Goal: Information Seeking & Learning: Learn about a topic

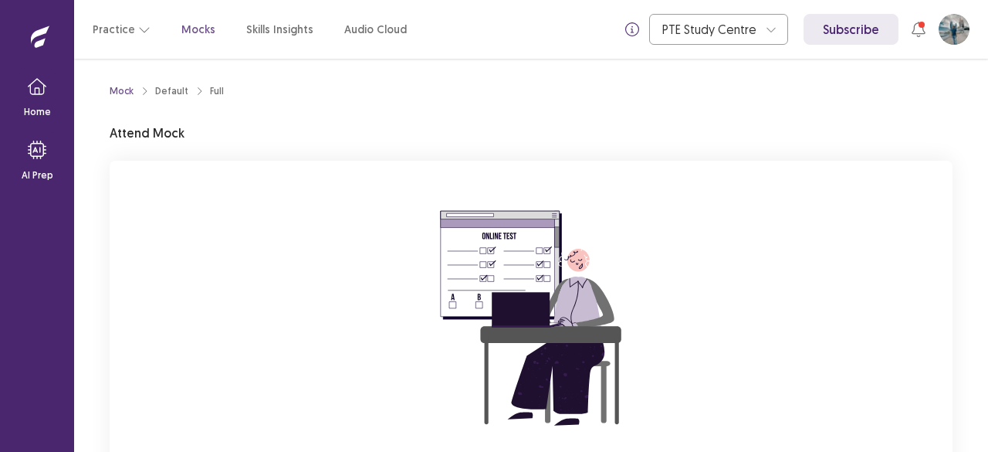
click at [855, 248] on div "You are attempting to start a new mock. Please click on the "Start" button to s…" at bounding box center [531, 367] width 843 height 413
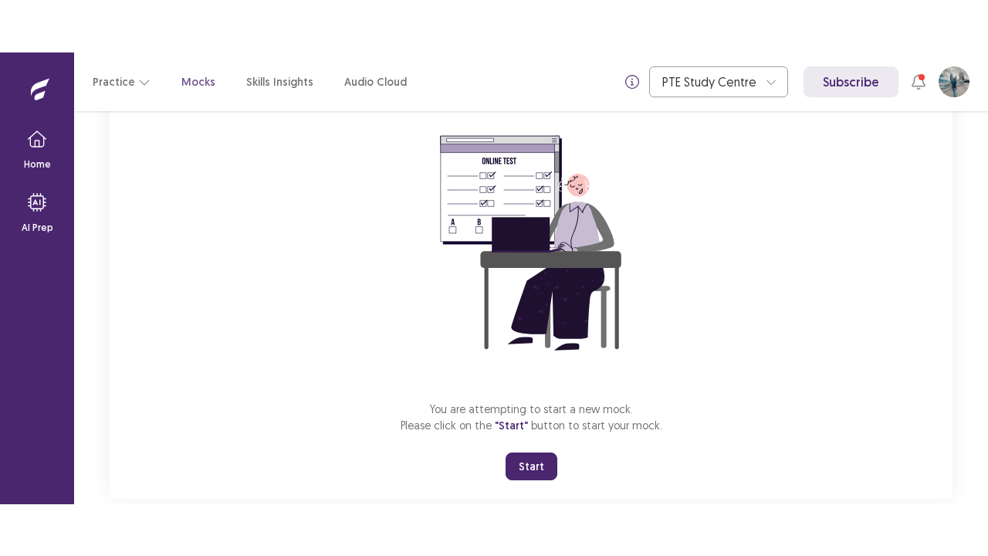
scroll to position [157, 0]
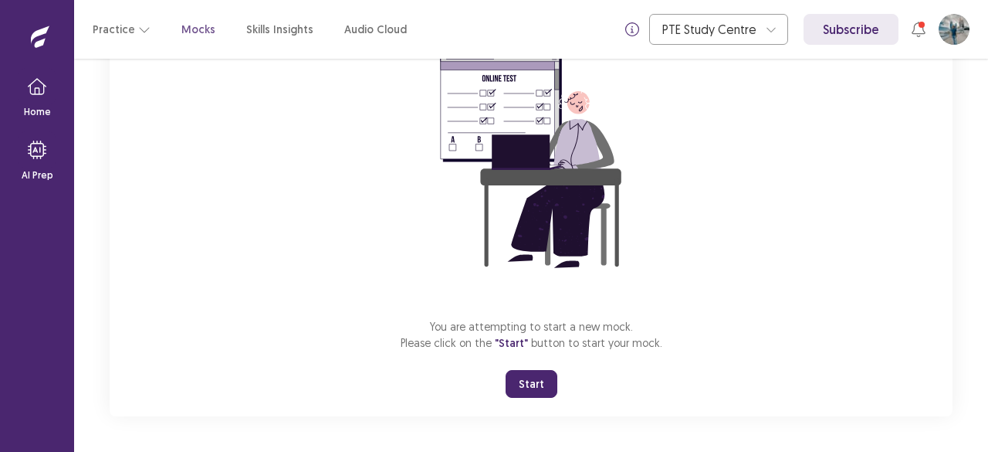
click at [536, 381] on button "Start" at bounding box center [532, 384] width 52 height 28
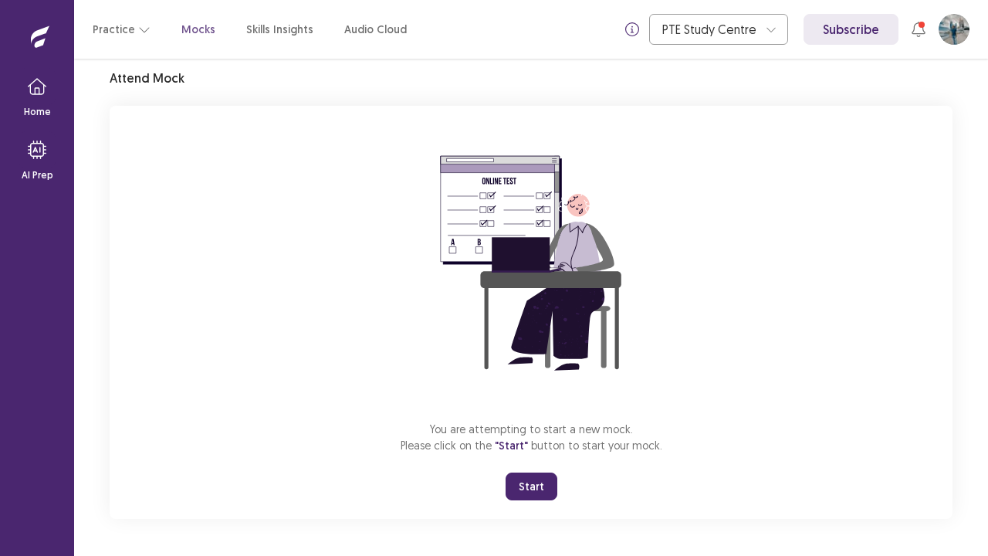
scroll to position [54, 0]
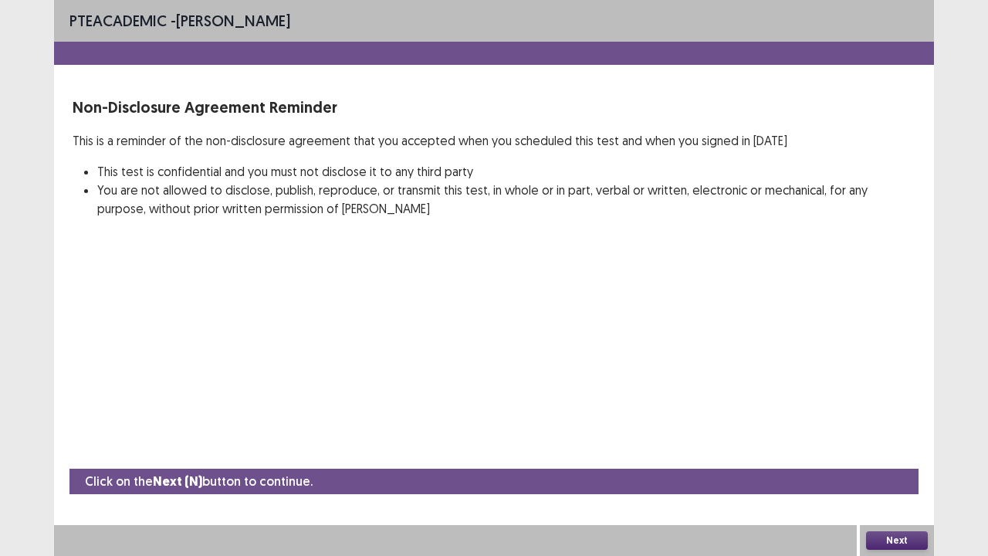
click at [895, 451] on button "Next" at bounding box center [897, 540] width 62 height 19
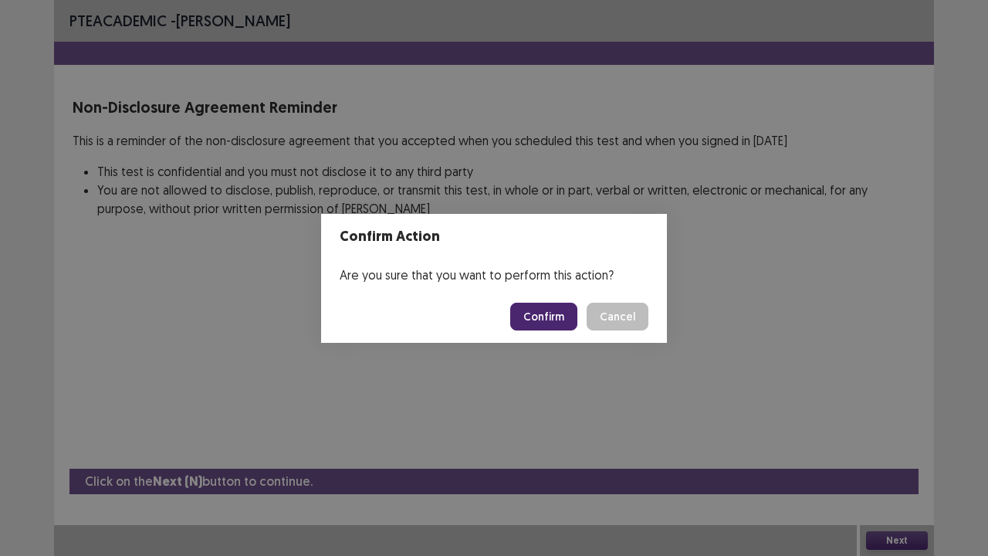
click at [542, 318] on button "Confirm" at bounding box center [543, 317] width 67 height 28
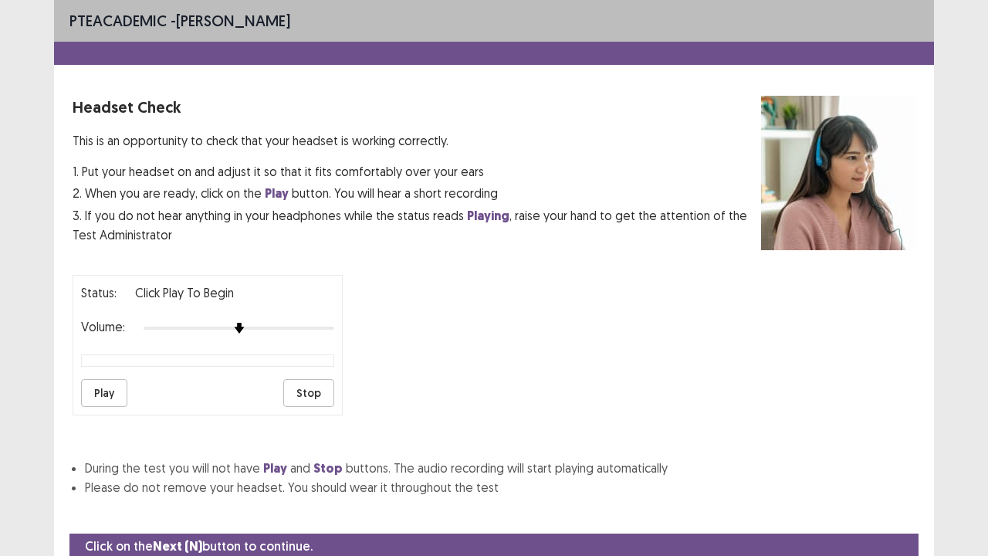
scroll to position [57, 0]
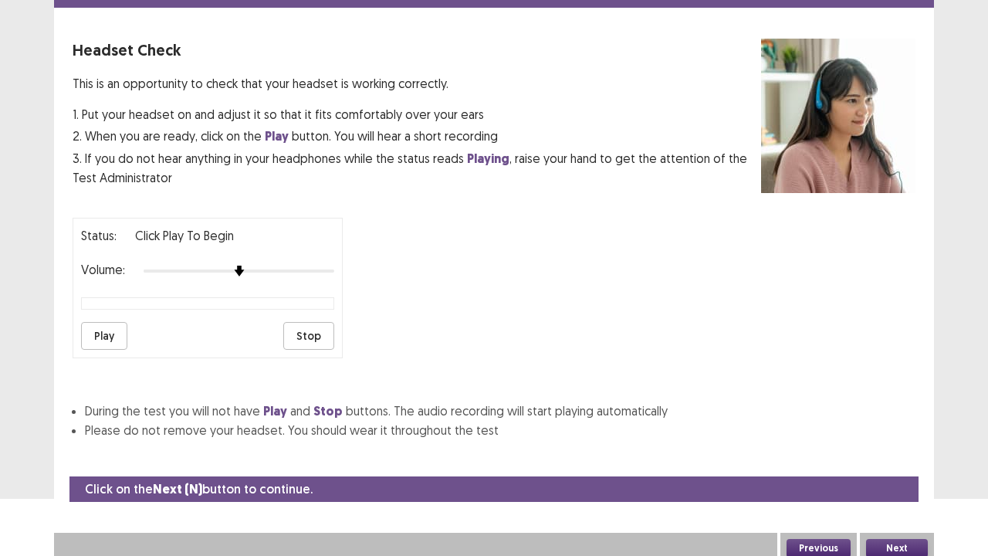
click at [98, 322] on button "Play" at bounding box center [104, 336] width 46 height 28
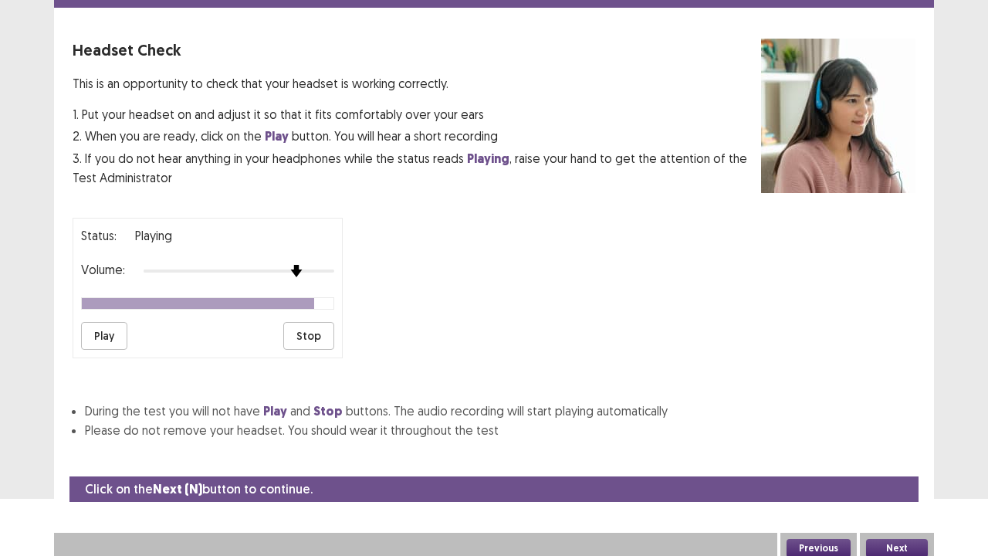
click at [296, 265] on div at bounding box center [239, 271] width 191 height 12
click at [315, 265] on div at bounding box center [239, 271] width 191 height 12
click at [107, 337] on button "Play" at bounding box center [104, 336] width 46 height 28
click at [902, 451] on button "Next" at bounding box center [897, 548] width 62 height 19
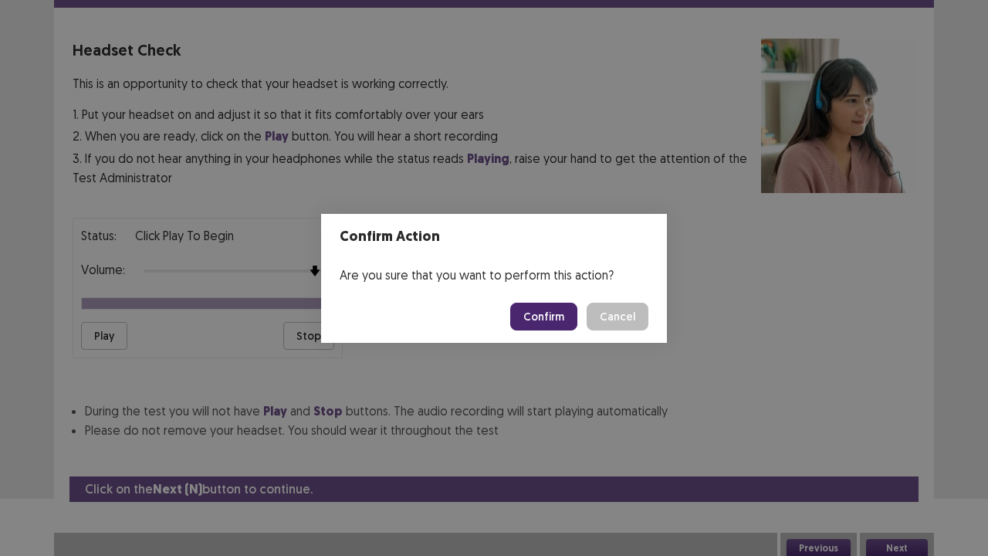
click at [550, 320] on button "Confirm" at bounding box center [543, 317] width 67 height 28
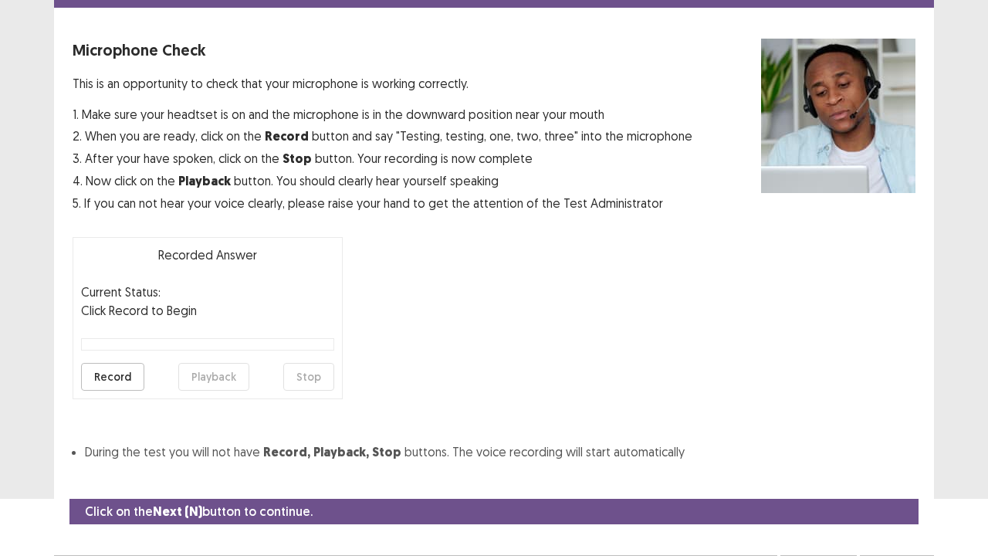
scroll to position [85, 0]
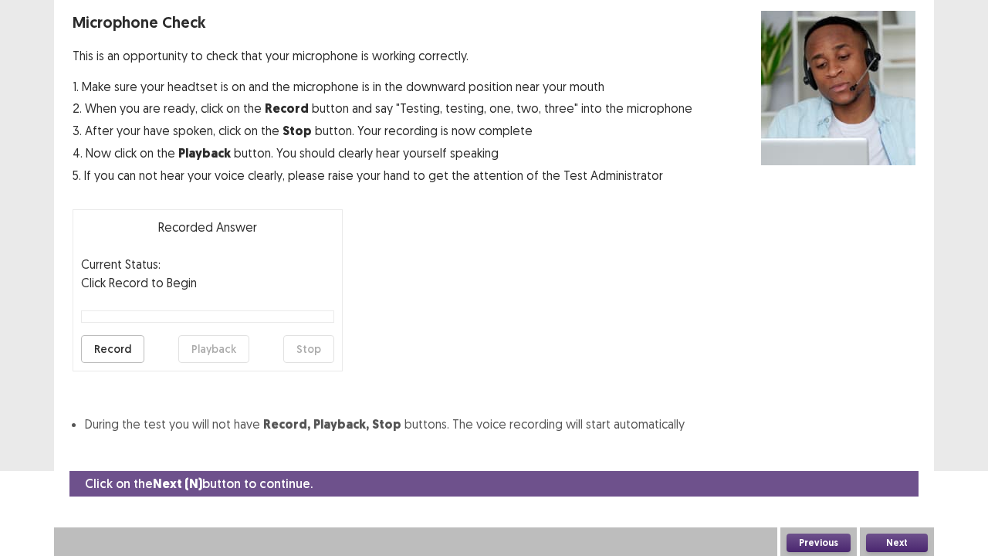
click at [104, 343] on button "Record" at bounding box center [112, 349] width 63 height 28
click at [319, 352] on button "Stop" at bounding box center [308, 349] width 51 height 28
click at [204, 346] on button "Playback" at bounding box center [213, 349] width 71 height 28
click at [901, 451] on button "Next" at bounding box center [897, 542] width 62 height 19
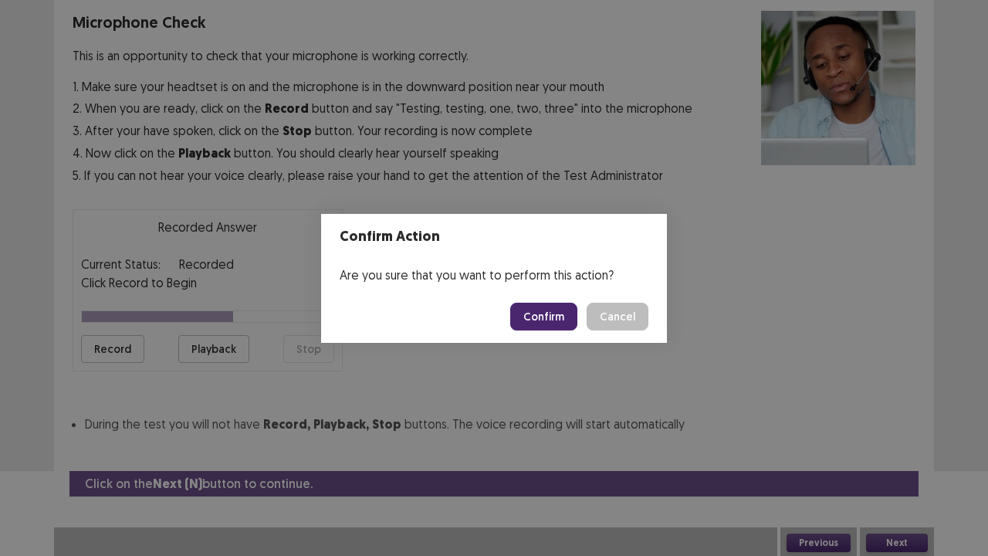
click at [525, 313] on button "Confirm" at bounding box center [543, 317] width 67 height 28
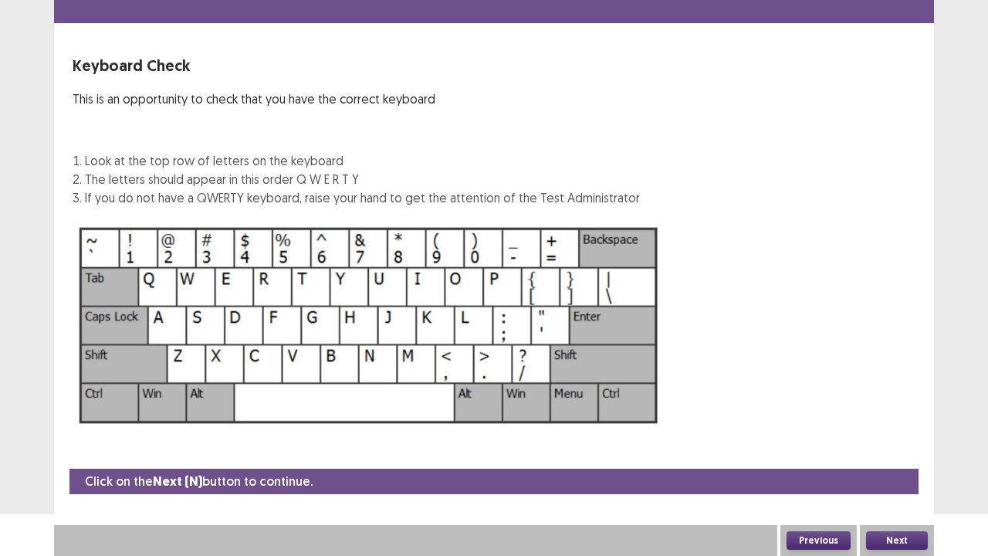
scroll to position [42, 0]
click at [912, 451] on button "Next" at bounding box center [897, 540] width 62 height 19
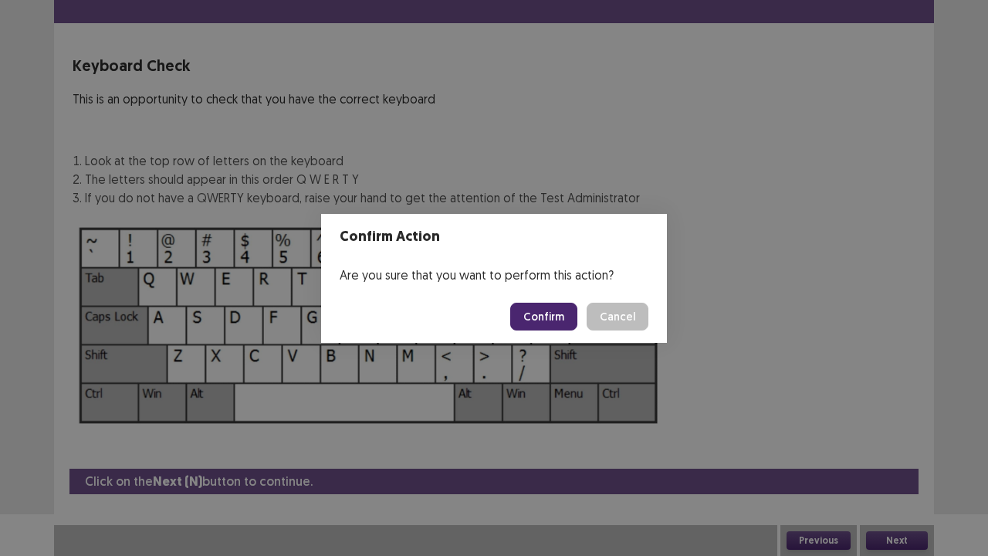
click at [559, 309] on button "Confirm" at bounding box center [543, 317] width 67 height 28
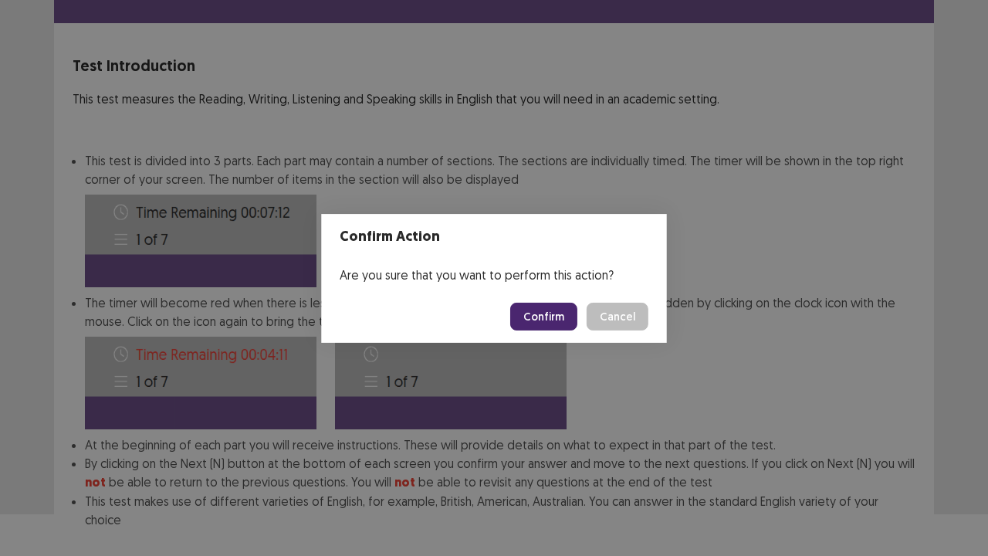
scroll to position [120, 0]
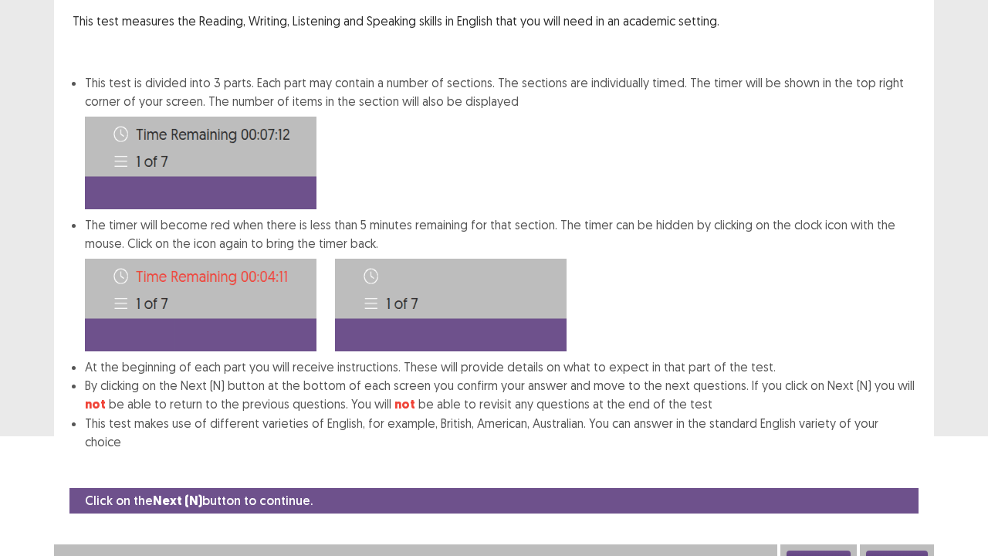
click at [911, 451] on button "Next" at bounding box center [897, 559] width 62 height 19
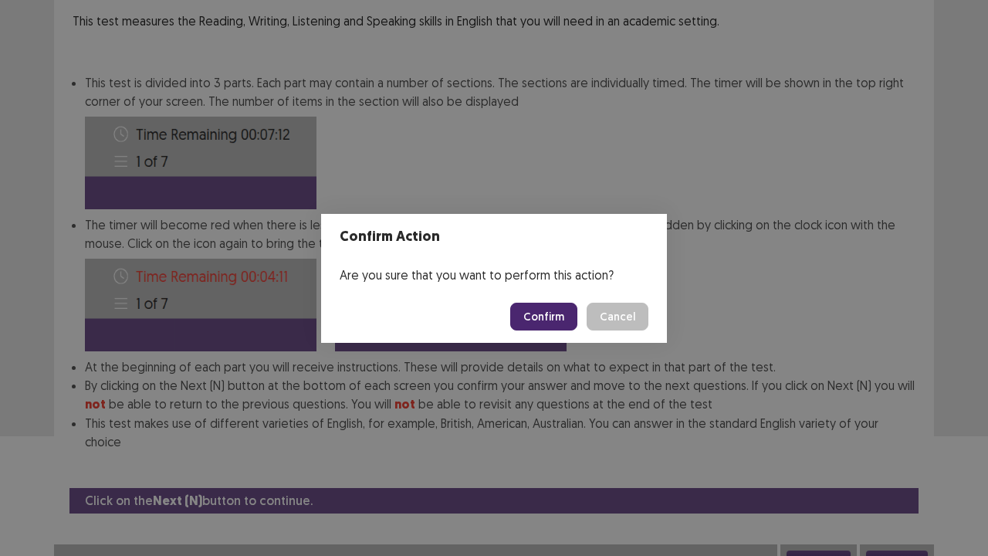
click at [545, 316] on button "Confirm" at bounding box center [543, 317] width 67 height 28
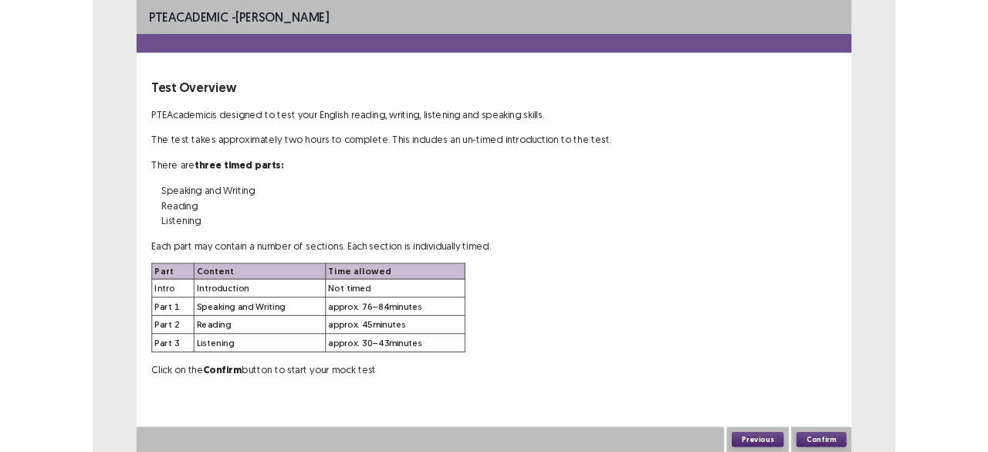
scroll to position [0, 0]
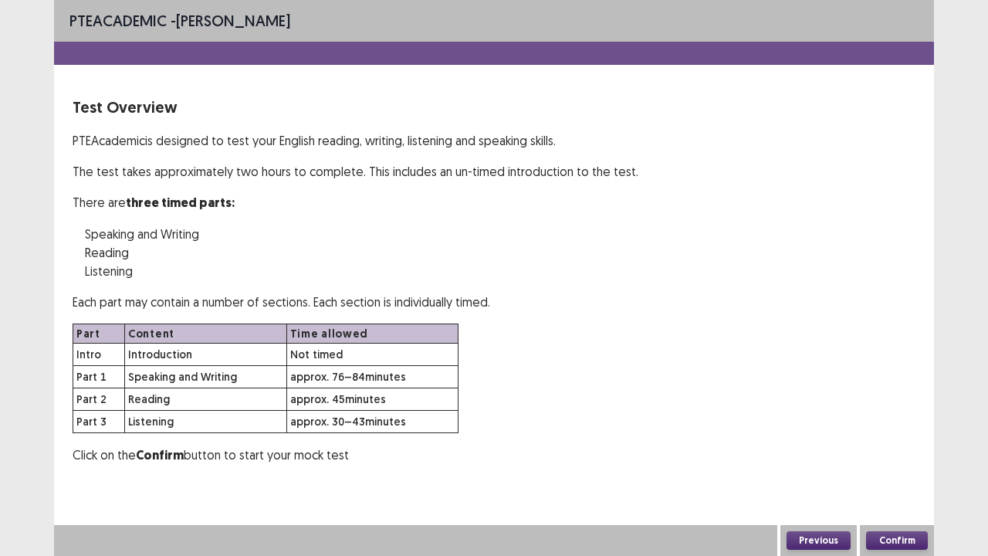
click at [897, 451] on button "Confirm" at bounding box center [897, 540] width 62 height 19
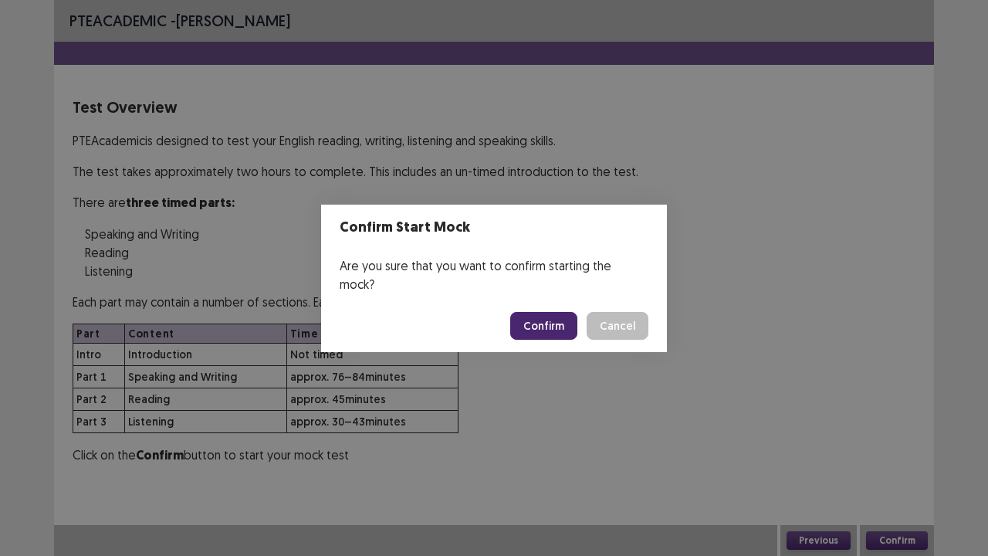
click at [554, 312] on button "Confirm" at bounding box center [543, 326] width 67 height 28
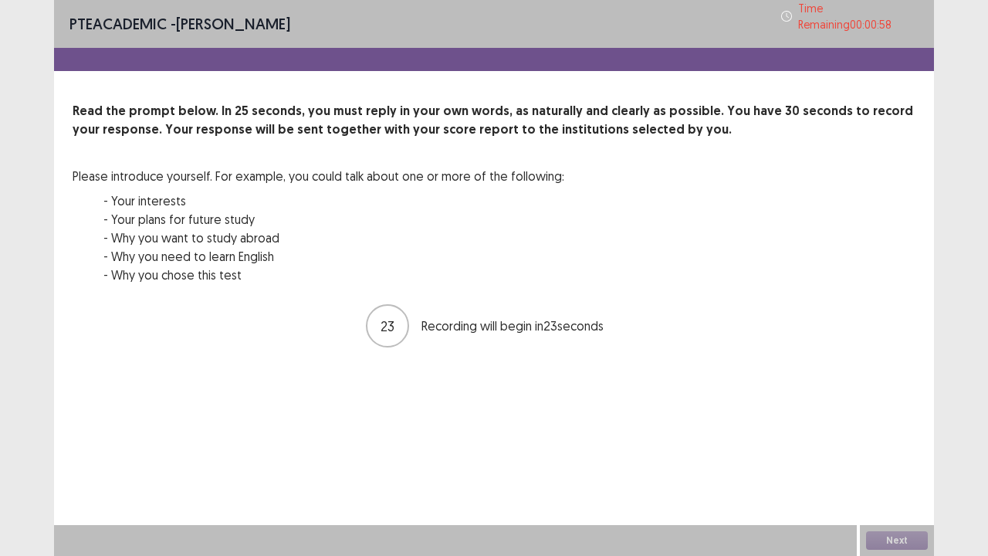
click at [750, 451] on div "PTE academic - [PERSON_NAME] Time Remaining 00 : 00 : 58 Read the prompt below.…" at bounding box center [494, 278] width 880 height 556
click at [750, 451] on div "PTE academic - [PERSON_NAME] Time Remaining 00 : 00 : 57 Read the prompt below.…" at bounding box center [494, 278] width 880 height 556
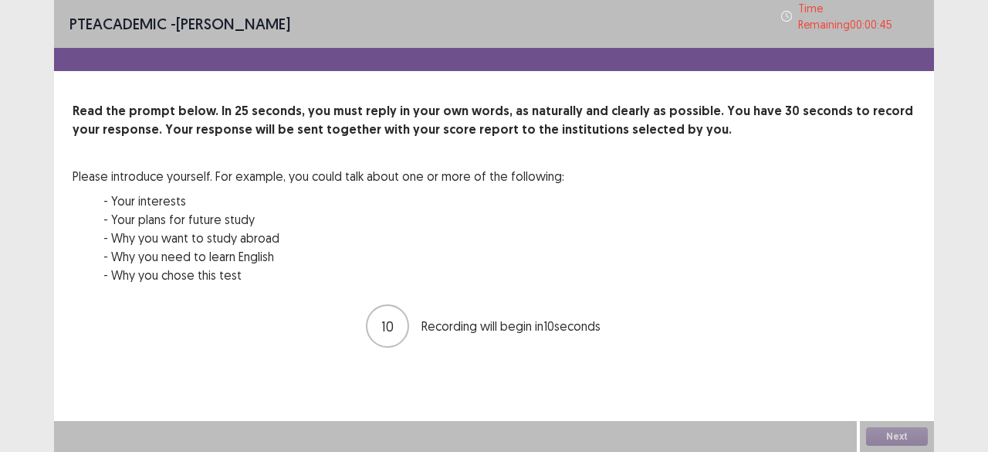
click at [931, 102] on div "Read the prompt below. In 25 seconds, you must reply in your own words, as natu…" at bounding box center [494, 225] width 880 height 247
click at [632, 134] on div "Read the prompt below. In 25 seconds, you must reply in your own words, as natu…" at bounding box center [494, 202] width 843 height 201
click at [648, 195] on div "Read the prompt below. In 25 seconds, you must reply in your own words, as natu…" at bounding box center [494, 202] width 843 height 201
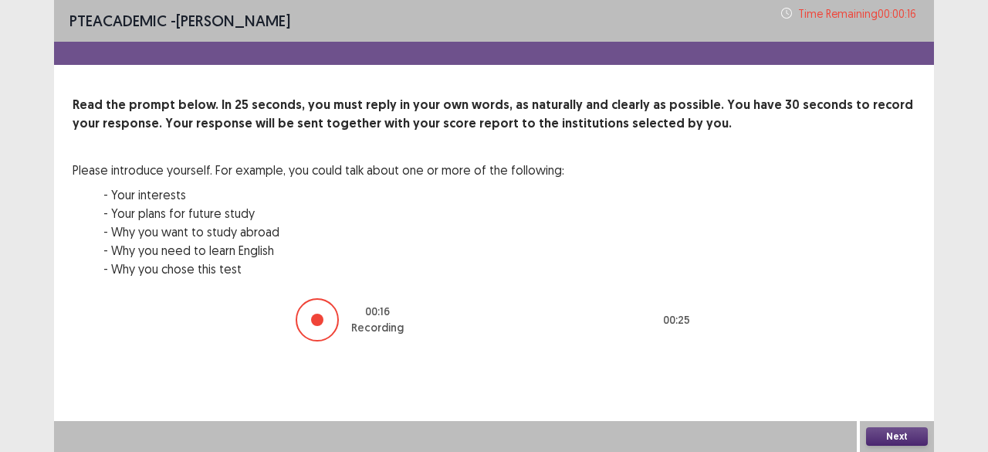
click at [873, 430] on button "Next" at bounding box center [897, 436] width 62 height 19
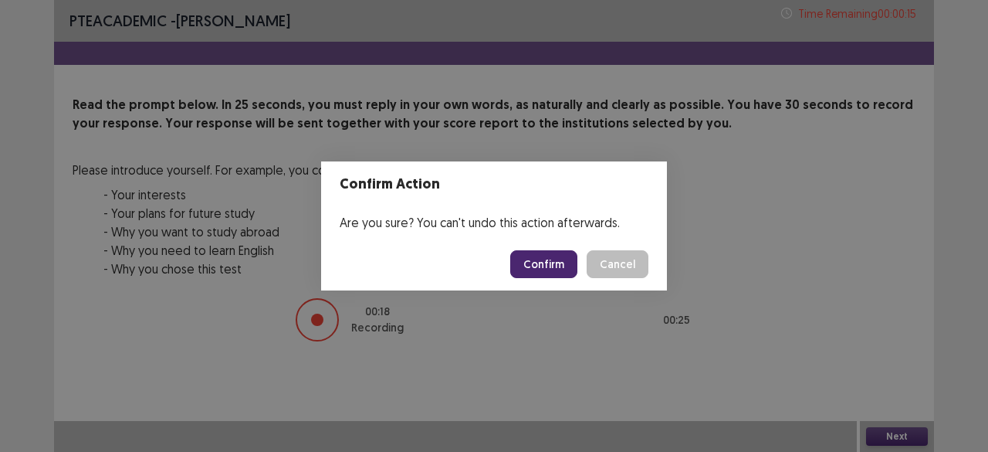
click at [569, 266] on button "Confirm" at bounding box center [543, 264] width 67 height 28
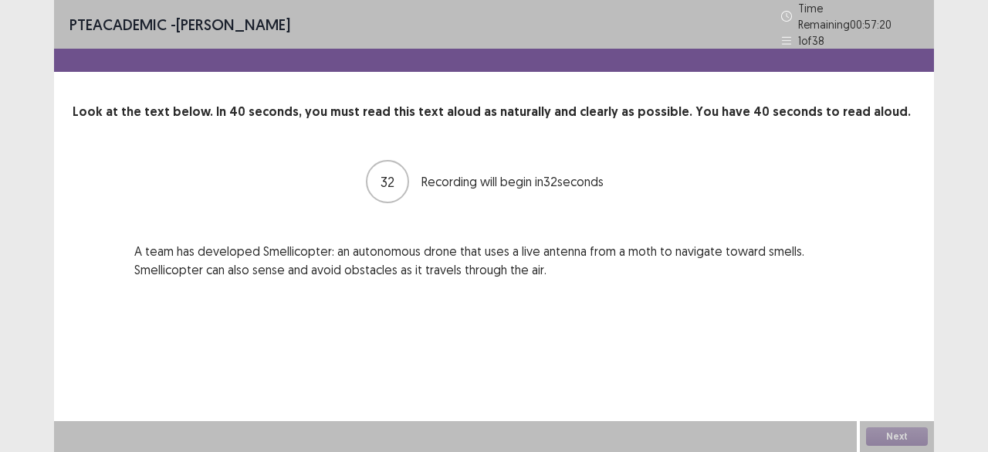
click at [0, 380] on div "PTE academic - [PERSON_NAME] Time Remaining 00 : 57 : 20 1 of 38 Look at the te…" at bounding box center [494, 226] width 988 height 452
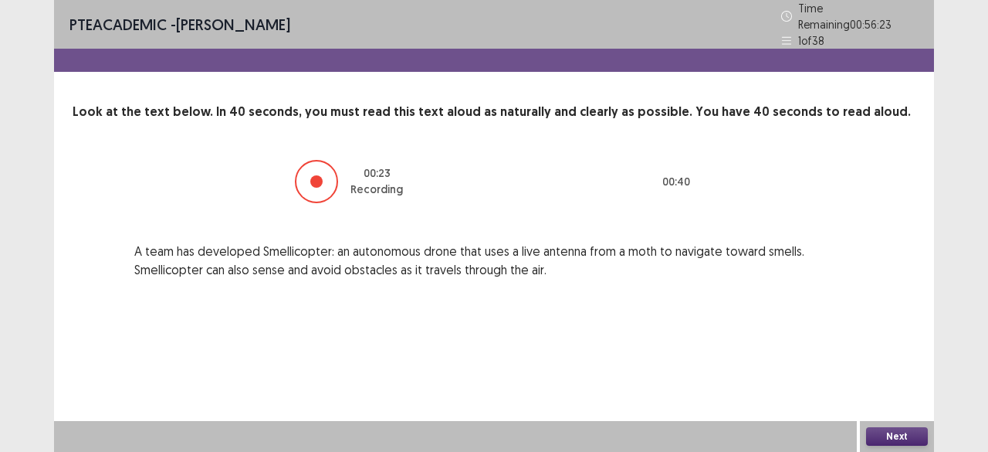
click at [910, 435] on button "Next" at bounding box center [897, 436] width 62 height 19
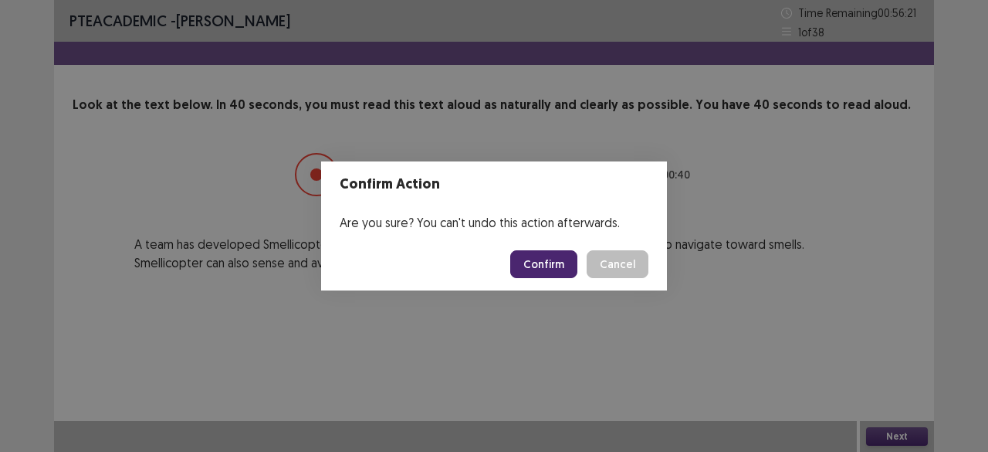
click at [553, 263] on button "Confirm" at bounding box center [543, 264] width 67 height 28
click at [523, 109] on div "Confirm Action Are you sure? You can't undo this action afterwards. Loading... …" at bounding box center [494, 226] width 988 height 452
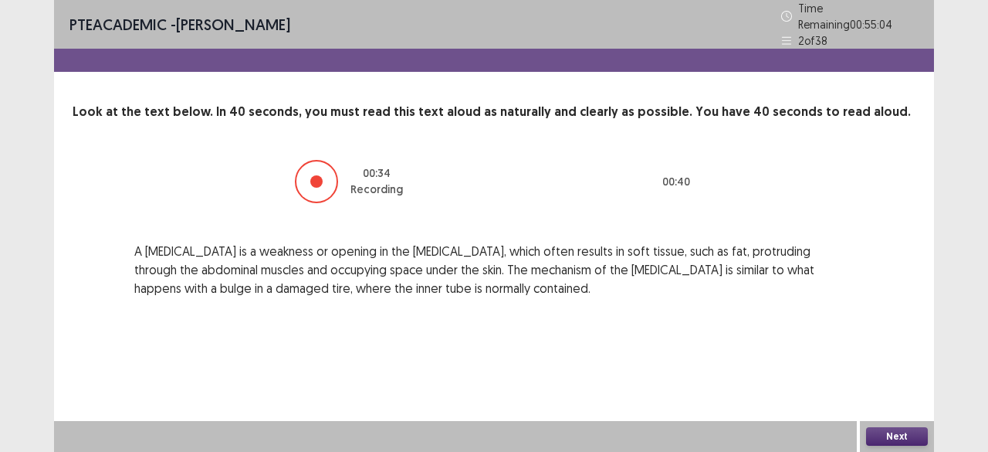
click at [884, 435] on button "Next" at bounding box center [897, 436] width 62 height 19
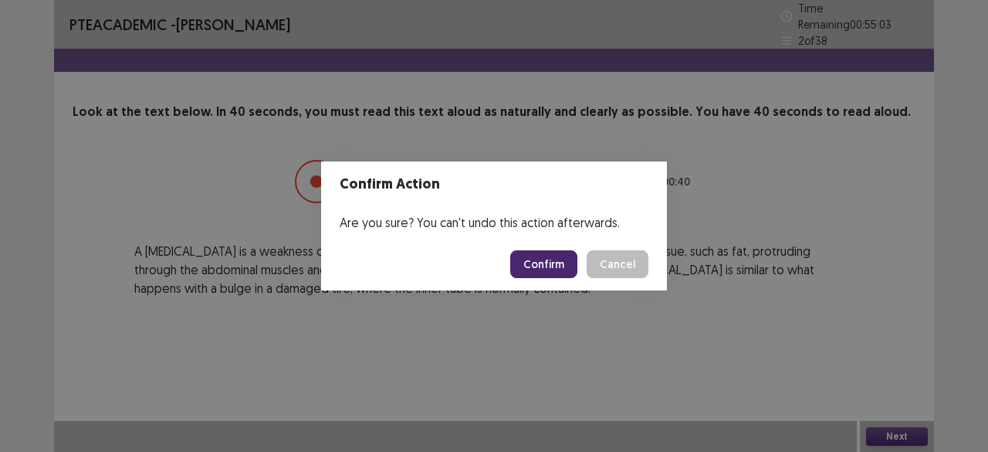
click at [534, 263] on button "Confirm" at bounding box center [543, 264] width 67 height 28
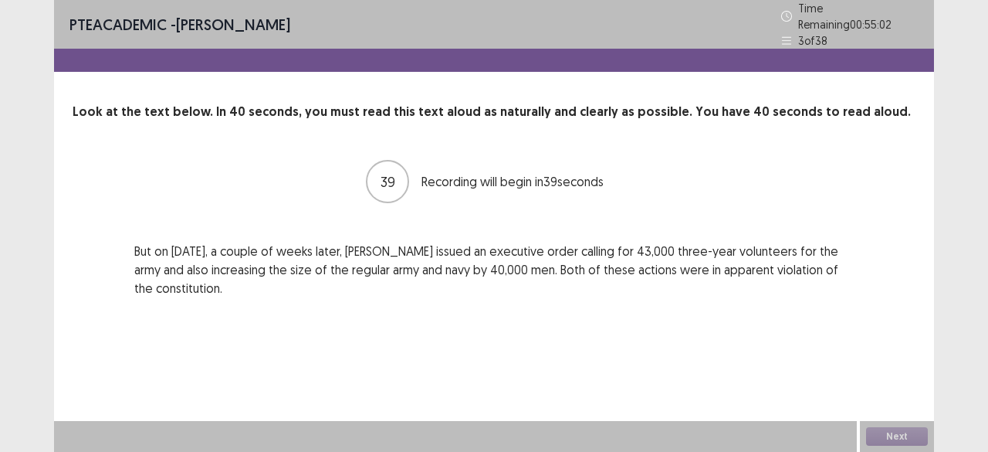
click at [560, 351] on div "PTE academic - [PERSON_NAME] Time Remaining 00 : 55 : 02 3 of 38 Look at the te…" at bounding box center [494, 226] width 880 height 452
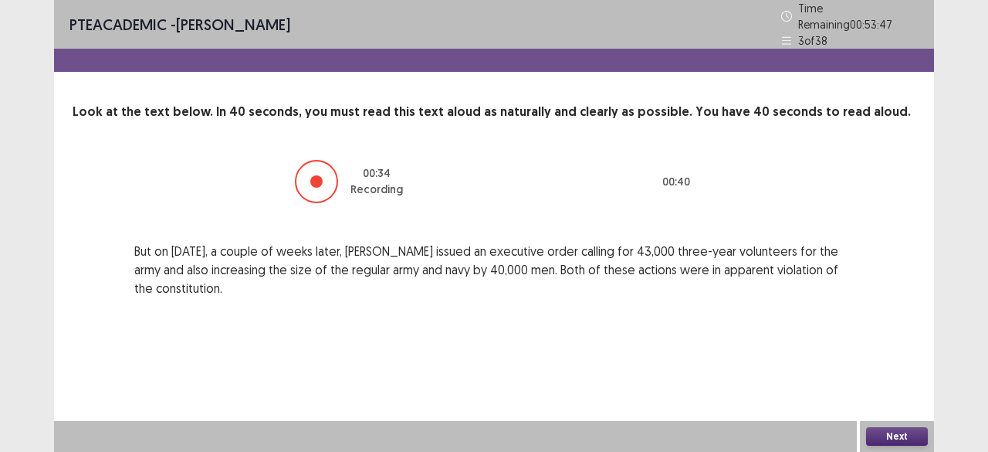
click at [885, 431] on button "Next" at bounding box center [897, 436] width 62 height 19
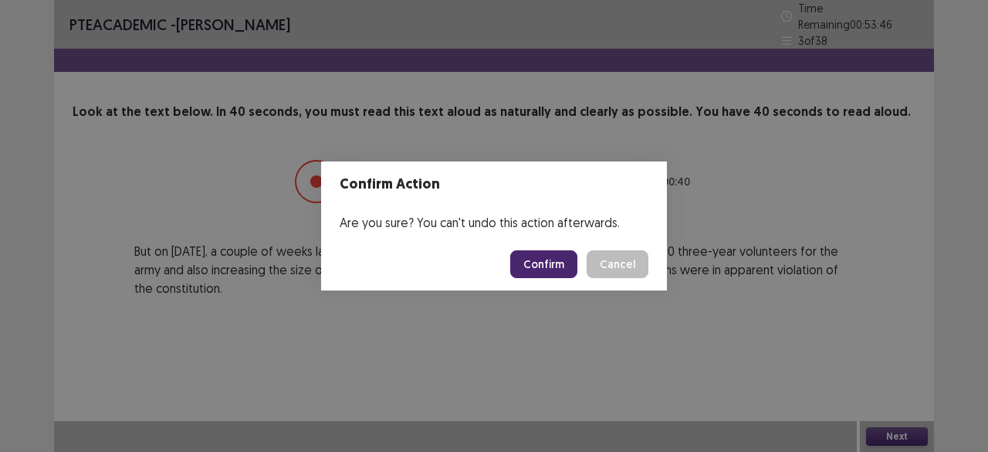
click at [559, 265] on button "Confirm" at bounding box center [543, 264] width 67 height 28
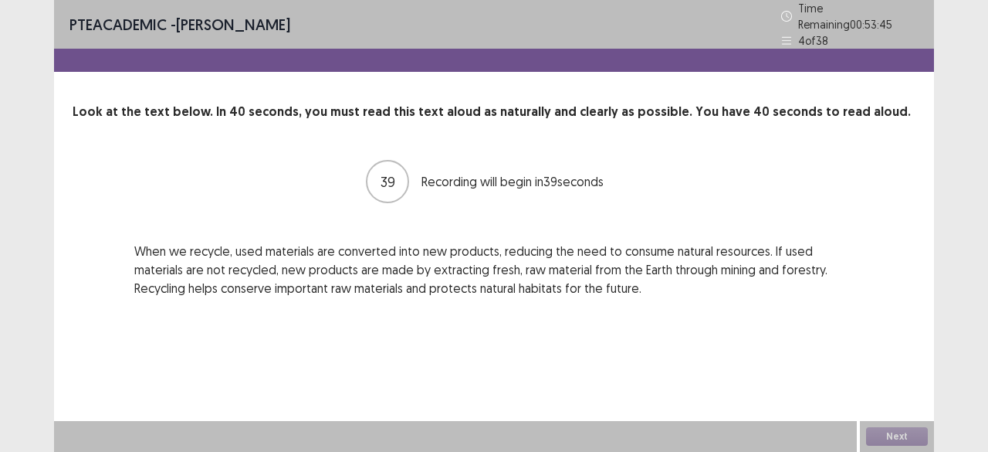
click at [427, 242] on p "When we recycle, used materials are converted into new products, reducing the n…" at bounding box center [493, 270] width 719 height 56
click at [793, 249] on p "When we recycle, used materials are converted into new products, reducing the n…" at bounding box center [493, 270] width 719 height 56
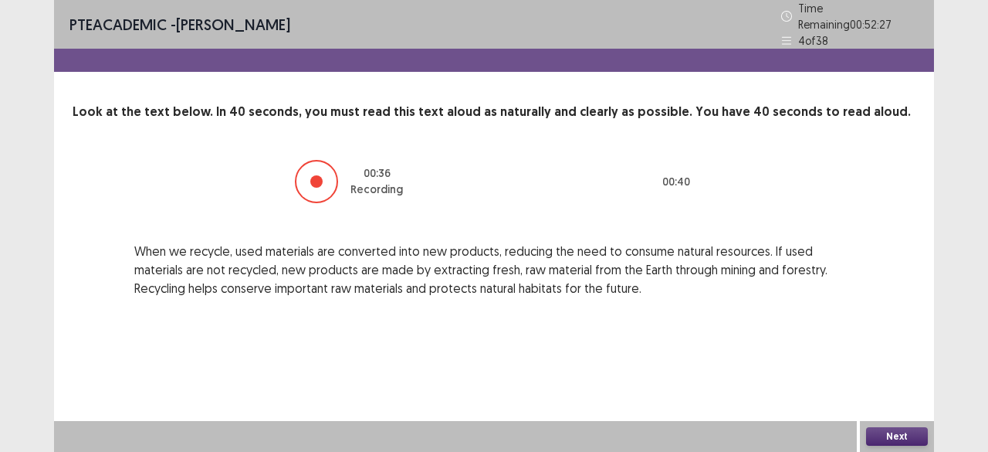
click at [896, 438] on button "Next" at bounding box center [897, 436] width 62 height 19
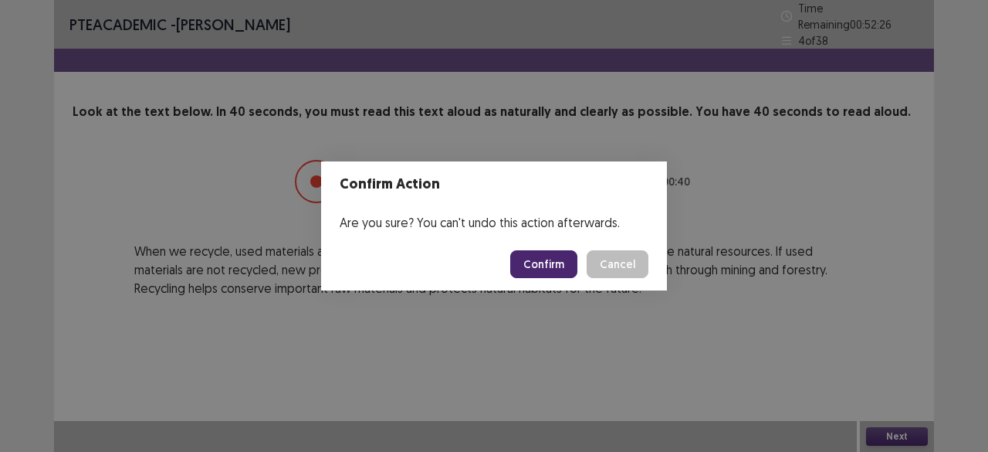
click at [554, 260] on button "Confirm" at bounding box center [543, 264] width 67 height 28
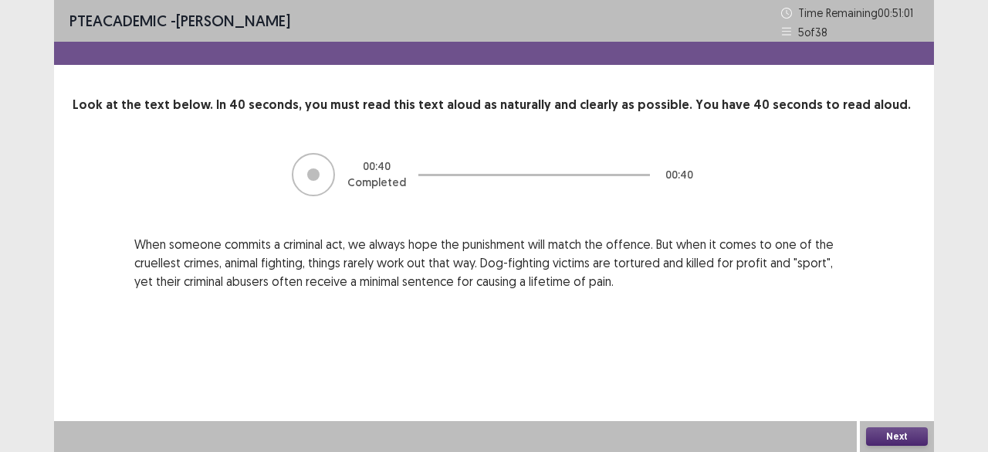
click at [893, 435] on button "Next" at bounding box center [897, 436] width 62 height 19
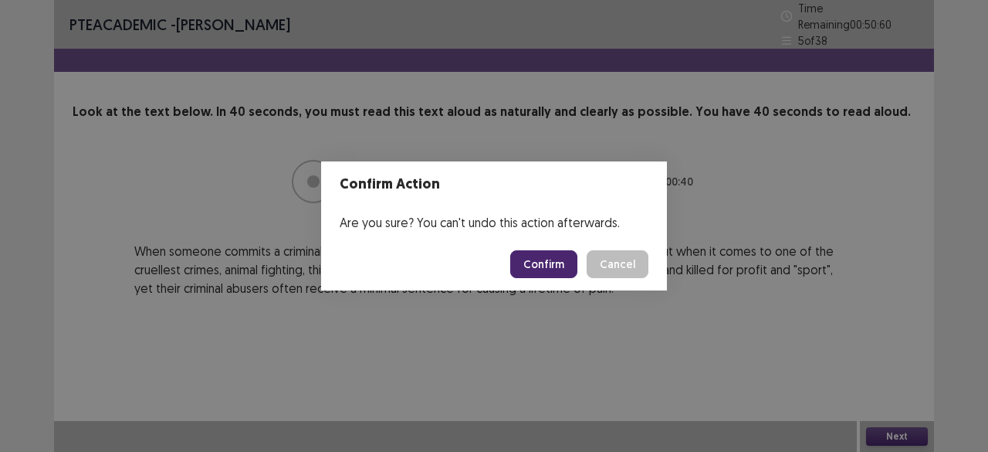
click at [543, 269] on button "Confirm" at bounding box center [543, 264] width 67 height 28
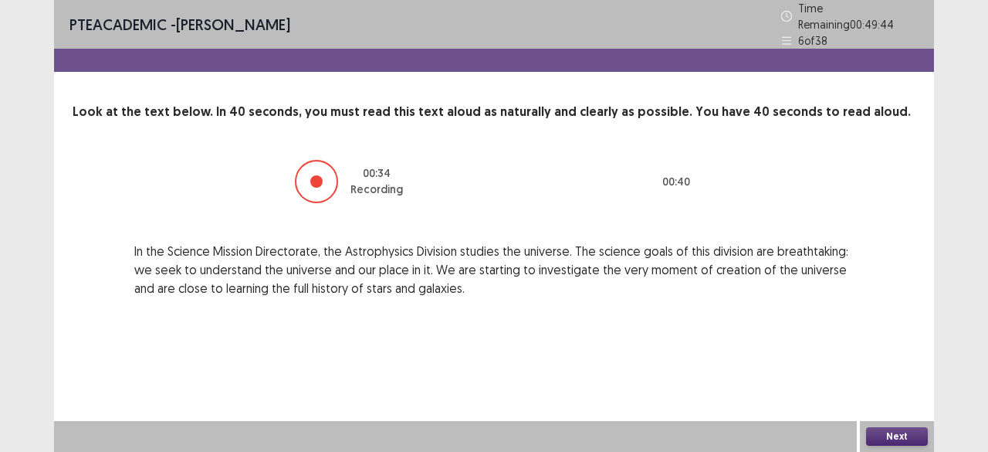
click at [911, 435] on button "Next" at bounding box center [897, 436] width 62 height 19
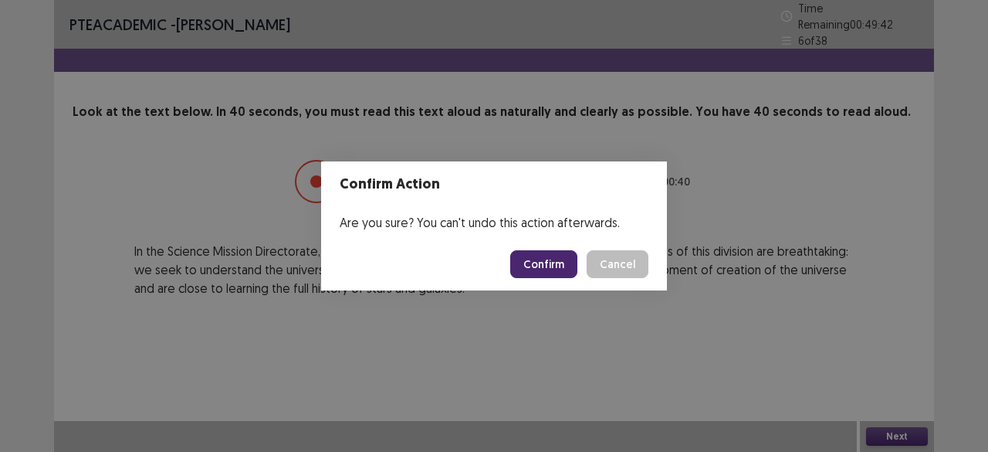
click at [560, 264] on button "Confirm" at bounding box center [543, 264] width 67 height 28
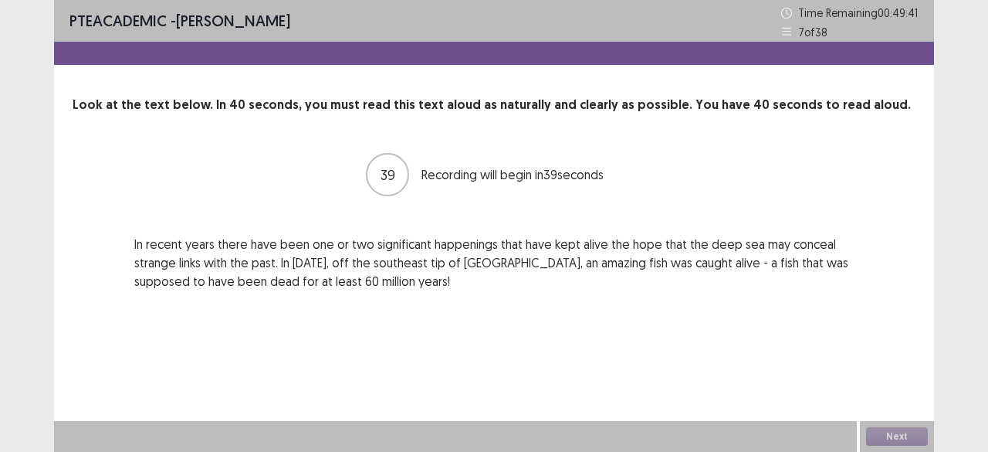
click at [459, 313] on div "PTE academic - [PERSON_NAME] Time Remaining 00 : 49 : 41 7 of 38 Look at the te…" at bounding box center [494, 160] width 880 height 321
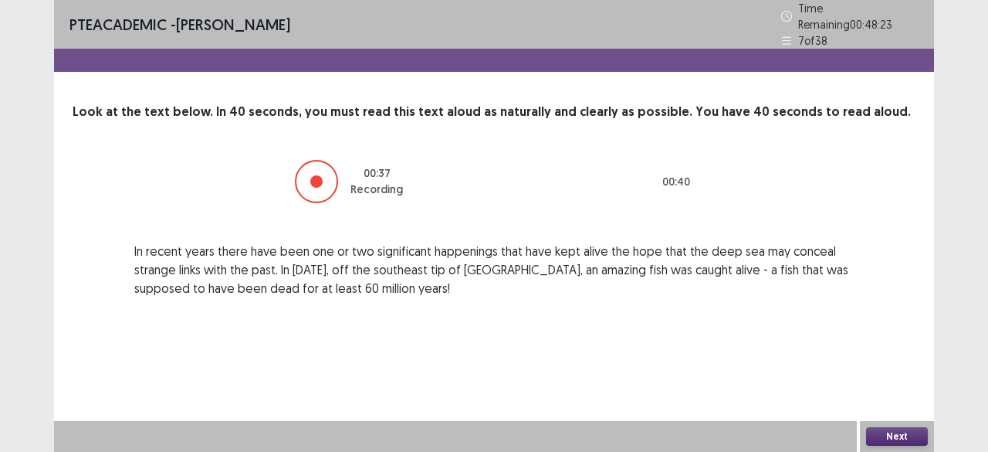
click at [908, 434] on button "Next" at bounding box center [897, 436] width 62 height 19
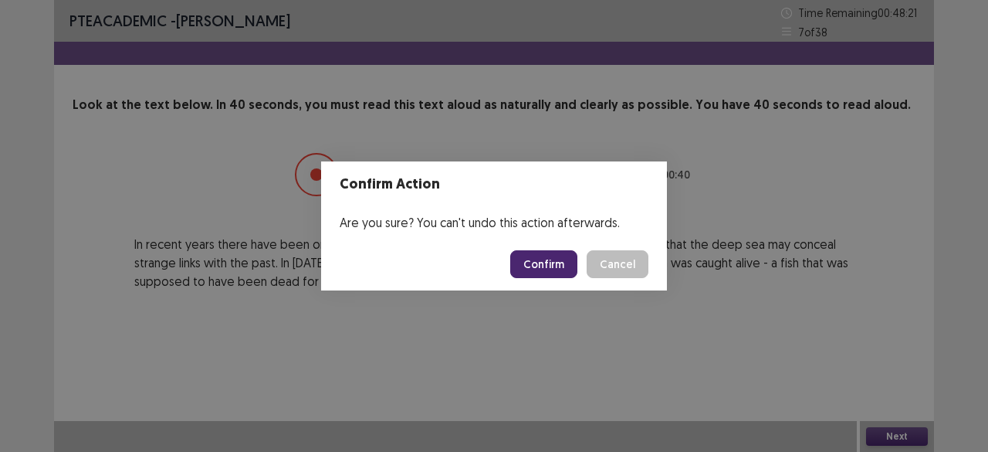
click at [521, 249] on footer "Confirm Cancel" at bounding box center [494, 264] width 346 height 52
click at [537, 259] on button "Confirm" at bounding box center [543, 264] width 67 height 28
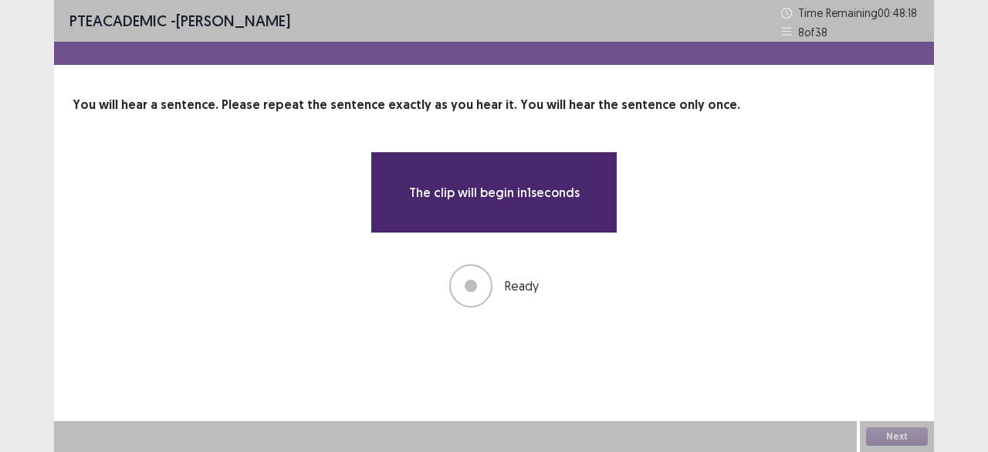
click at [750, 373] on div "PTE academic - [PERSON_NAME] Time Remaining 00 : 48 : 18 8 of 38 You will hear …" at bounding box center [494, 226] width 880 height 452
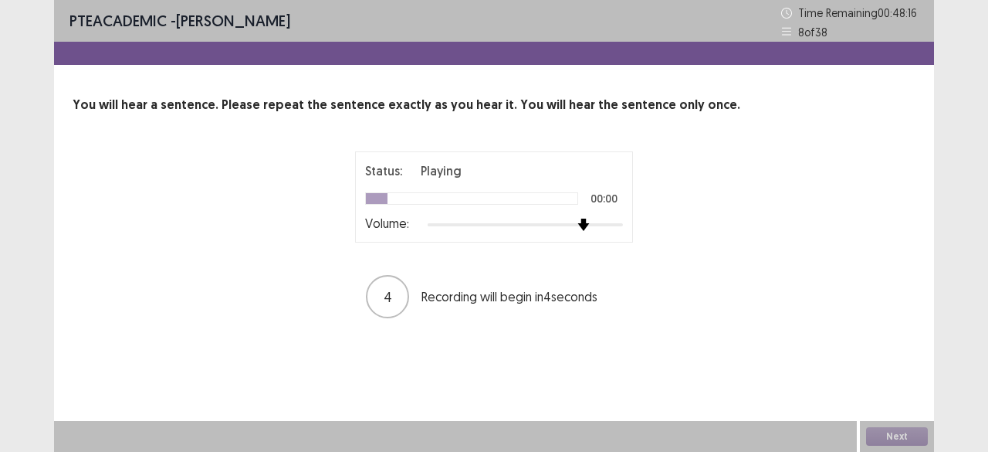
click at [588, 218] on div at bounding box center [525, 224] width 195 height 12
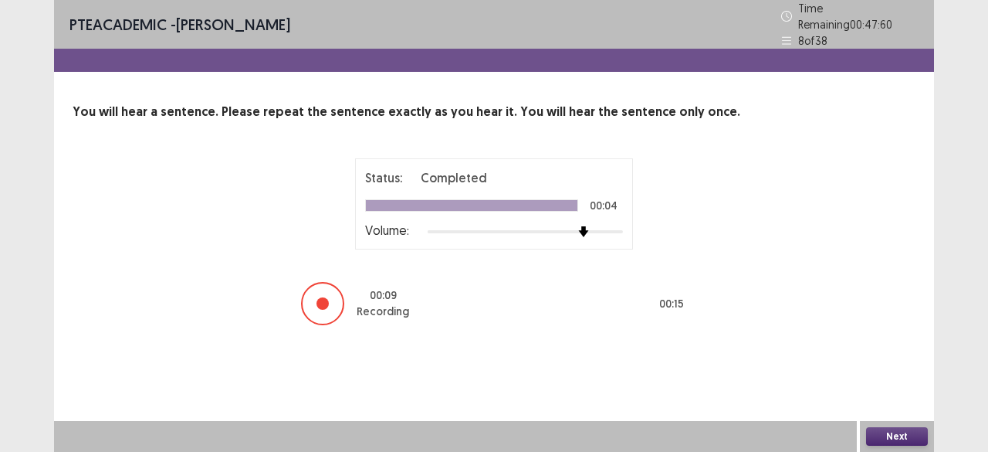
click at [886, 438] on button "Next" at bounding box center [897, 436] width 62 height 19
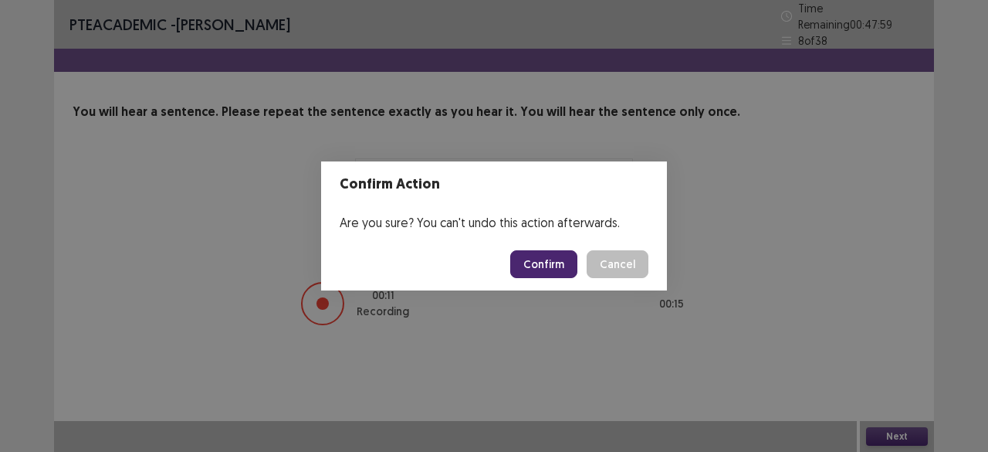
click at [553, 271] on button "Confirm" at bounding box center [543, 264] width 67 height 28
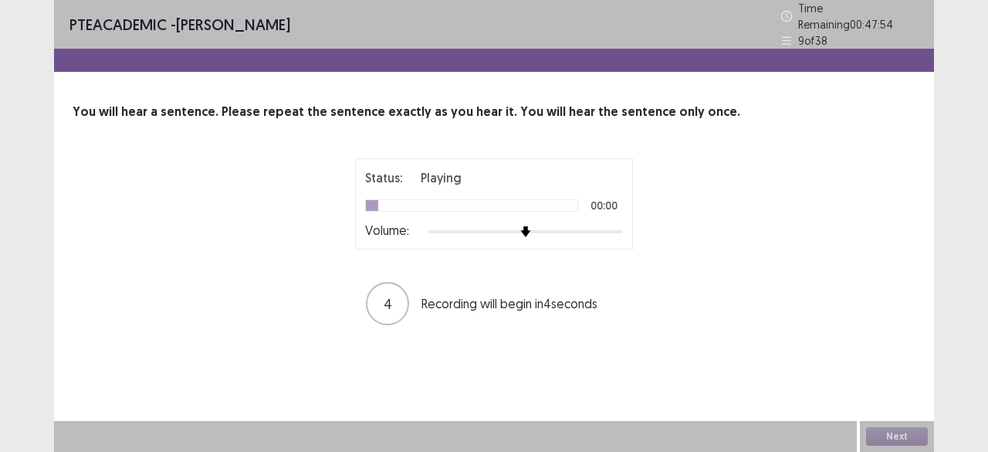
click at [585, 225] on div at bounding box center [525, 231] width 195 height 12
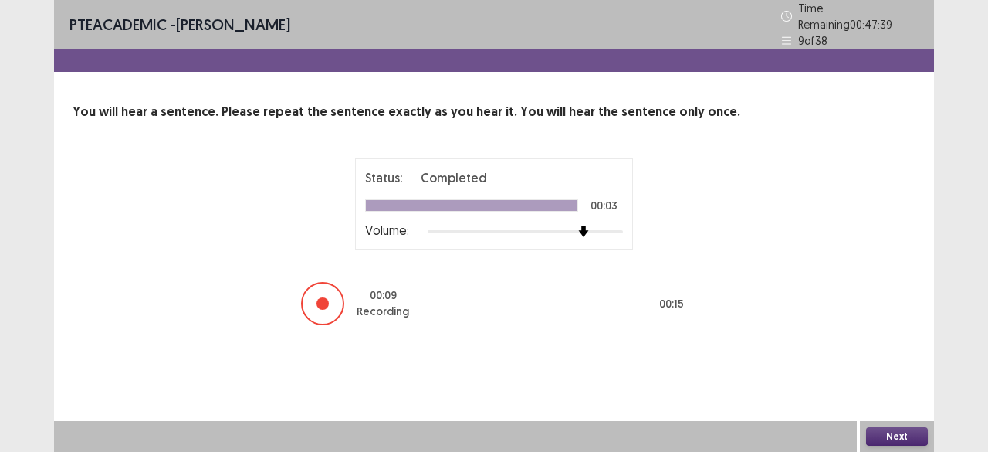
click at [896, 433] on button "Next" at bounding box center [897, 436] width 62 height 19
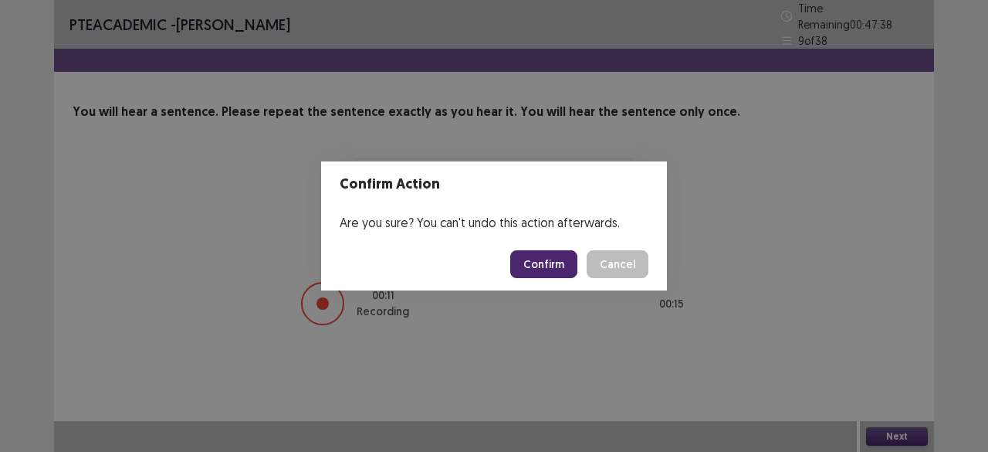
click at [569, 279] on footer "Confirm Cancel" at bounding box center [494, 264] width 346 height 52
click at [562, 276] on button "Confirm" at bounding box center [543, 264] width 67 height 28
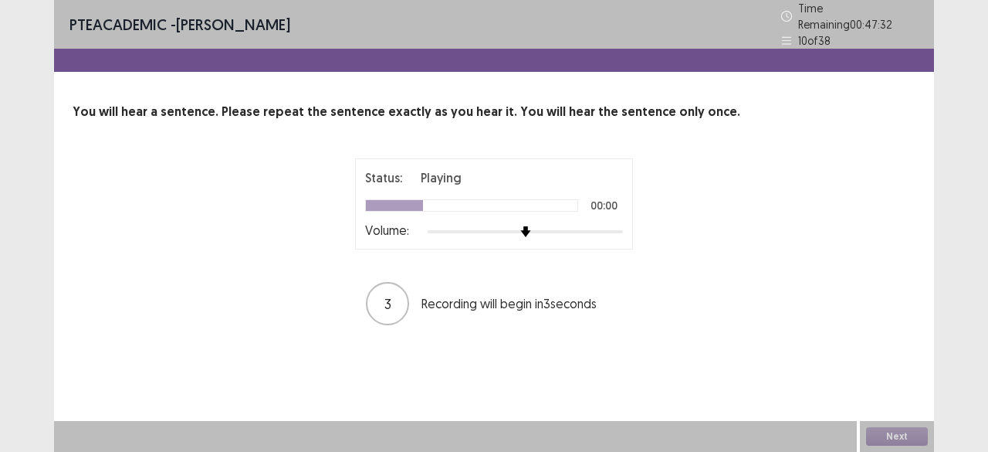
click at [593, 230] on div at bounding box center [525, 231] width 195 height 3
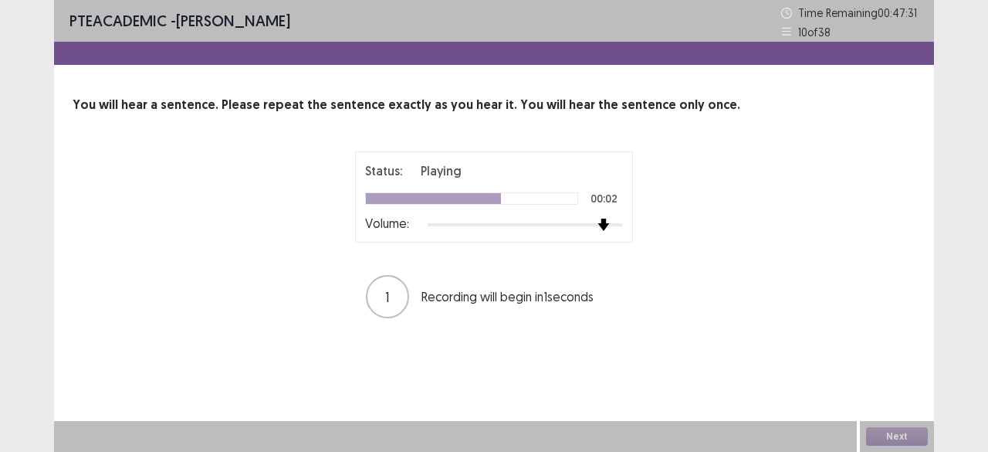
click at [607, 225] on div at bounding box center [525, 224] width 195 height 12
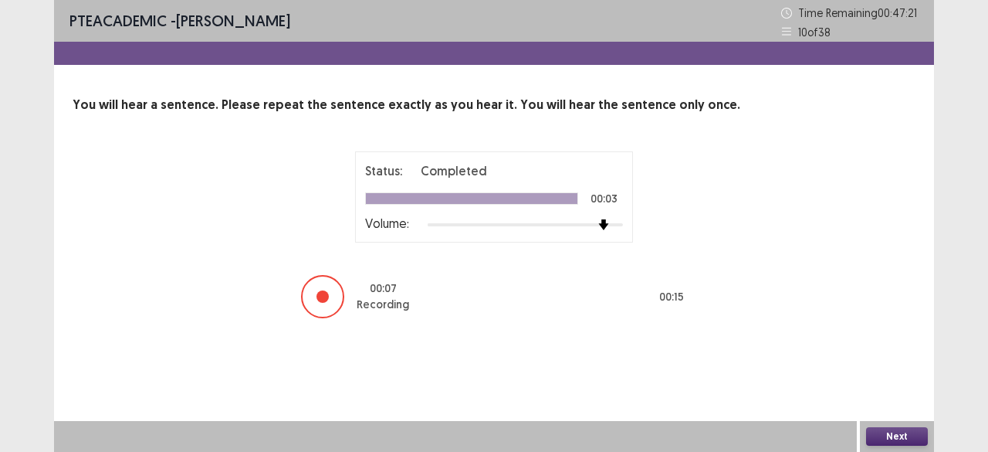
click at [908, 440] on button "Next" at bounding box center [897, 436] width 62 height 19
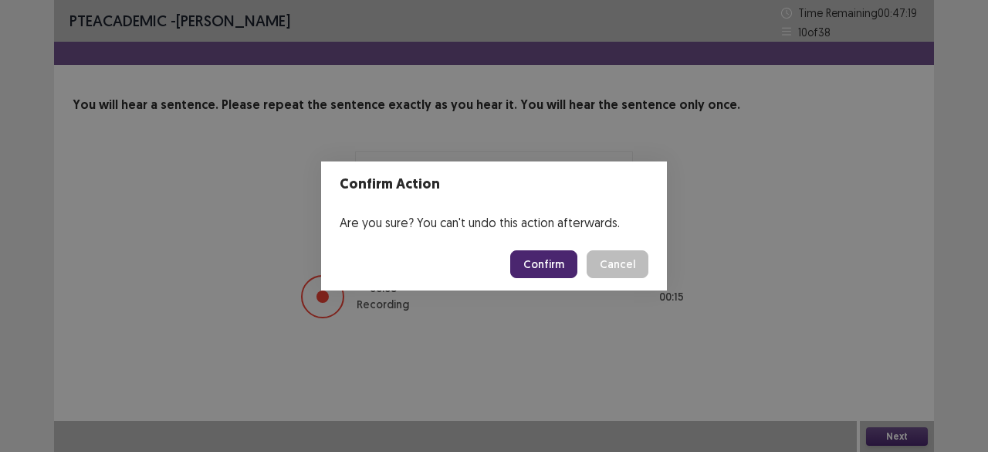
click at [576, 260] on button "Confirm" at bounding box center [543, 264] width 67 height 28
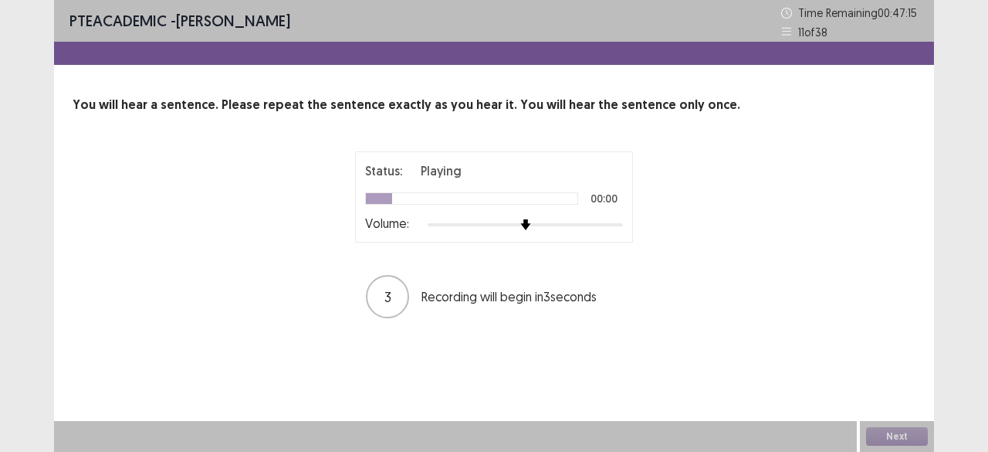
click at [592, 225] on div at bounding box center [525, 224] width 195 height 3
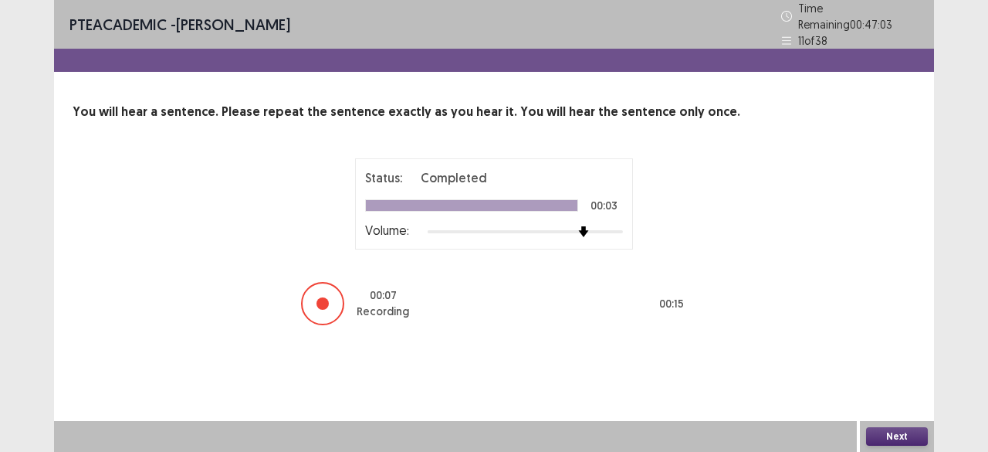
click at [911, 438] on button "Next" at bounding box center [897, 436] width 62 height 19
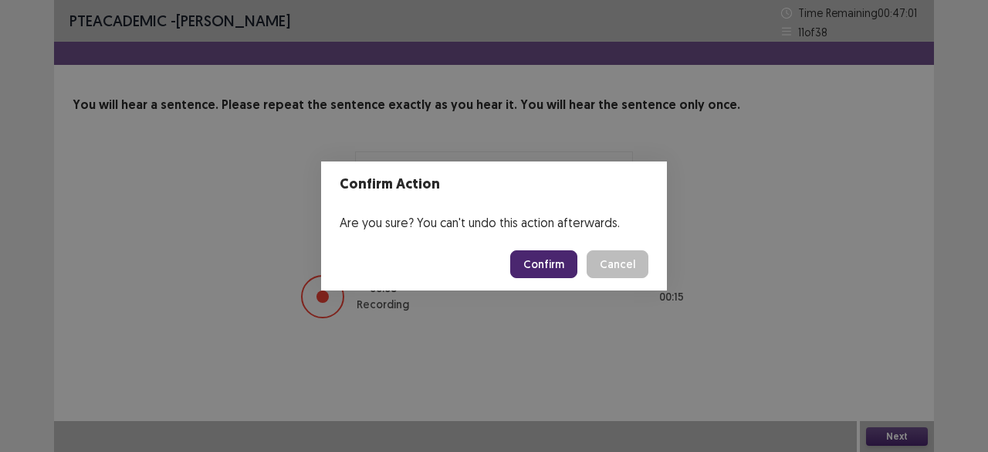
click at [573, 276] on button "Confirm" at bounding box center [543, 264] width 67 height 28
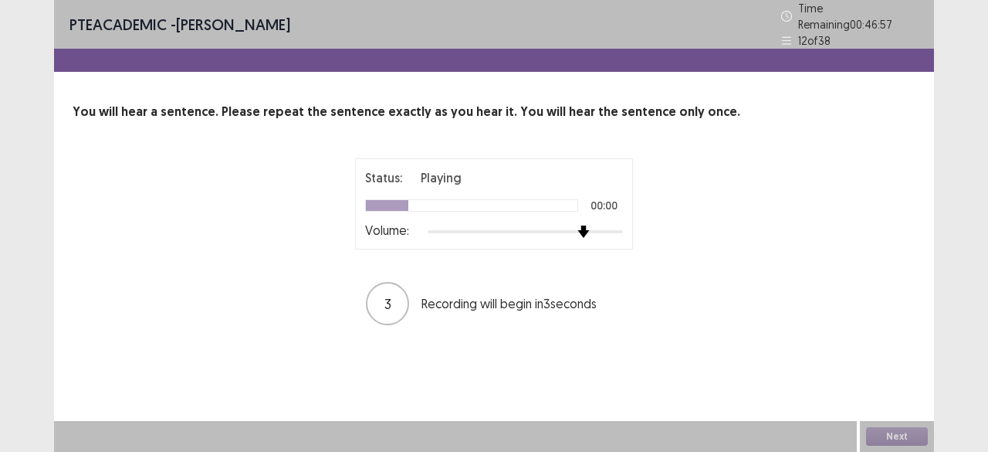
click at [581, 227] on div at bounding box center [525, 231] width 195 height 12
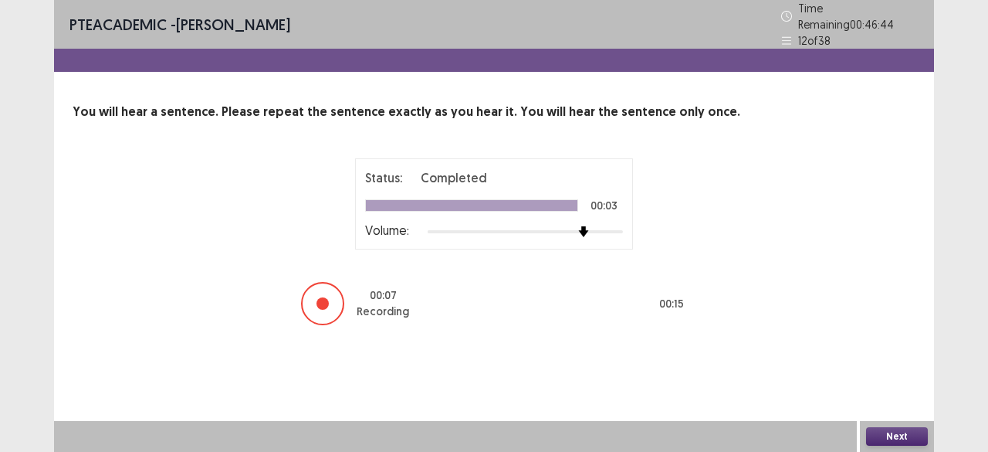
click at [910, 432] on button "Next" at bounding box center [897, 436] width 62 height 19
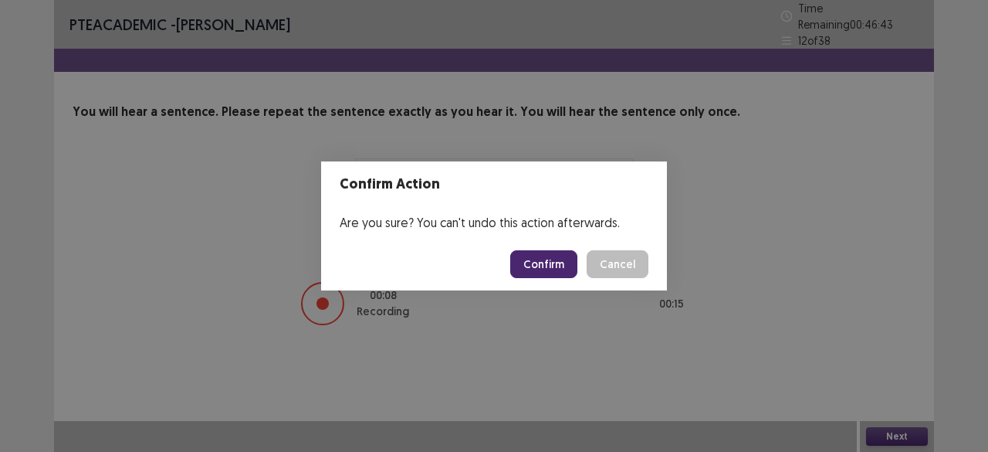
click at [557, 254] on button "Confirm" at bounding box center [543, 264] width 67 height 28
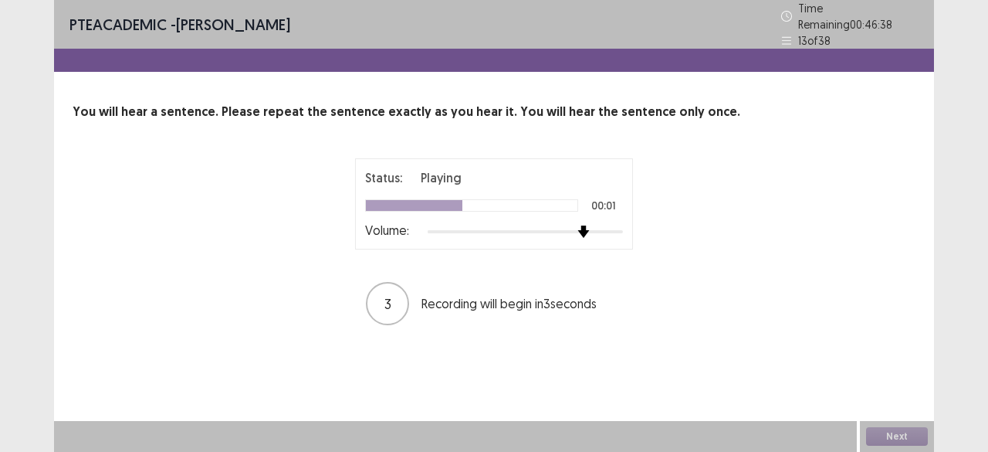
click at [578, 226] on div at bounding box center [525, 231] width 195 height 12
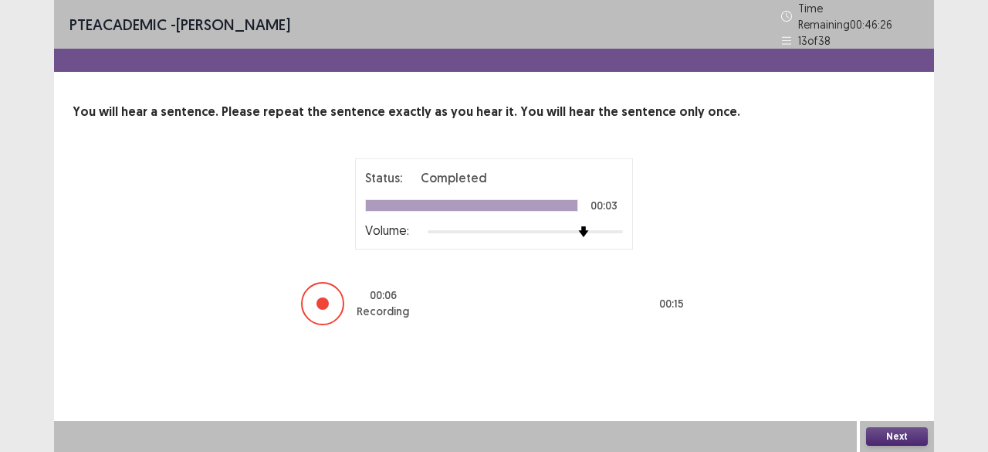
click at [884, 441] on button "Next" at bounding box center [897, 436] width 62 height 19
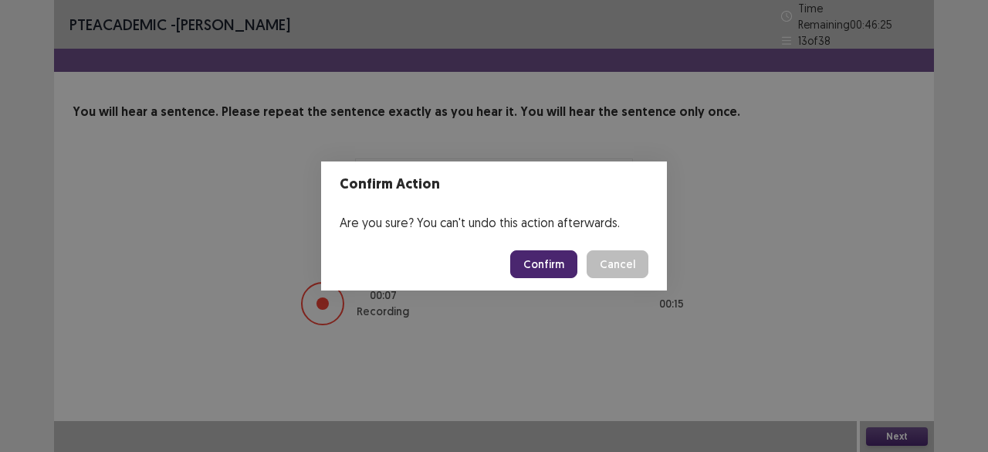
click at [562, 259] on button "Confirm" at bounding box center [543, 264] width 67 height 28
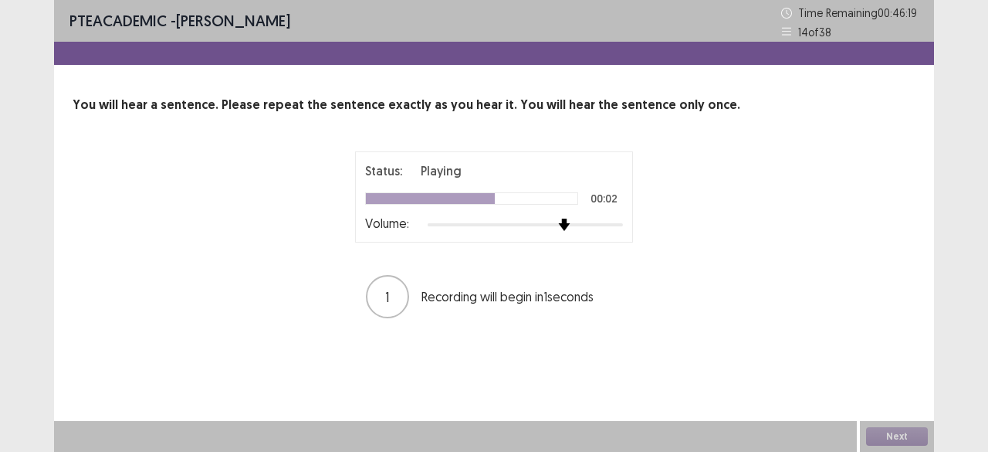
click at [562, 220] on div at bounding box center [525, 224] width 195 height 12
click at [588, 226] on div at bounding box center [525, 224] width 195 height 12
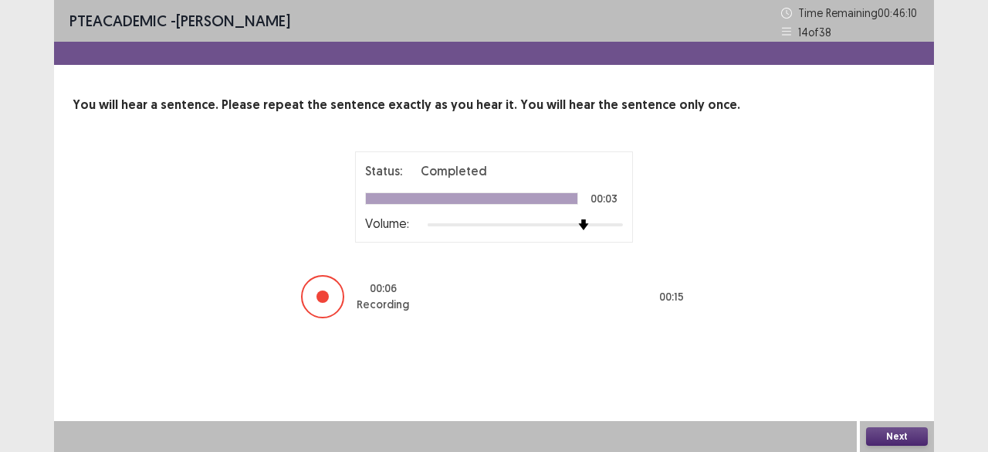
click at [898, 441] on button "Next" at bounding box center [897, 436] width 62 height 19
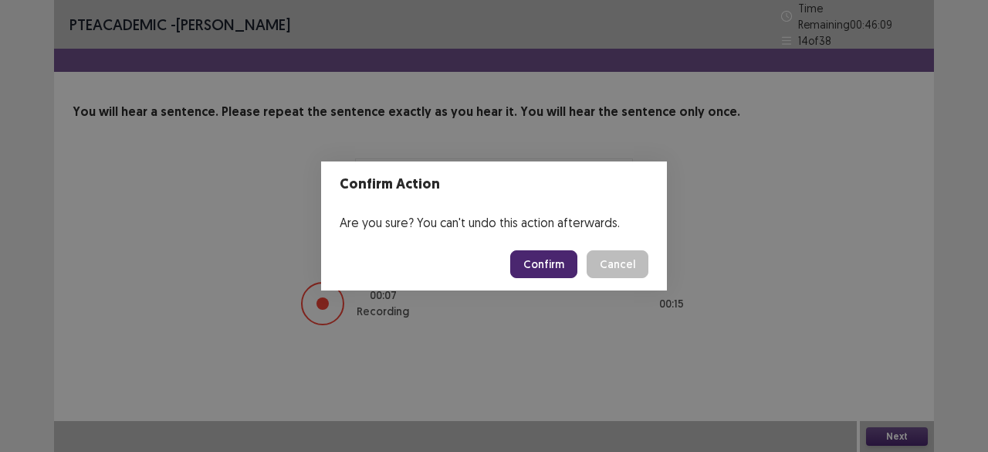
click at [558, 259] on button "Confirm" at bounding box center [543, 264] width 67 height 28
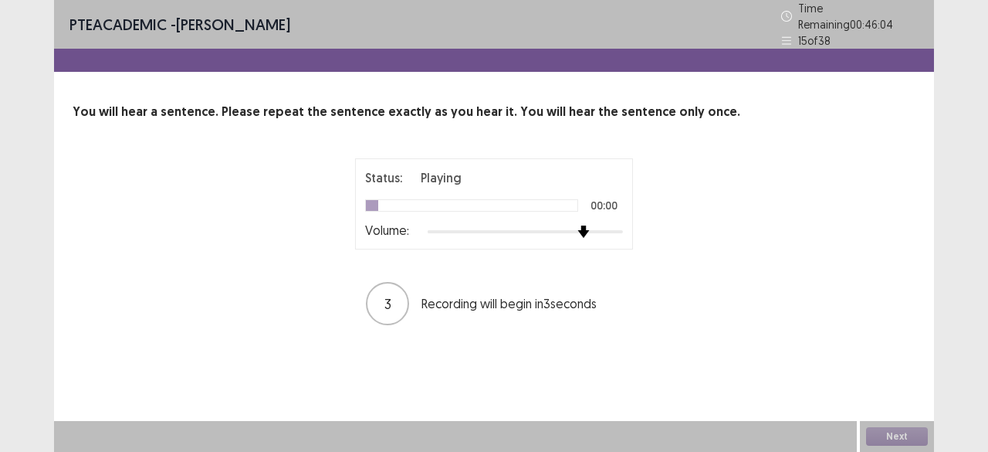
click at [578, 225] on div at bounding box center [525, 231] width 195 height 12
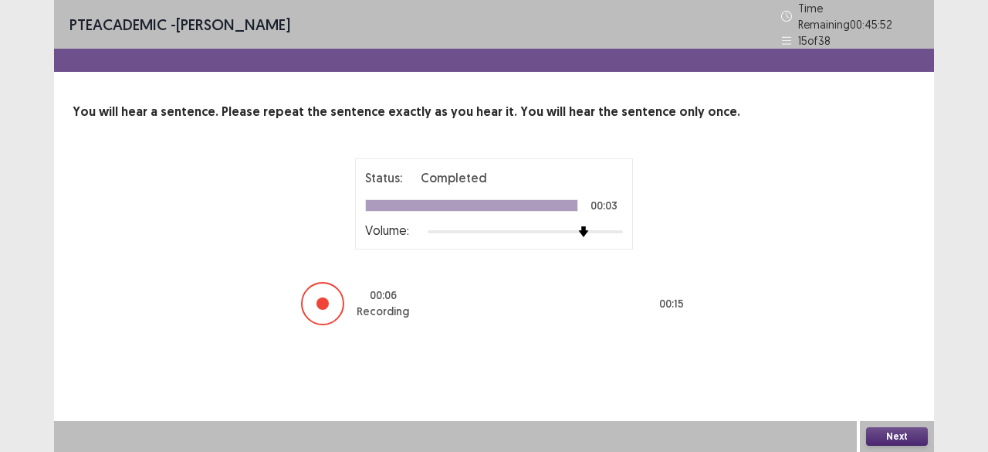
click at [894, 432] on button "Next" at bounding box center [897, 436] width 62 height 19
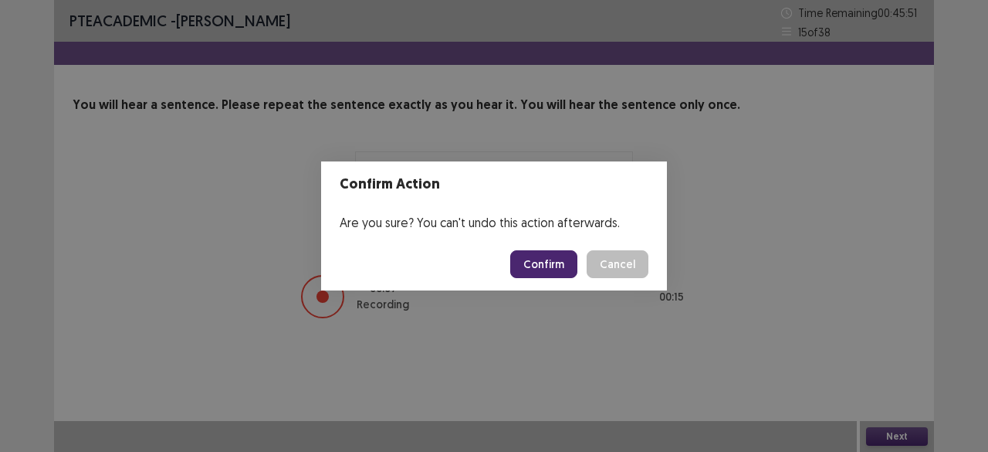
click at [555, 256] on button "Confirm" at bounding box center [543, 264] width 67 height 28
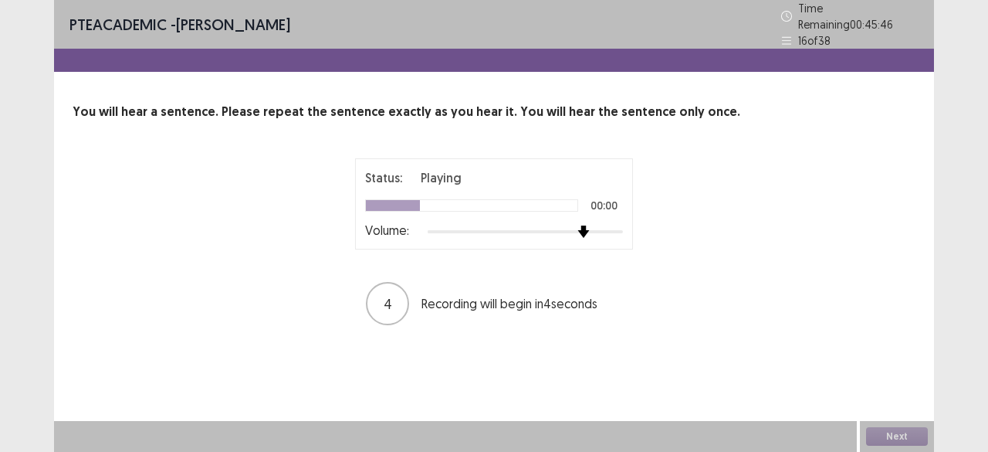
click at [588, 226] on div at bounding box center [525, 231] width 195 height 12
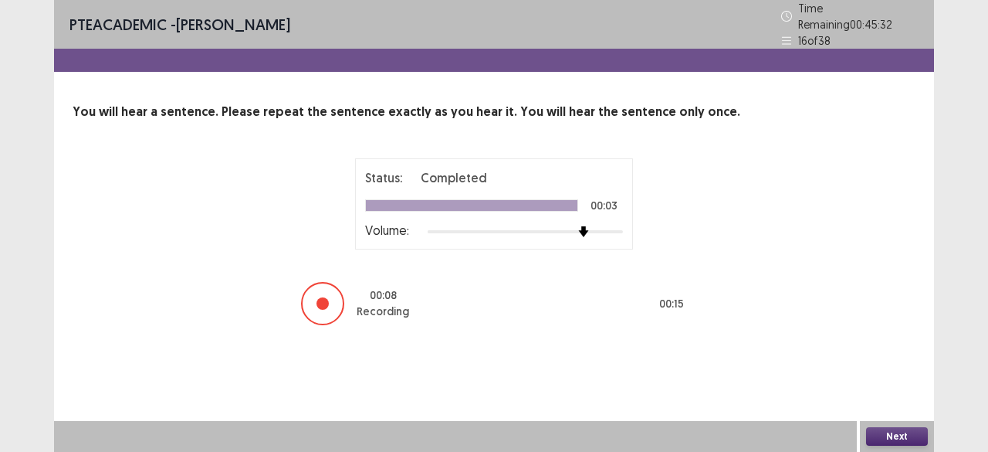
click at [896, 435] on button "Next" at bounding box center [897, 436] width 62 height 19
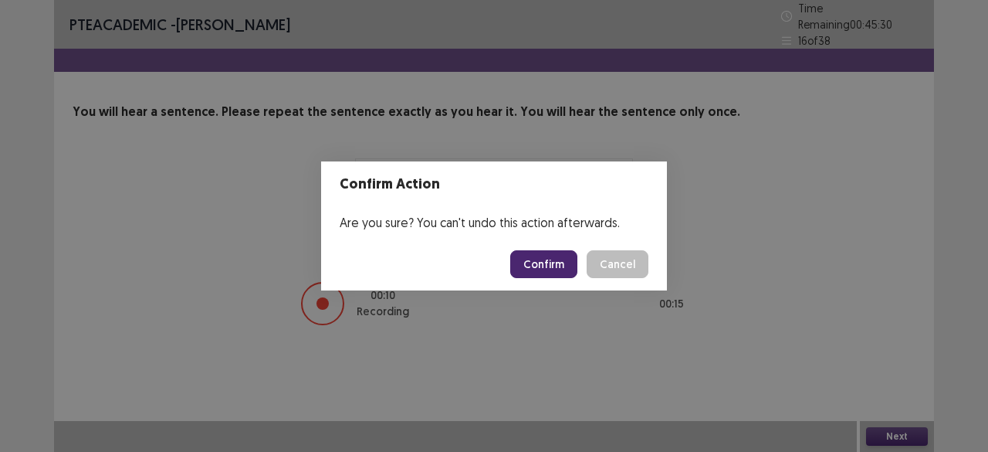
click at [542, 267] on button "Confirm" at bounding box center [543, 264] width 67 height 28
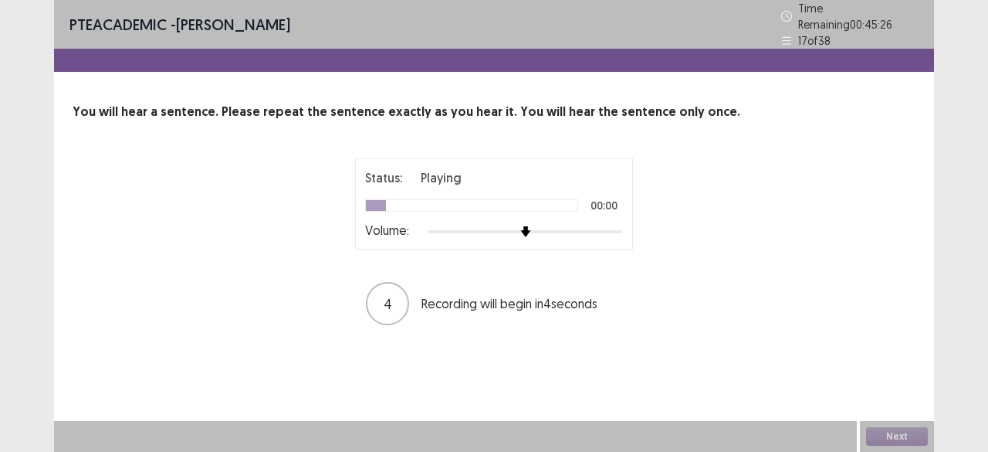
click at [583, 225] on div at bounding box center [525, 231] width 195 height 12
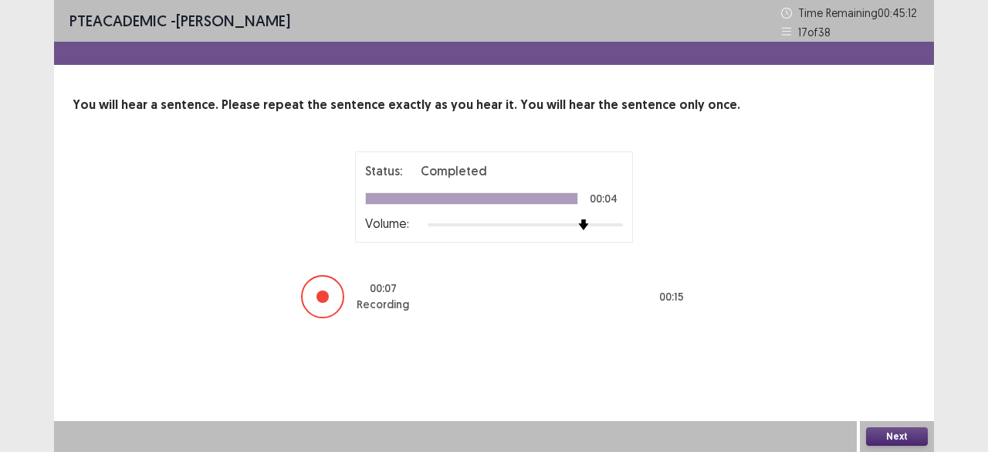
click at [900, 436] on button "Next" at bounding box center [897, 436] width 62 height 19
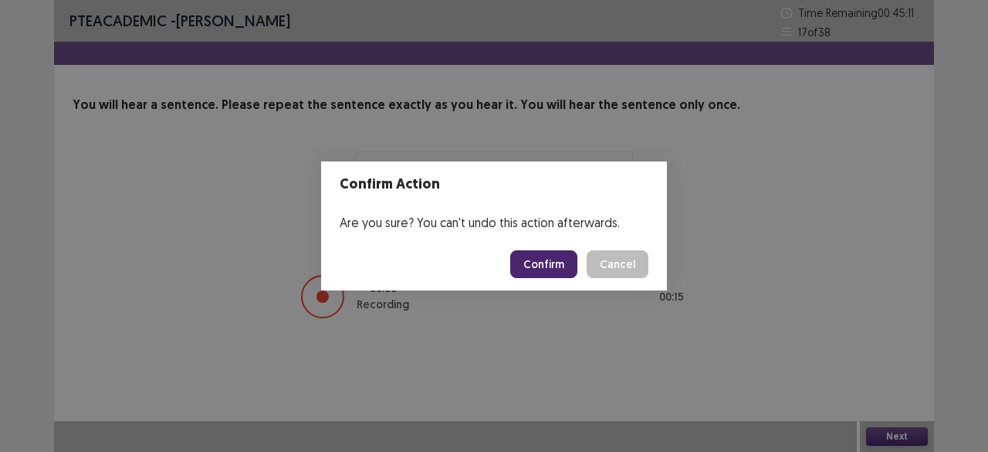
click at [567, 262] on button "Confirm" at bounding box center [543, 264] width 67 height 28
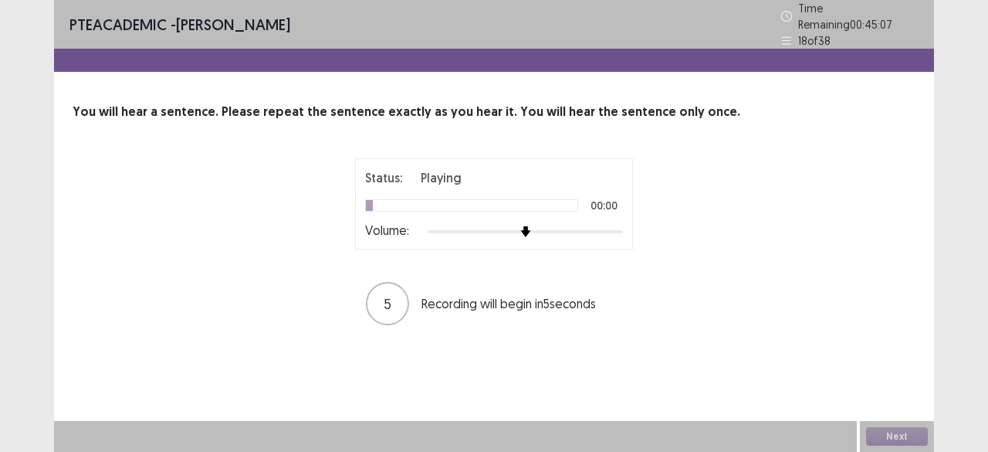
click at [575, 226] on div at bounding box center [525, 231] width 195 height 12
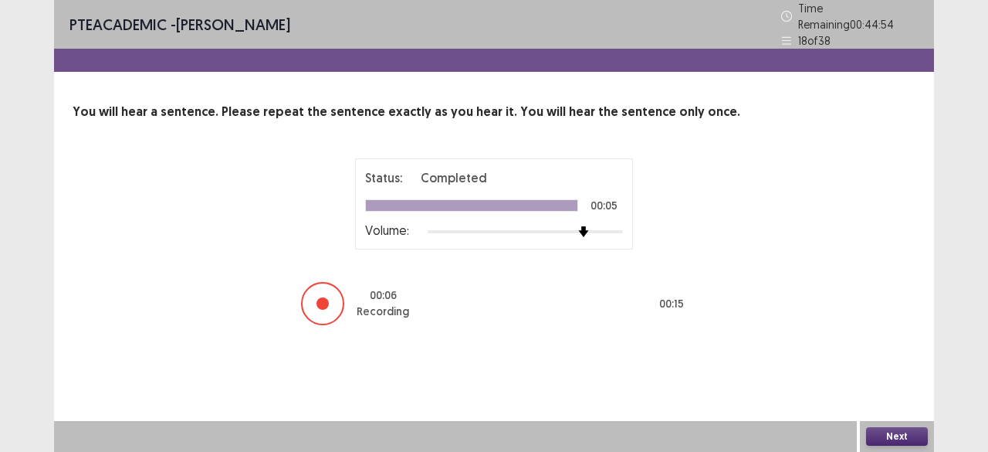
click at [912, 434] on button "Next" at bounding box center [897, 436] width 62 height 19
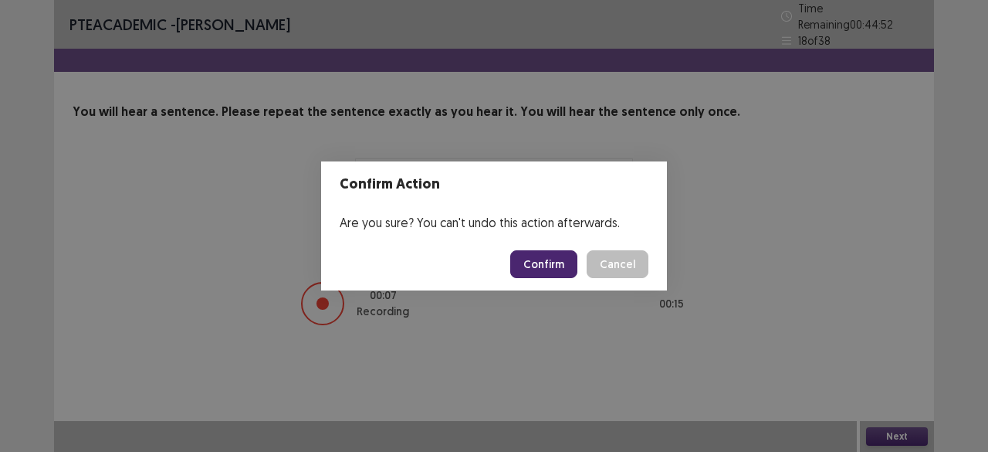
click at [543, 257] on button "Confirm" at bounding box center [543, 264] width 67 height 28
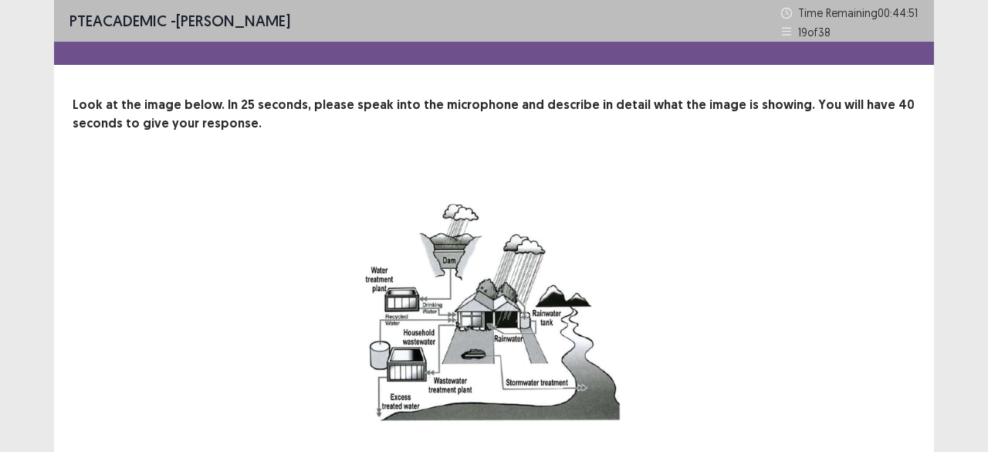
click at [867, 272] on div "24 Recording will begin in 24 seconds" at bounding box center [494, 360] width 843 height 381
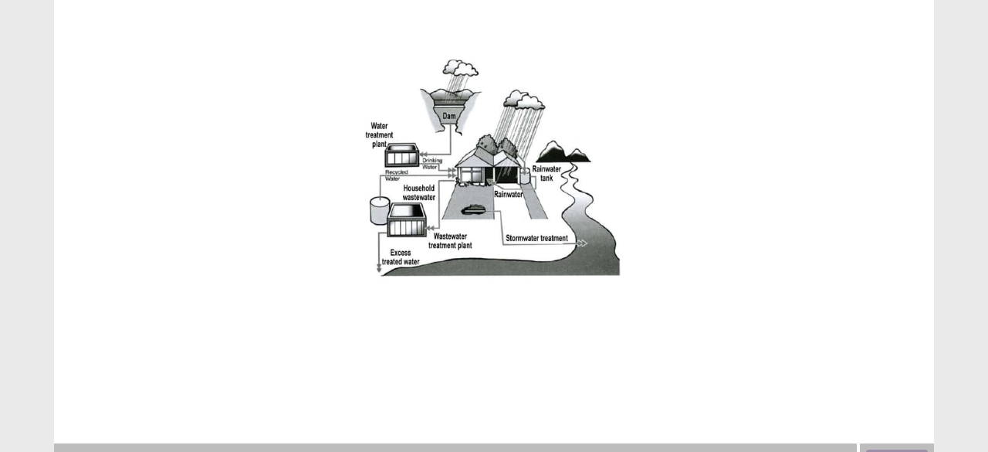
scroll to position [154, 0]
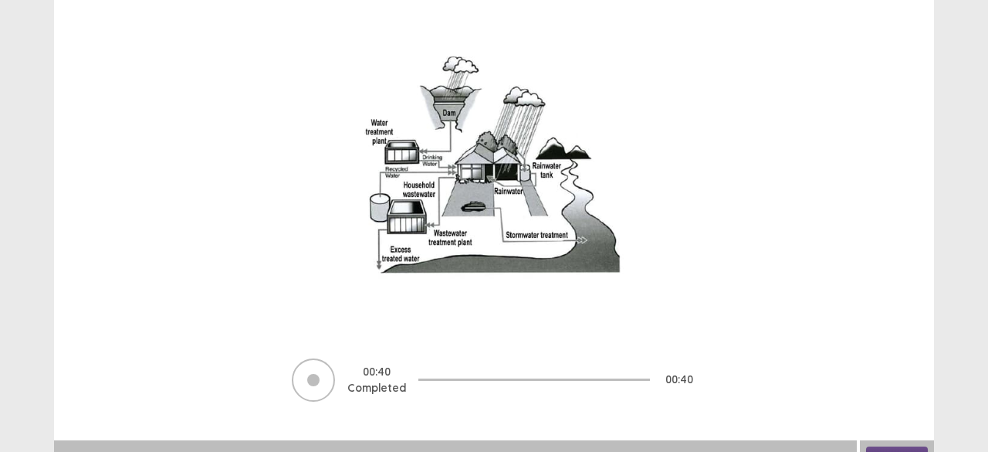
click at [896, 446] on button "Next" at bounding box center [897, 455] width 62 height 19
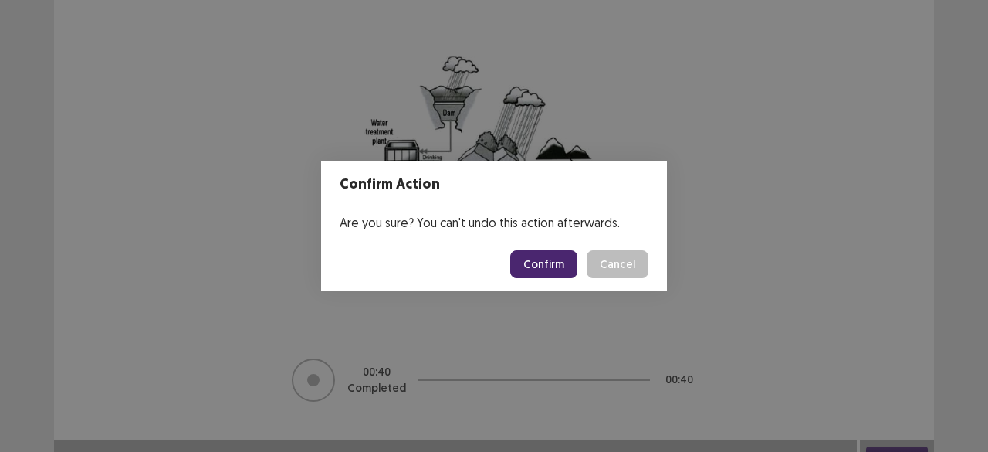
click at [564, 259] on button "Confirm" at bounding box center [543, 264] width 67 height 28
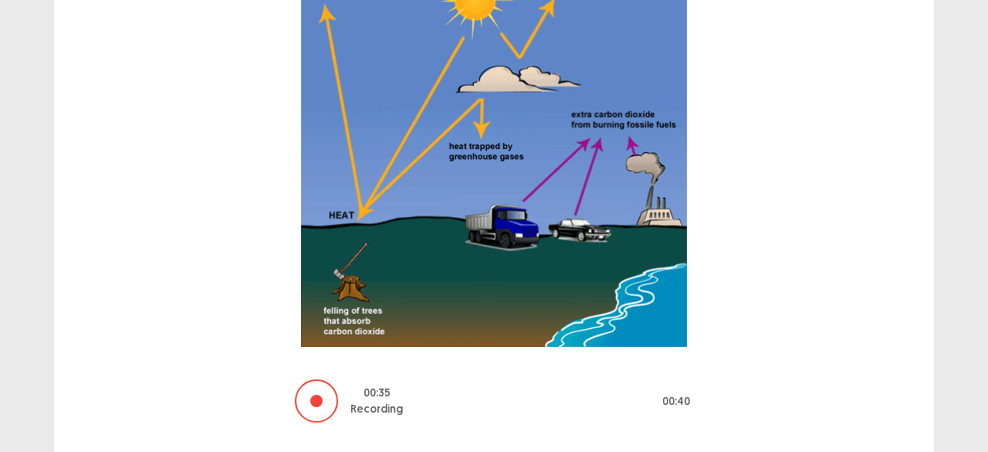
scroll to position [249, 0]
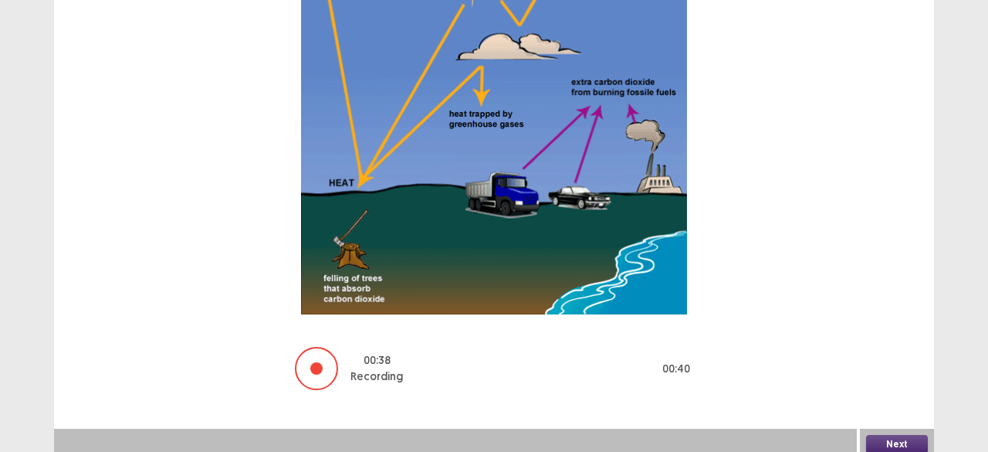
drag, startPoint x: 885, startPoint y: 437, endPoint x: 612, endPoint y: 296, distance: 306.9
click at [612, 296] on div "PTE academic - [PERSON_NAME] Time Remaining 00 : 42 : 39 20 of 38 Look at the i…" at bounding box center [494, 105] width 880 height 708
click at [894, 435] on button "Next" at bounding box center [897, 444] width 62 height 19
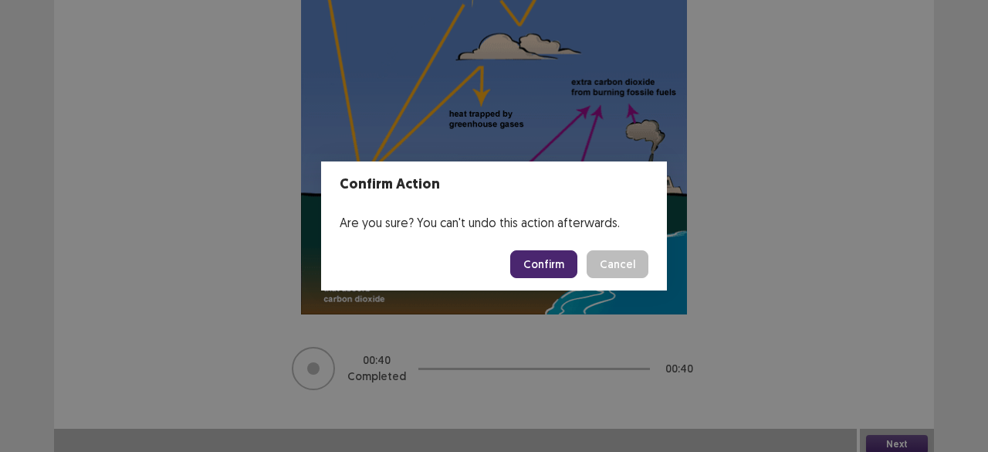
click at [550, 259] on button "Confirm" at bounding box center [543, 264] width 67 height 28
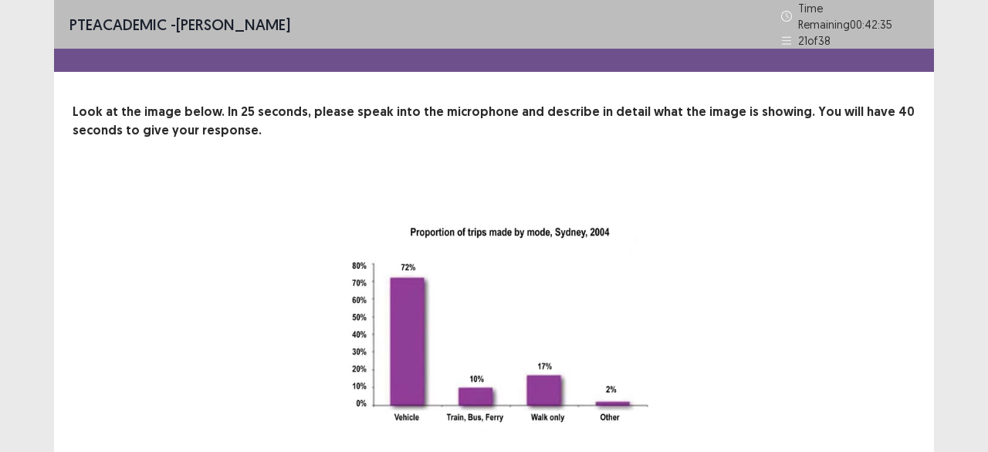
click at [770, 302] on div "24 Recording will begin in 24 seconds" at bounding box center [493, 367] width 719 height 381
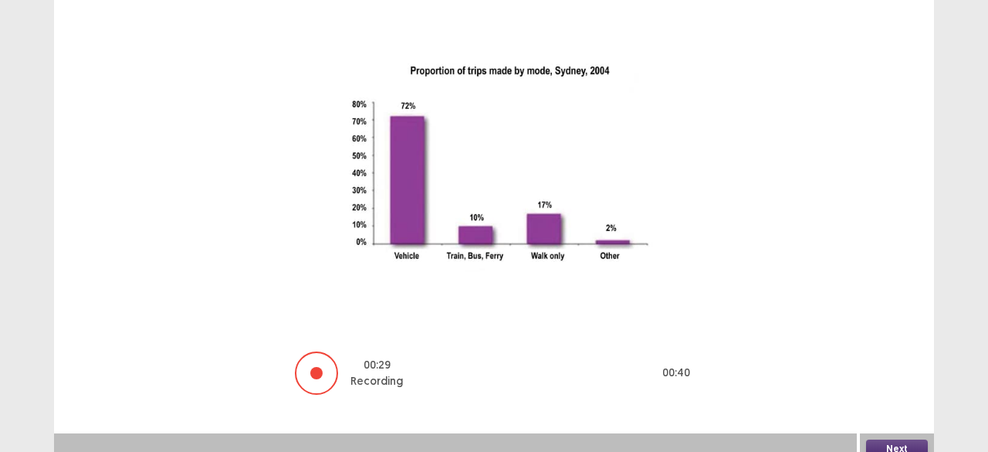
scroll to position [167, 0]
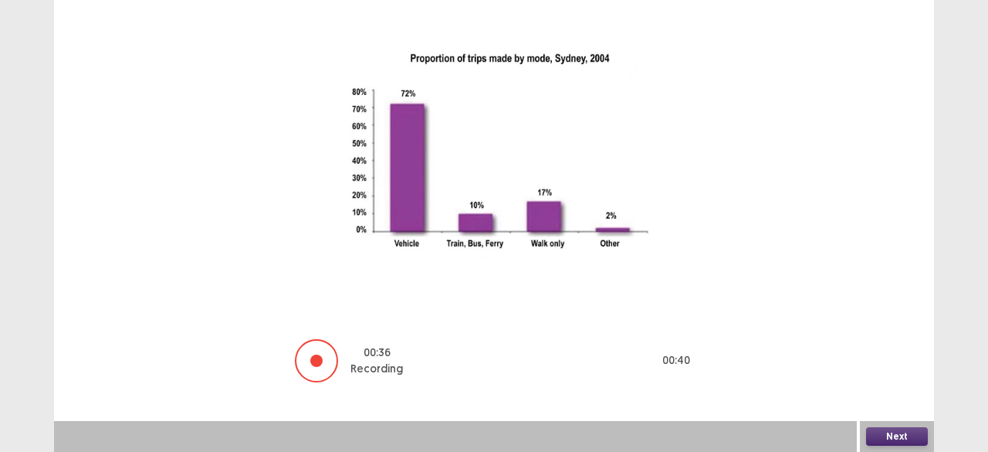
click at [892, 442] on button "Next" at bounding box center [897, 436] width 62 height 19
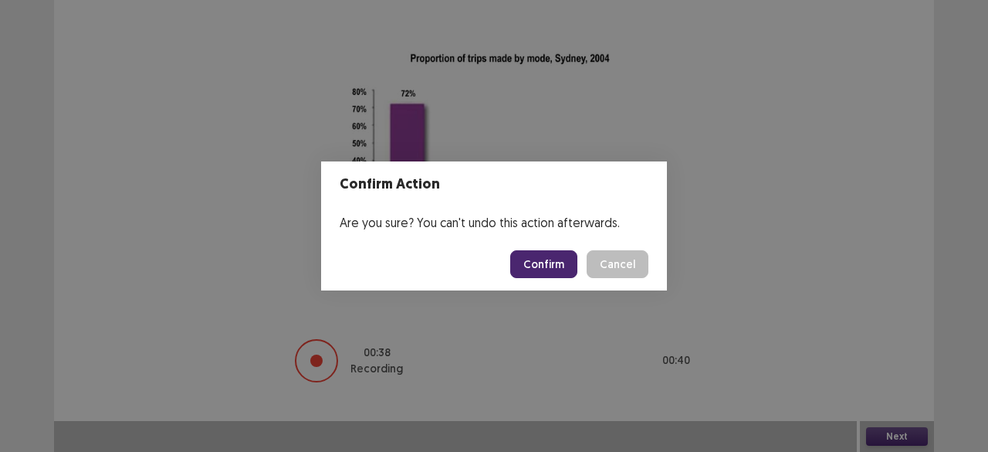
click at [554, 266] on button "Confirm" at bounding box center [543, 264] width 67 height 28
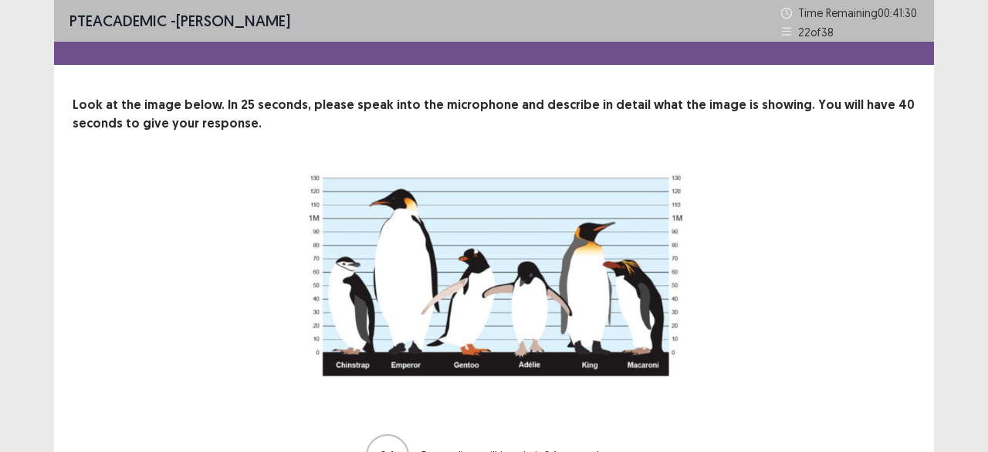
click at [815, 330] on div "24 Recording will begin in 24 seconds" at bounding box center [493, 324] width 719 height 309
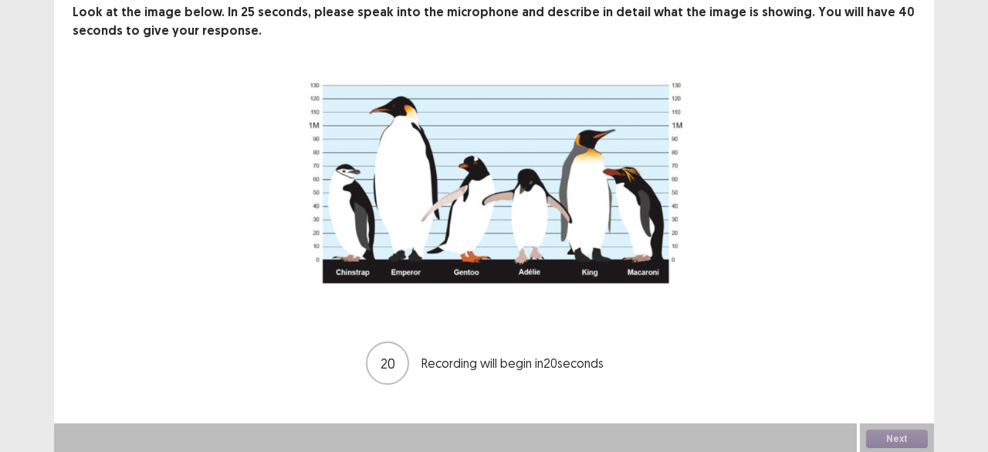
scroll to position [94, 0]
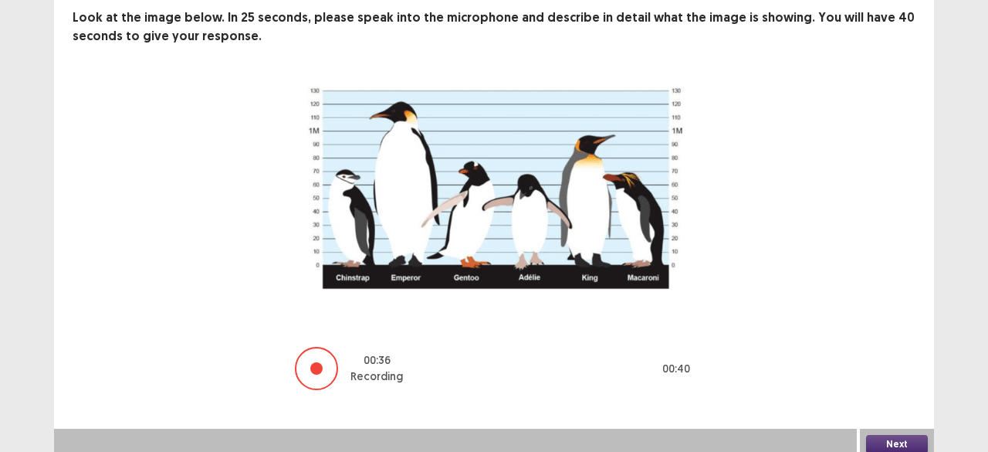
click at [905, 435] on button "Next" at bounding box center [897, 444] width 62 height 19
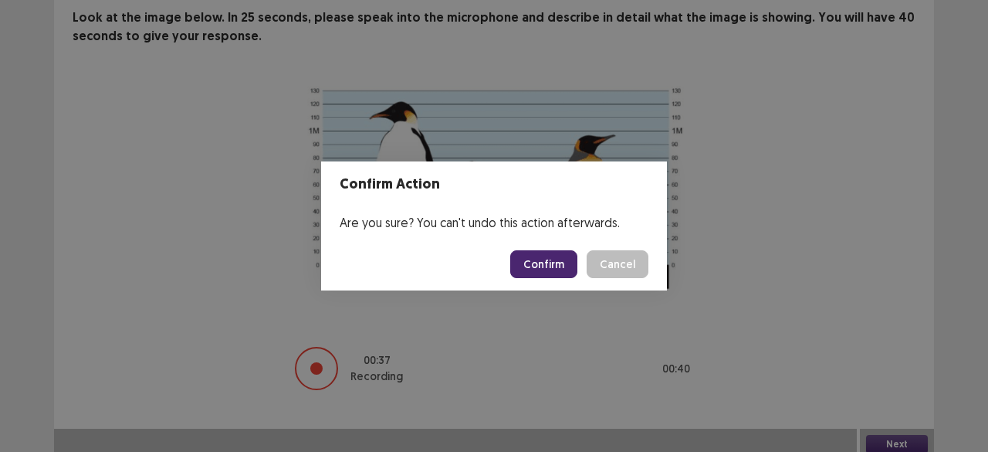
click at [556, 263] on button "Confirm" at bounding box center [543, 264] width 67 height 28
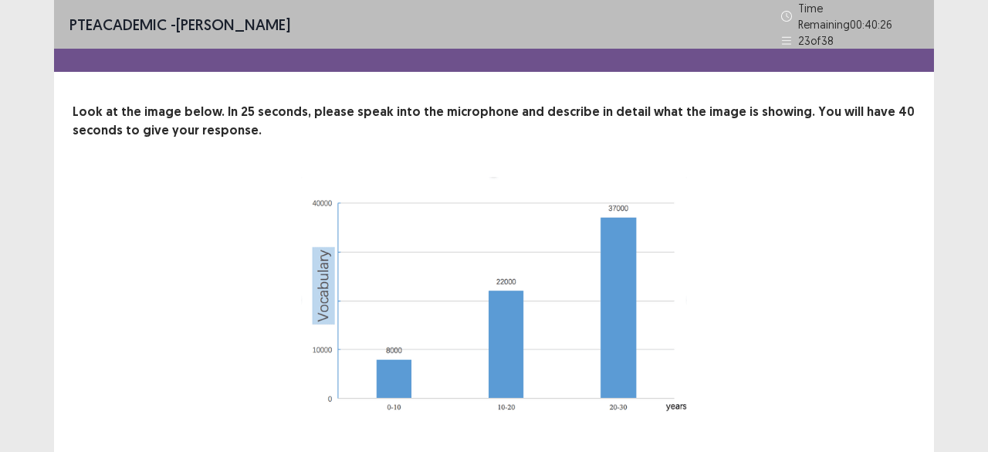
click at [804, 379] on div "24 Recording will begin in 24 seconds" at bounding box center [493, 337] width 719 height 320
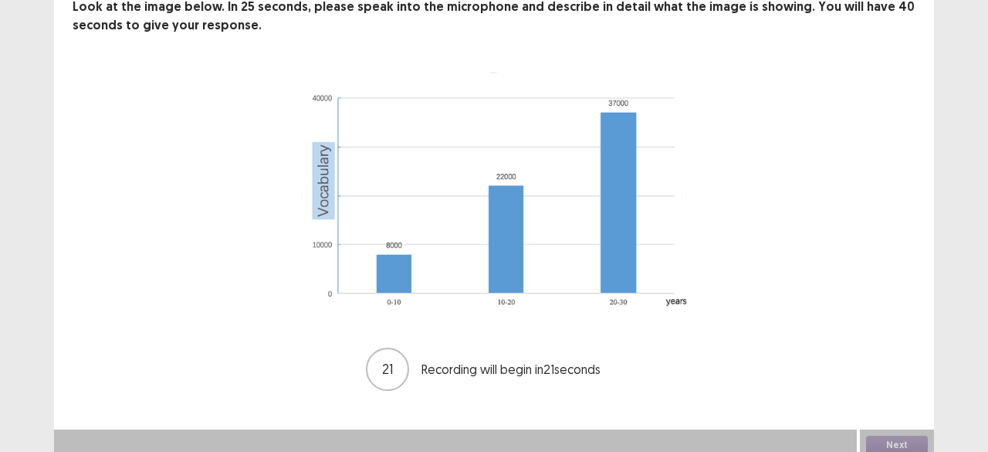
scroll to position [107, 0]
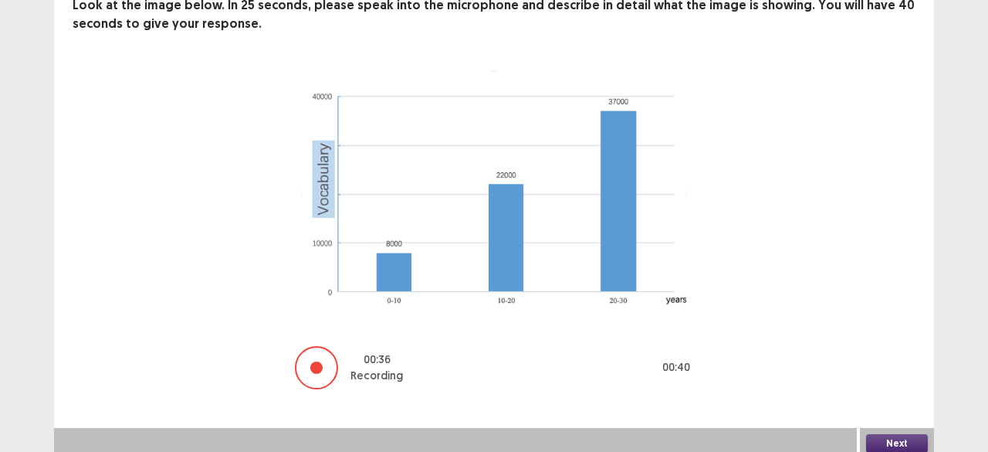
click at [887, 438] on button "Next" at bounding box center [897, 443] width 62 height 19
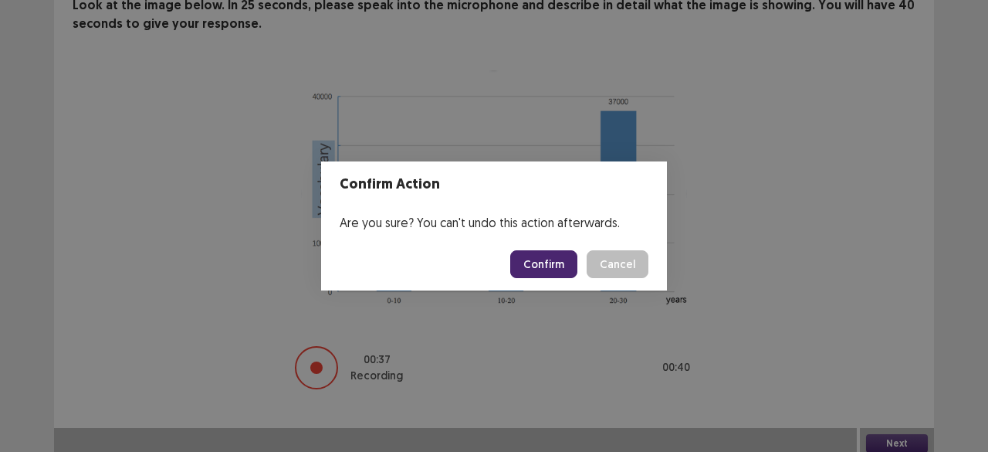
click at [544, 263] on button "Confirm" at bounding box center [543, 264] width 67 height 28
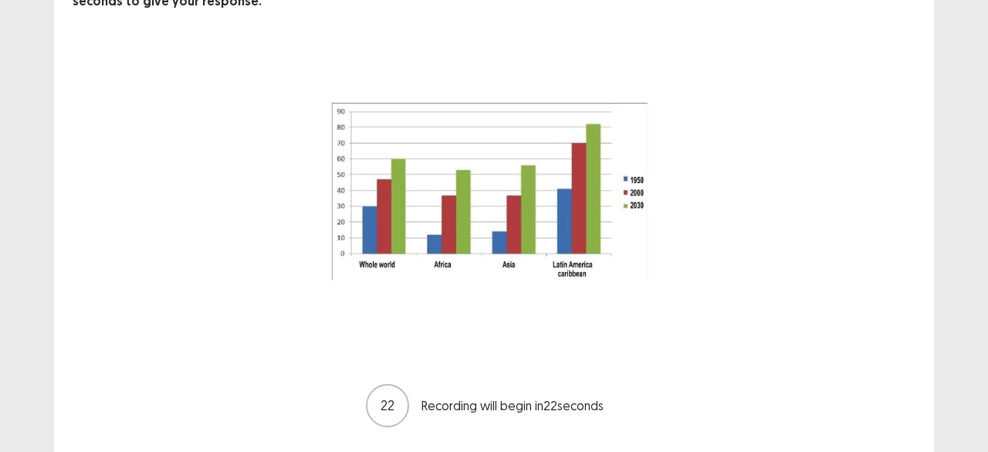
scroll to position [124, 0]
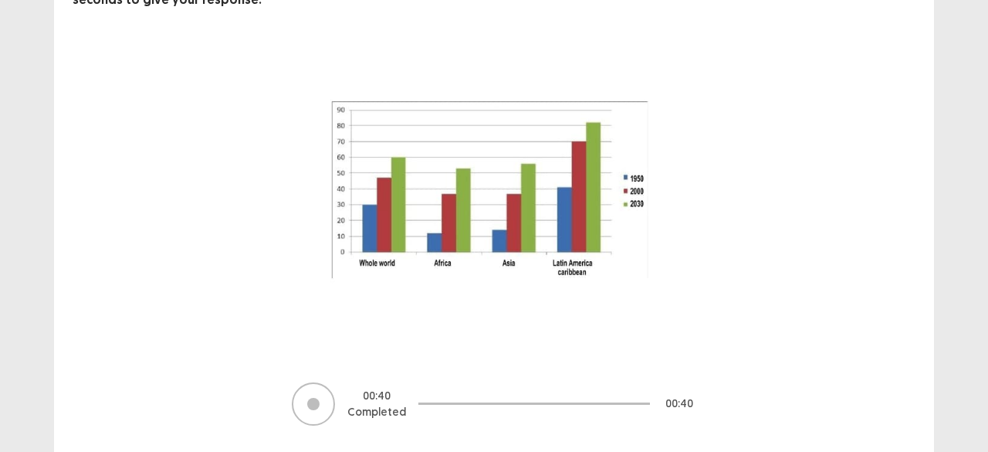
click at [882, 256] on div "00 : 40 Completed 00 : 40" at bounding box center [494, 236] width 843 height 381
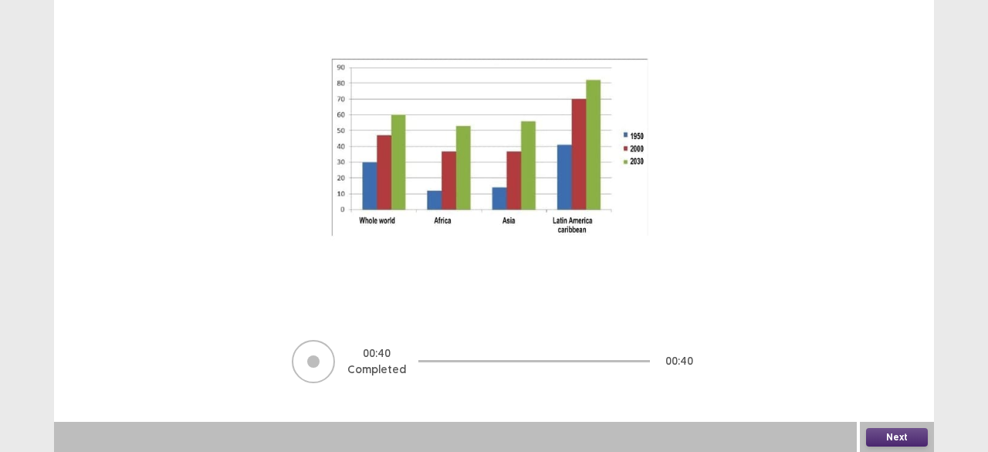
scroll to position [167, 0]
click at [909, 430] on button "Next" at bounding box center [897, 436] width 62 height 19
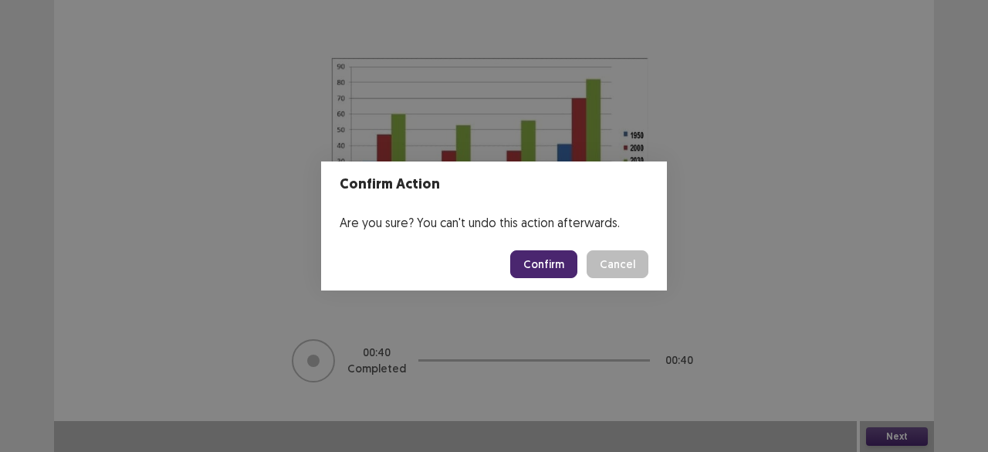
click at [551, 262] on button "Confirm" at bounding box center [543, 264] width 67 height 28
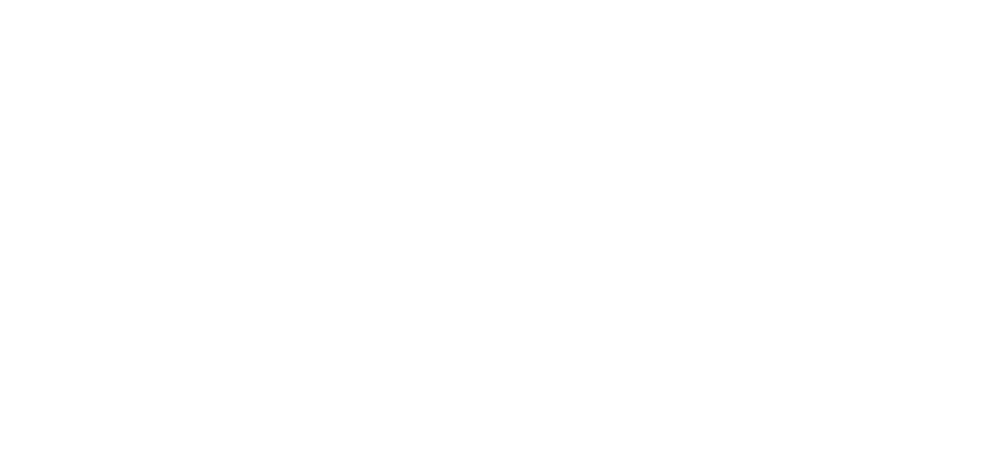
scroll to position [0, 0]
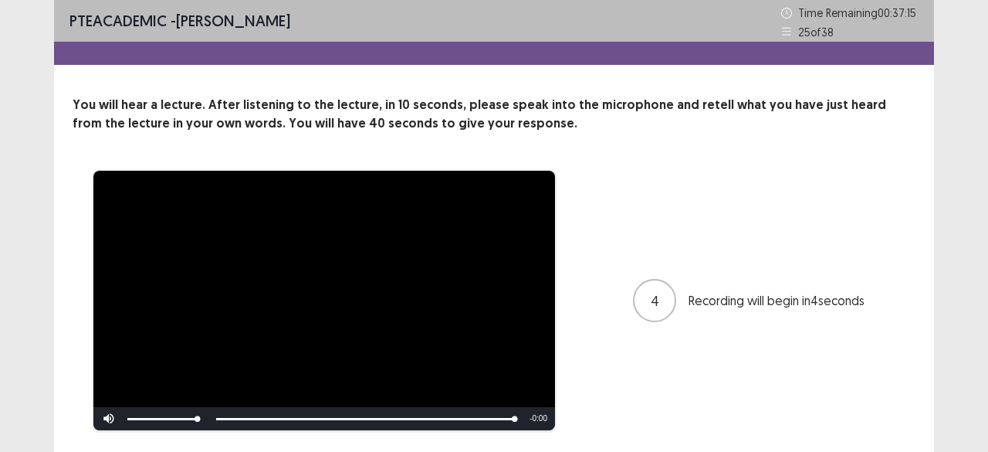
click at [828, 249] on div "**********" at bounding box center [494, 300] width 843 height 261
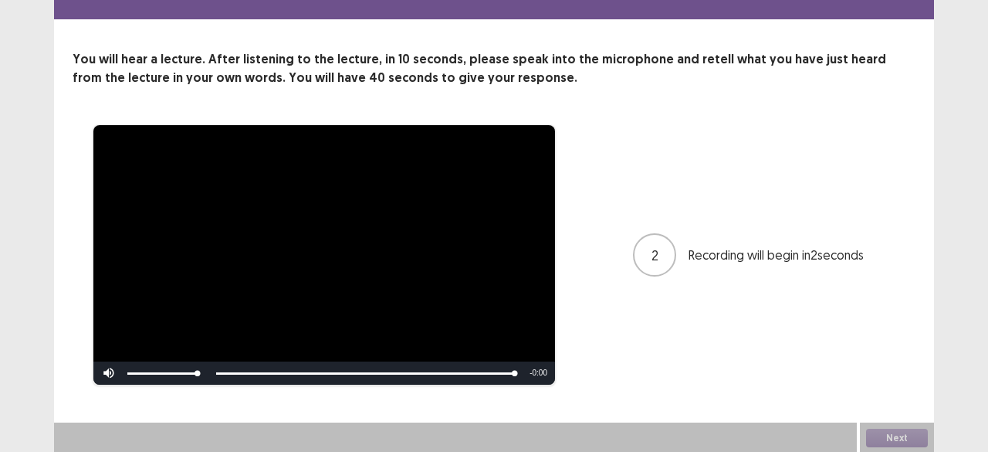
scroll to position [46, 0]
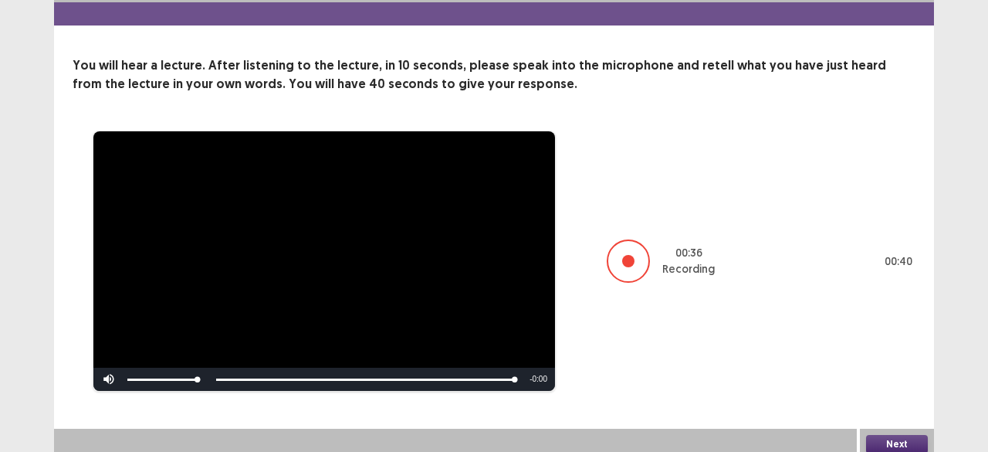
drag, startPoint x: 892, startPoint y: 434, endPoint x: 645, endPoint y: 272, distance: 296.1
click at [645, 272] on div "**********" at bounding box center [494, 207] width 880 height 506
click at [885, 435] on button "Next" at bounding box center [897, 444] width 62 height 19
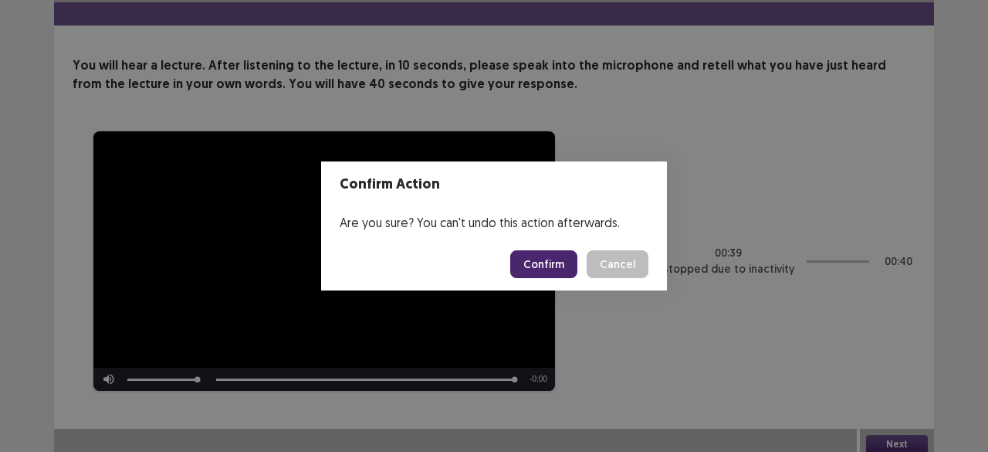
click at [562, 266] on button "Confirm" at bounding box center [543, 264] width 67 height 28
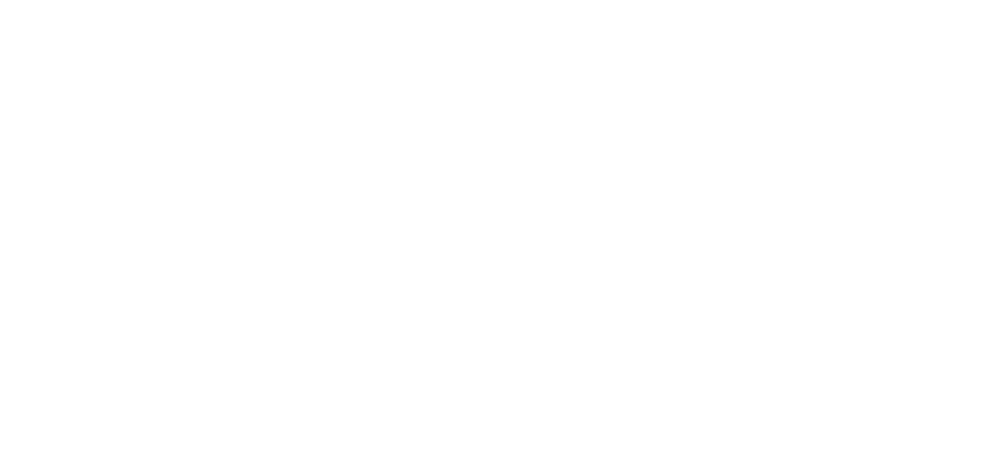
scroll to position [0, 0]
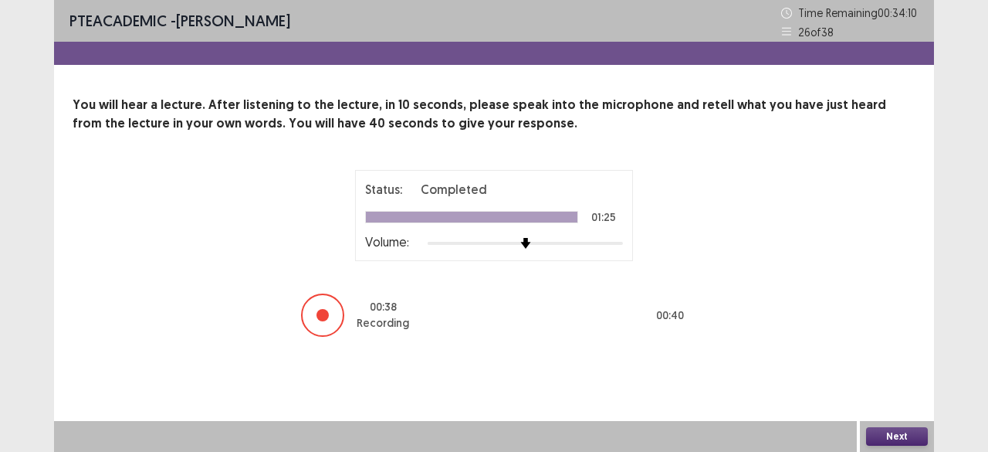
click at [880, 430] on button "Next" at bounding box center [897, 436] width 62 height 19
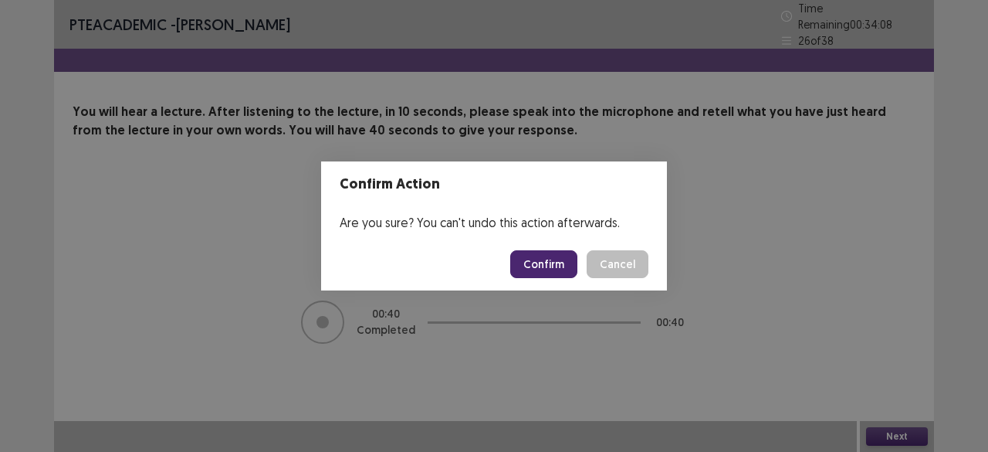
click at [543, 264] on button "Confirm" at bounding box center [543, 264] width 67 height 28
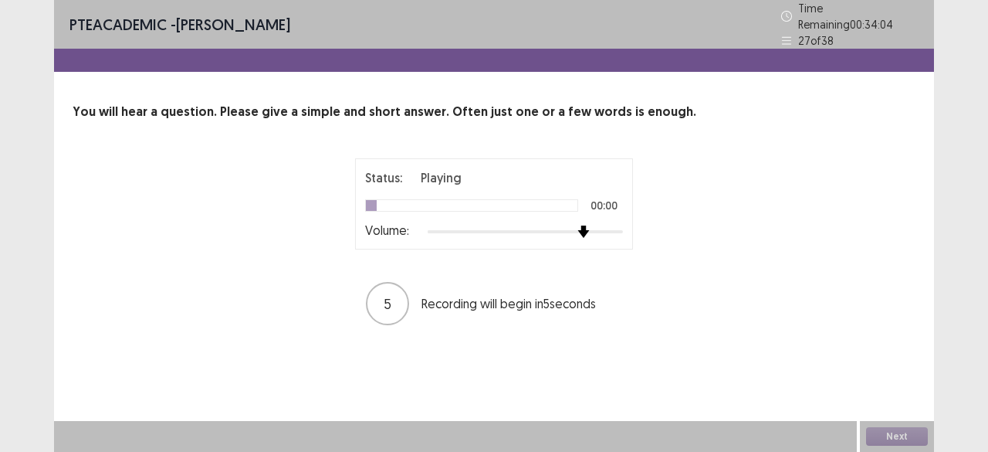
click at [591, 230] on div at bounding box center [525, 231] width 195 height 3
click at [608, 225] on div at bounding box center [525, 231] width 195 height 12
click at [617, 225] on div at bounding box center [525, 231] width 195 height 12
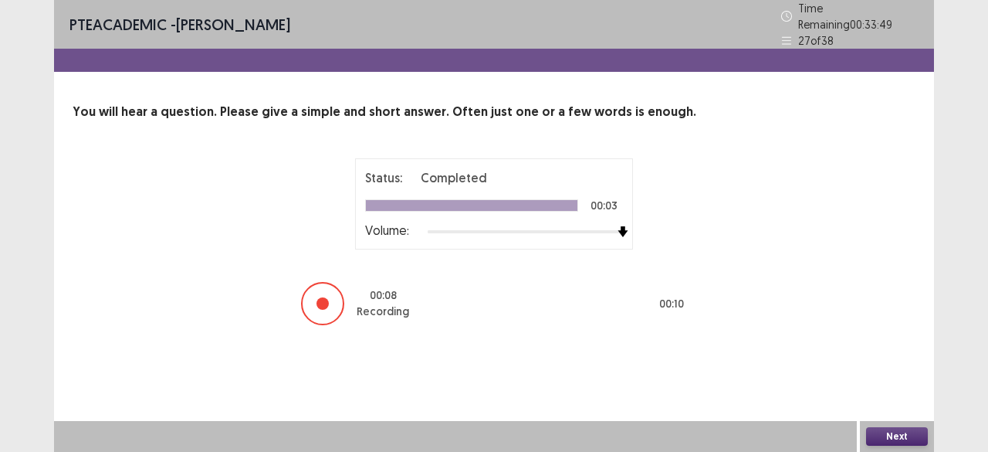
click at [891, 441] on button "Next" at bounding box center [897, 436] width 62 height 19
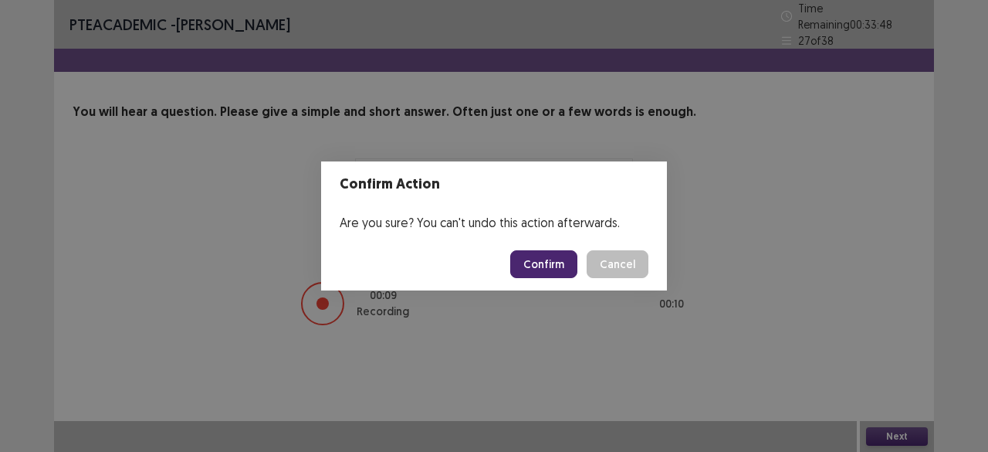
click at [562, 260] on button "Confirm" at bounding box center [543, 264] width 67 height 28
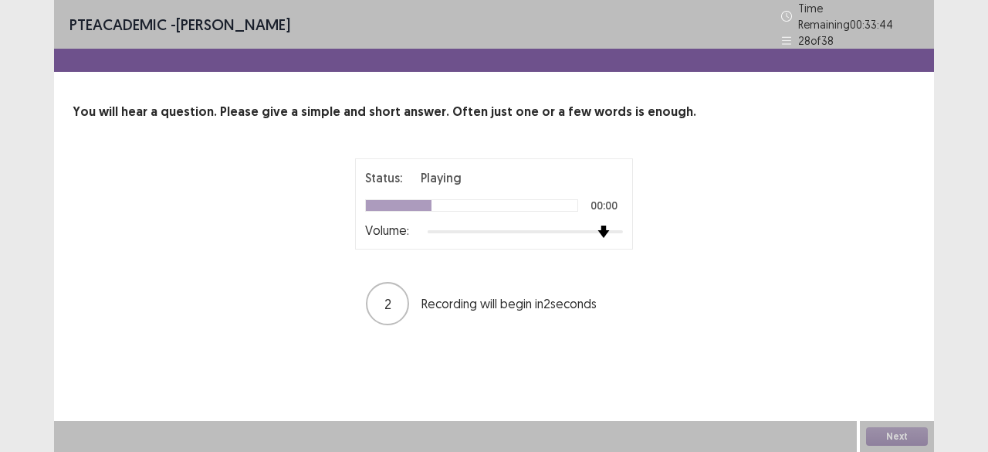
click at [604, 225] on div at bounding box center [525, 231] width 195 height 12
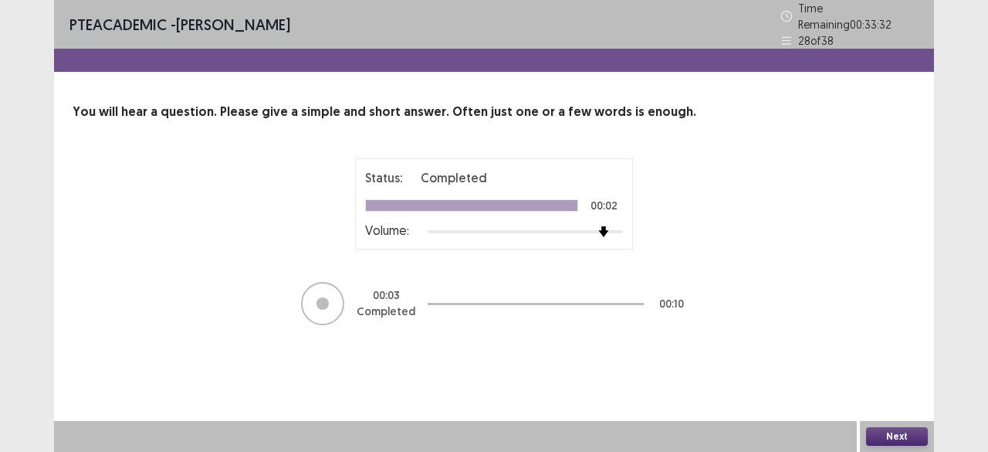
click at [891, 439] on button "Next" at bounding box center [897, 436] width 62 height 19
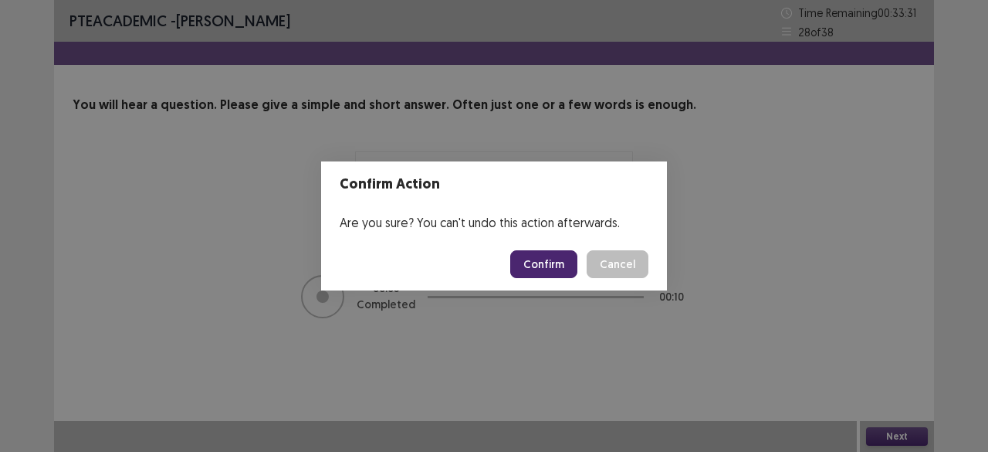
click at [567, 272] on button "Confirm" at bounding box center [543, 264] width 67 height 28
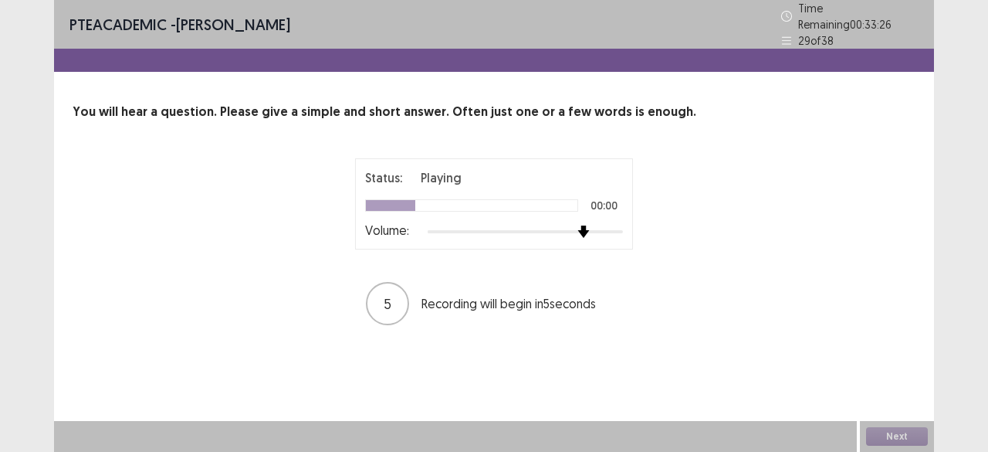
click at [577, 225] on div at bounding box center [525, 231] width 195 height 12
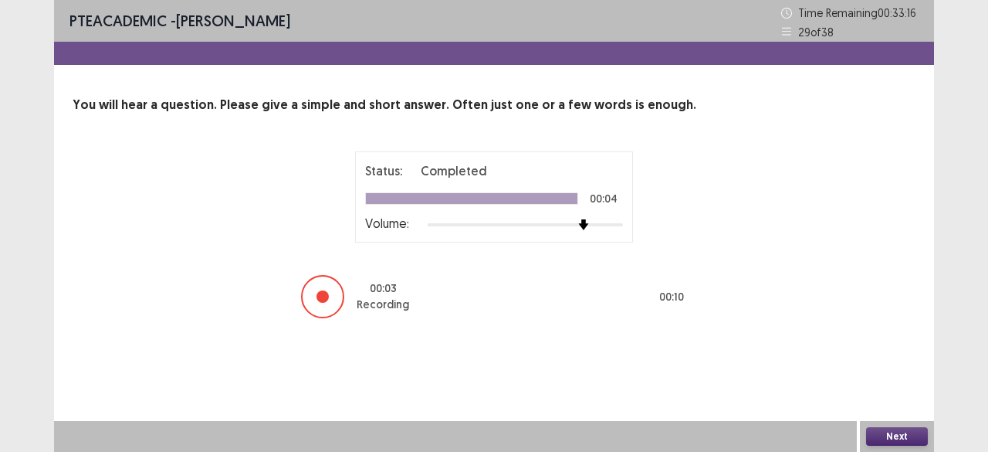
drag, startPoint x: 856, startPoint y: 415, endPoint x: 885, endPoint y: 435, distance: 34.5
click at [885, 435] on div "PTE academic - [PERSON_NAME] Time Remaining 00 : 33 : 16 29 of 38 You will hear…" at bounding box center [494, 226] width 880 height 452
click at [909, 435] on button "Next" at bounding box center [897, 436] width 62 height 19
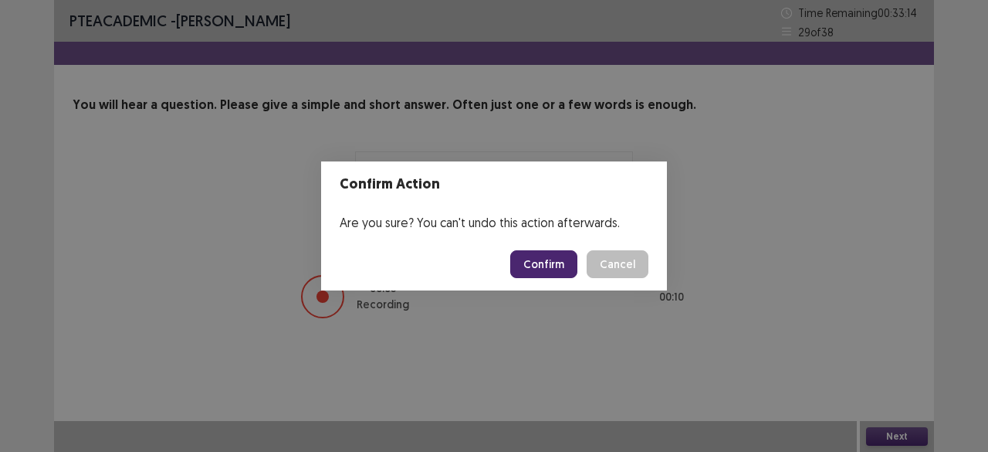
click at [571, 266] on button "Confirm" at bounding box center [543, 264] width 67 height 28
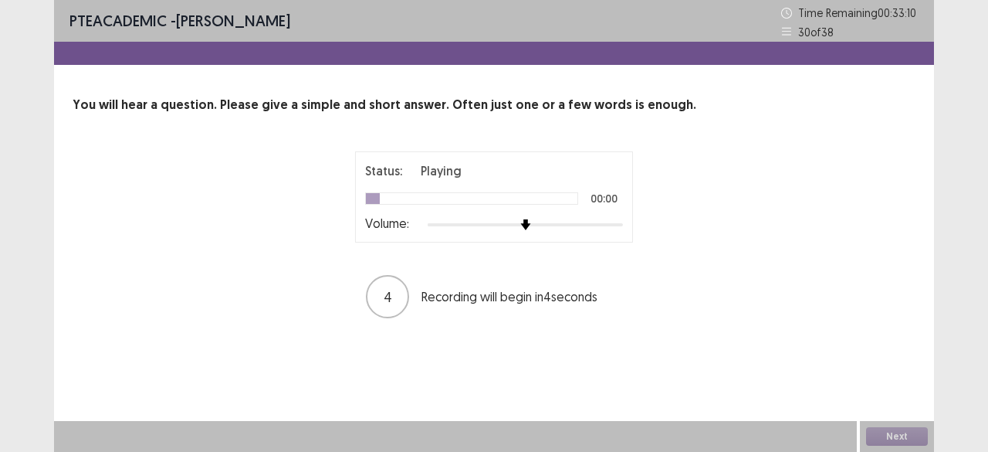
click at [604, 226] on div at bounding box center [525, 224] width 195 height 12
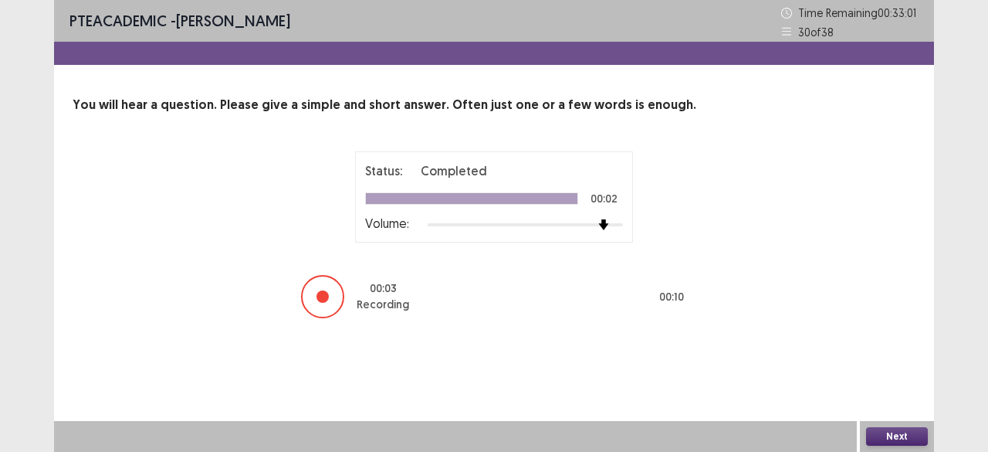
click at [902, 430] on button "Next" at bounding box center [897, 436] width 62 height 19
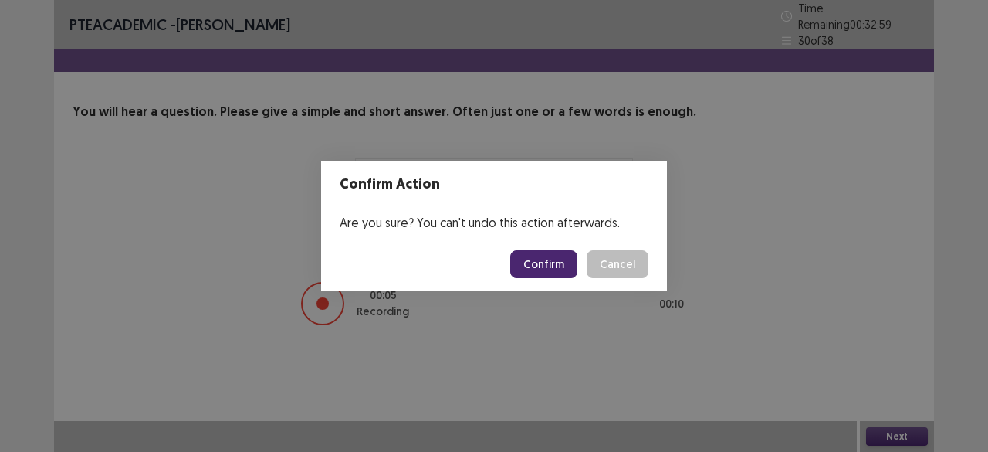
click at [542, 263] on button "Confirm" at bounding box center [543, 264] width 67 height 28
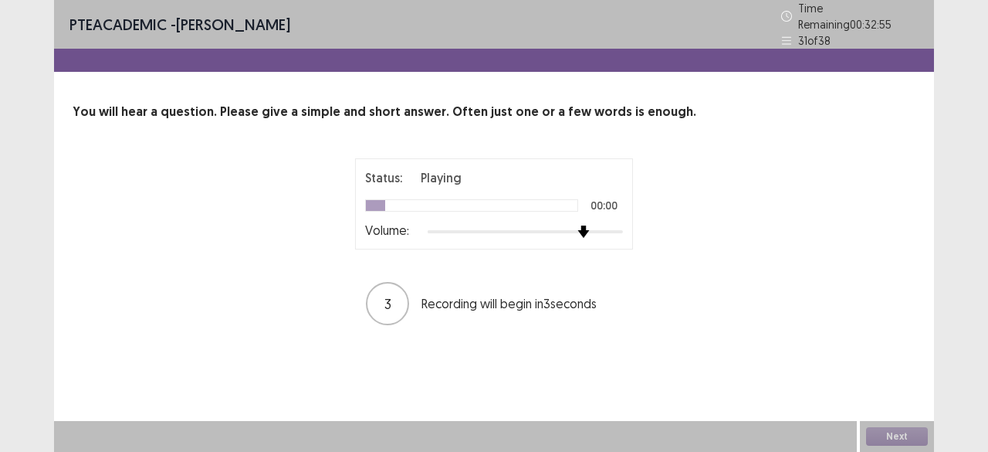
click at [586, 225] on div at bounding box center [525, 231] width 195 height 12
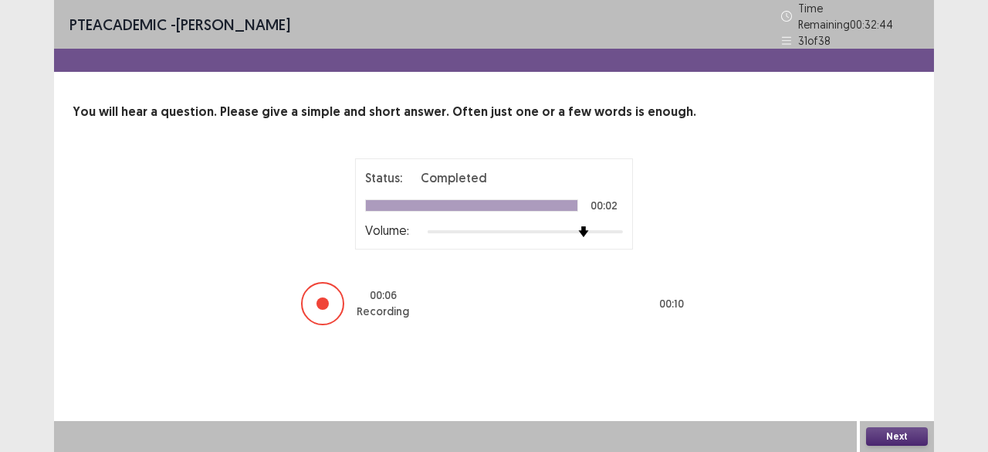
click at [892, 433] on button "Next" at bounding box center [897, 436] width 62 height 19
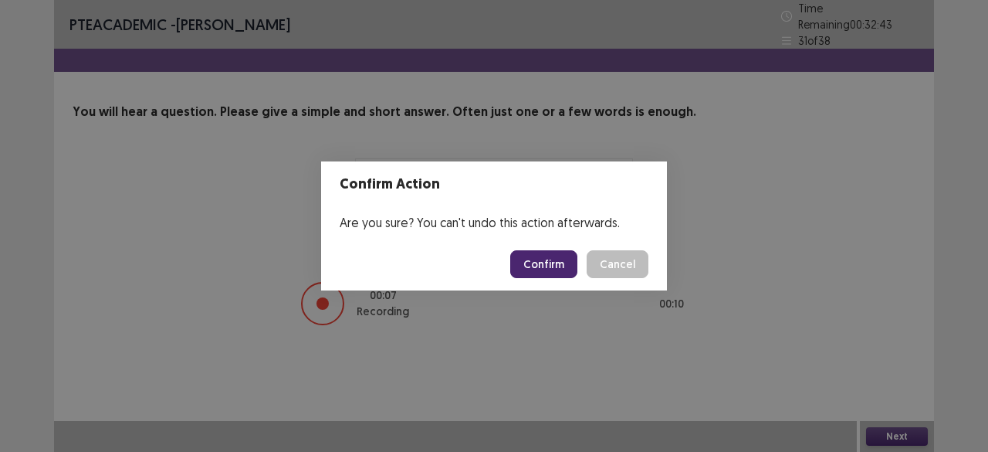
click at [551, 257] on button "Confirm" at bounding box center [543, 264] width 67 height 28
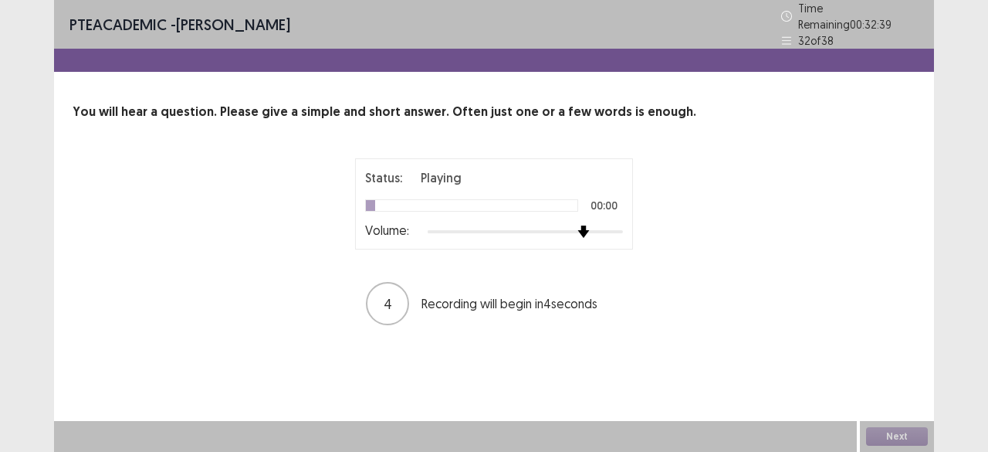
click at [577, 225] on div at bounding box center [525, 231] width 195 height 12
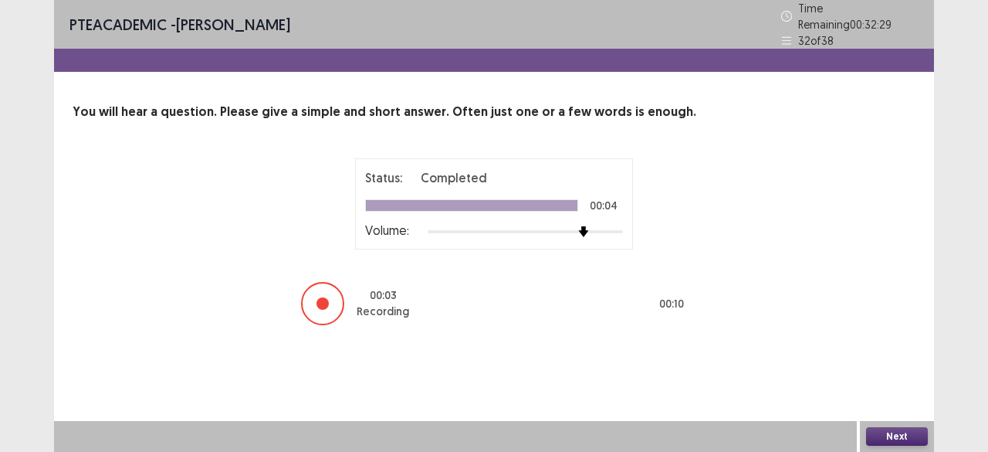
click at [910, 430] on button "Next" at bounding box center [897, 436] width 62 height 19
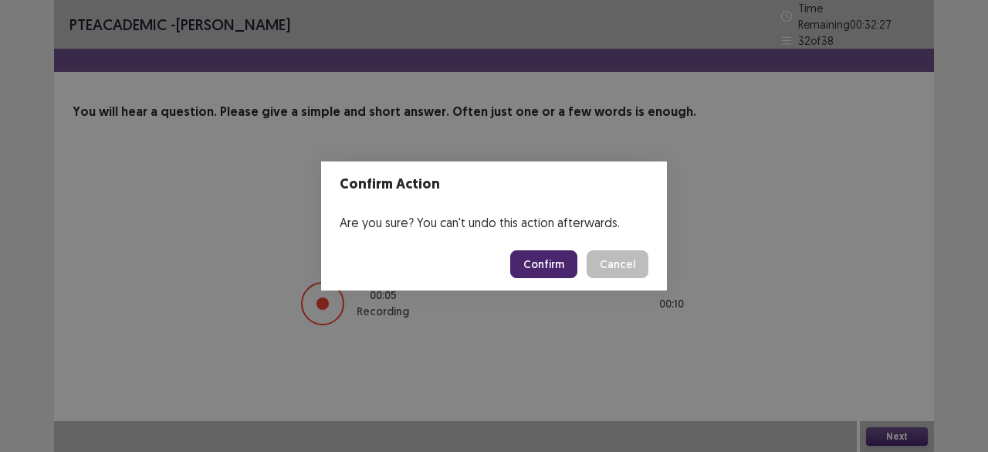
click at [554, 259] on button "Confirm" at bounding box center [543, 264] width 67 height 28
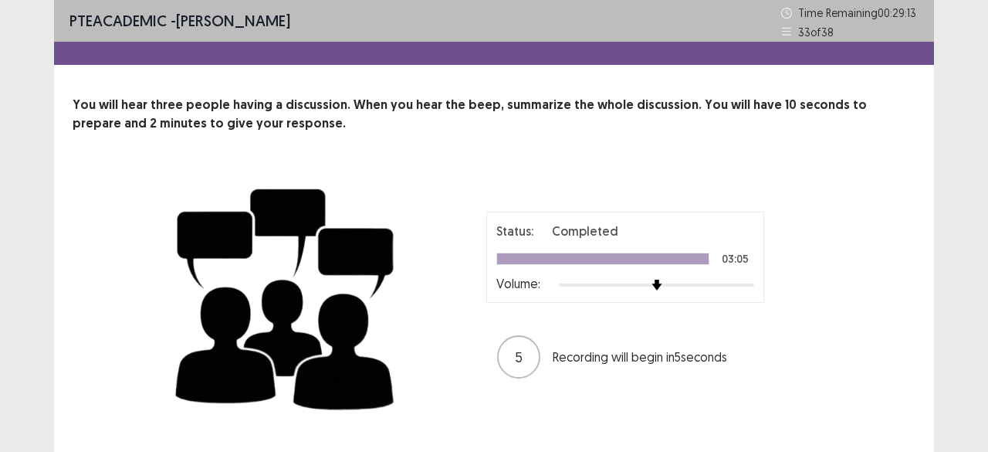
click at [923, 260] on div "You will hear three people having a discussion. When you hear the beep, summari…" at bounding box center [494, 259] width 880 height 327
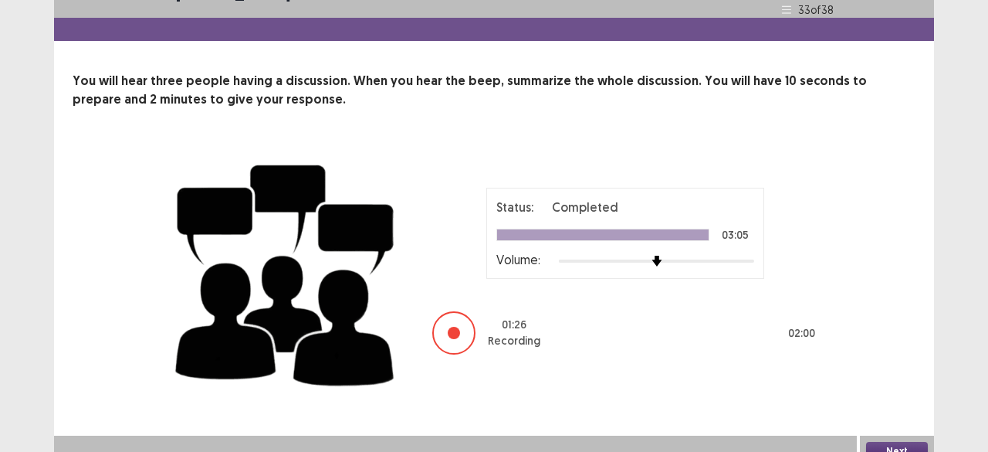
click at [899, 442] on button "Next" at bounding box center [897, 451] width 62 height 19
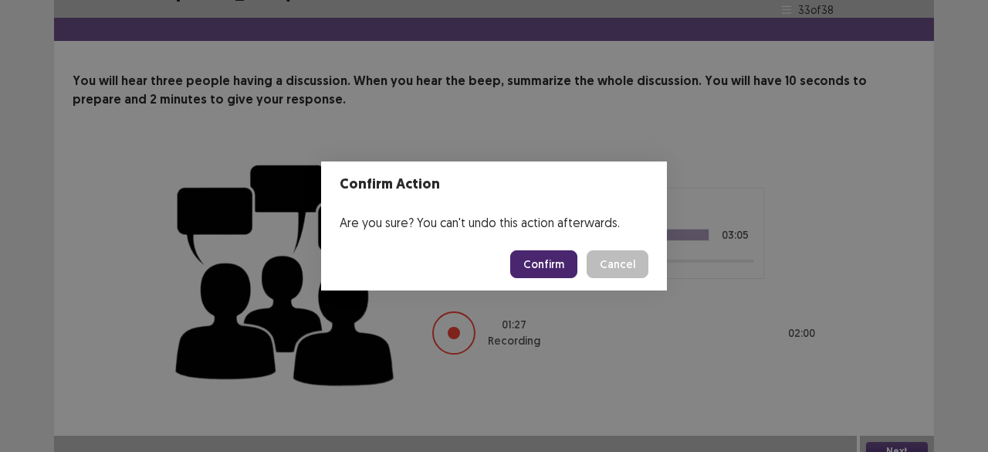
click at [560, 256] on button "Confirm" at bounding box center [543, 264] width 67 height 28
click at [940, 224] on div "Confirm Action Are you sure? You can't undo this action afterwards. Loading... …" at bounding box center [494, 226] width 988 height 452
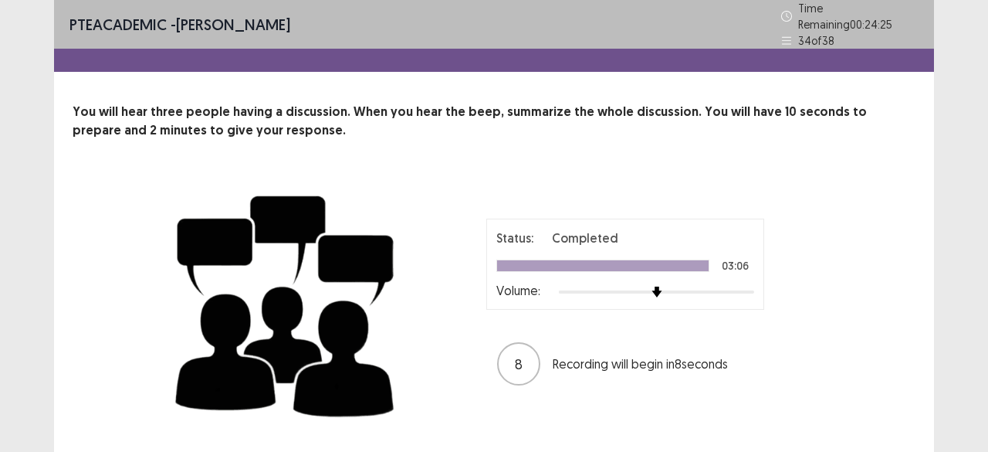
click at [964, 174] on div "PTE academic - [PERSON_NAME] Time Remaining 00 : 24 : 25 34 of 38 You will hear…" at bounding box center [494, 248] width 988 height 497
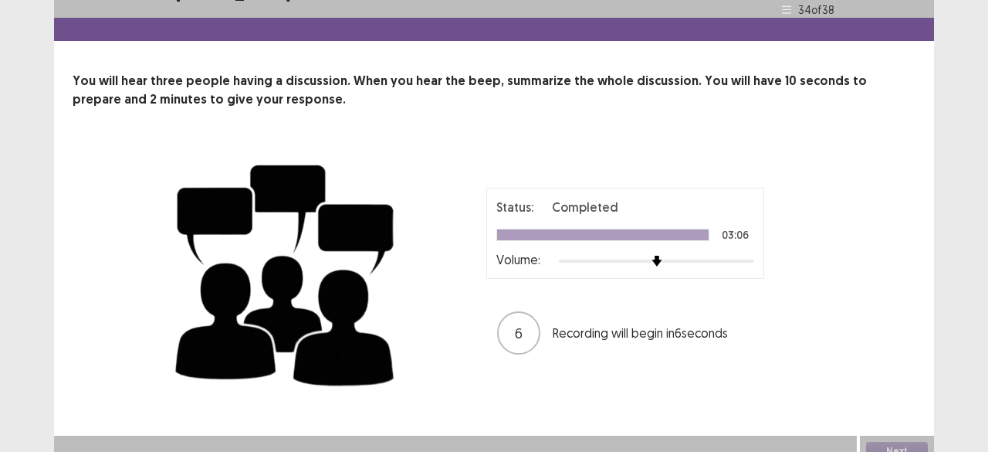
scroll to position [38, 0]
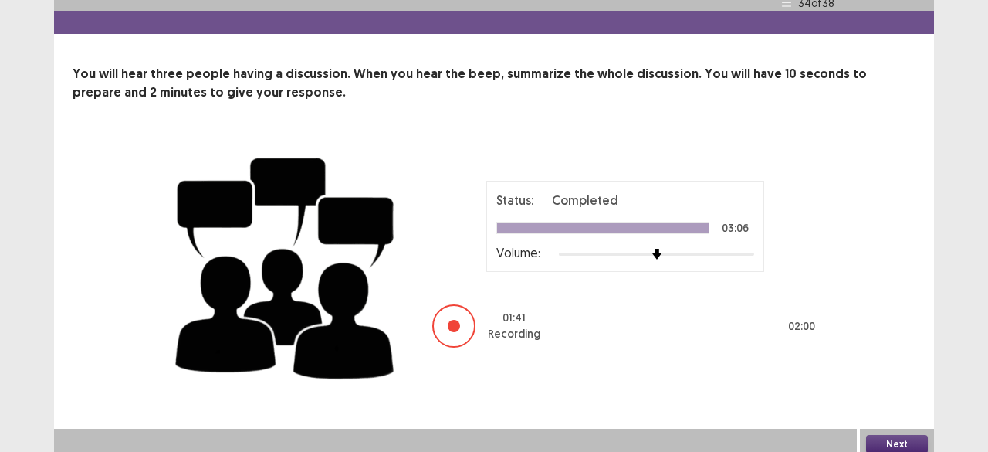
click at [885, 438] on button "Next" at bounding box center [897, 444] width 62 height 19
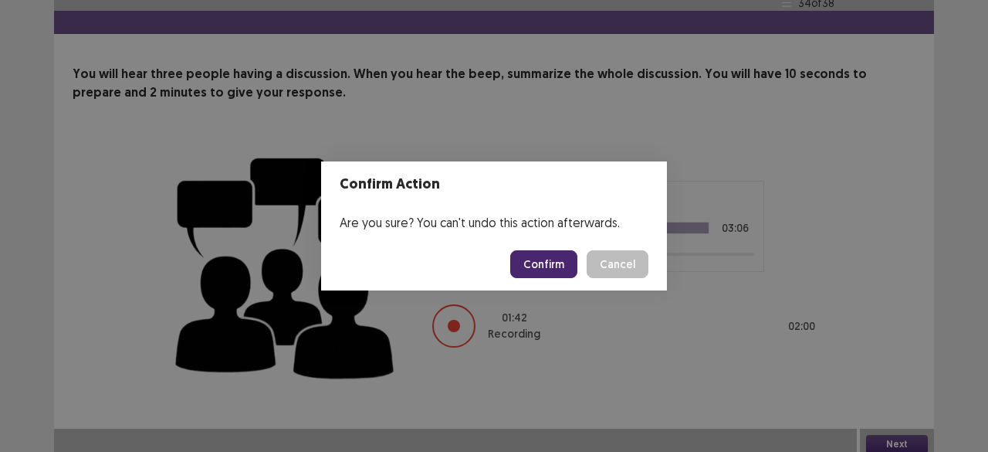
click at [557, 260] on button "Confirm" at bounding box center [543, 264] width 67 height 28
click at [987, 310] on div "Confirm Action Are you sure? You can't undo this action afterwards. Loading... …" at bounding box center [494, 226] width 988 height 452
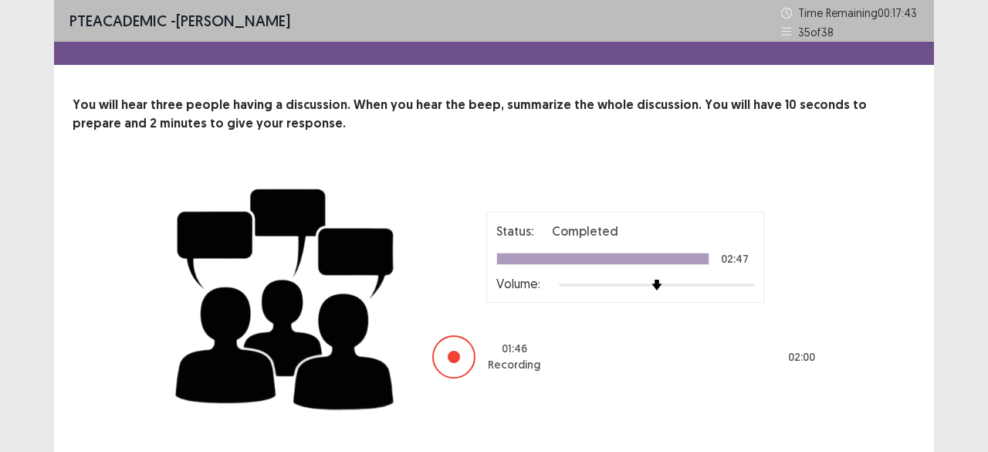
click at [860, 109] on p "You will hear three people having a discussion. When you hear the beep, summari…" at bounding box center [494, 114] width 843 height 37
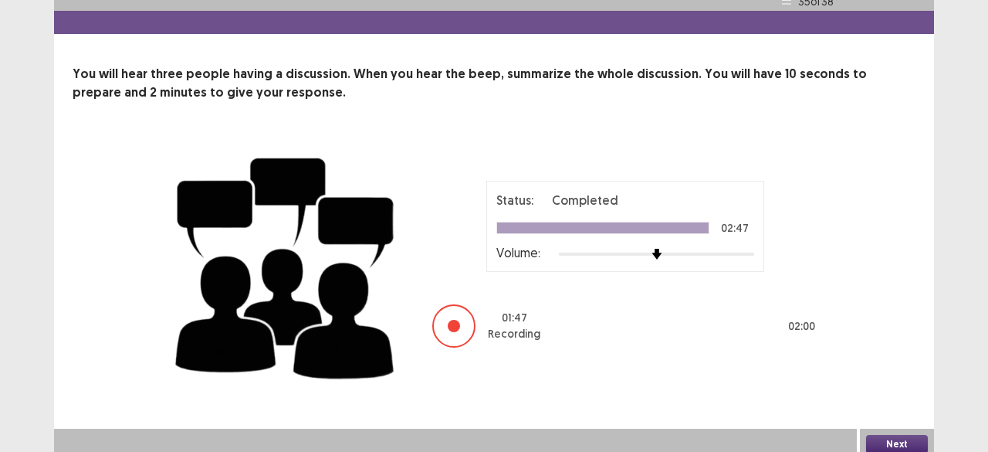
scroll to position [38, 0]
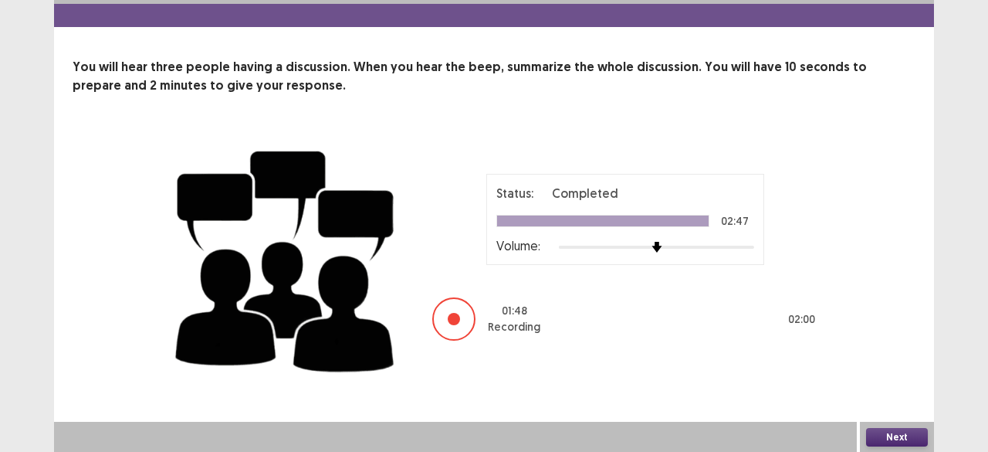
click at [888, 445] on button "Next" at bounding box center [897, 437] width 62 height 19
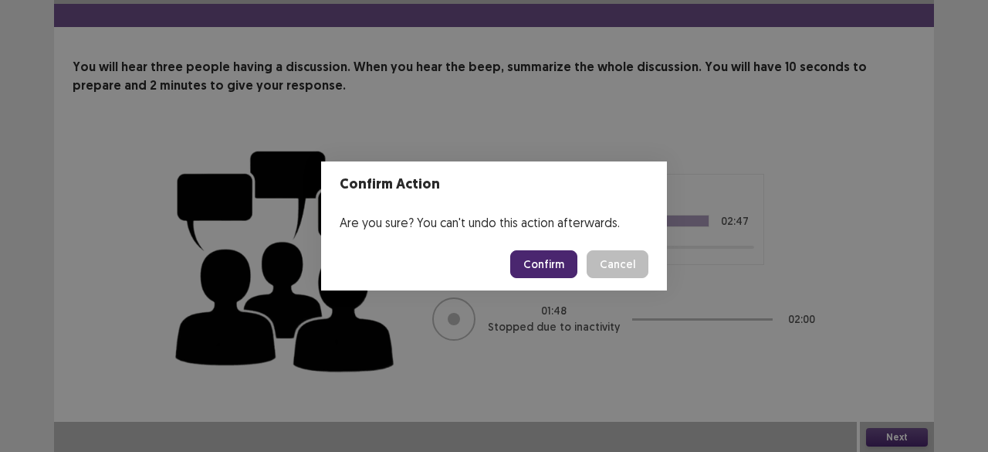
click at [543, 274] on button "Confirm" at bounding box center [543, 264] width 67 height 28
click at [919, 286] on div "Confirm Action Are you sure? You can't undo this action afterwards. Loading... …" at bounding box center [494, 226] width 988 height 452
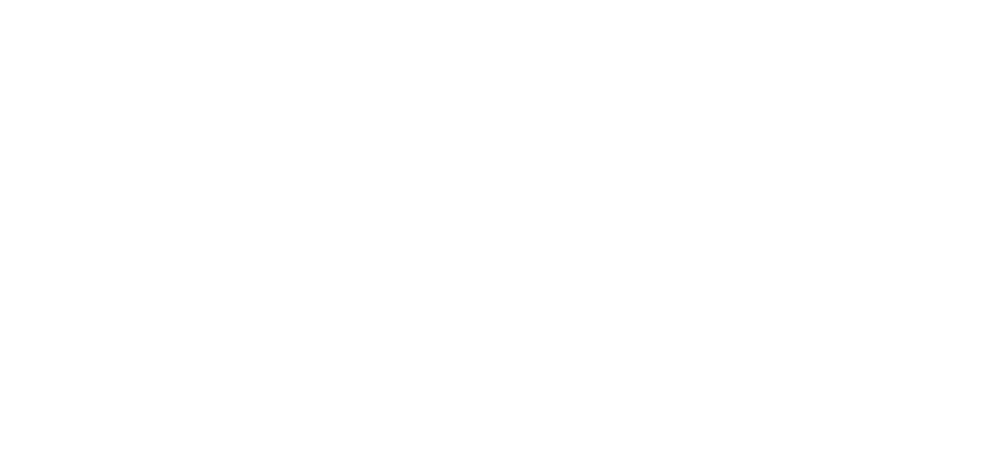
scroll to position [0, 0]
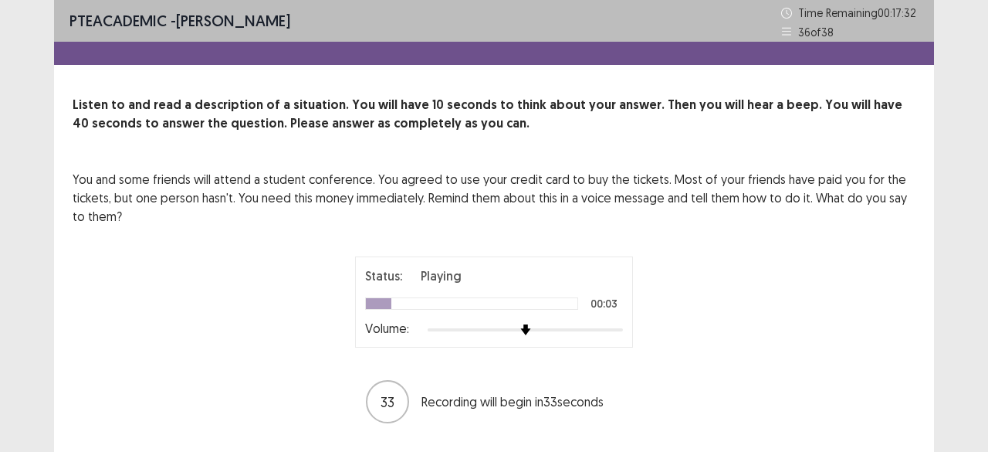
click at [560, 327] on div at bounding box center [525, 329] width 195 height 12
click at [588, 327] on div at bounding box center [525, 329] width 195 height 12
click at [609, 328] on div at bounding box center [525, 329] width 195 height 12
click at [977, 344] on div "PTE academic - [PERSON_NAME] Time Remaining 00 : 17 : 13 36 of 38 Listen to and…" at bounding box center [494, 246] width 988 height 492
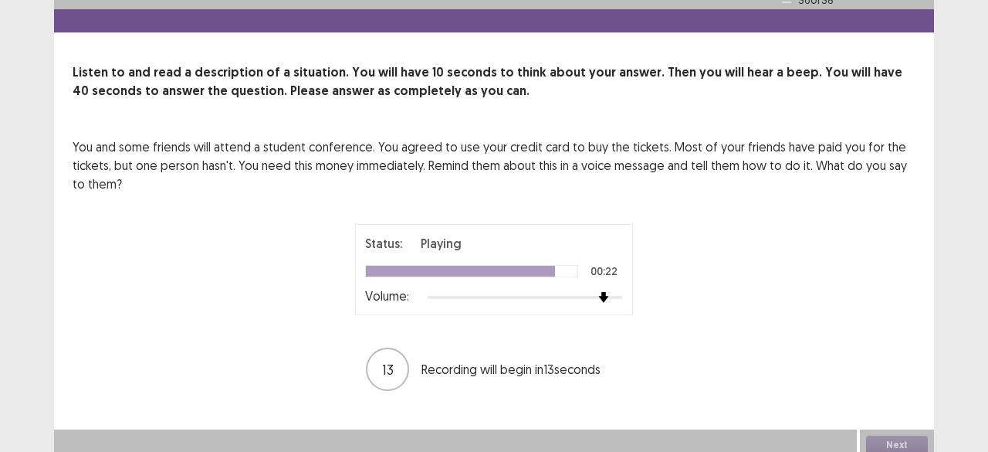
scroll to position [40, 0]
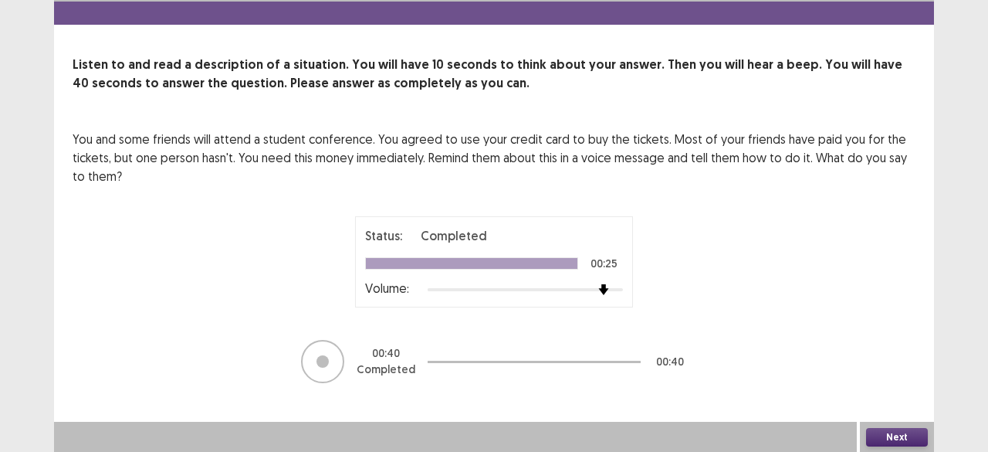
click at [889, 436] on button "Next" at bounding box center [897, 437] width 62 height 19
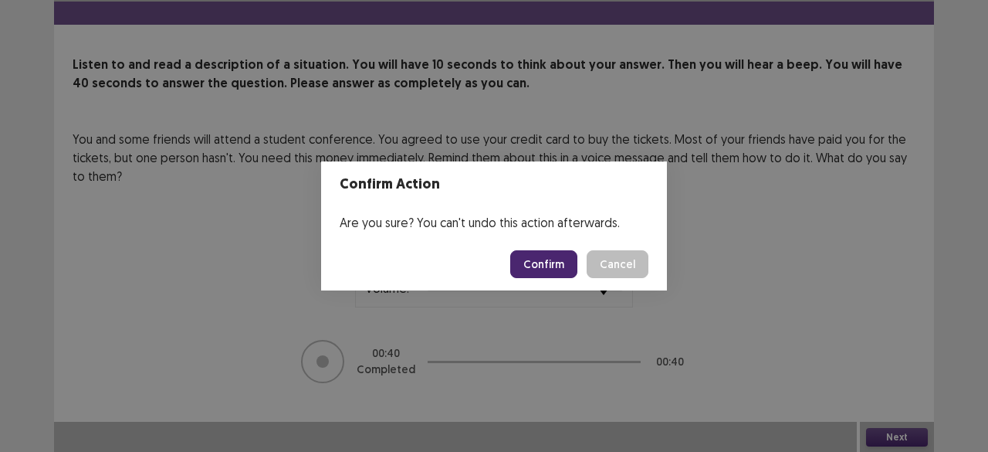
click at [543, 271] on button "Confirm" at bounding box center [543, 264] width 67 height 28
click at [957, 277] on div "Confirm Action Are you sure? You can't undo this action afterwards. Loading... …" at bounding box center [494, 226] width 988 height 452
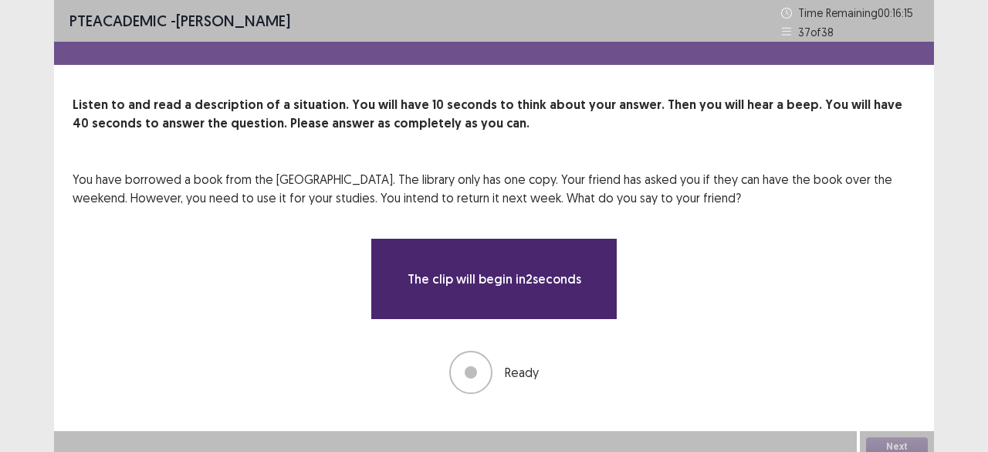
scroll to position [9, 0]
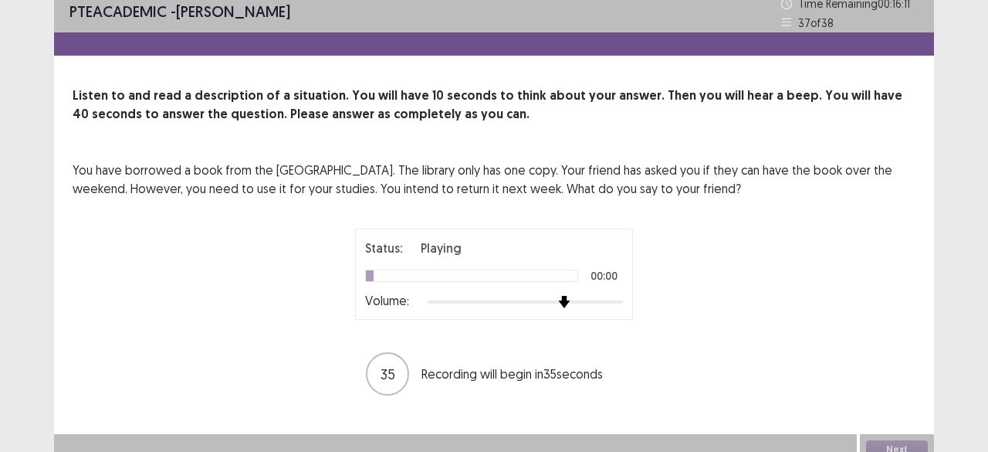
click at [564, 302] on div at bounding box center [525, 302] width 195 height 12
click at [591, 300] on div at bounding box center [525, 301] width 195 height 3
click at [613, 300] on div at bounding box center [525, 301] width 195 height 3
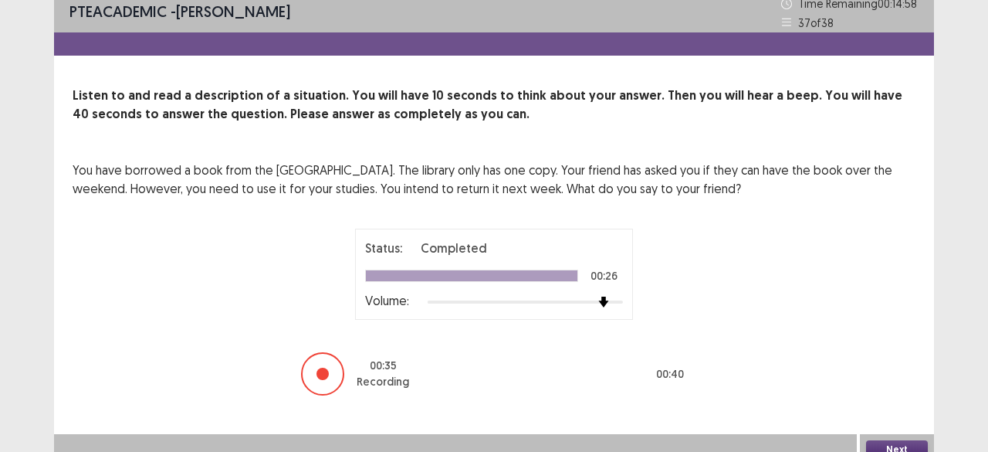
click at [878, 445] on button "Next" at bounding box center [897, 449] width 62 height 19
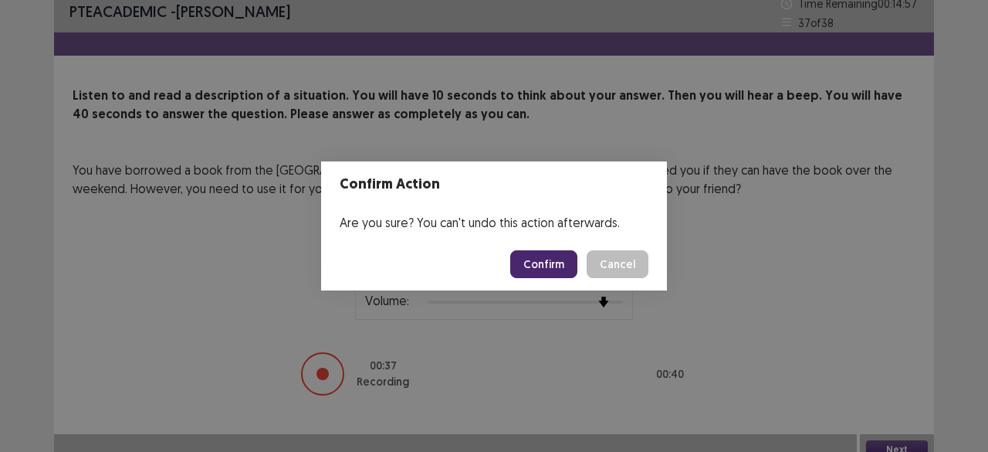
click at [556, 255] on button "Confirm" at bounding box center [543, 264] width 67 height 28
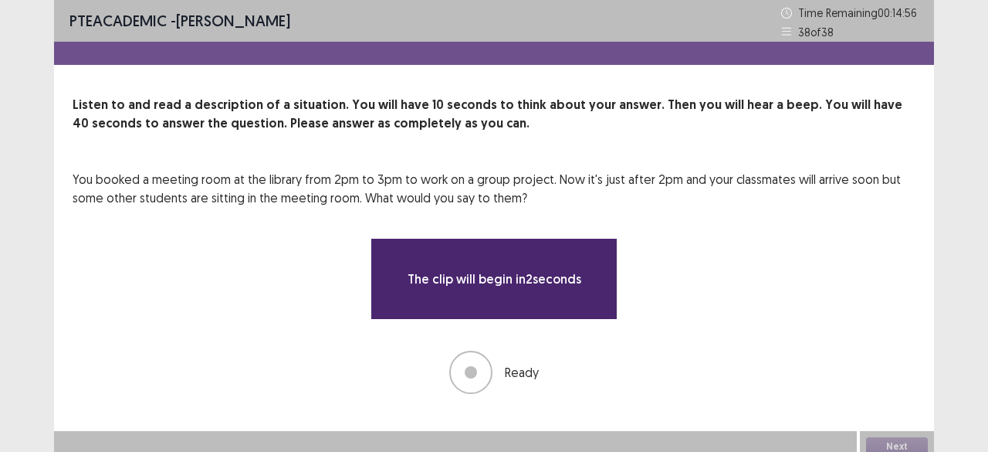
click at [955, 348] on div "PTE academic - [PERSON_NAME] Time Remaining 00 : 14 : 56 38 of 38 Listen to and…" at bounding box center [494, 231] width 988 height 462
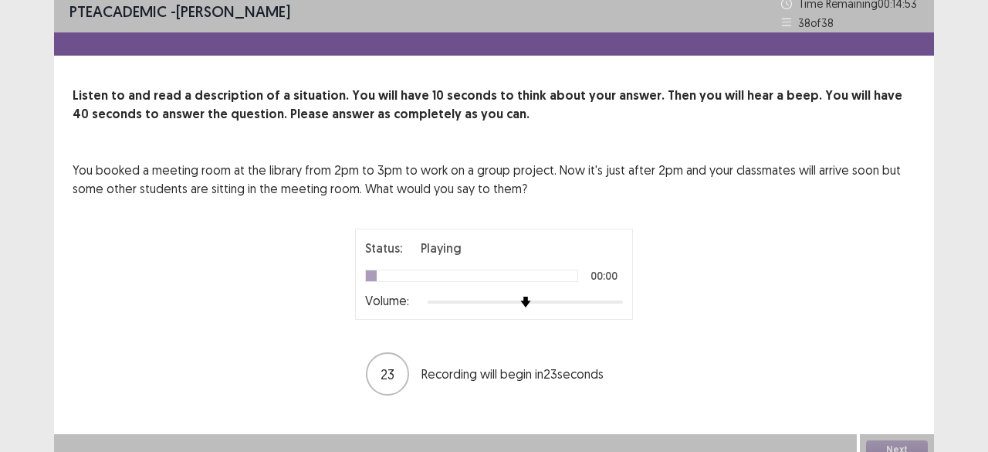
scroll to position [22, 0]
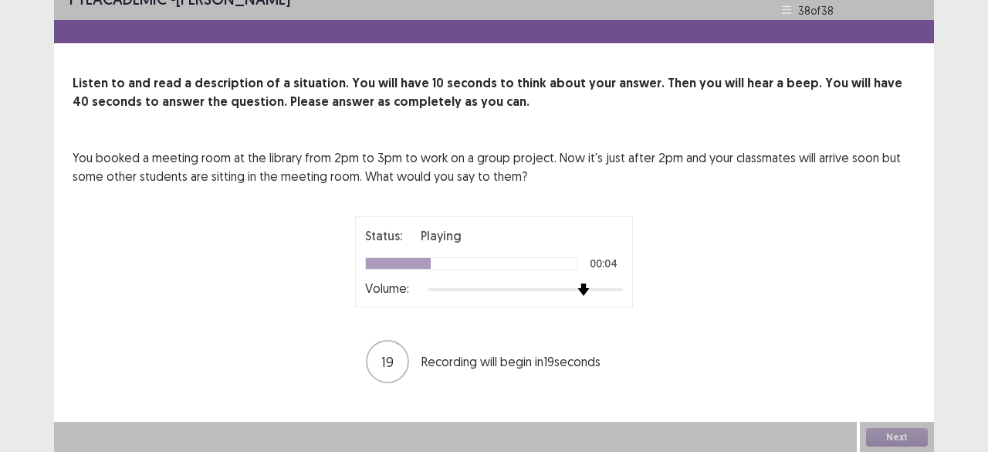
click at [590, 289] on div at bounding box center [525, 289] width 195 height 12
click at [609, 289] on div at bounding box center [525, 289] width 195 height 12
click at [597, 289] on div at bounding box center [525, 289] width 195 height 12
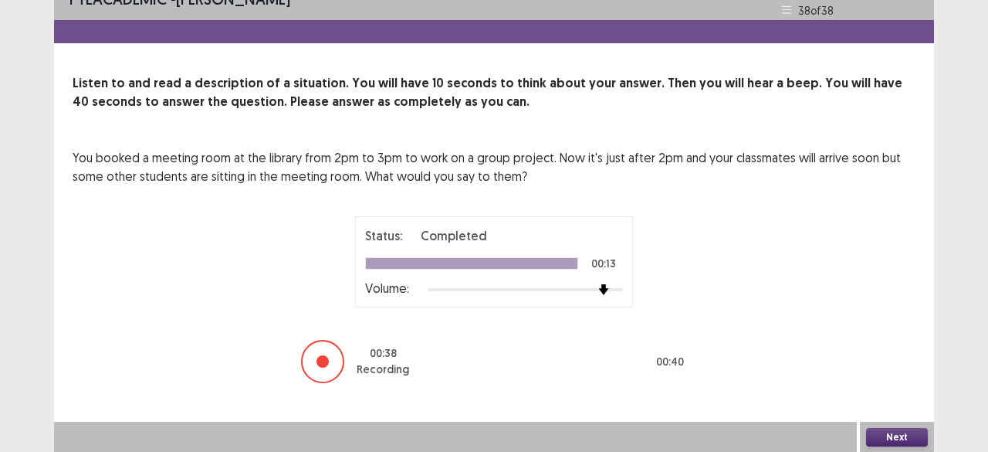
drag, startPoint x: 892, startPoint y: 435, endPoint x: 438, endPoint y: 300, distance: 472.8
click at [438, 300] on div "PTE academic - [PERSON_NAME] Time Remaining 00 : 13 : 49 38 of 38 Listen to and…" at bounding box center [494, 215] width 880 height 474
click at [900, 429] on button "Next" at bounding box center [897, 437] width 62 height 19
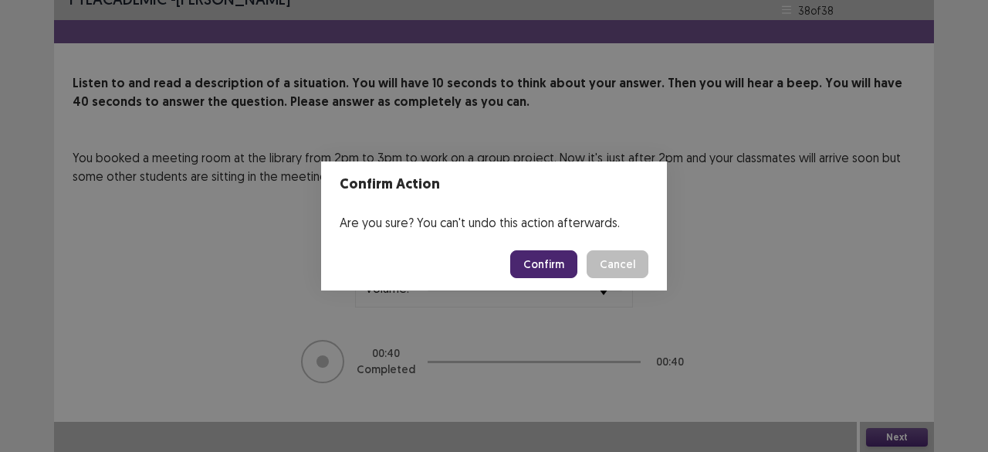
click at [547, 264] on button "Confirm" at bounding box center [543, 264] width 67 height 28
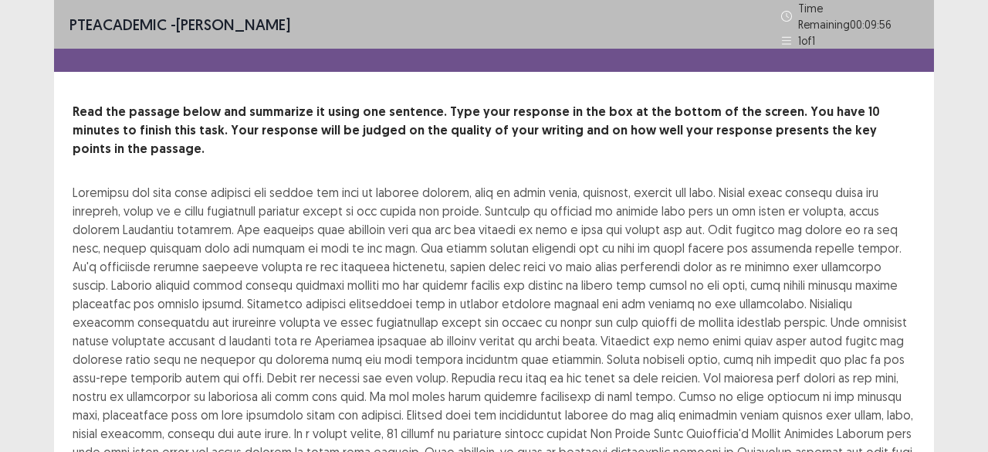
click at [960, 222] on div "PTE academic - [PERSON_NAME] Time Remaining 00 : 09 : 56 1 of 1 Read the passag…" at bounding box center [494, 402] width 988 height 804
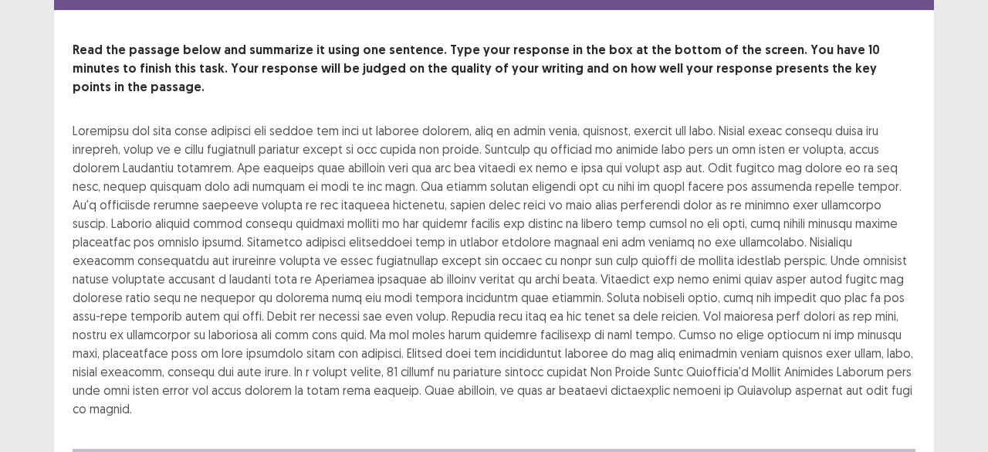
scroll to position [93, 0]
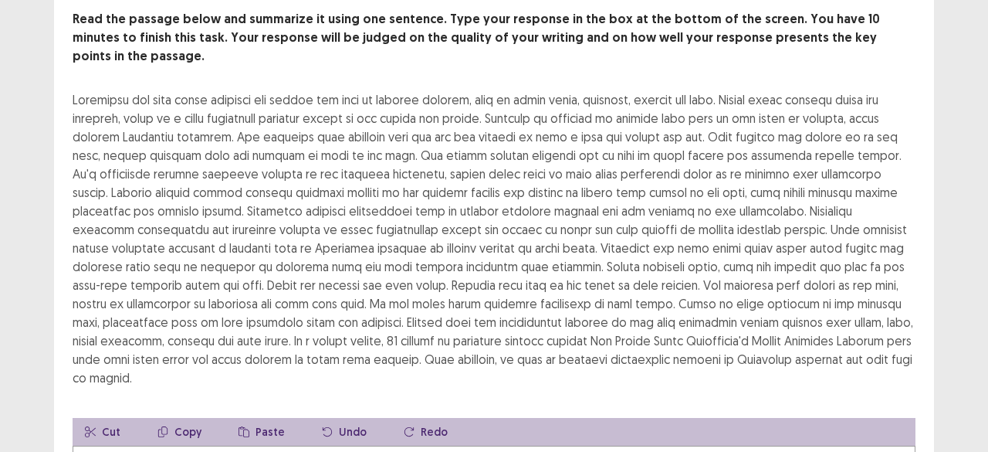
type textarea "*"
type textarea "**********"
click at [938, 380] on div "**********" at bounding box center [494, 309] width 988 height 804
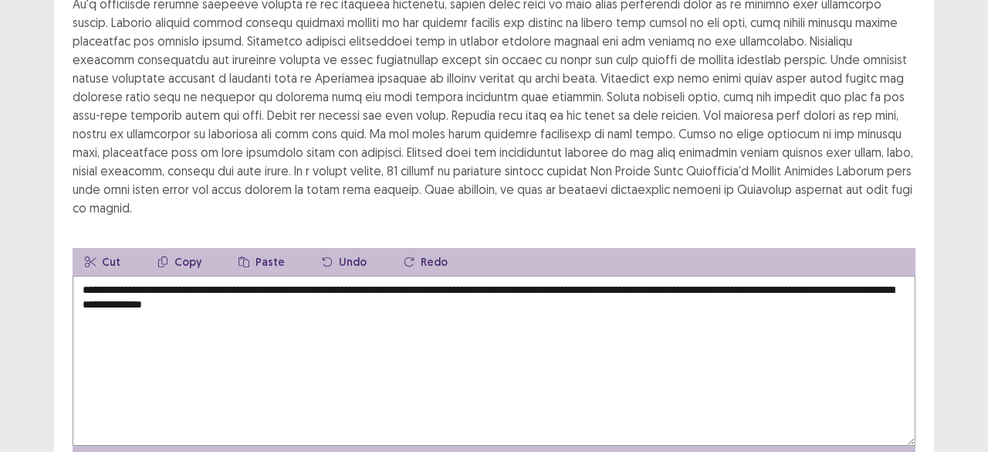
scroll to position [307, 0]
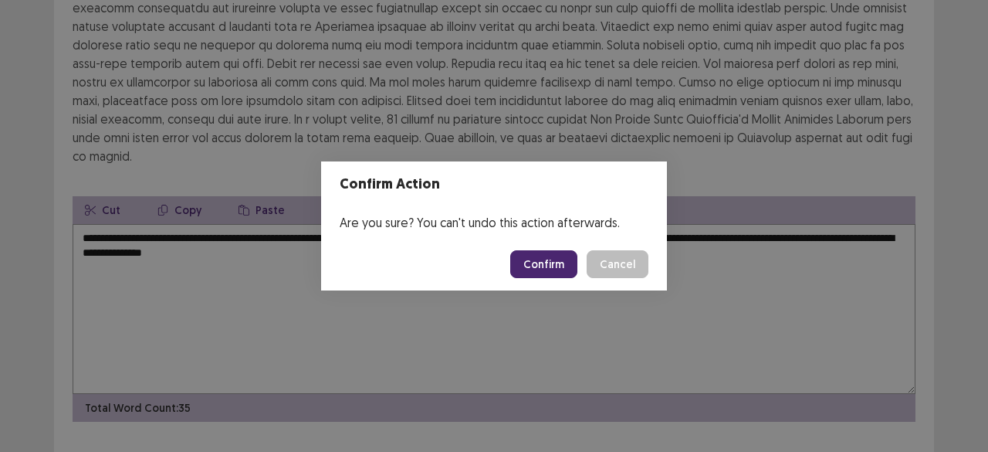
click at [553, 260] on button "Confirm" at bounding box center [543, 264] width 67 height 28
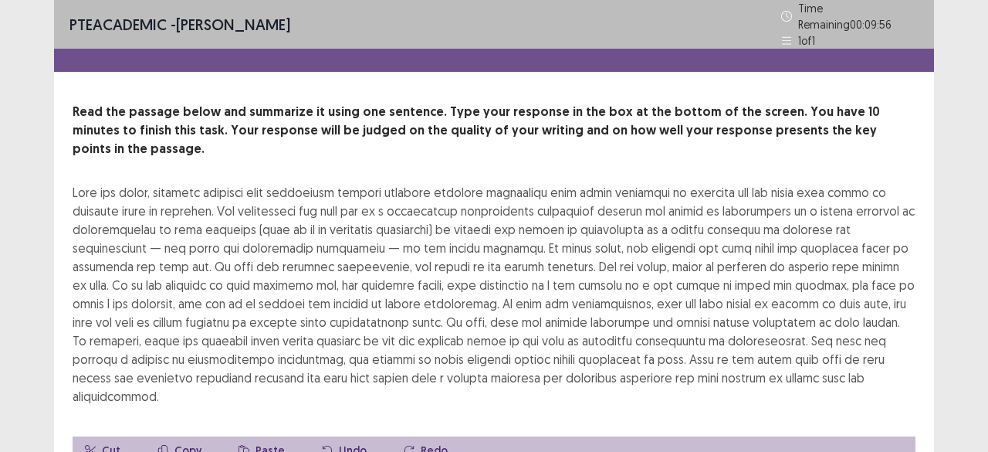
click at [944, 400] on div "PTE academic - [PERSON_NAME] Time Remaining 00 : 09 : 56 1 of 1 Read the passag…" at bounding box center [494, 364] width 988 height 729
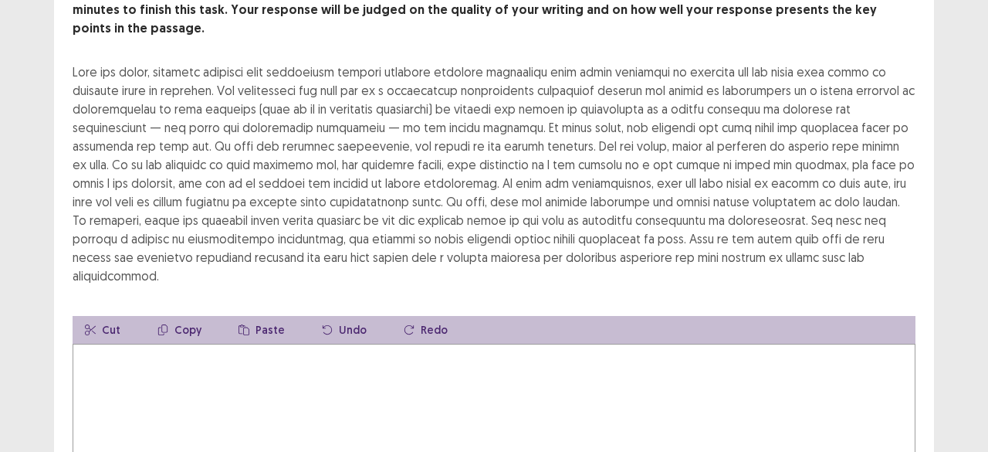
scroll to position [124, 0]
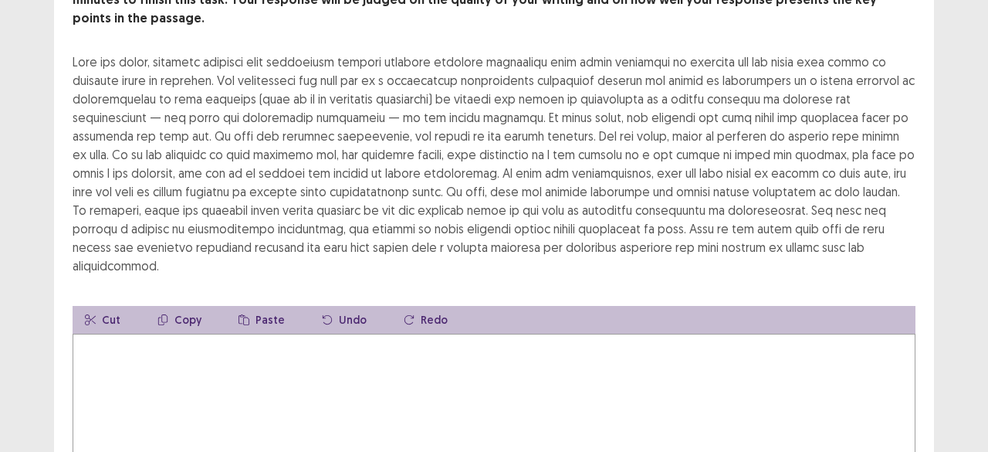
click at [482, 385] on textarea at bounding box center [494, 418] width 843 height 170
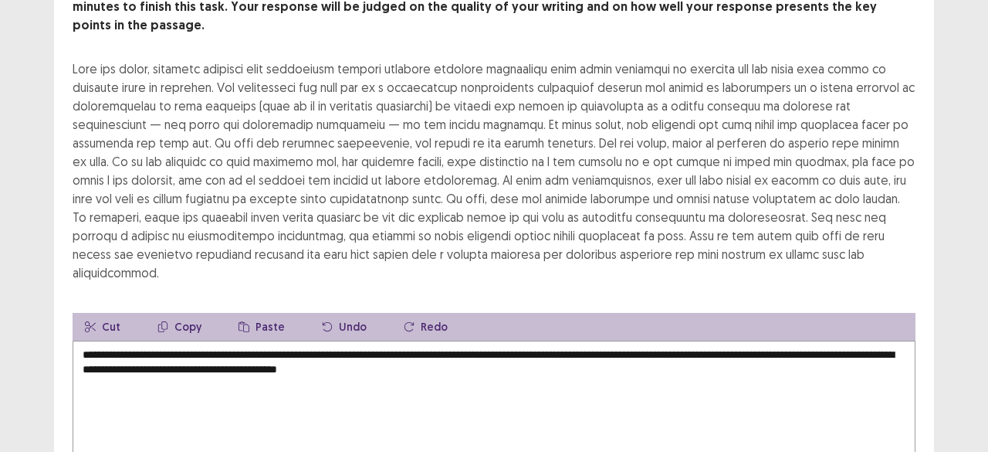
type textarea "**********"
click at [972, 235] on div "**********" at bounding box center [494, 240] width 988 height 729
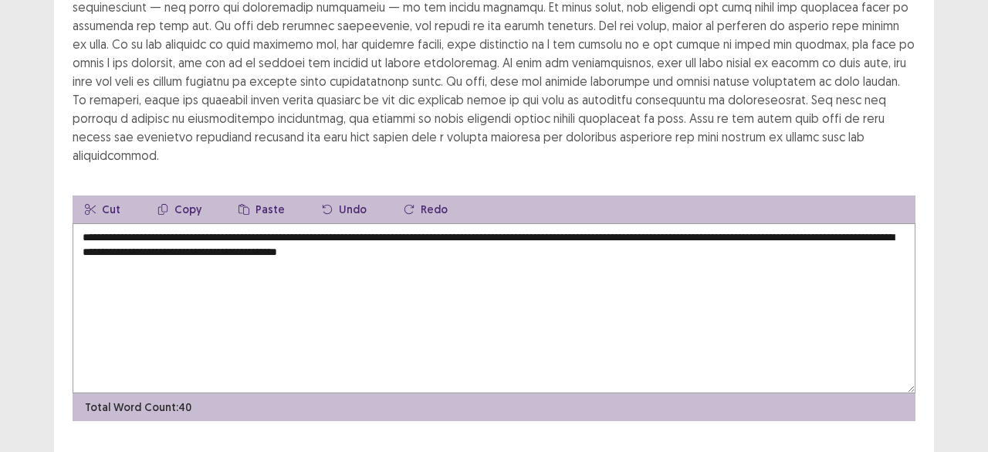
scroll to position [252, 0]
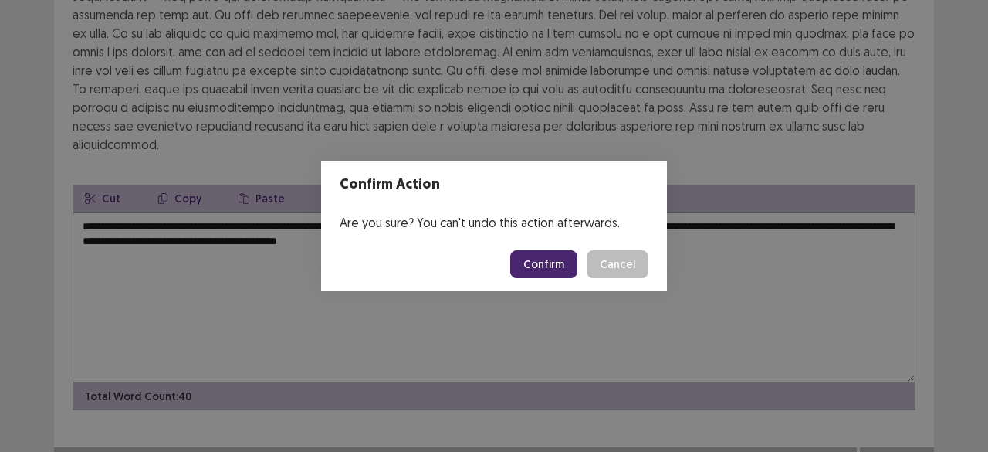
click at [543, 262] on button "Confirm" at bounding box center [543, 264] width 67 height 28
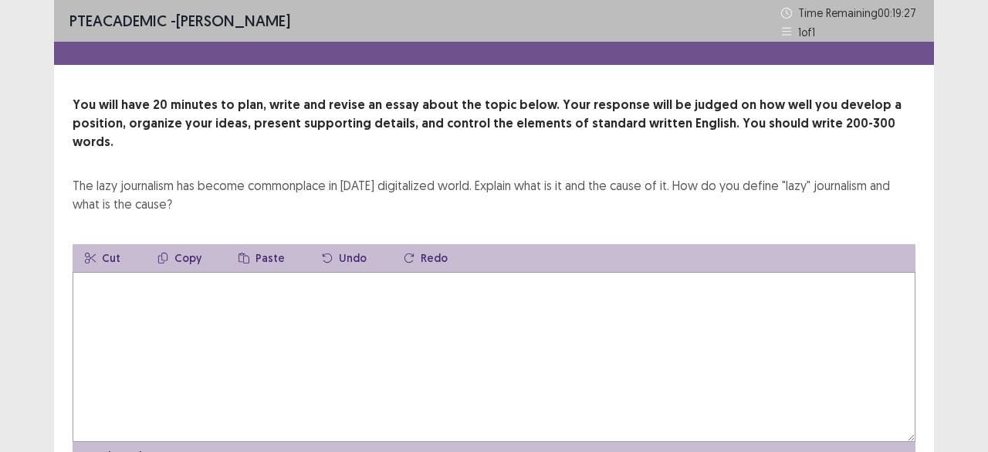
click at [315, 293] on textarea at bounding box center [494, 357] width 843 height 170
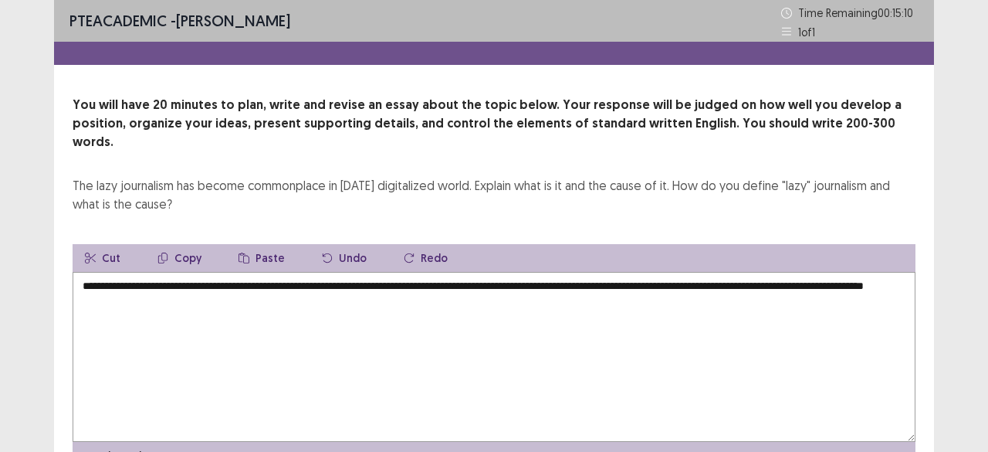
drag, startPoint x: 566, startPoint y: 269, endPoint x: 107, endPoint y: 286, distance: 459.6
click at [107, 286] on textarea "**********" at bounding box center [494, 357] width 843 height 170
click at [255, 280] on textarea "**********" at bounding box center [494, 357] width 843 height 170
paste textarea "**********"
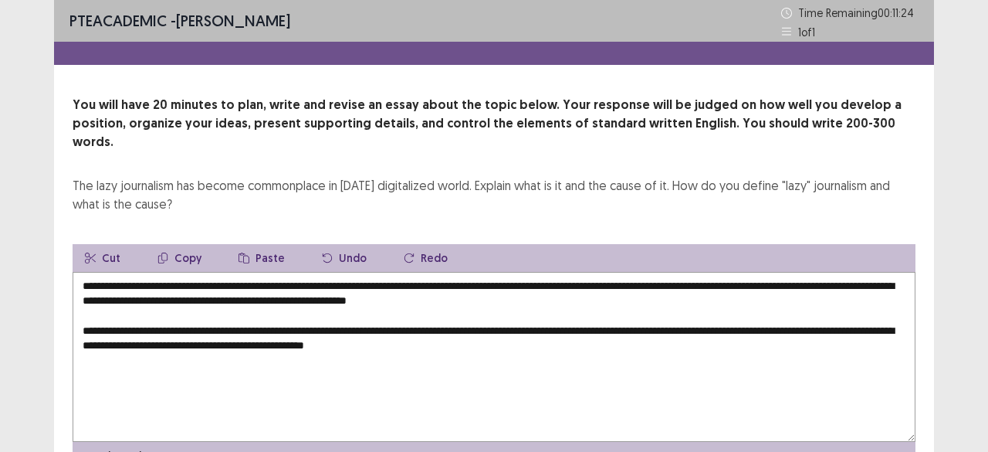
paste textarea "**********"
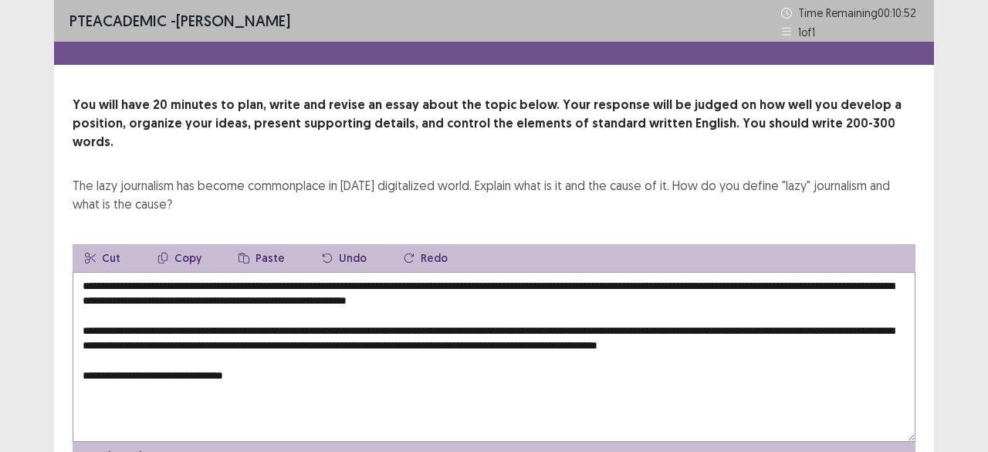
paste textarea "**********"
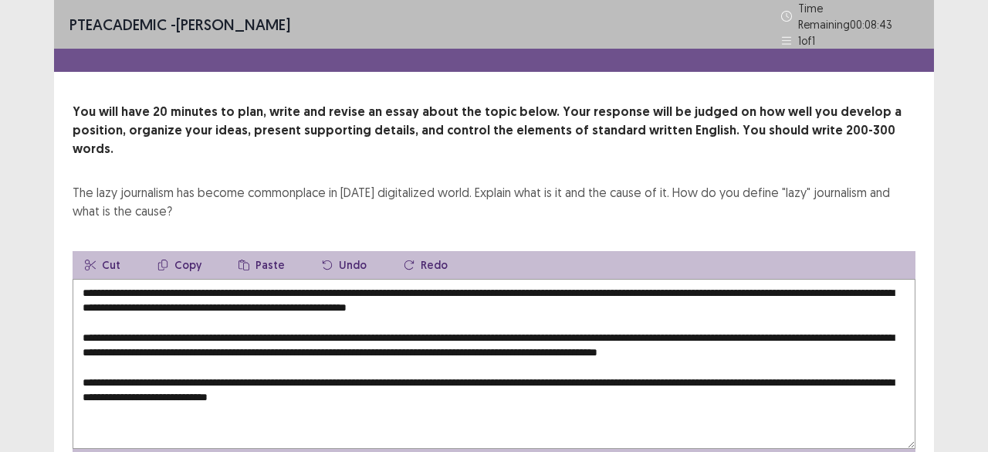
click at [241, 370] on textarea "**********" at bounding box center [494, 364] width 843 height 170
click at [491, 392] on textarea "**********" at bounding box center [494, 364] width 843 height 170
paste textarea "**********"
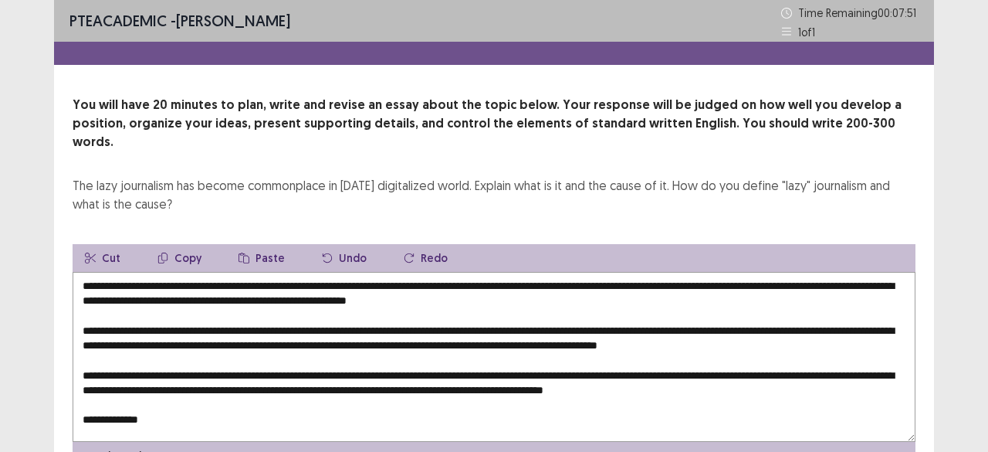
drag, startPoint x: 323, startPoint y: 311, endPoint x: 319, endPoint y: 348, distance: 37.3
click at [319, 348] on textarea "**********" at bounding box center [494, 357] width 843 height 170
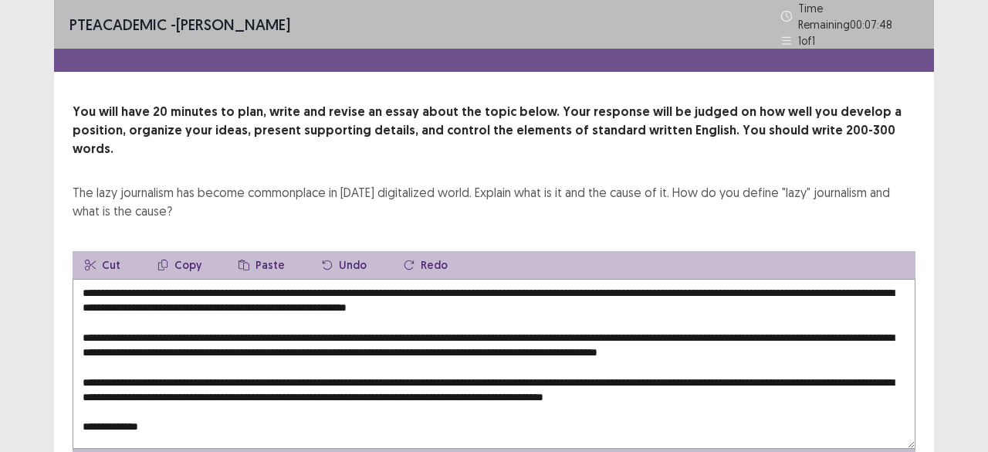
click at [187, 415] on textarea "**********" at bounding box center [494, 364] width 843 height 170
paste textarea "**********"
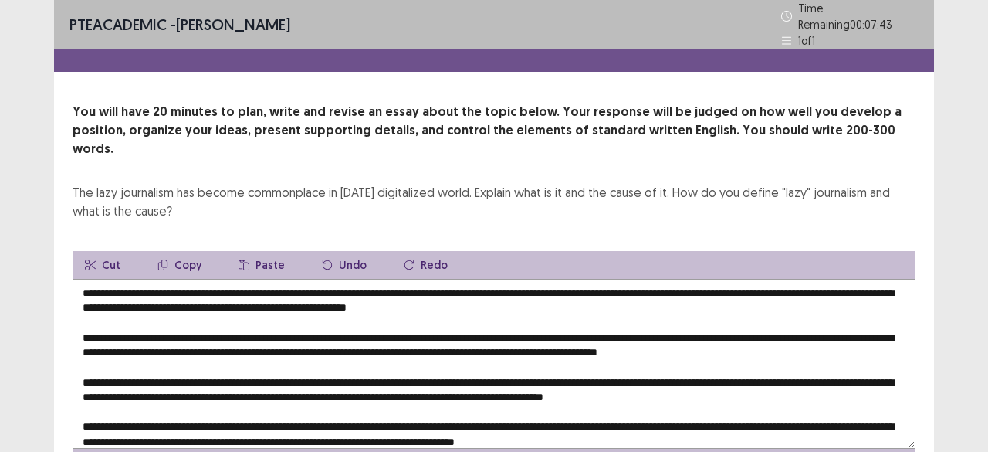
type textarea "**********"
click at [743, 197] on div "You will have 20 minutes to plan, write and revise an essay about the topic bel…" at bounding box center [494, 290] width 880 height 374
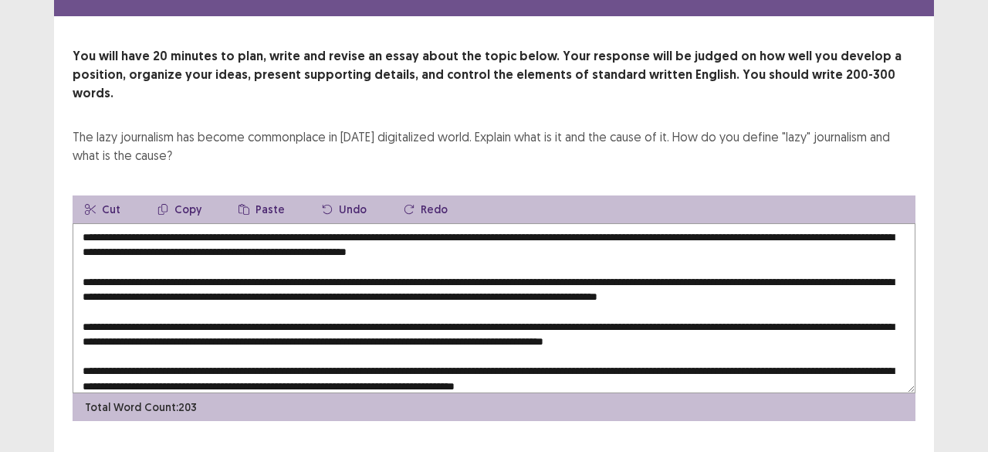
scroll to position [66, 0]
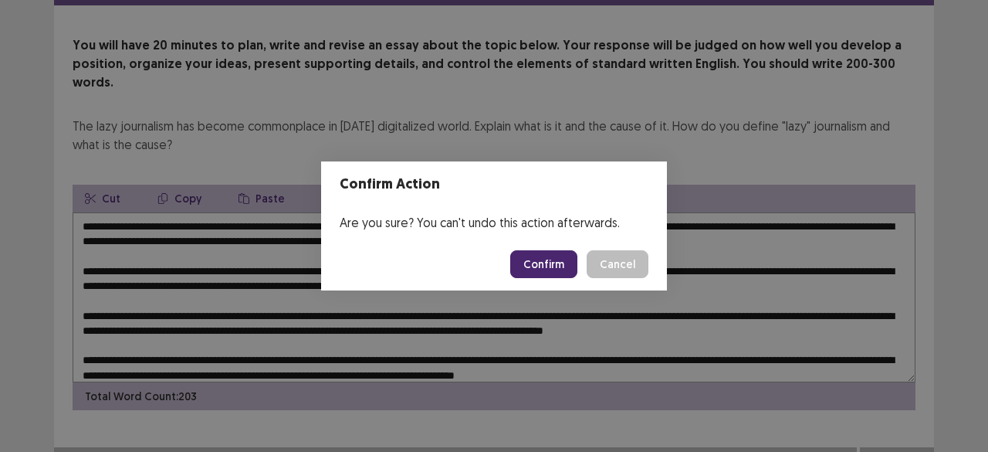
click at [553, 269] on button "Confirm" at bounding box center [543, 264] width 67 height 28
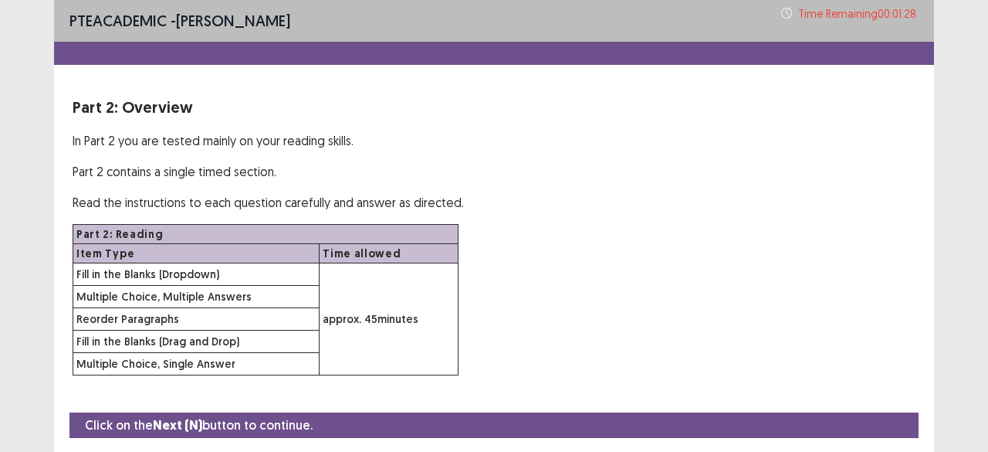
click at [874, 264] on div "Part 2: Reading Item Type Time allowed Fill in the Blanks (Dropdown) approx. 45…" at bounding box center [494, 299] width 843 height 151
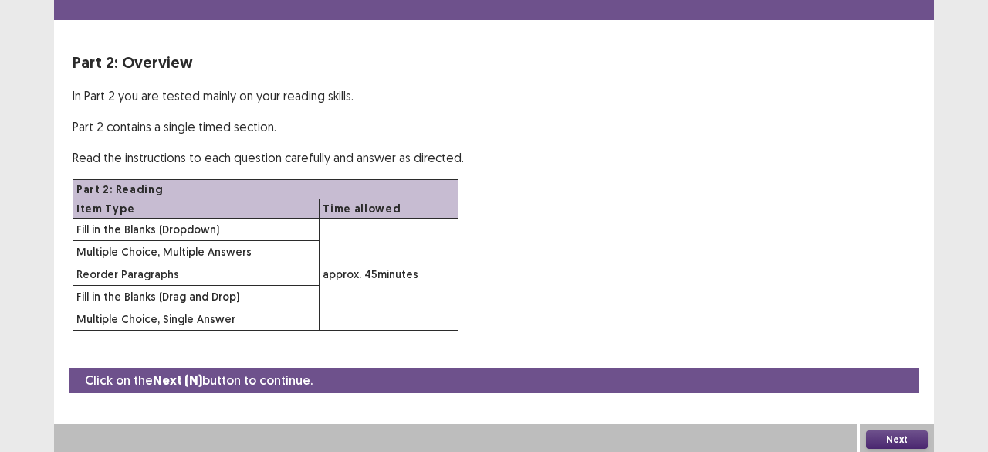
scroll to position [45, 0]
click at [902, 435] on button "Next" at bounding box center [897, 439] width 62 height 19
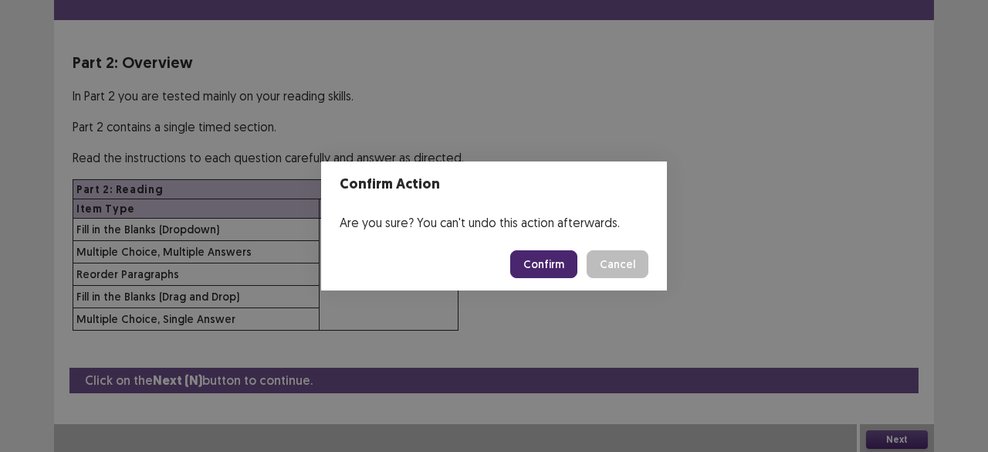
click at [540, 269] on button "Confirm" at bounding box center [543, 264] width 67 height 28
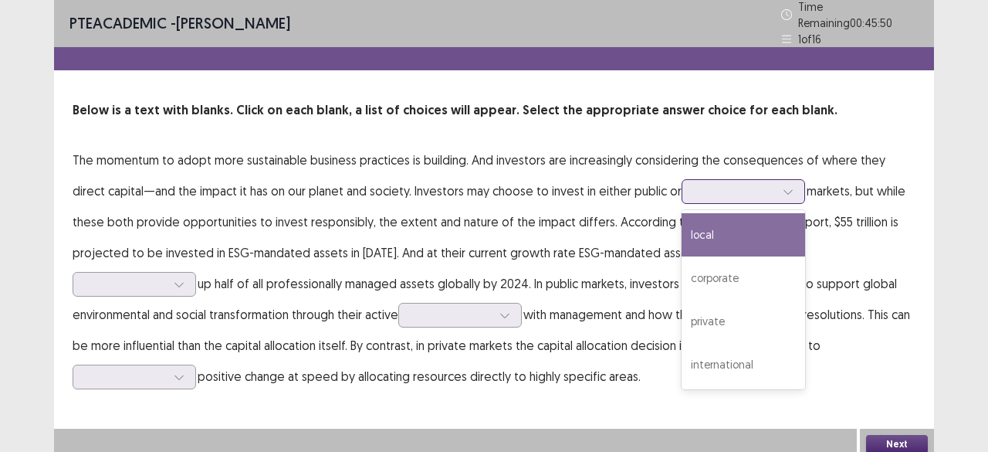
click at [695, 191] on div at bounding box center [735, 191] width 80 height 15
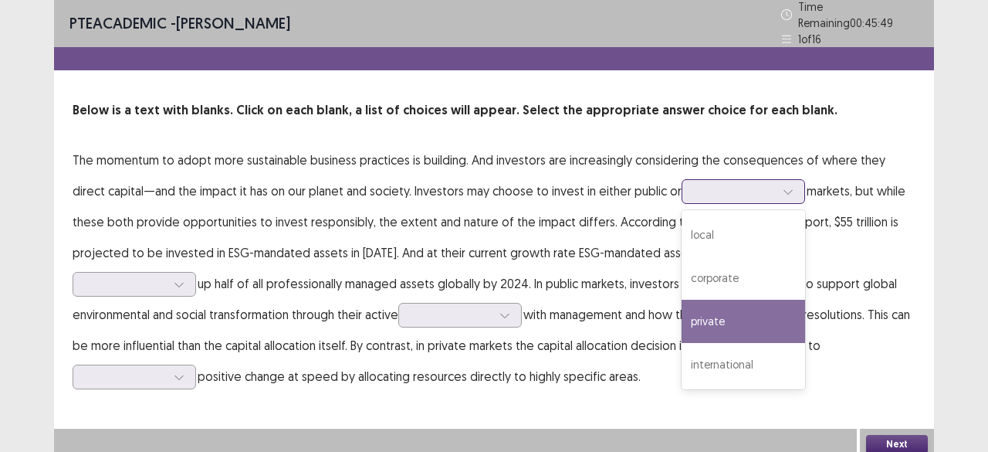
click at [682, 303] on div "private" at bounding box center [744, 321] width 124 height 43
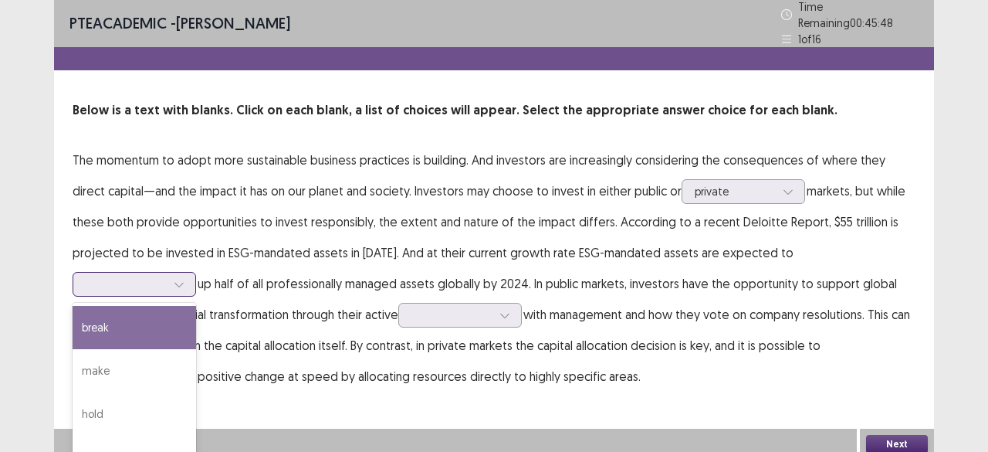
click at [166, 276] on div at bounding box center [126, 283] width 80 height 15
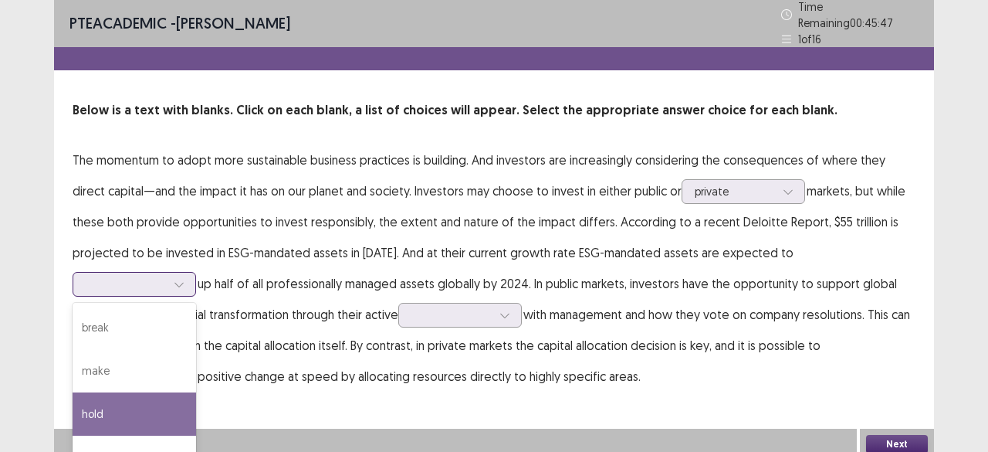
click at [196, 392] on div "hold" at bounding box center [135, 413] width 124 height 43
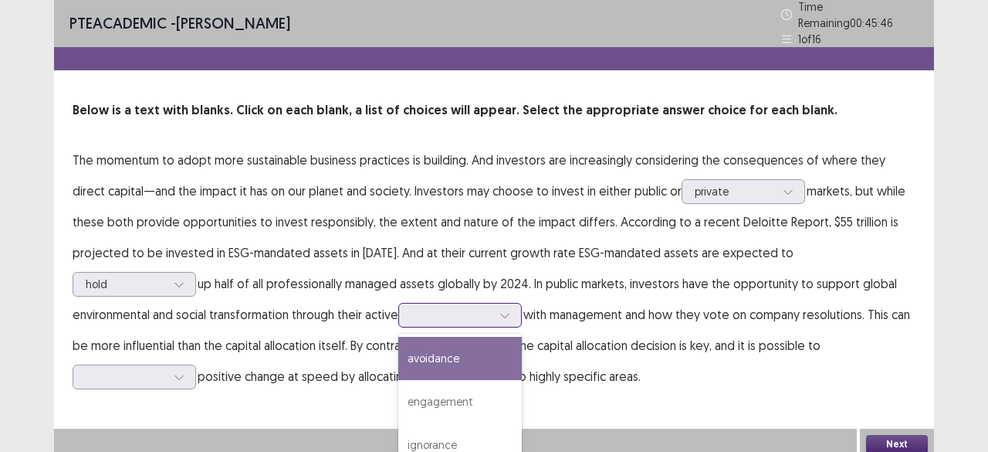
click at [493, 303] on div at bounding box center [504, 314] width 23 height 23
click at [398, 359] on div "avoidance" at bounding box center [460, 358] width 124 height 43
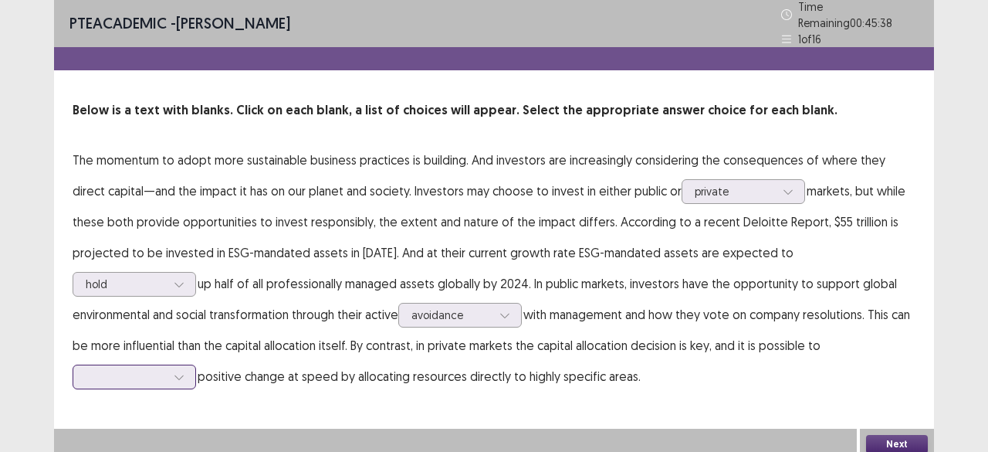
scroll to position [86, 0]
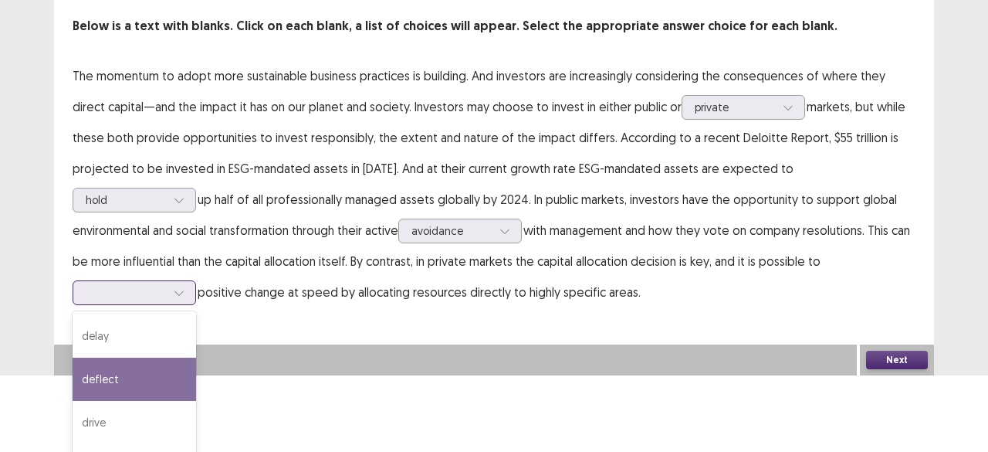
click at [196, 305] on div "4 results available. Use Up and Down to choose options, press Enter to select t…" at bounding box center [135, 292] width 124 height 25
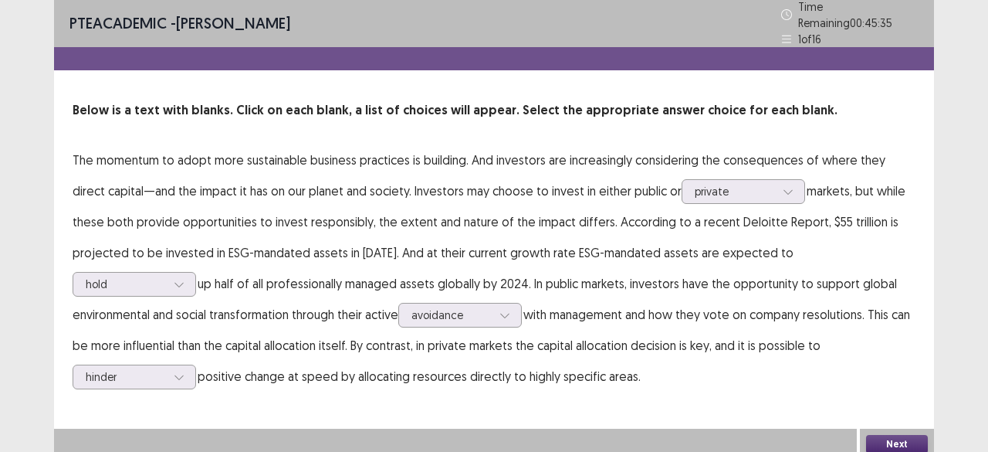
click at [889, 435] on button "Next" at bounding box center [897, 444] width 62 height 19
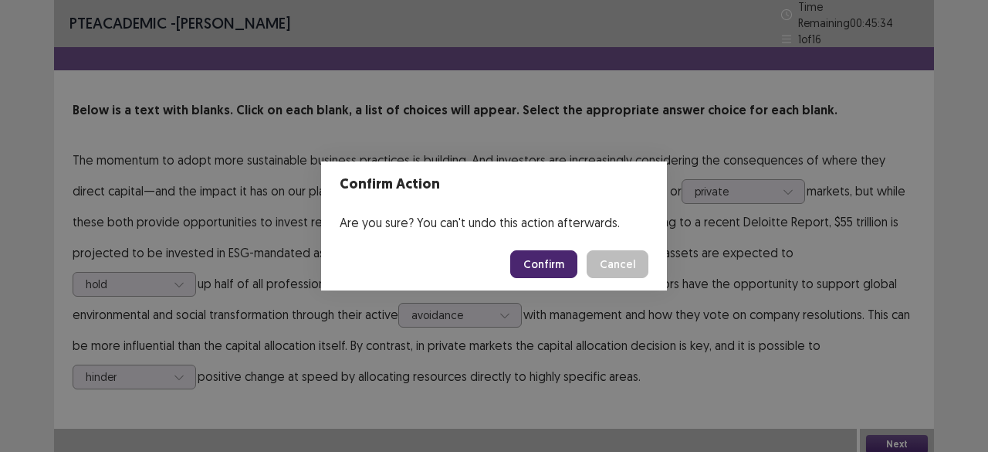
click at [544, 272] on button "Confirm" at bounding box center [543, 264] width 67 height 28
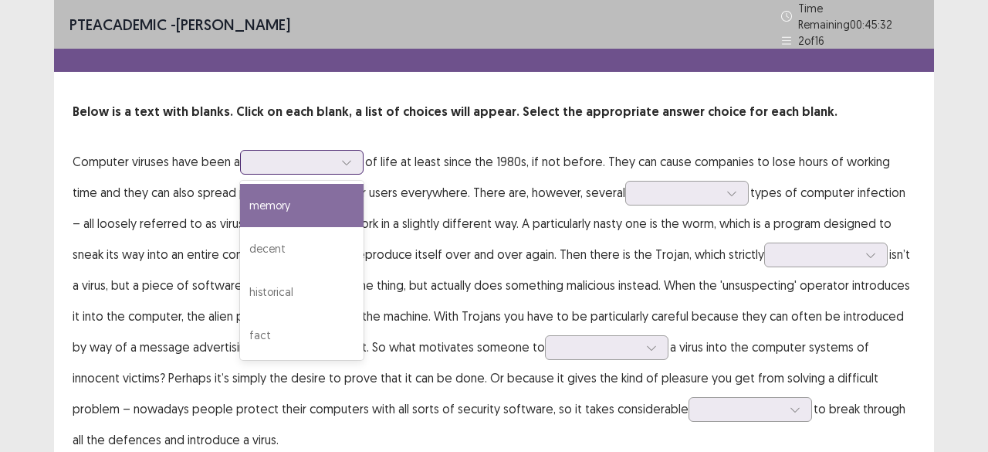
click at [341, 155] on div at bounding box center [346, 162] width 23 height 23
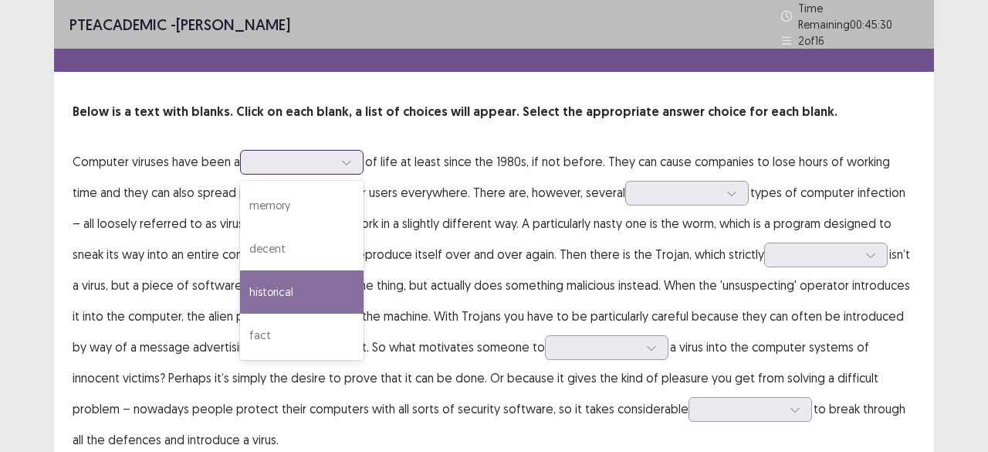
click at [301, 270] on div "historical" at bounding box center [302, 291] width 124 height 43
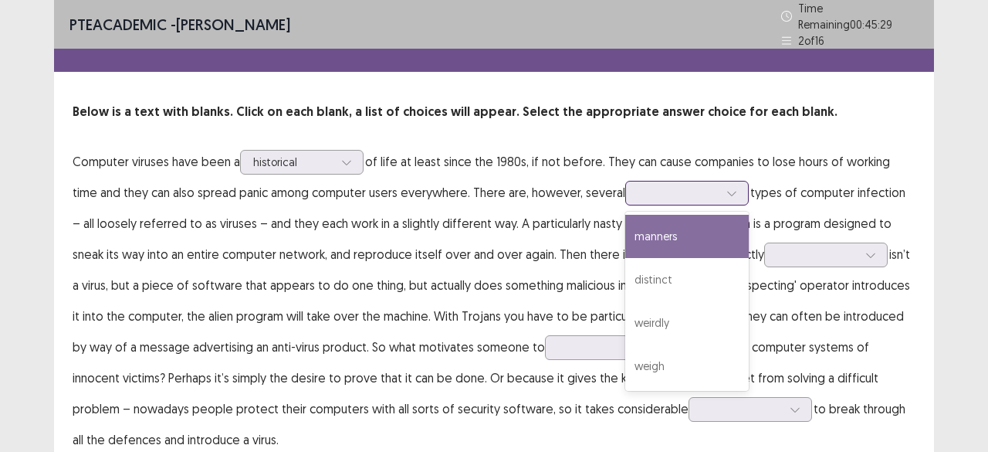
click at [656, 185] on div at bounding box center [678, 192] width 80 height 15
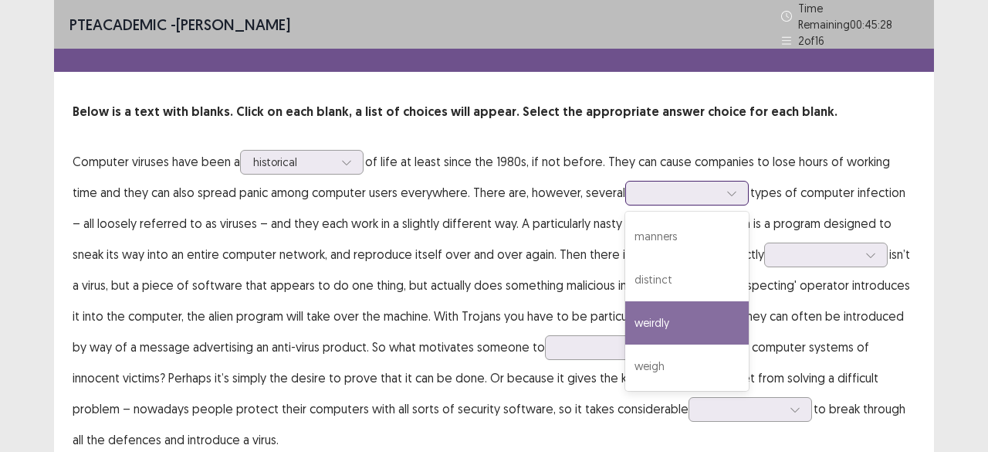
click at [626, 301] on div "weirdly" at bounding box center [687, 322] width 124 height 43
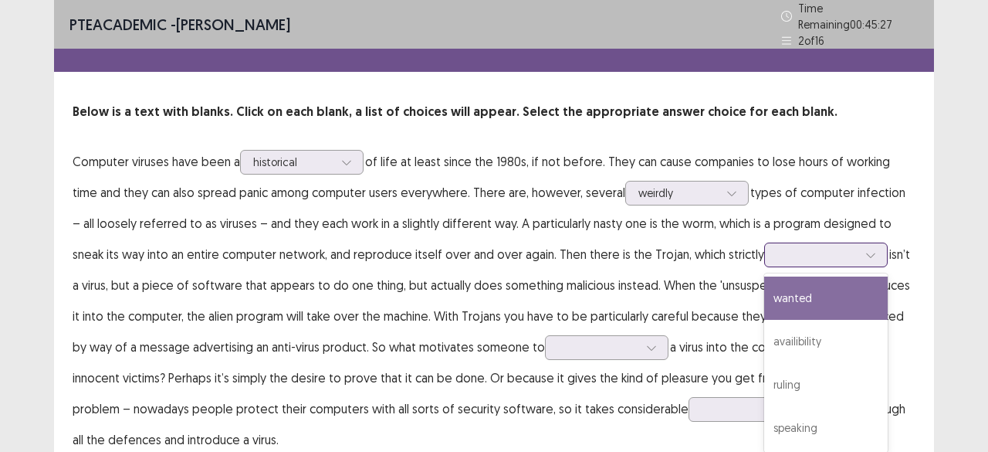
click at [783, 247] on div at bounding box center [817, 254] width 80 height 15
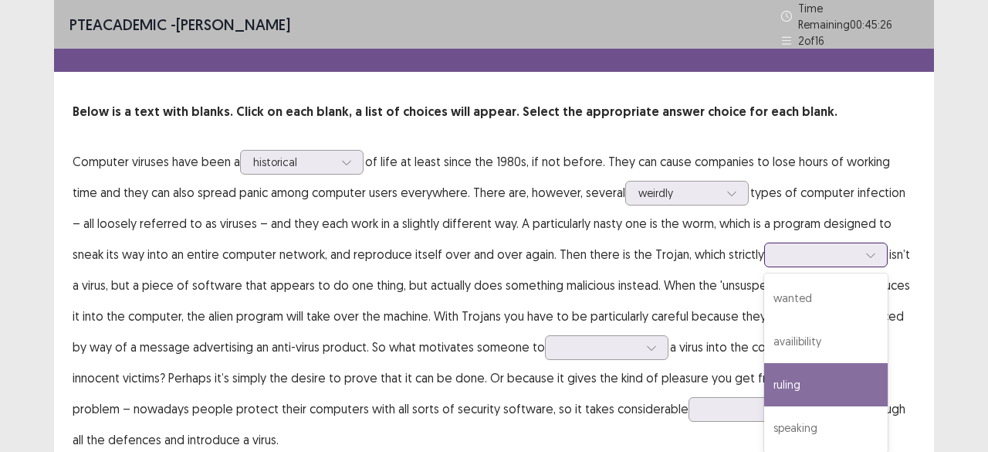
click at [764, 363] on div "ruling" at bounding box center [826, 384] width 124 height 43
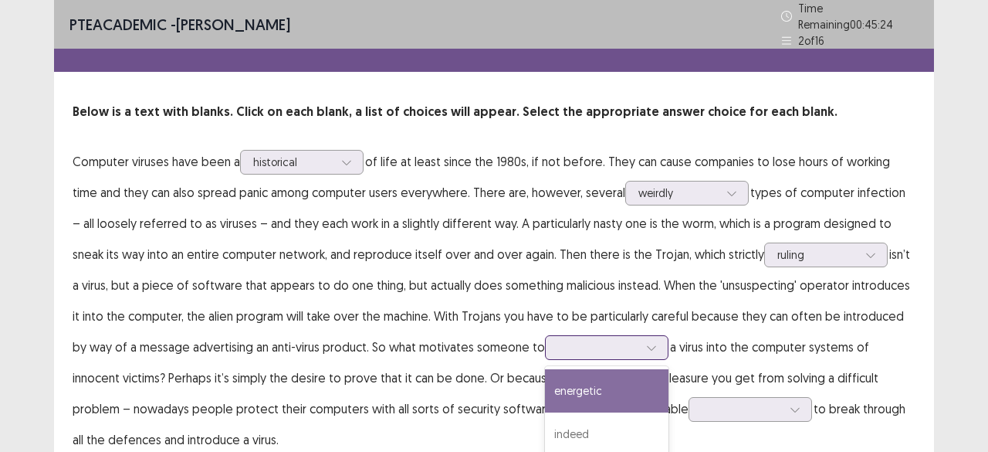
scroll to position [63, 0]
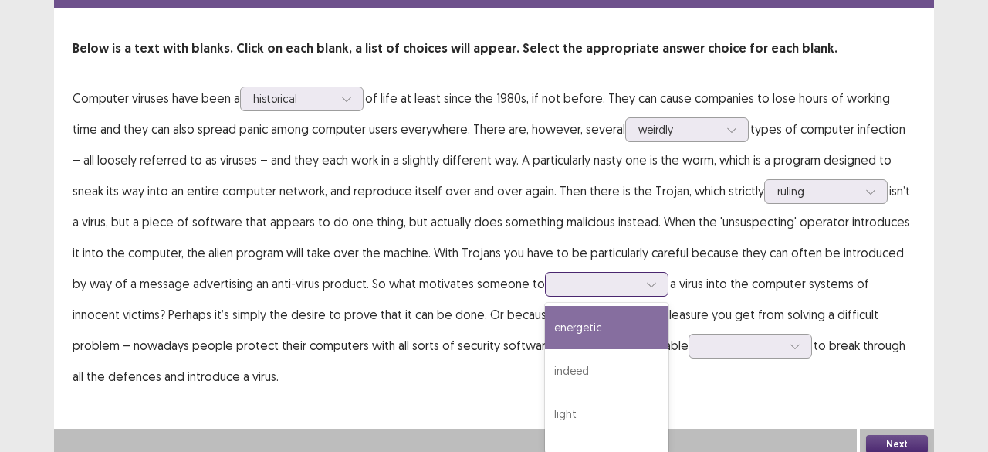
click at [573, 296] on div "4 results available. Use Up and Down to choose options, press Enter to select t…" at bounding box center [607, 284] width 124 height 25
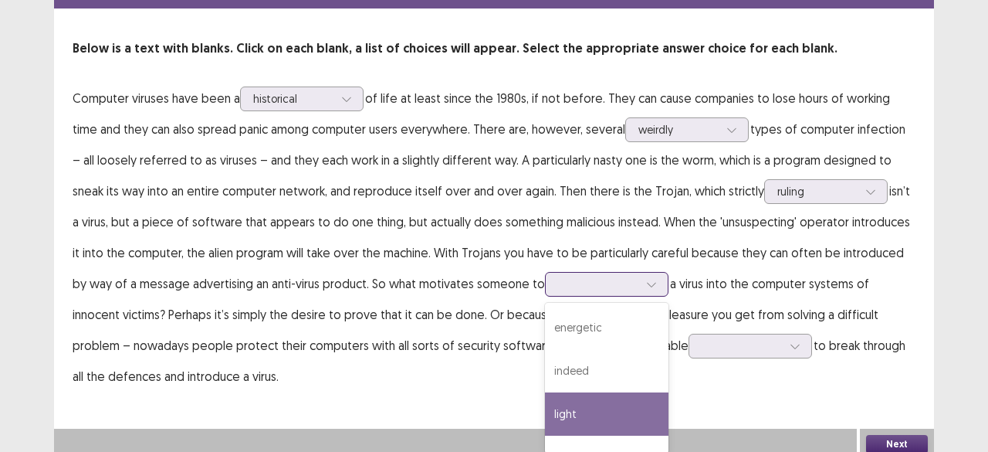
click at [545, 401] on div "light" at bounding box center [607, 413] width 124 height 43
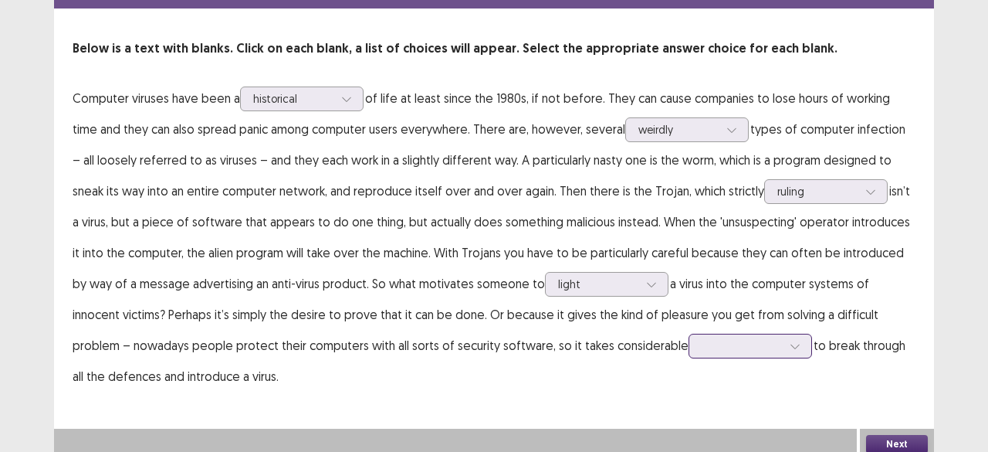
scroll to position [147, 0]
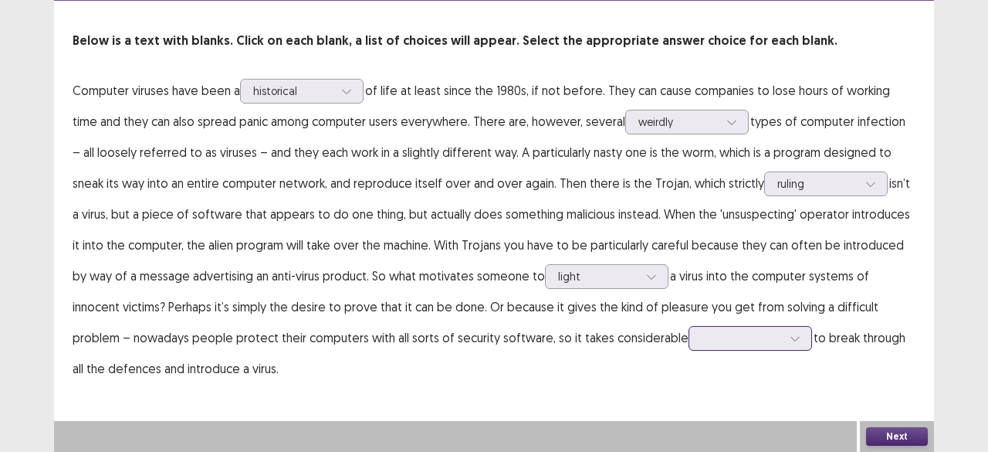
click at [689, 340] on div at bounding box center [751, 338] width 124 height 25
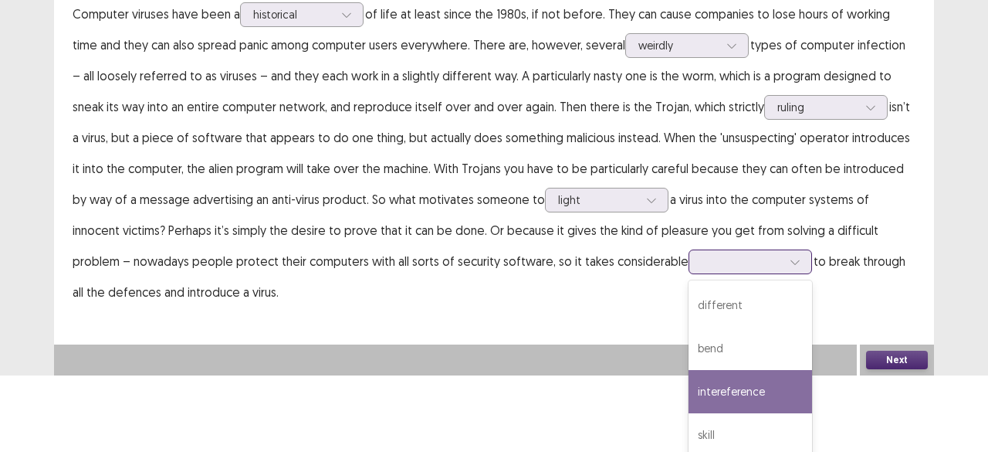
click at [689, 393] on div "intereference" at bounding box center [751, 391] width 124 height 43
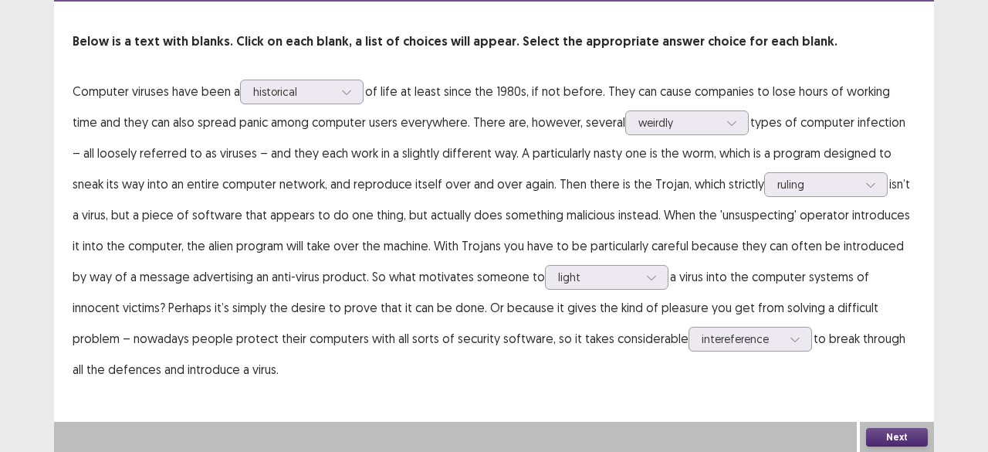
click at [891, 435] on button "Next" at bounding box center [897, 437] width 62 height 19
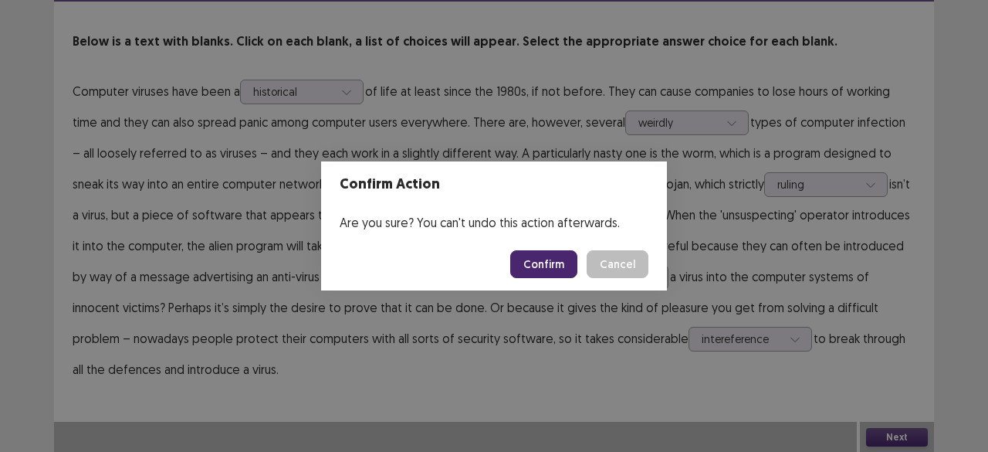
click at [570, 257] on button "Confirm" at bounding box center [543, 264] width 67 height 28
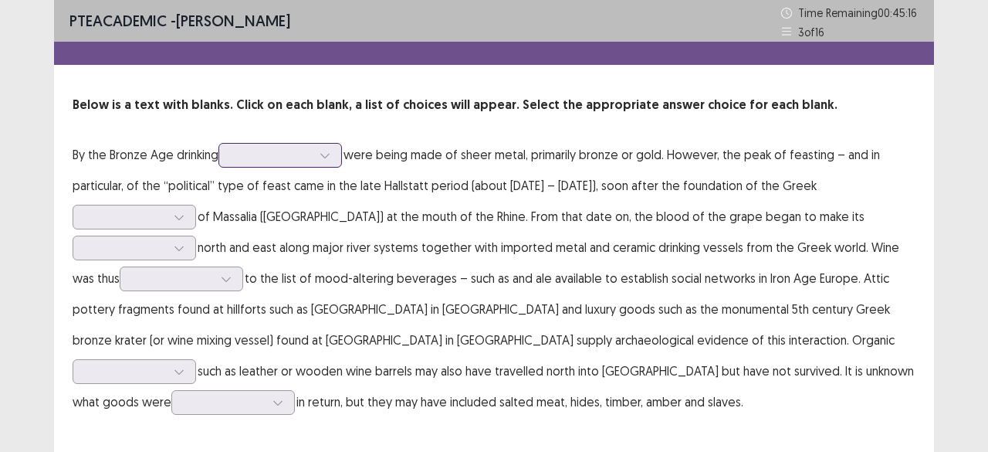
click at [323, 151] on icon at bounding box center [325, 155] width 11 height 11
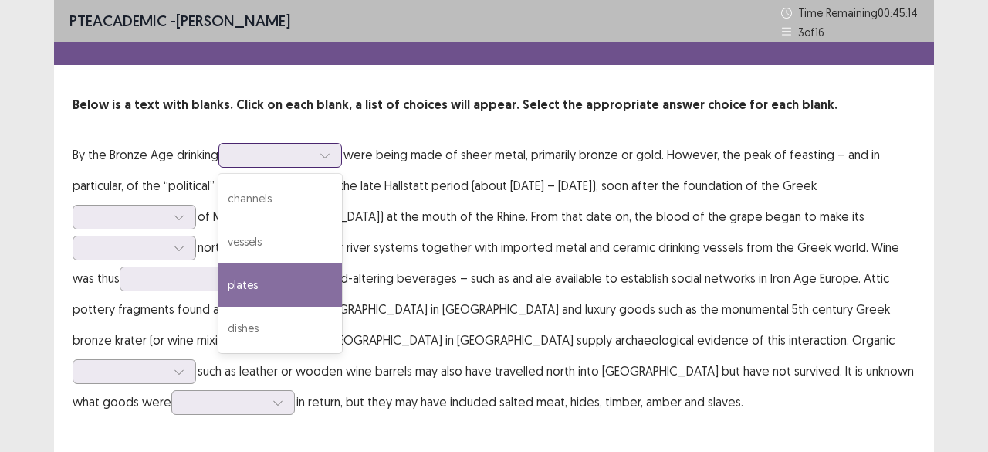
click at [265, 282] on div "plates" at bounding box center [280, 284] width 124 height 43
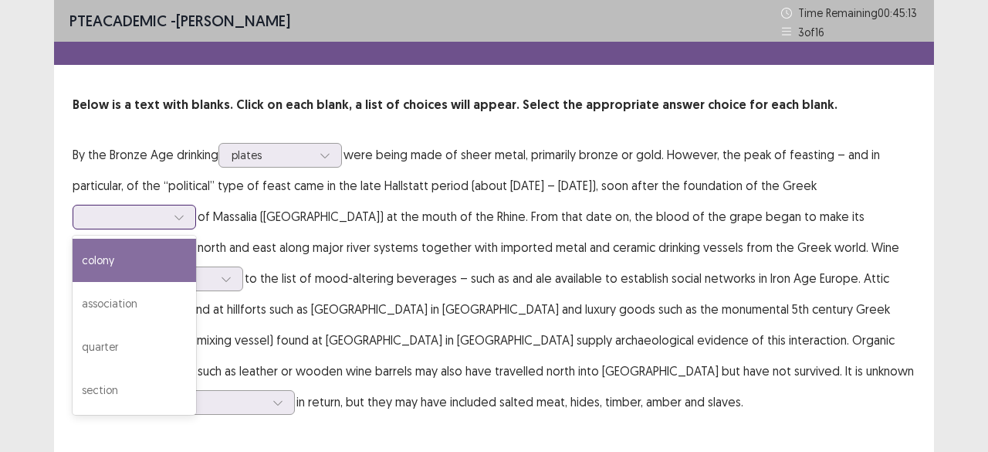
click at [173, 215] on div at bounding box center [179, 216] width 23 height 23
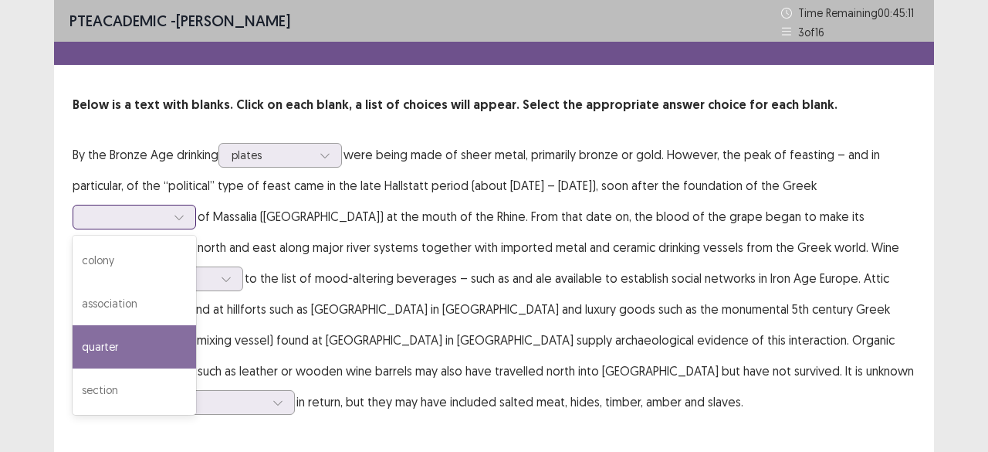
click at [124, 344] on div "quarter" at bounding box center [135, 346] width 124 height 43
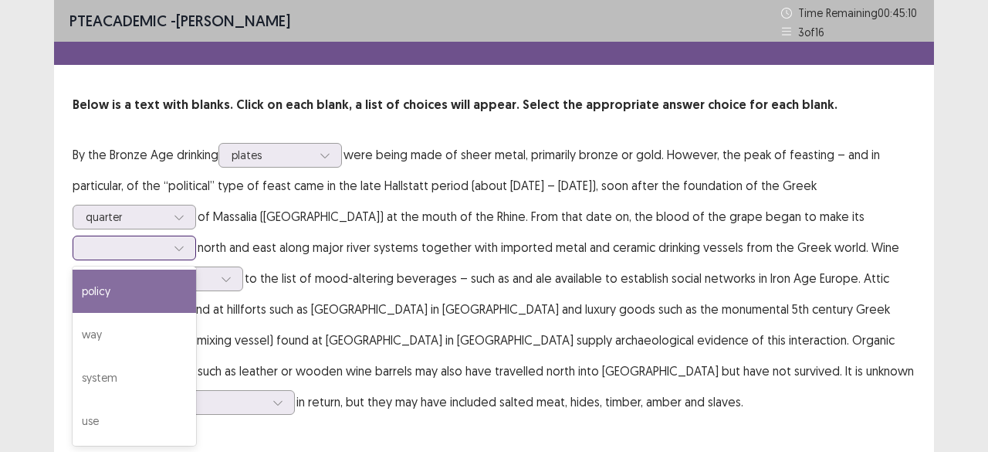
click at [159, 244] on div at bounding box center [126, 247] width 80 height 15
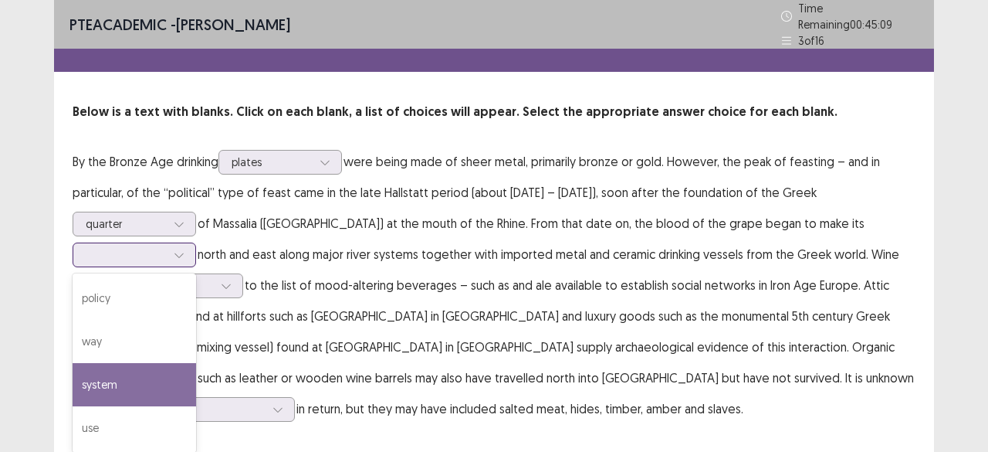
click at [118, 371] on div "system" at bounding box center [135, 384] width 124 height 43
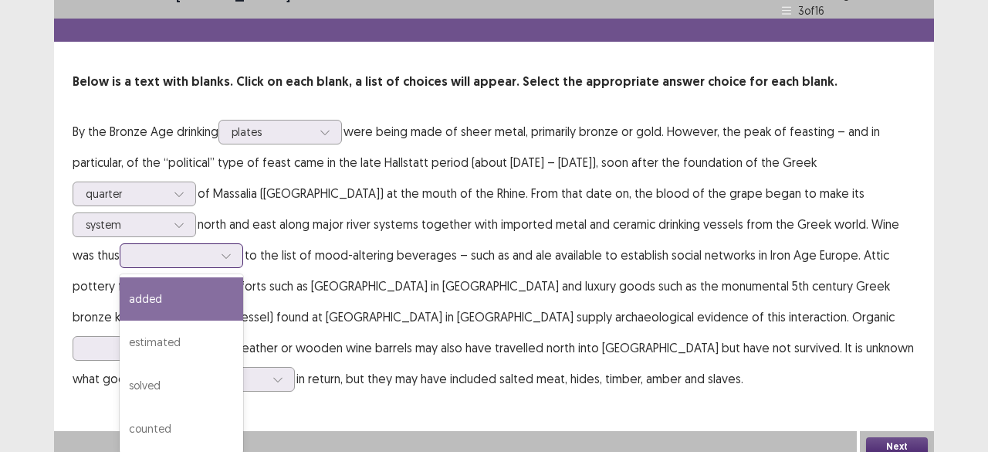
click at [201, 268] on div "4 results available. Use Up and Down to choose options, press Enter to select t…" at bounding box center [182, 255] width 124 height 25
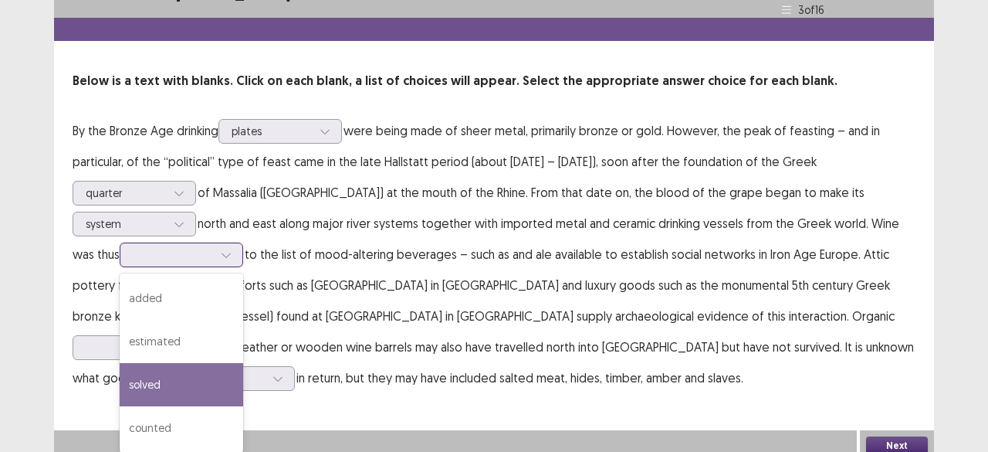
click at [171, 381] on div "solved" at bounding box center [182, 384] width 124 height 43
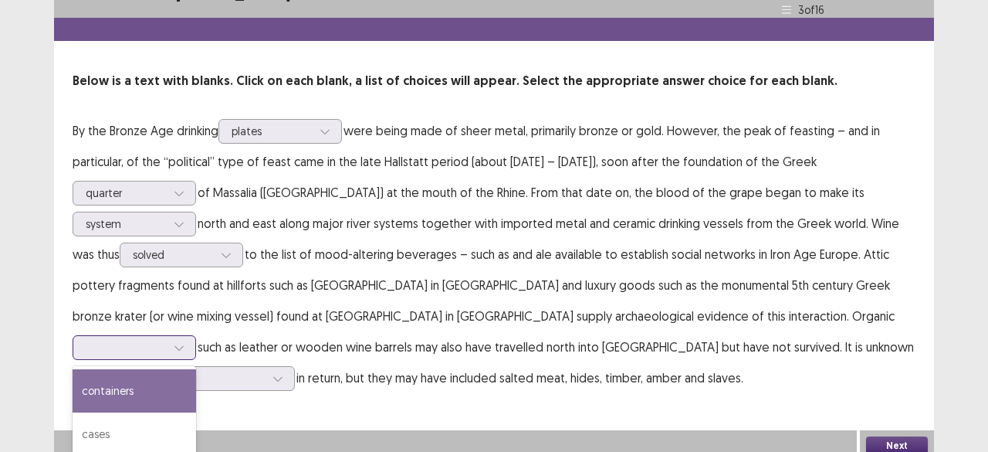
scroll to position [32, 0]
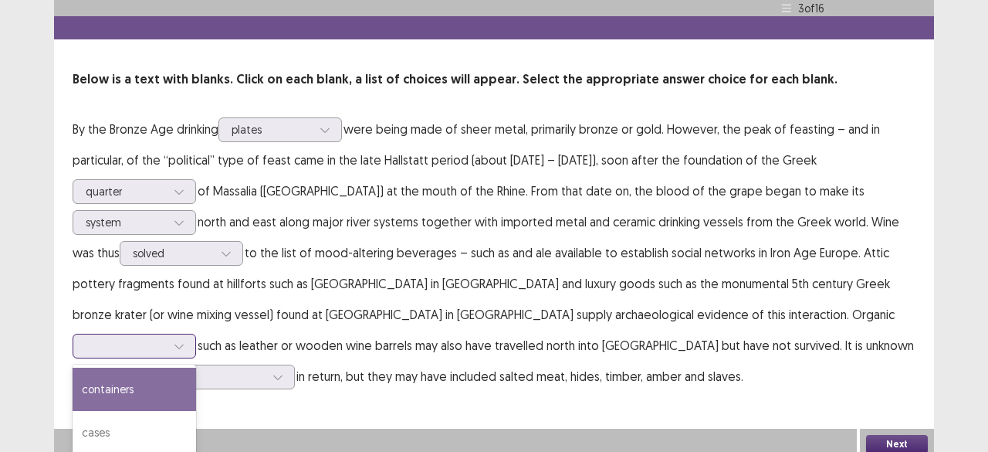
click at [166, 338] on div at bounding box center [126, 345] width 80 height 15
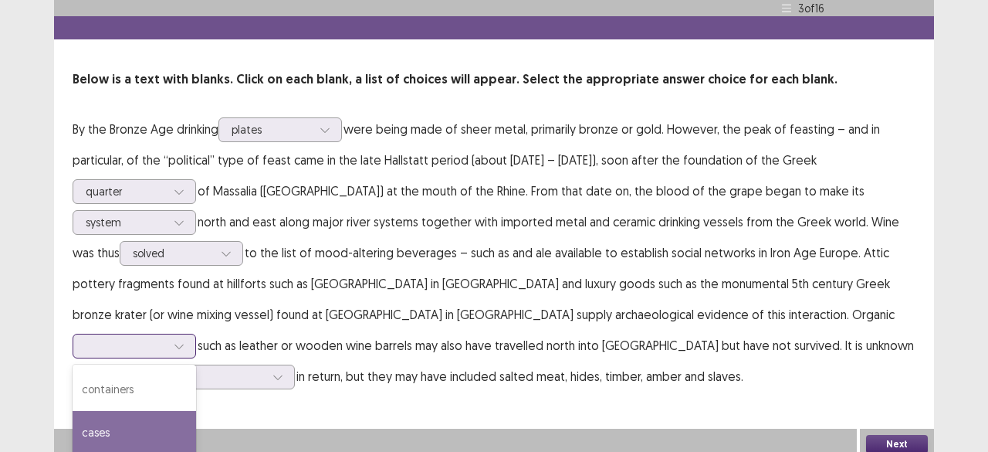
click at [196, 411] on div "cases" at bounding box center [135, 432] width 124 height 43
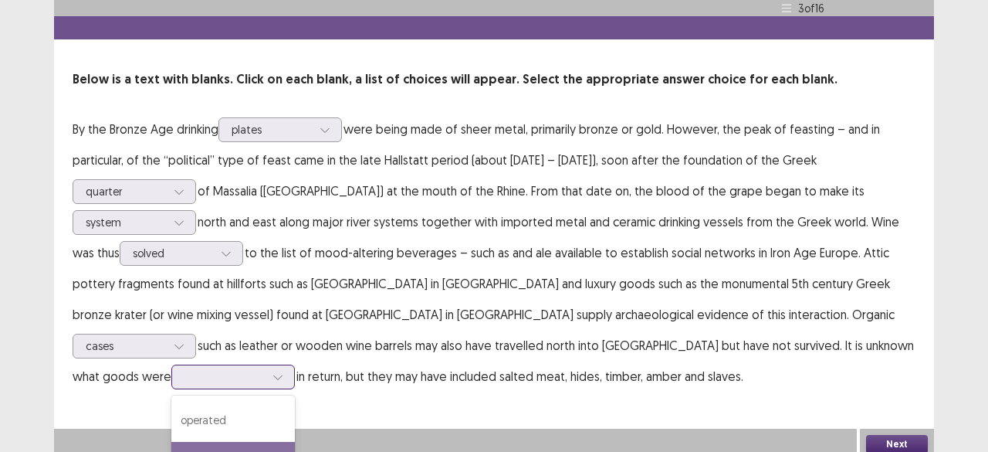
scroll to position [117, 0]
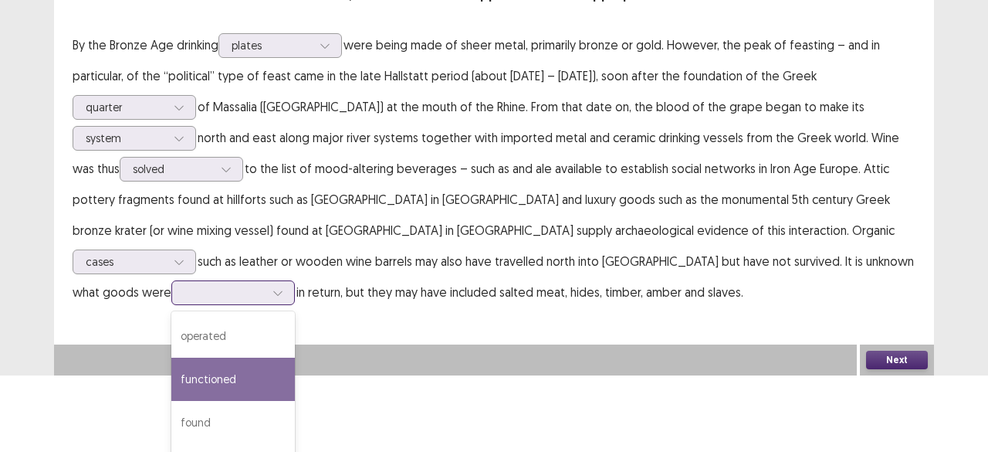
click at [295, 305] on div "4 results available. Use Up and Down to choose options, press Enter to select t…" at bounding box center [233, 292] width 124 height 25
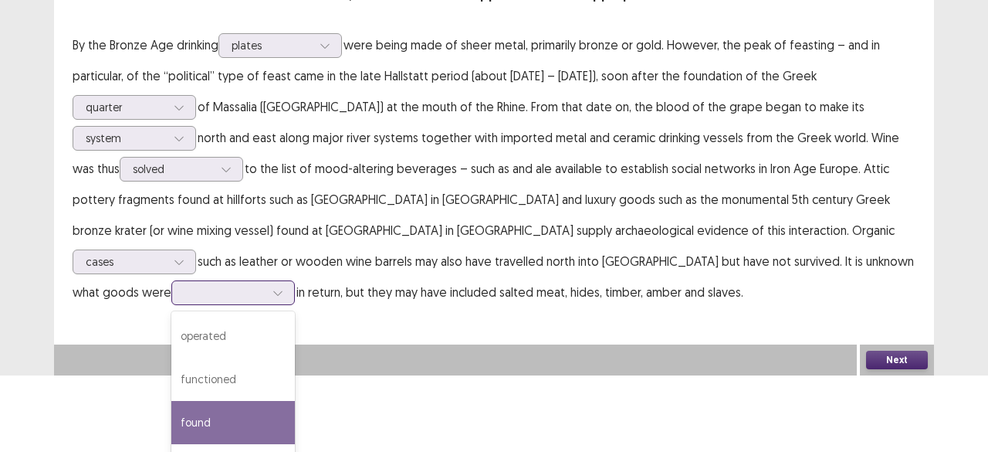
click at [295, 404] on div "found" at bounding box center [233, 422] width 124 height 43
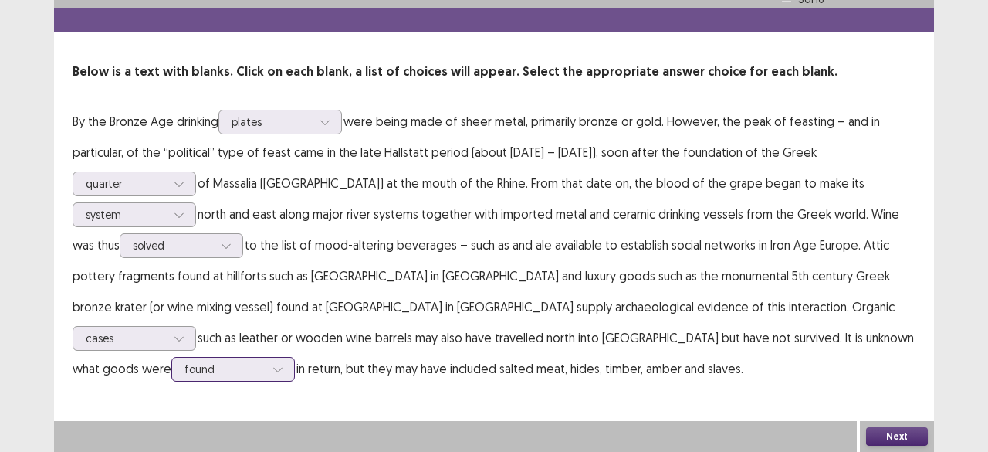
scroll to position [32, 0]
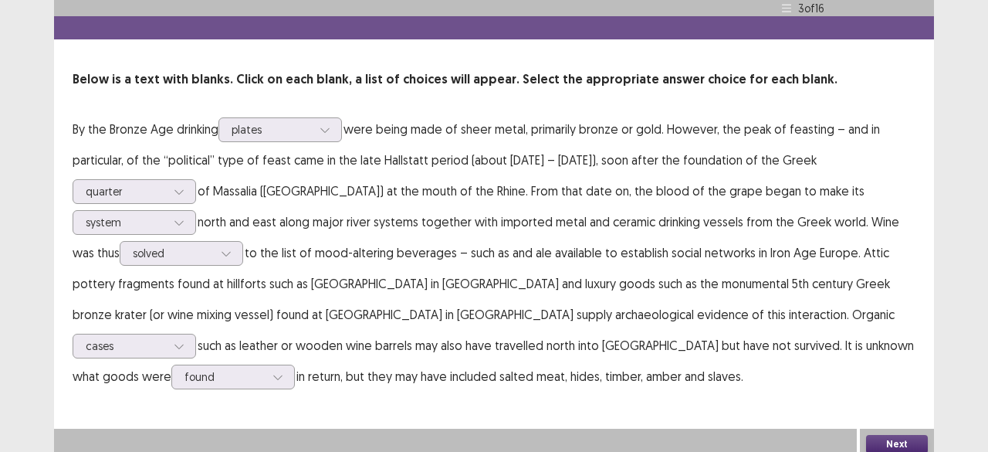
click at [885, 435] on button "Next" at bounding box center [897, 444] width 62 height 19
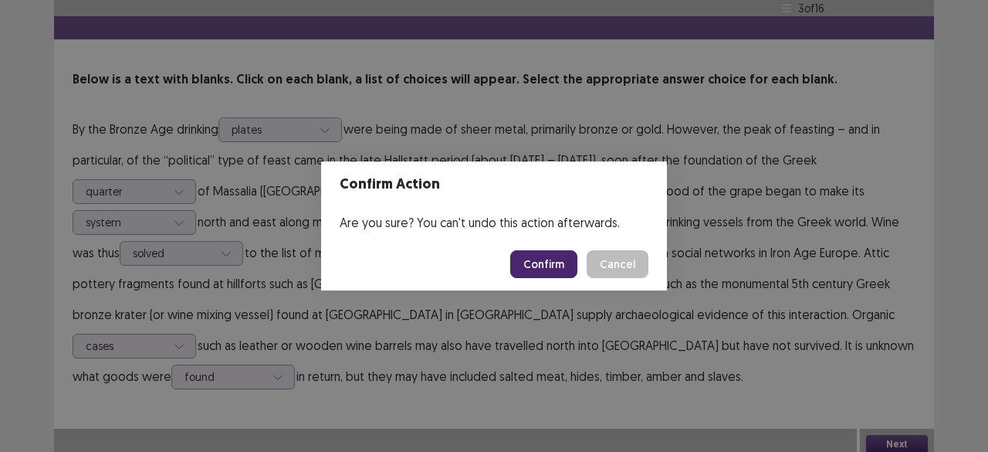
click at [543, 259] on button "Confirm" at bounding box center [543, 264] width 67 height 28
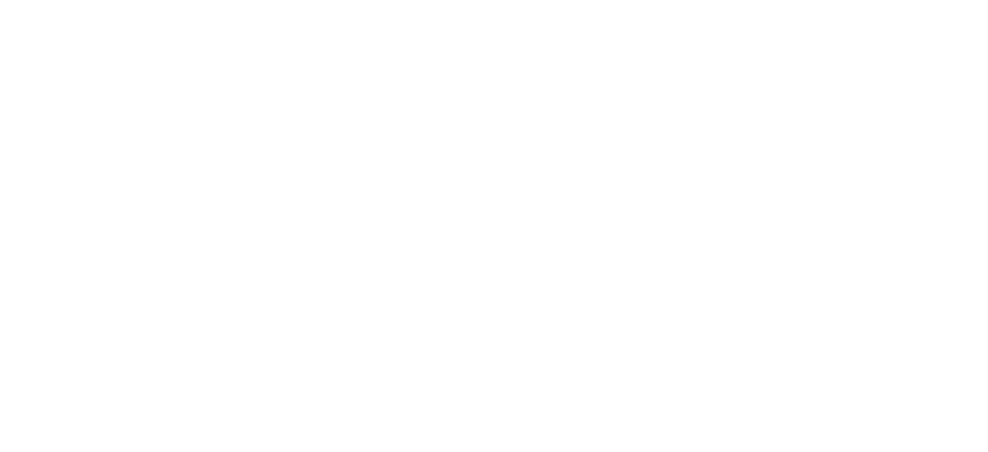
scroll to position [0, 0]
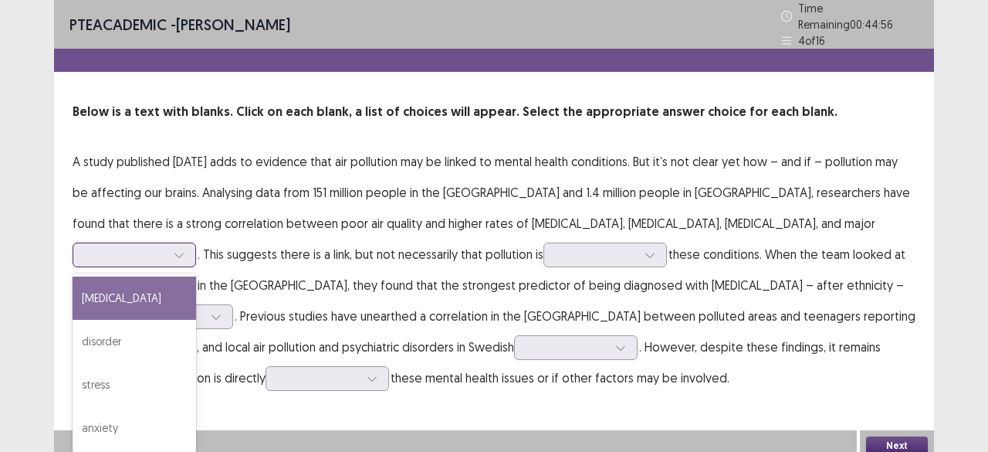
click at [166, 247] on div at bounding box center [126, 254] width 80 height 15
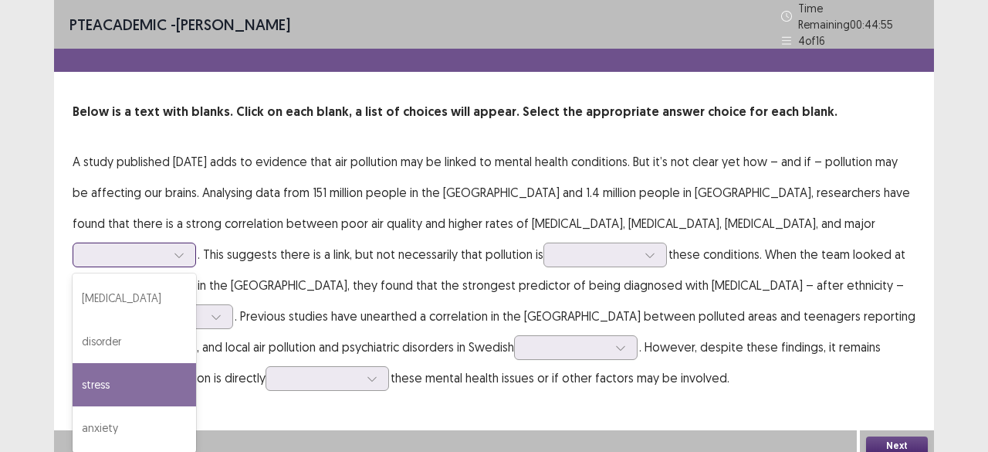
click at [196, 363] on div "stress" at bounding box center [135, 384] width 124 height 43
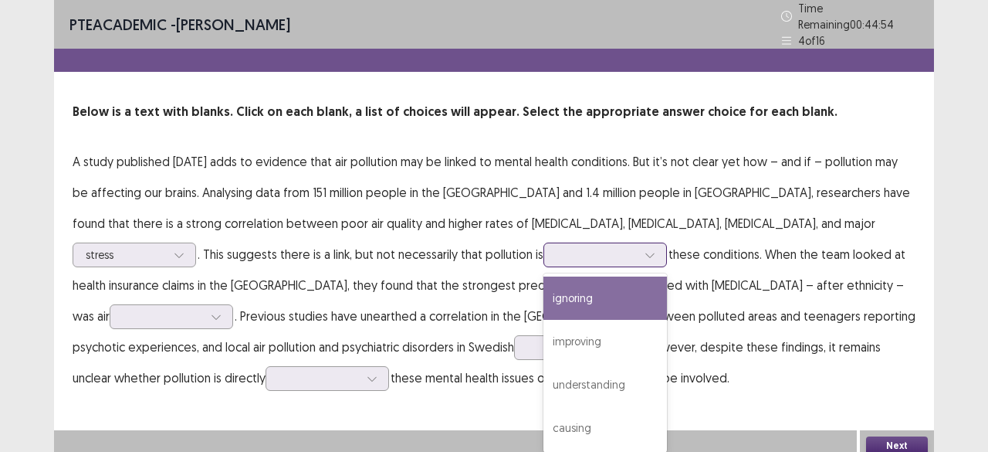
click at [638, 251] on div at bounding box center [649, 254] width 23 height 23
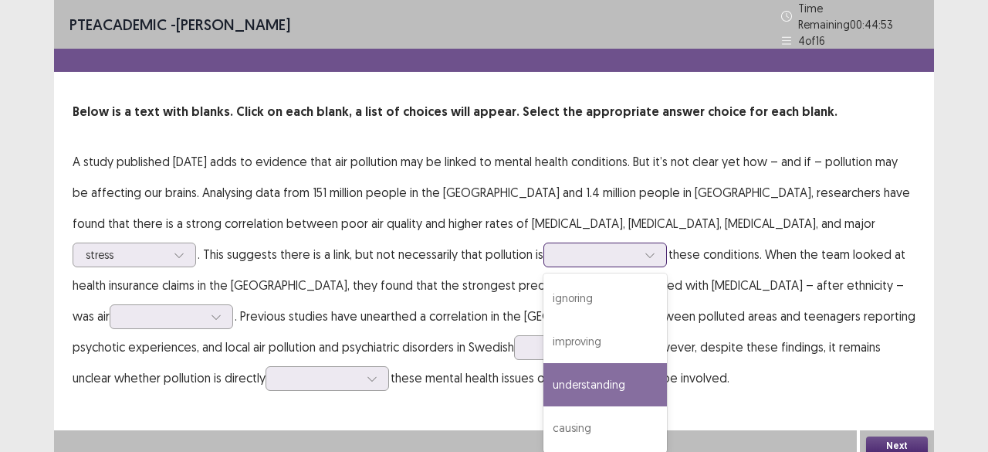
click at [543, 363] on div "understanding" at bounding box center [605, 384] width 124 height 43
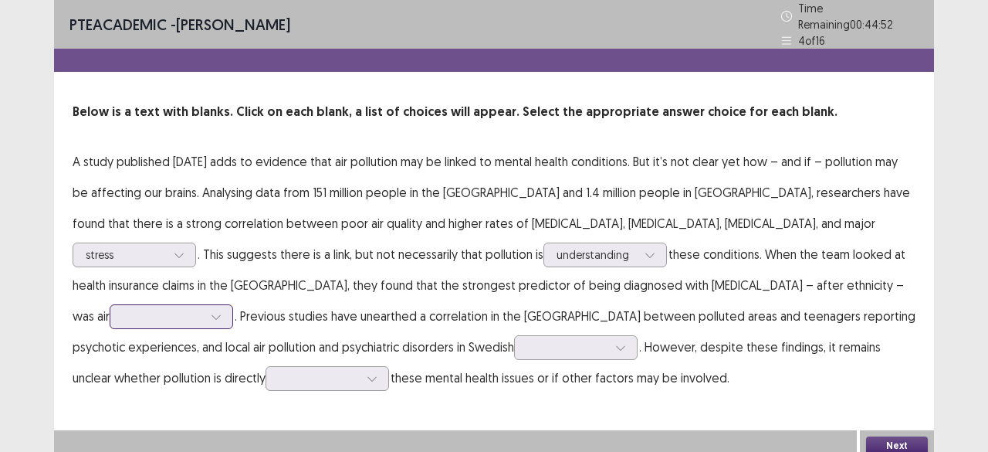
scroll to position [2, 0]
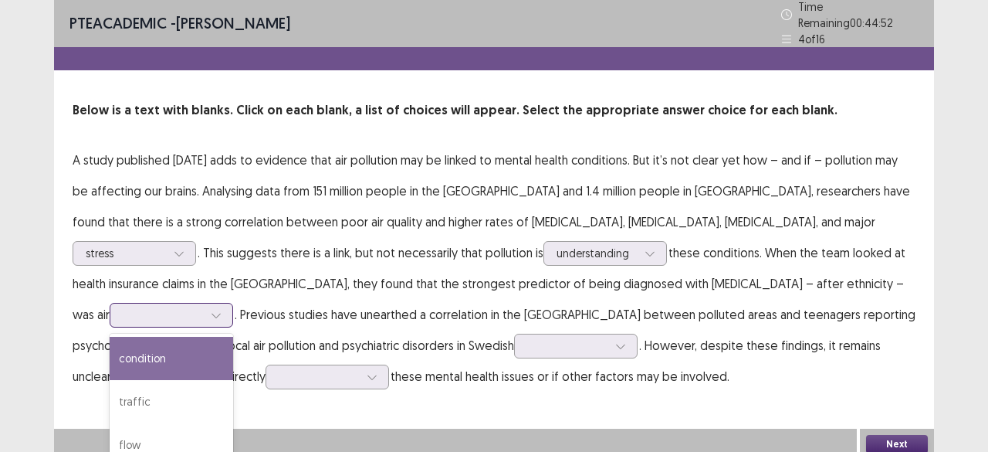
click at [203, 307] on div at bounding box center [163, 314] width 80 height 15
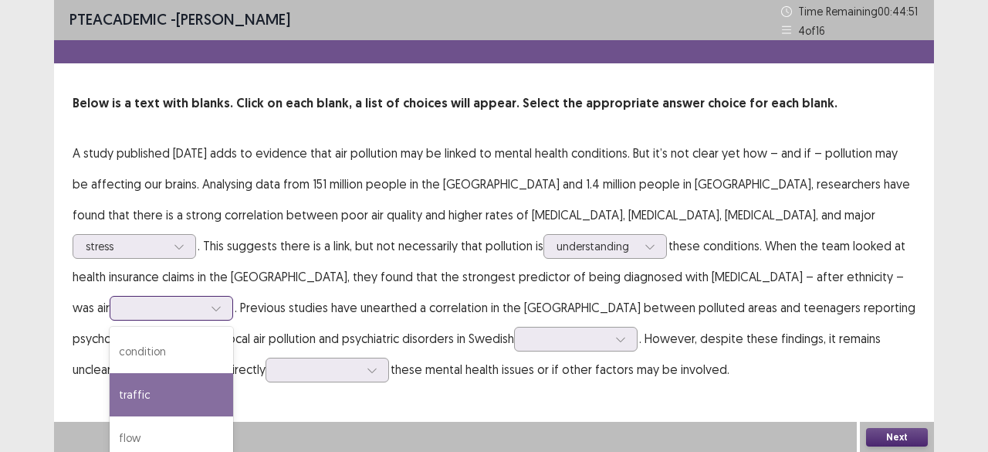
click at [233, 373] on div "traffic" at bounding box center [172, 394] width 124 height 43
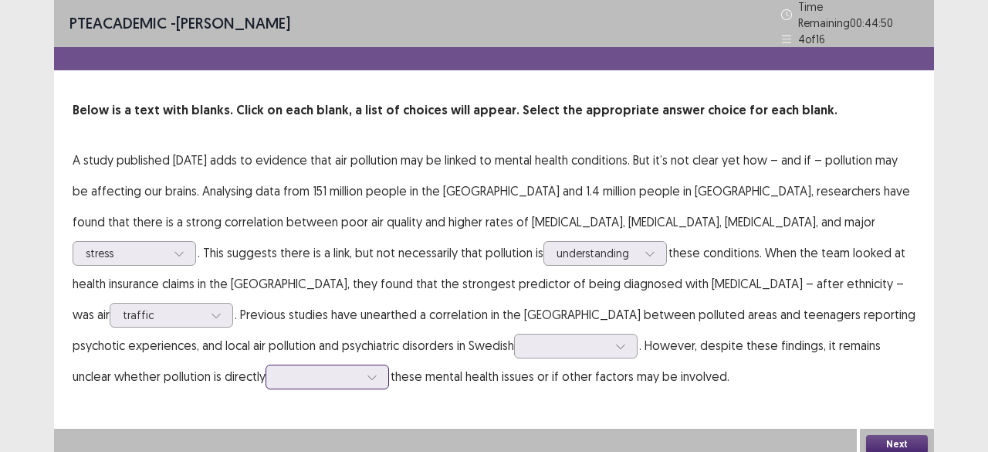
scroll to position [86, 0]
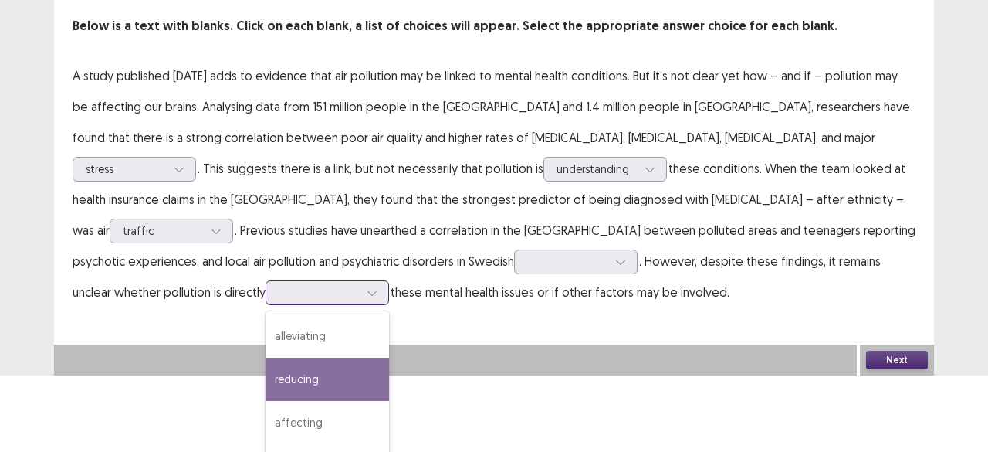
click at [389, 305] on div "4 results available. Use Up and Down to choose options, press Enter to select t…" at bounding box center [328, 292] width 124 height 25
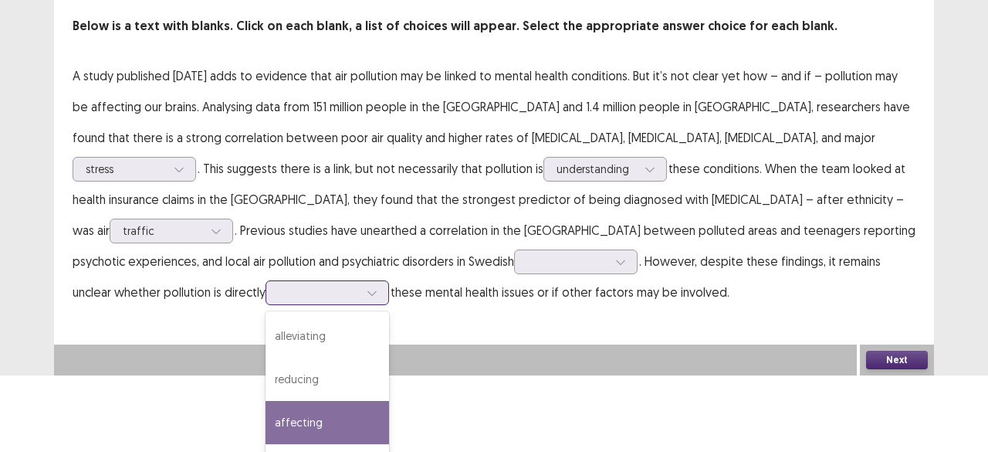
click at [389, 401] on div "affecting" at bounding box center [328, 422] width 124 height 43
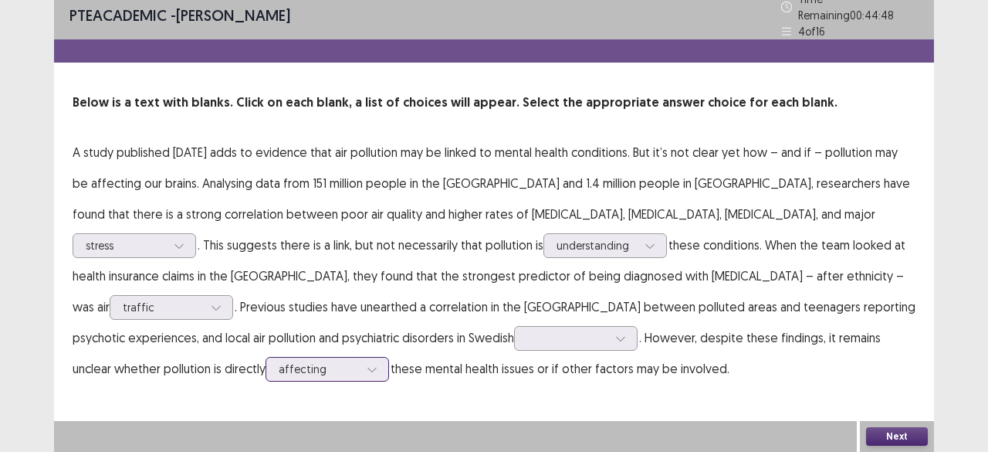
scroll to position [2, 0]
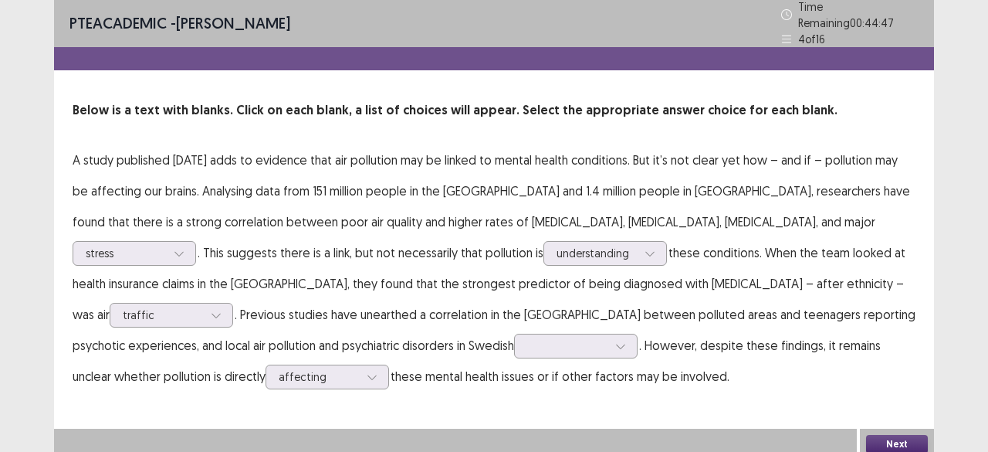
click at [891, 438] on button "Next" at bounding box center [897, 444] width 62 height 19
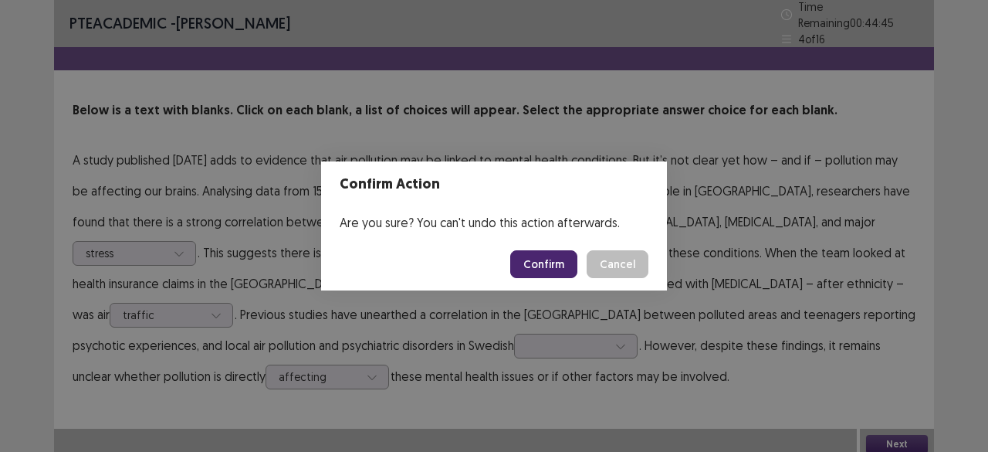
click at [554, 263] on button "Confirm" at bounding box center [543, 264] width 67 height 28
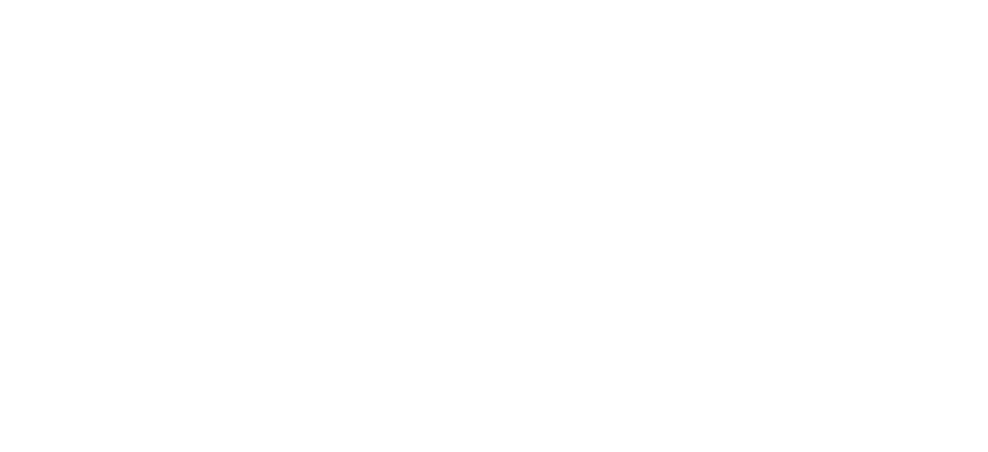
scroll to position [0, 0]
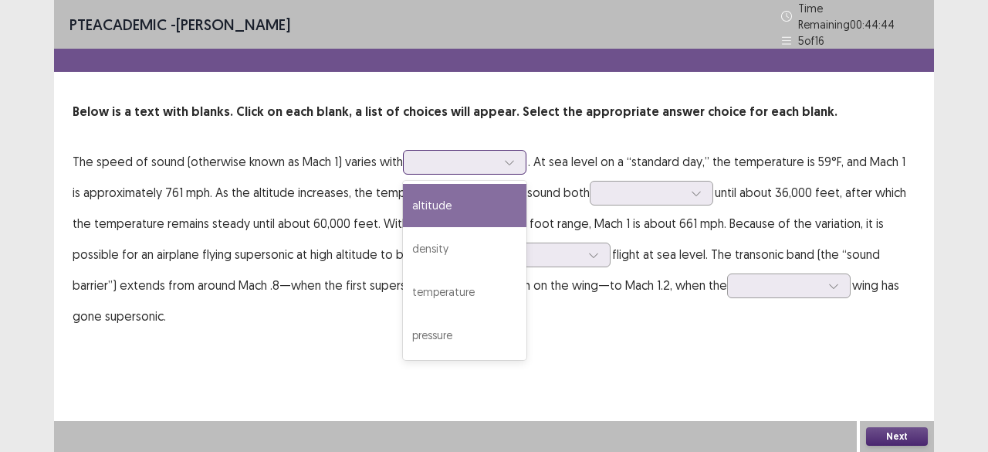
click at [508, 157] on icon at bounding box center [509, 162] width 11 height 11
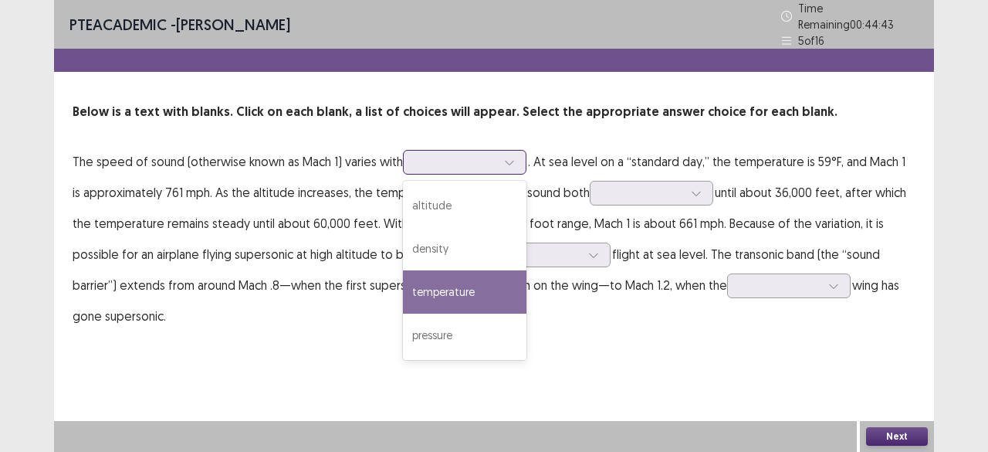
click at [466, 280] on div "temperature" at bounding box center [465, 291] width 124 height 43
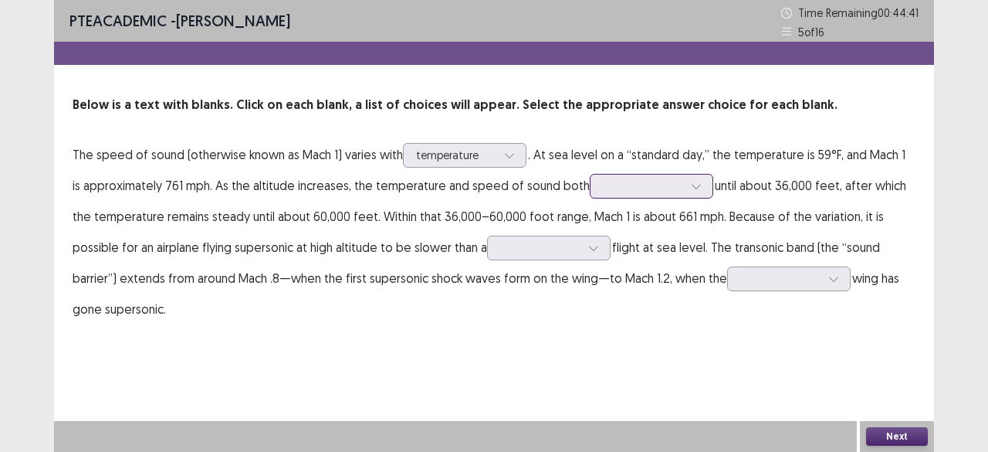
click at [636, 190] on div at bounding box center [643, 185] width 80 height 15
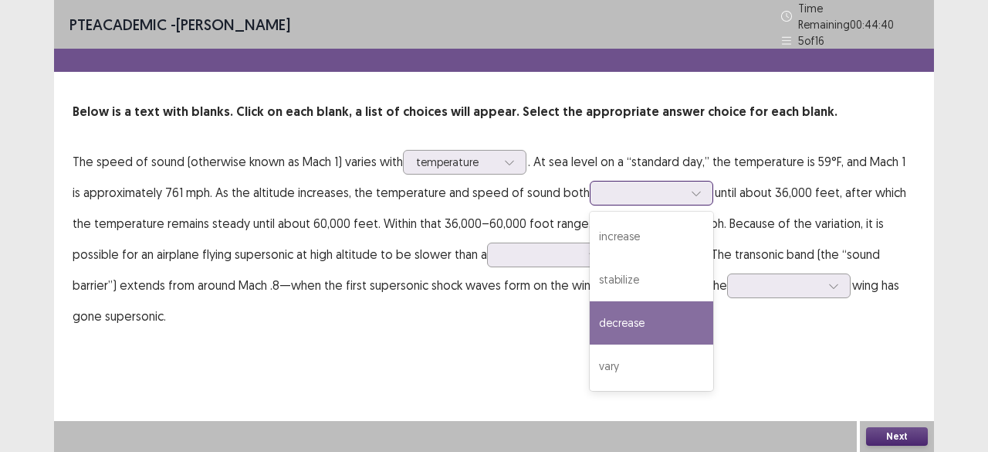
click at [604, 307] on div "decrease" at bounding box center [652, 322] width 124 height 43
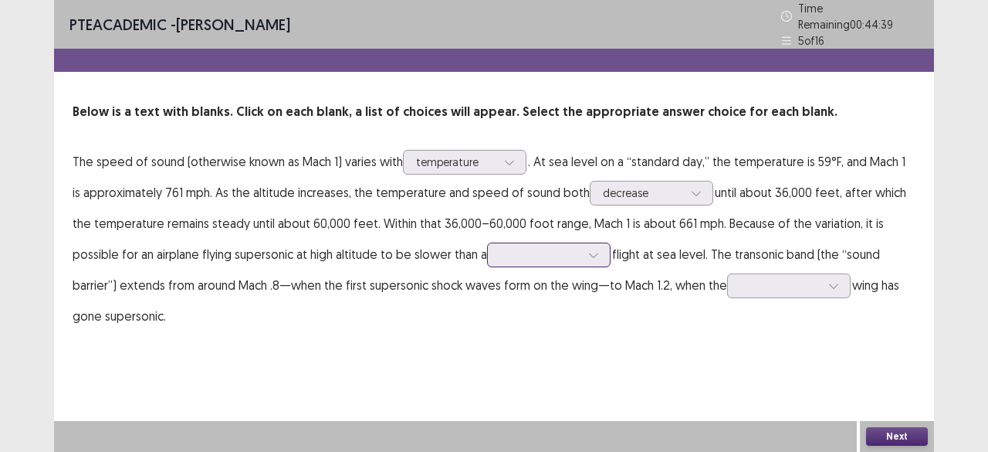
click at [582, 256] on div at bounding box center [593, 254] width 23 height 23
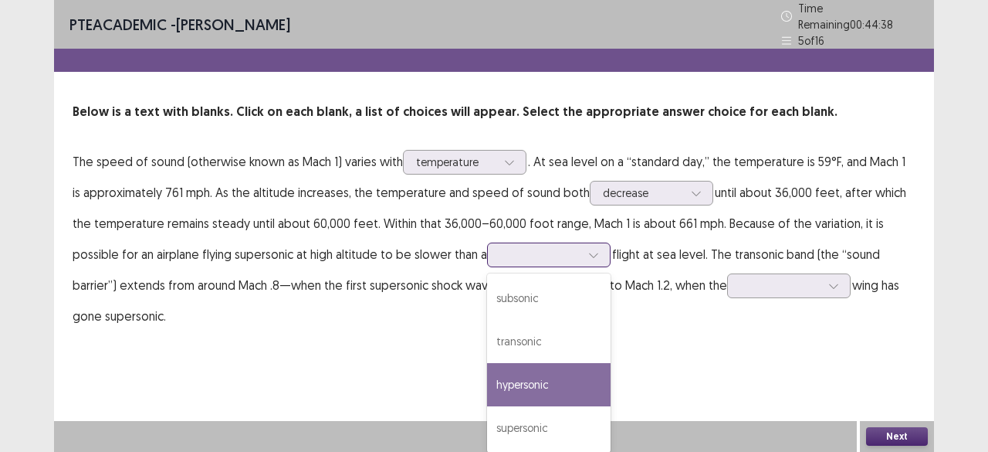
click at [500, 374] on div "hypersonic" at bounding box center [549, 384] width 124 height 43
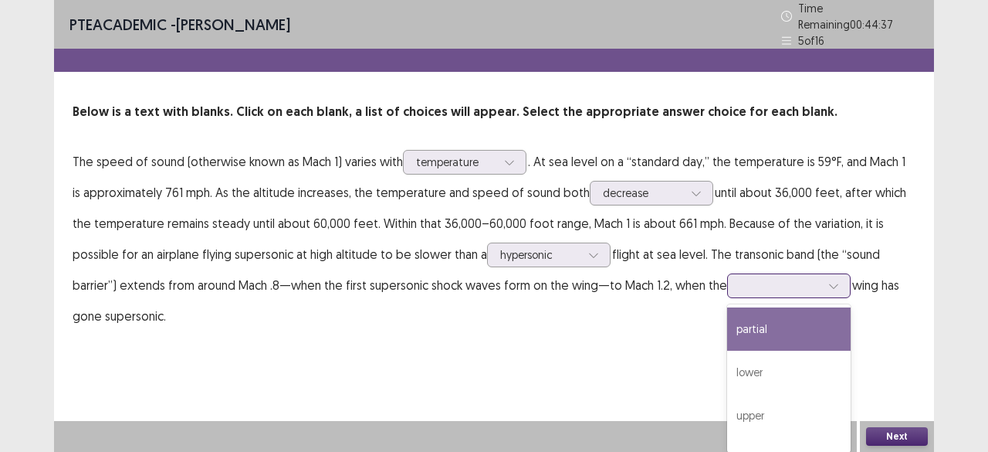
click at [749, 278] on div at bounding box center [780, 285] width 80 height 15
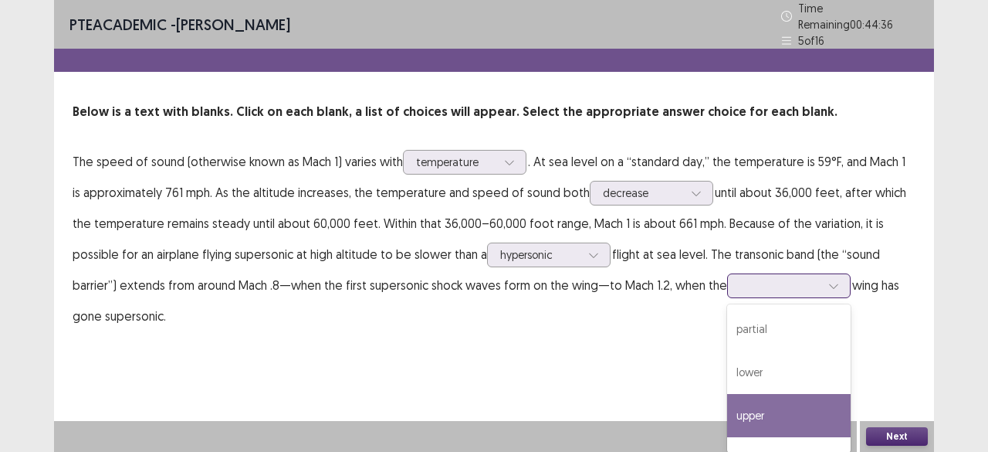
click at [727, 398] on div "upper" at bounding box center [789, 415] width 124 height 43
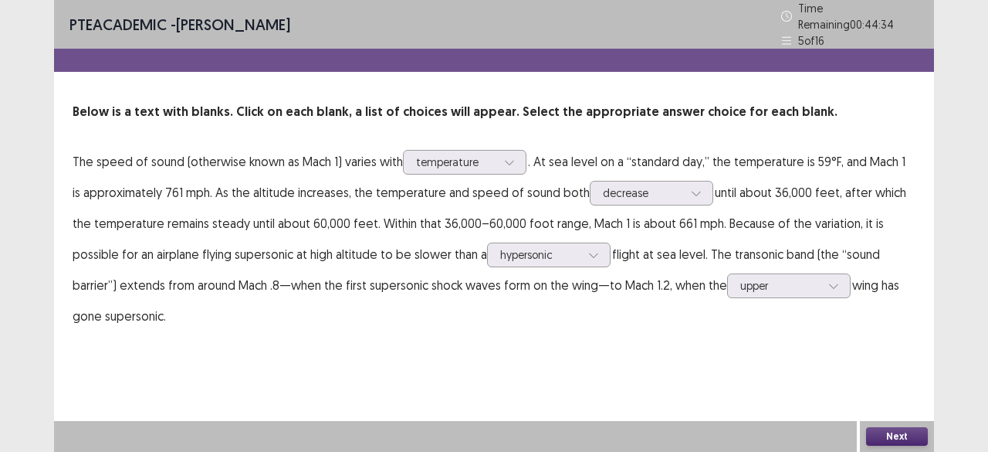
click at [879, 438] on button "Next" at bounding box center [897, 436] width 62 height 19
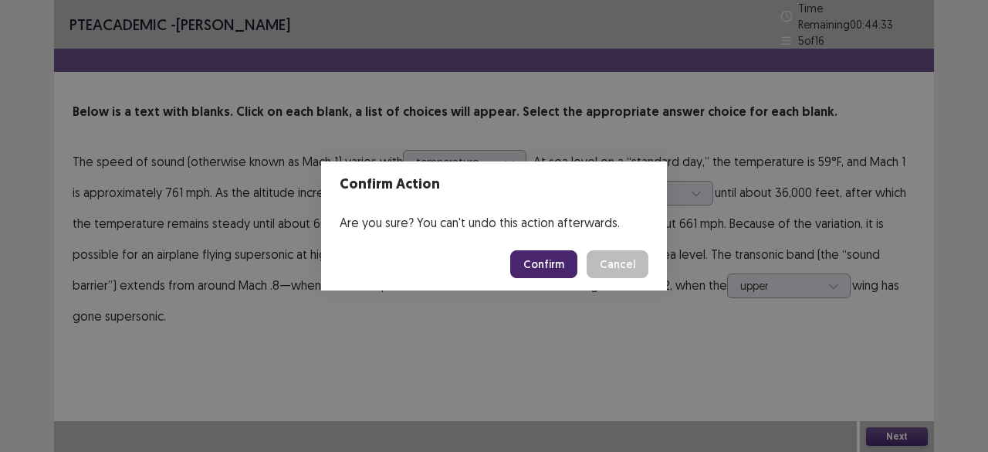
click at [557, 263] on button "Confirm" at bounding box center [543, 264] width 67 height 28
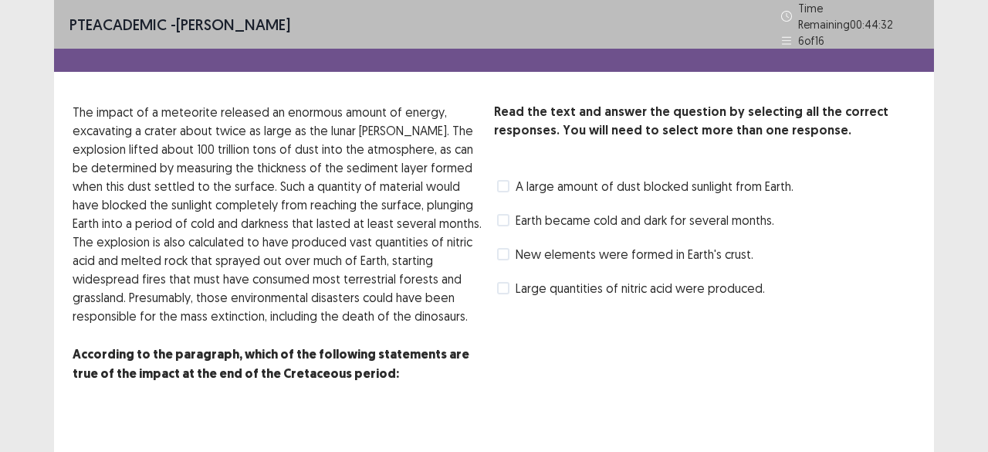
click at [513, 213] on label "Earth became cold and dark for several months." at bounding box center [635, 220] width 277 height 19
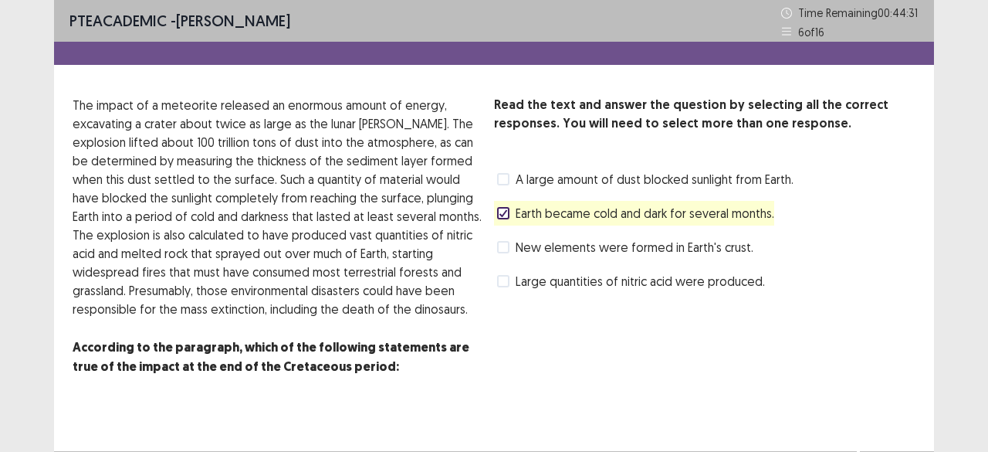
click at [905, 342] on div "Read the text and answer the question by selecting all the correct responses. Y…" at bounding box center [704, 255] width 421 height 318
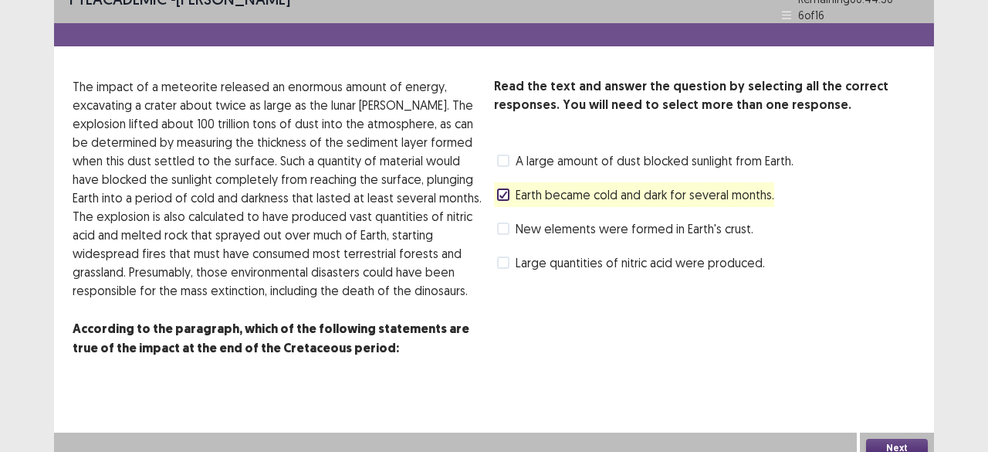
scroll to position [29, 0]
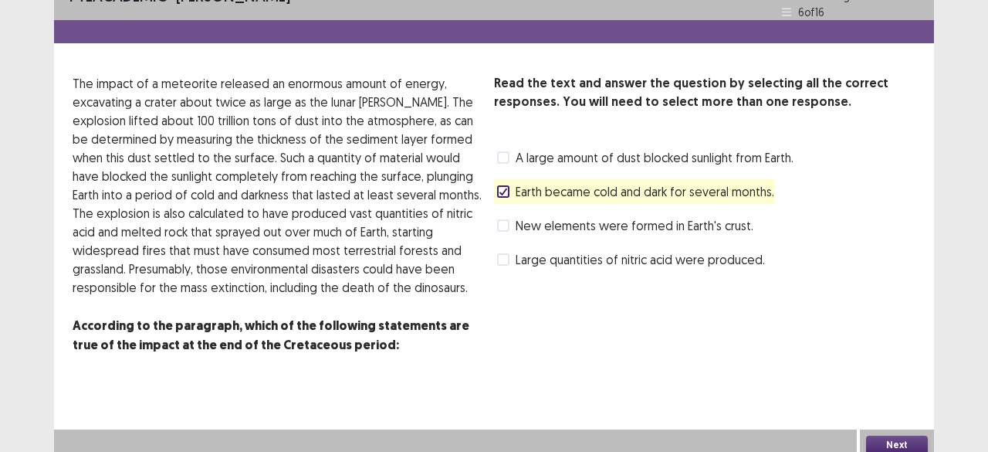
click at [895, 437] on button "Next" at bounding box center [897, 444] width 62 height 19
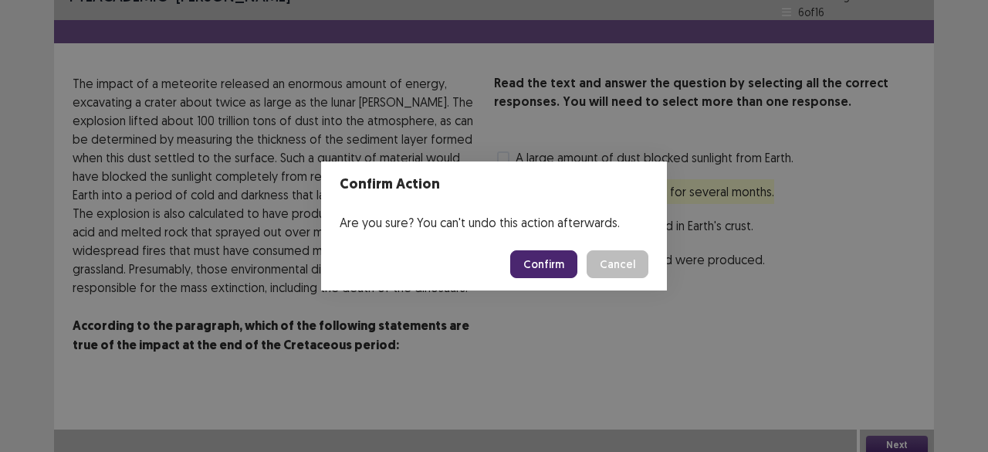
click at [514, 259] on footer "Confirm Cancel" at bounding box center [494, 264] width 346 height 52
click at [540, 265] on button "Confirm" at bounding box center [543, 264] width 67 height 28
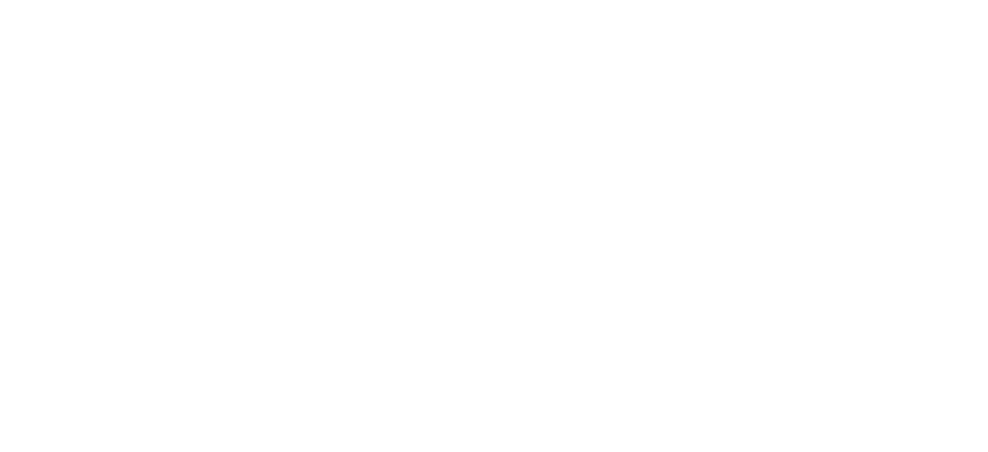
scroll to position [0, 0]
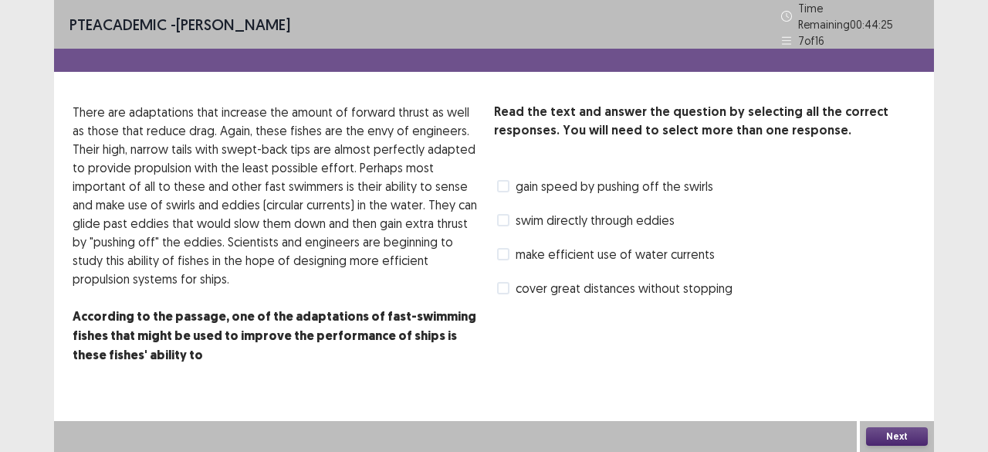
click at [535, 249] on span "make efficient use of water currents" at bounding box center [615, 254] width 199 height 19
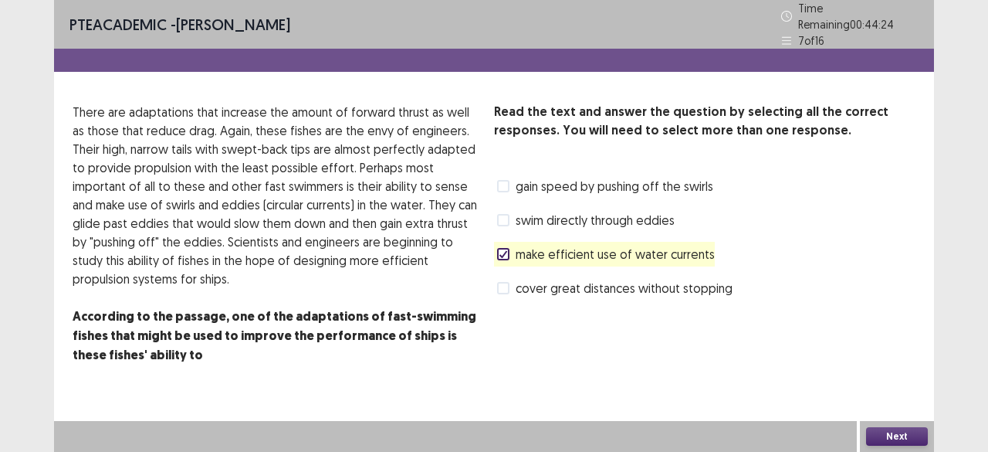
click at [891, 428] on button "Next" at bounding box center [897, 436] width 62 height 19
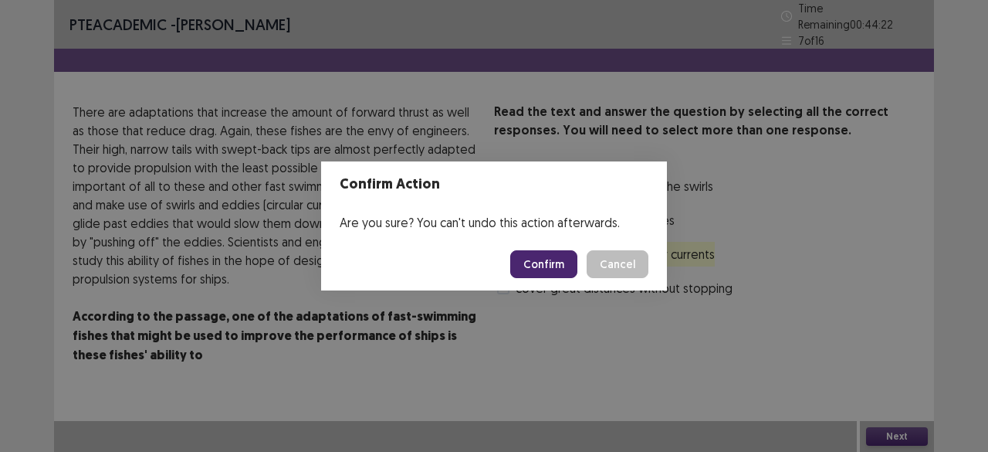
click at [548, 263] on button "Confirm" at bounding box center [543, 264] width 67 height 28
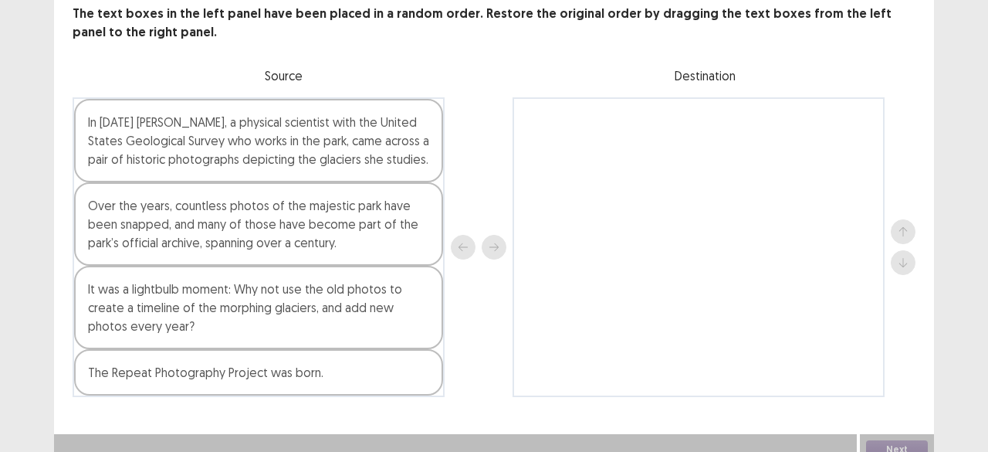
scroll to position [103, 0]
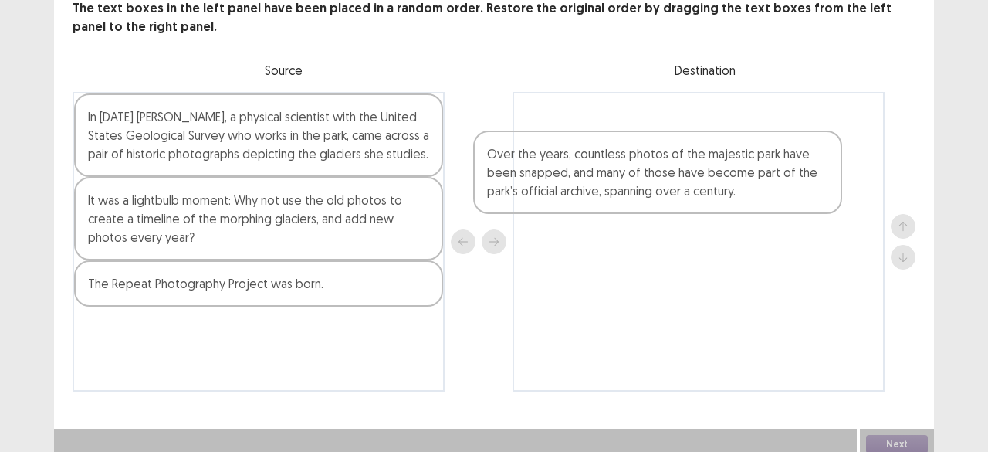
drag, startPoint x: 316, startPoint y: 224, endPoint x: 738, endPoint y: 186, distance: 423.2
click at [738, 186] on div "In [DATE] [PERSON_NAME], a physical scientist with the United States Geological…" at bounding box center [494, 242] width 843 height 300
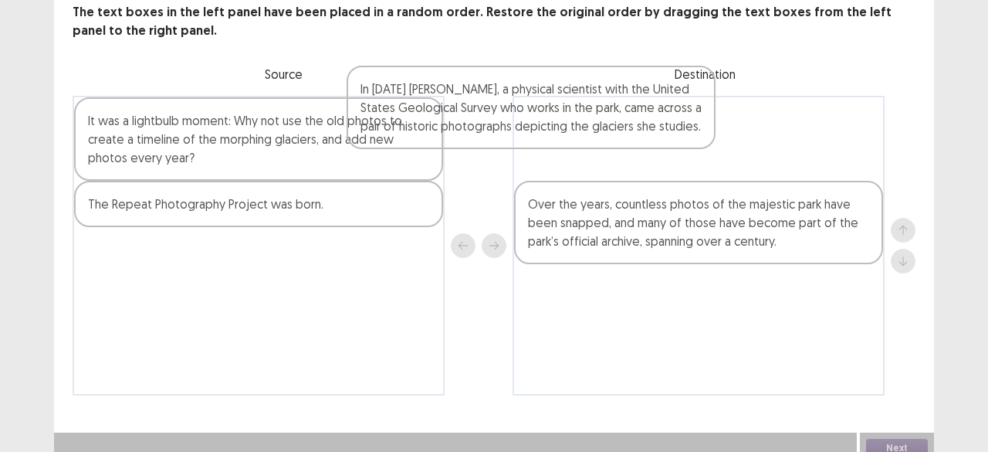
scroll to position [94, 0]
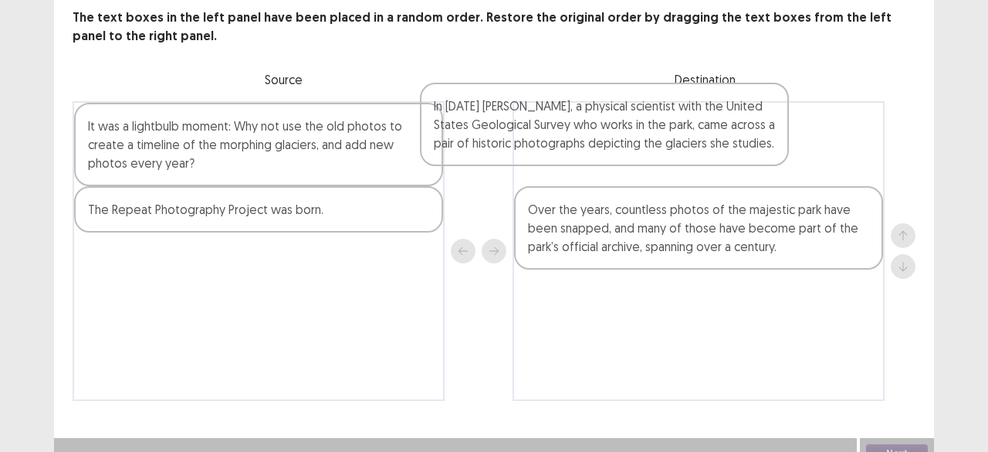
drag, startPoint x: 350, startPoint y: 123, endPoint x: 733, endPoint y: 133, distance: 382.2
click at [733, 133] on div "In [DATE] [PERSON_NAME], a physical scientist with the United States Geological…" at bounding box center [494, 251] width 843 height 300
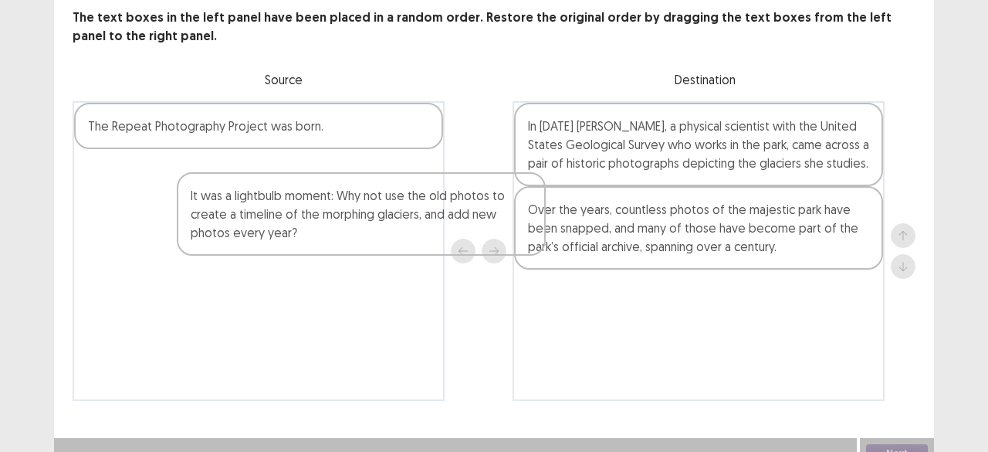
drag, startPoint x: 359, startPoint y: 144, endPoint x: 454, endPoint y: 168, distance: 97.9
click at [454, 168] on div "It was a lightbulb moment: Why not use the old photos to create a timeline of t…" at bounding box center [494, 251] width 843 height 300
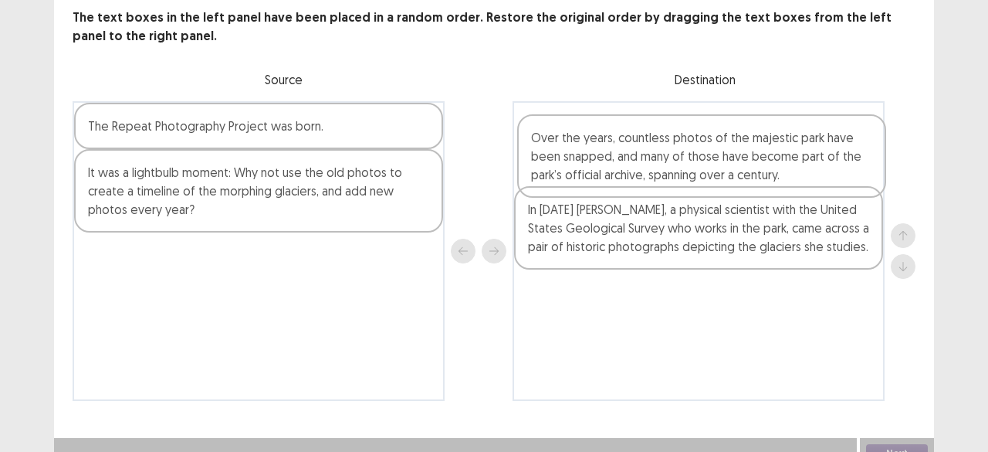
drag, startPoint x: 582, startPoint y: 225, endPoint x: 587, endPoint y: 151, distance: 75.0
click at [587, 151] on div "In [DATE] [PERSON_NAME], a physical scientist with the United States Geological…" at bounding box center [699, 251] width 372 height 300
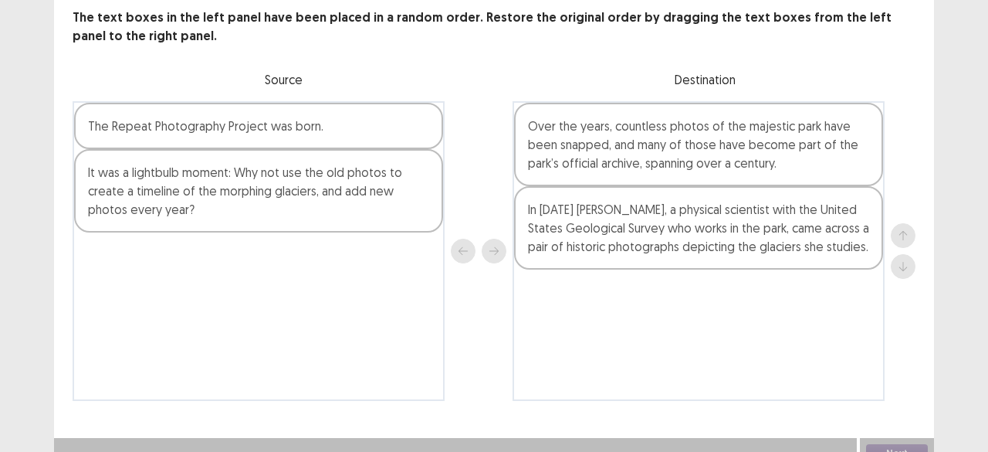
click at [323, 112] on div "The Repeat Photography Project was born." at bounding box center [258, 126] width 369 height 46
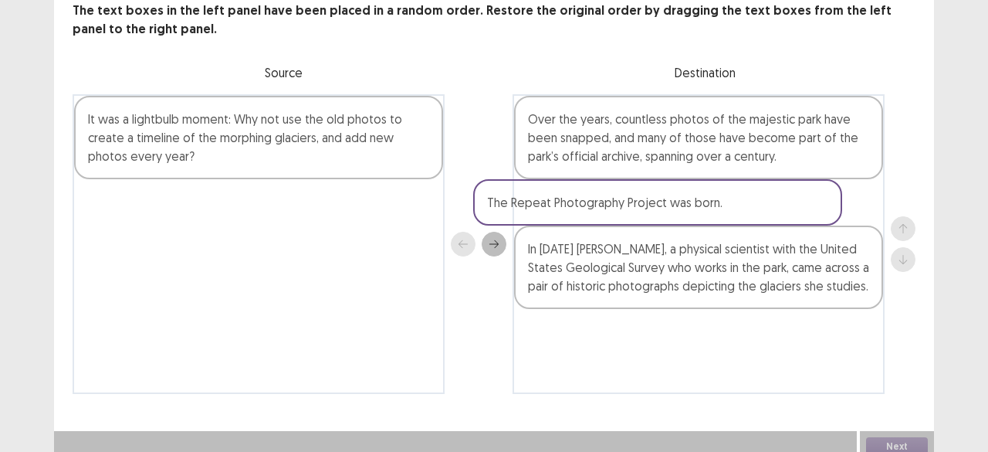
drag, startPoint x: 323, startPoint y: 112, endPoint x: 741, endPoint y: 200, distance: 427.5
click at [741, 200] on div "The Repeat Photography Project was born. It was a lightbulb moment: Why not use…" at bounding box center [494, 244] width 843 height 300
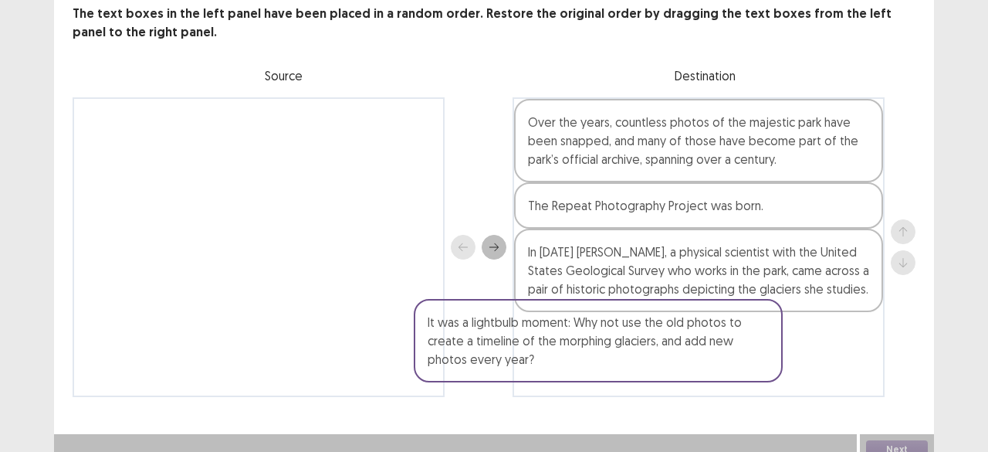
scroll to position [103, 0]
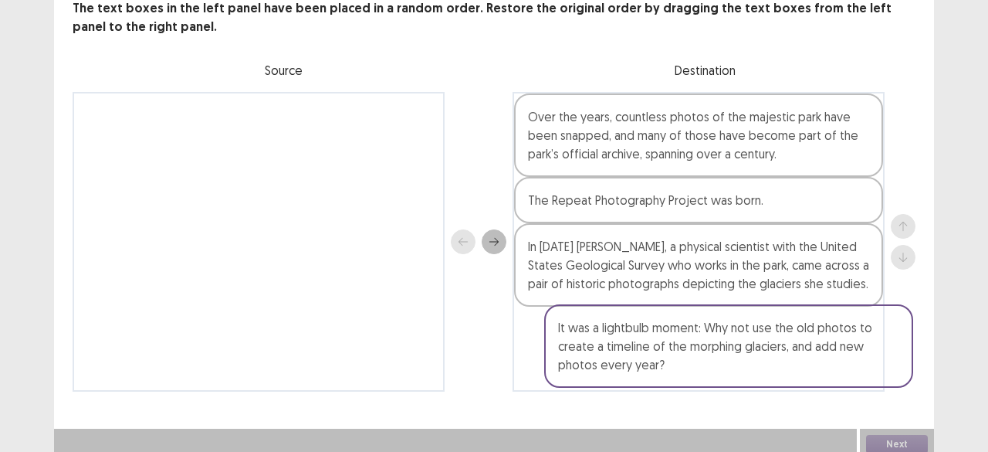
drag, startPoint x: 351, startPoint y: 126, endPoint x: 834, endPoint y: 330, distance: 524.0
click at [834, 330] on div "It was a lightbulb moment: Why not use the old photos to create a timeline of t…" at bounding box center [494, 242] width 843 height 300
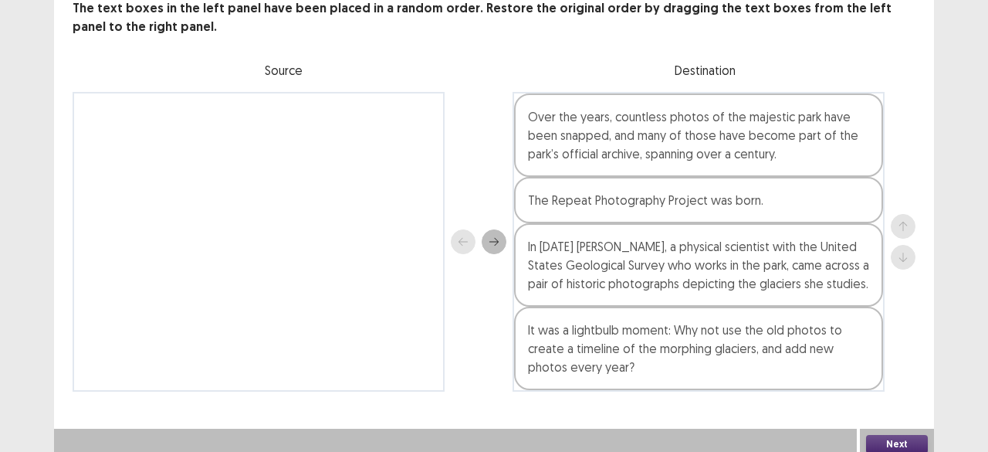
click at [895, 435] on button "Next" at bounding box center [897, 444] width 62 height 19
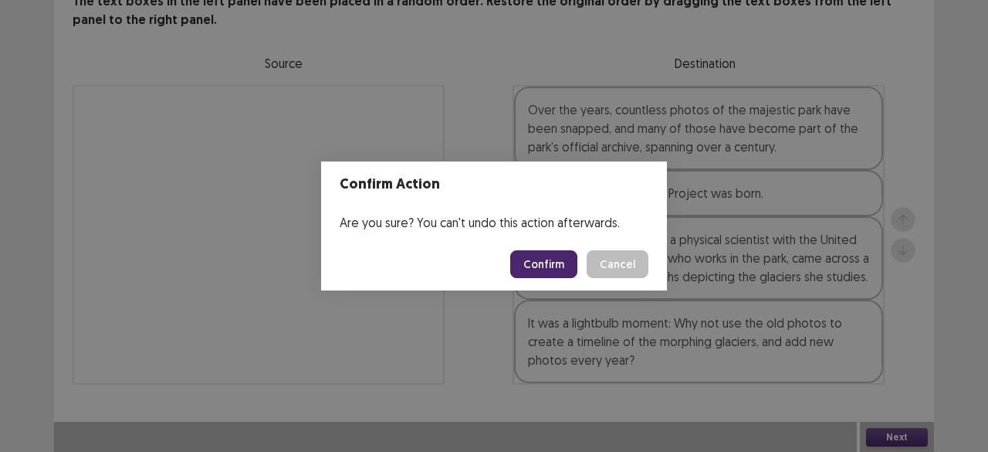
click at [543, 276] on button "Confirm" at bounding box center [543, 264] width 67 height 28
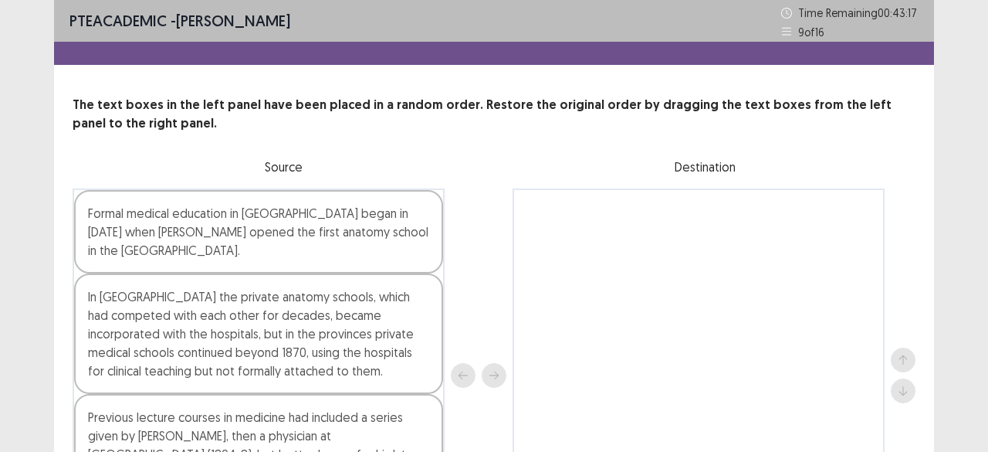
click at [973, 261] on div "PTE academic - [PERSON_NAME] Time Remaining 00 : 43 : 17 9 of 16 The text boxes…" at bounding box center [494, 315] width 988 height 630
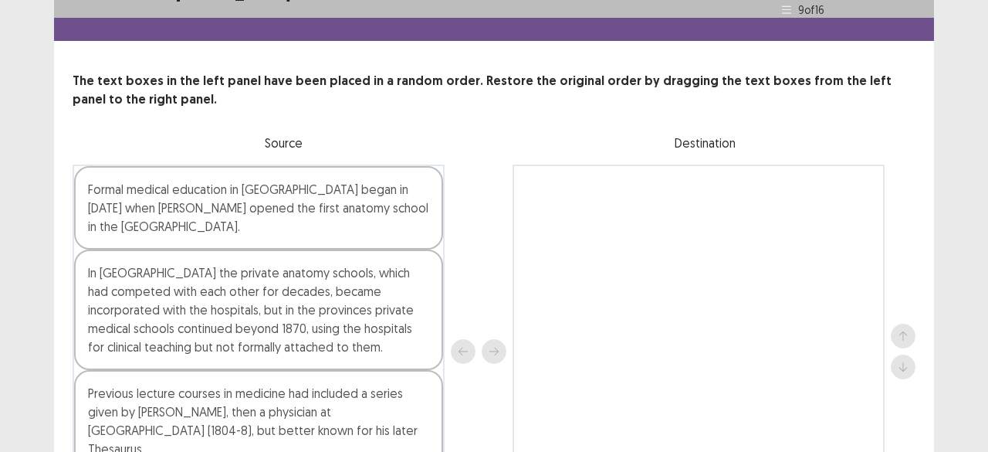
click at [981, 328] on div "PTE academic - [PERSON_NAME] Time Remaining 00 : 42 : 03 9 of 16 The text boxes…" at bounding box center [494, 287] width 988 height 637
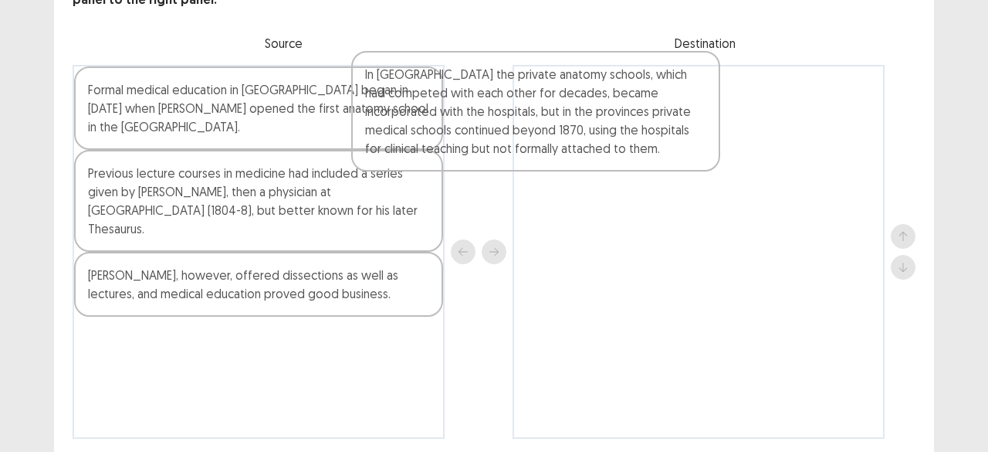
scroll to position [118, 0]
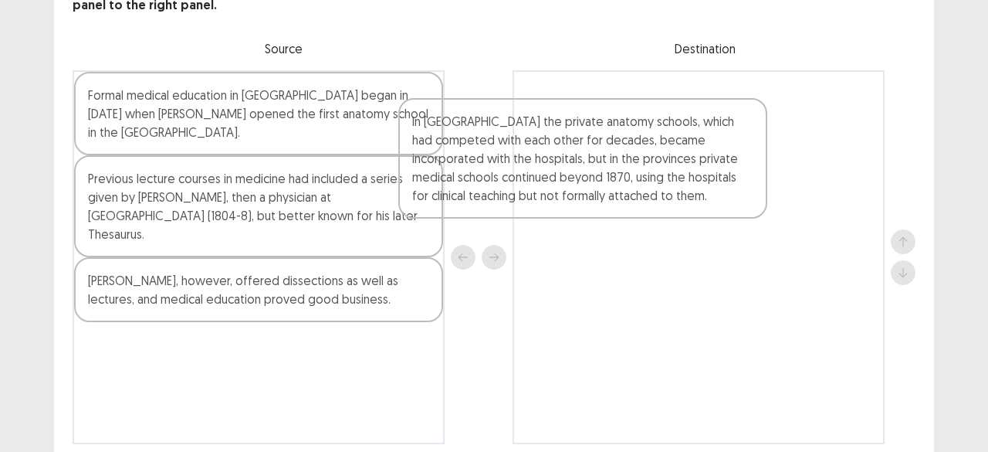
drag, startPoint x: 337, startPoint y: 217, endPoint x: 669, endPoint y: 164, distance: 336.2
click at [669, 164] on div "Formal medical education in [GEOGRAPHIC_DATA] began in [DATE] when [PERSON_NAME…" at bounding box center [494, 257] width 843 height 374
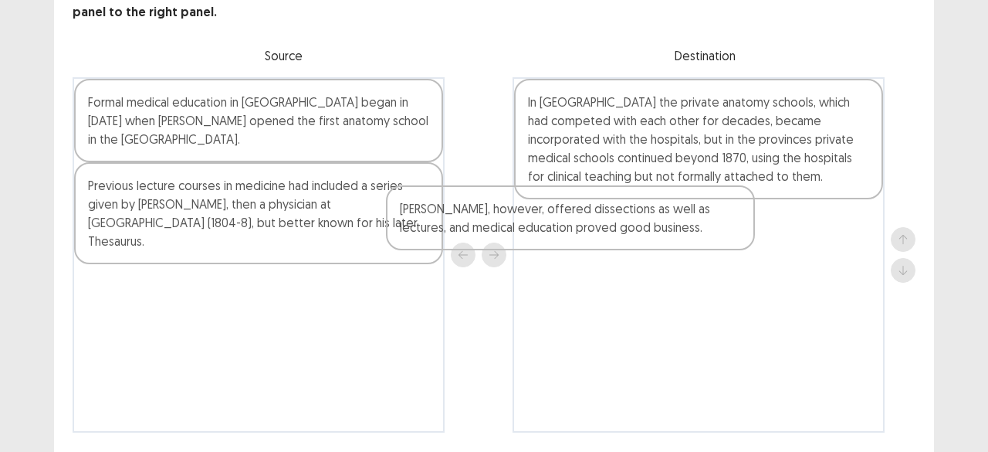
drag, startPoint x: 365, startPoint y: 281, endPoint x: 687, endPoint y: 225, distance: 326.7
click at [687, 225] on div "Formal medical education in [GEOGRAPHIC_DATA] began in [DATE] when [PERSON_NAME…" at bounding box center [494, 254] width 843 height 355
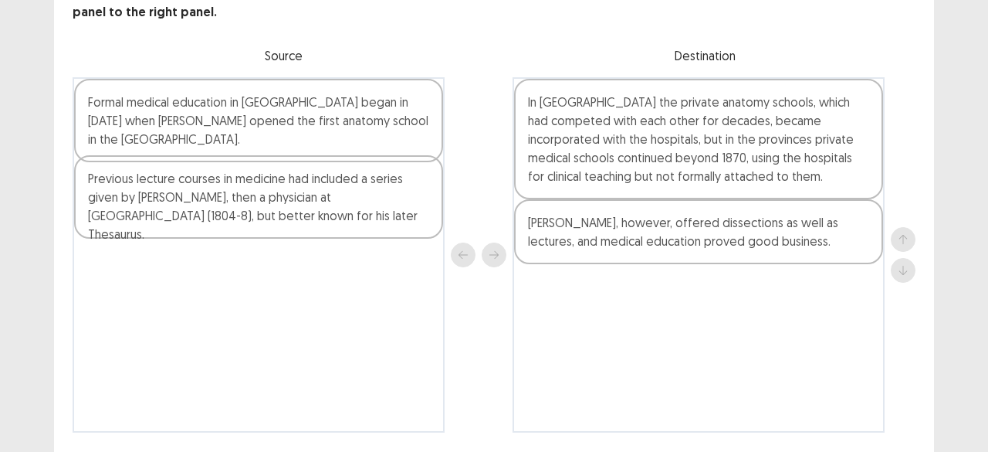
drag, startPoint x: 354, startPoint y: 201, endPoint x: 437, endPoint y: 175, distance: 87.4
click at [437, 175] on div "Formal medical education in [GEOGRAPHIC_DATA] began in [DATE] when [PERSON_NAME…" at bounding box center [259, 254] width 372 height 355
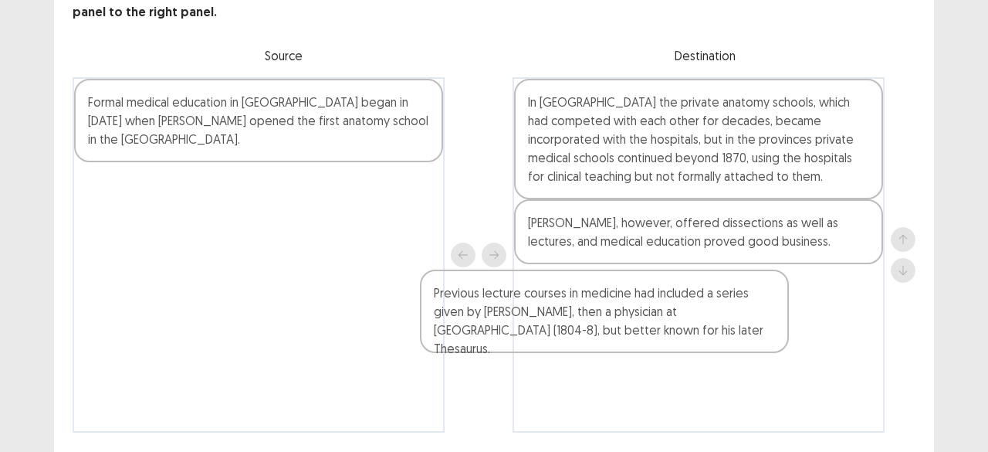
drag, startPoint x: 342, startPoint y: 212, endPoint x: 693, endPoint y: 327, distance: 369.6
click at [693, 327] on div "Formal medical education in [GEOGRAPHIC_DATA] began in [DATE] when [PERSON_NAME…" at bounding box center [494, 254] width 843 height 355
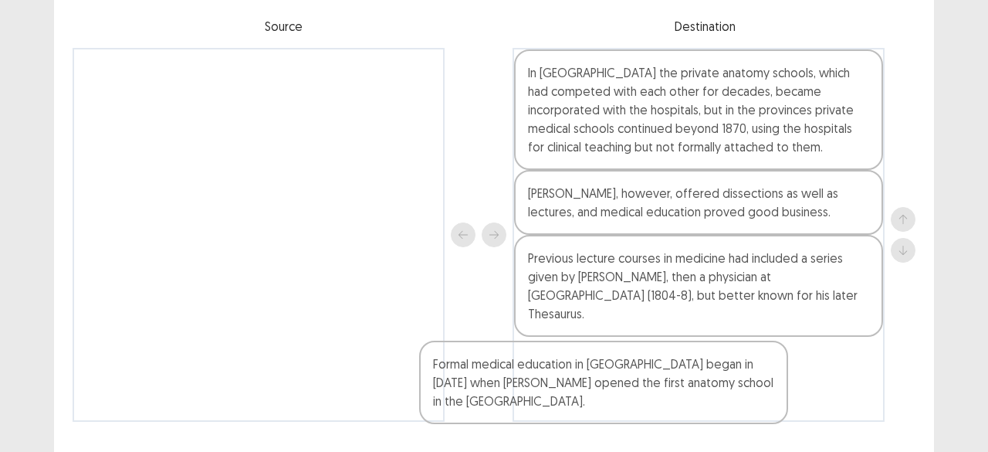
scroll to position [159, 0]
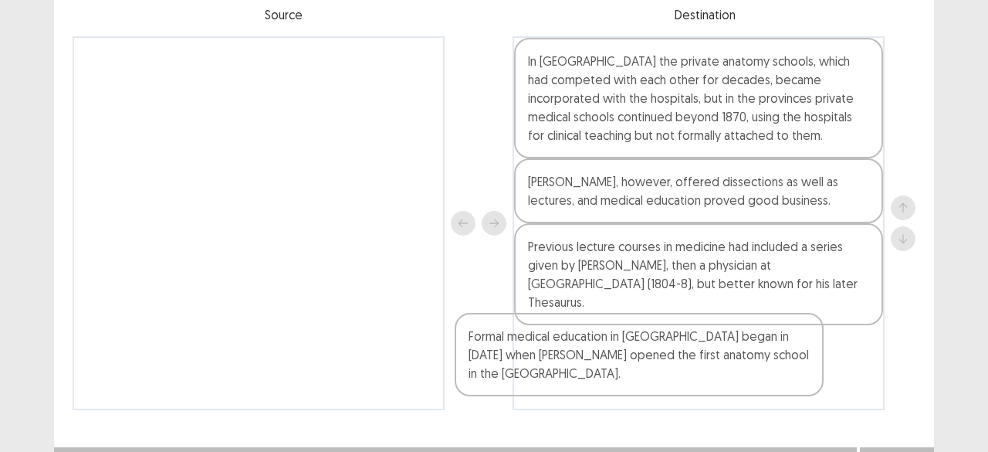
drag, startPoint x: 305, startPoint y: 117, endPoint x: 699, endPoint y: 373, distance: 469.8
click at [699, 373] on div "Formal medical education in [GEOGRAPHIC_DATA] began in [DATE] when [PERSON_NAME…" at bounding box center [494, 223] width 843 height 374
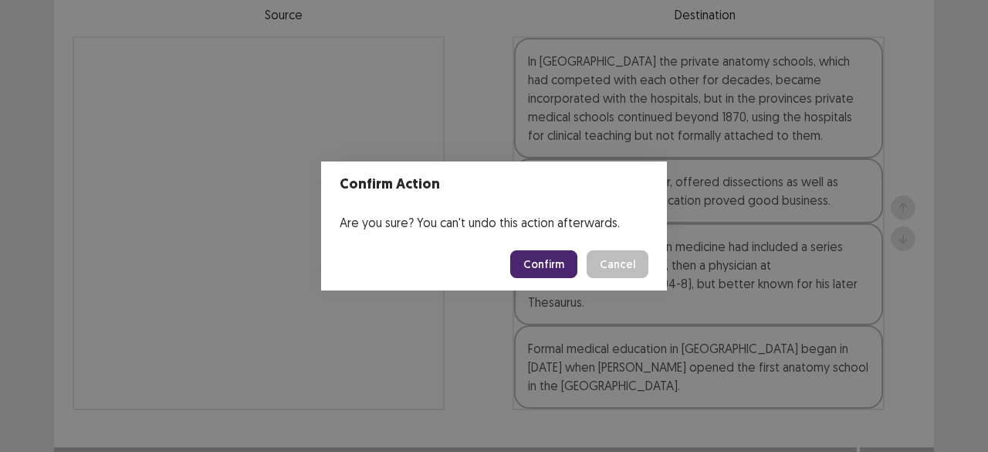
click at [557, 263] on button "Confirm" at bounding box center [543, 264] width 67 height 28
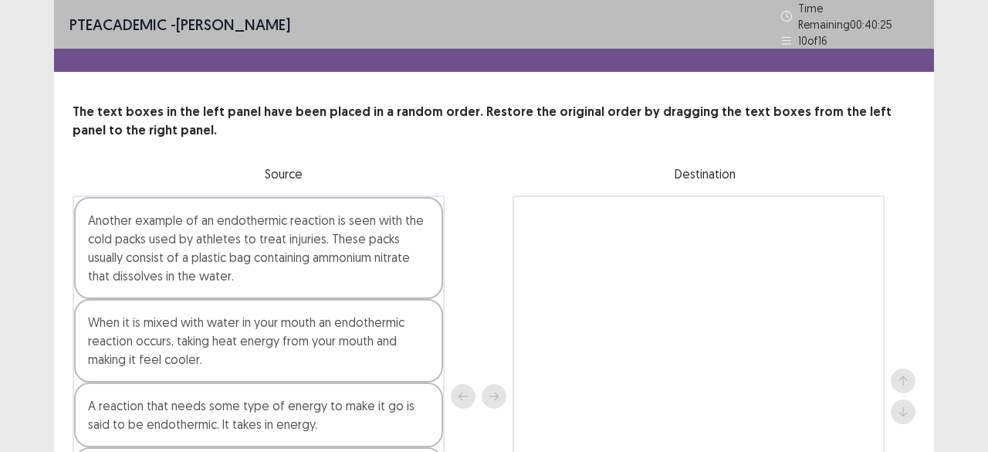
click at [922, 215] on div "The text boxes in the left panel have been placed in a random order. Restore th…" at bounding box center [494, 350] width 880 height 494
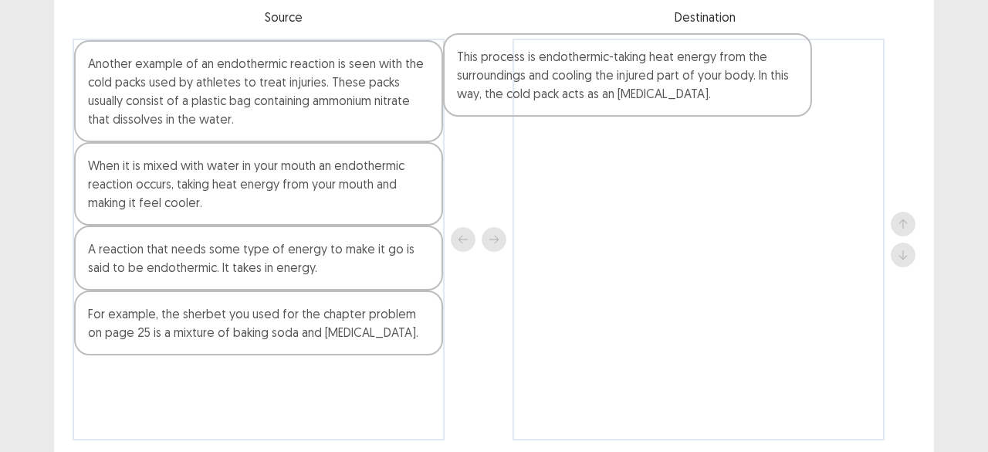
scroll to position [121, 0]
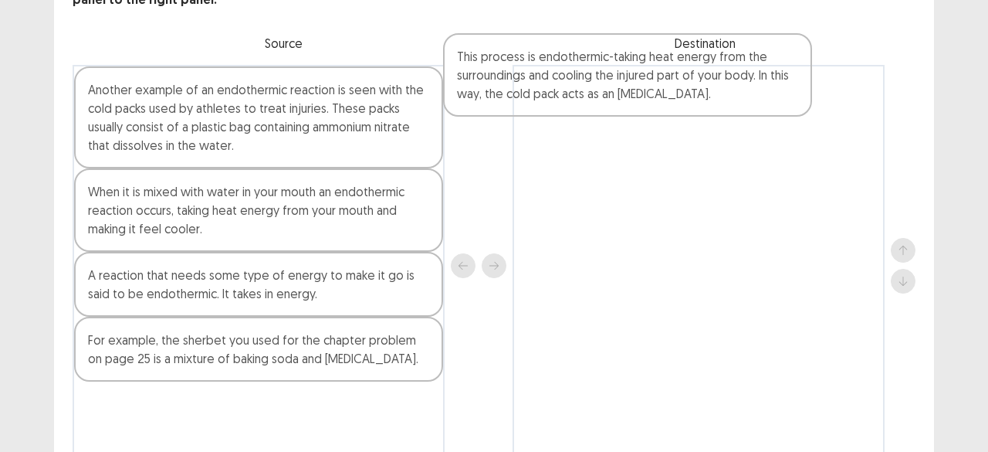
drag, startPoint x: 343, startPoint y: 355, endPoint x: 718, endPoint y: 84, distance: 462.8
click at [718, 84] on div "Another example of an endothermic reaction is seen with the cold packs used by …" at bounding box center [494, 265] width 843 height 401
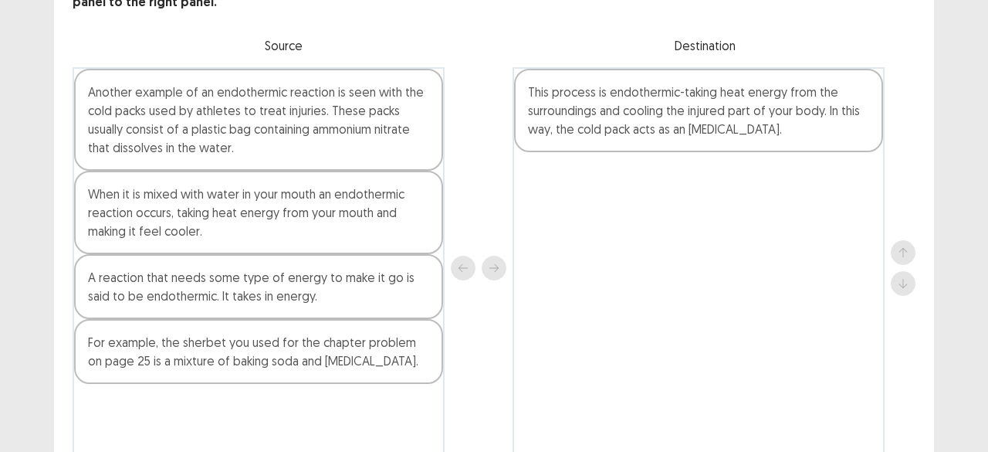
scroll to position [120, 0]
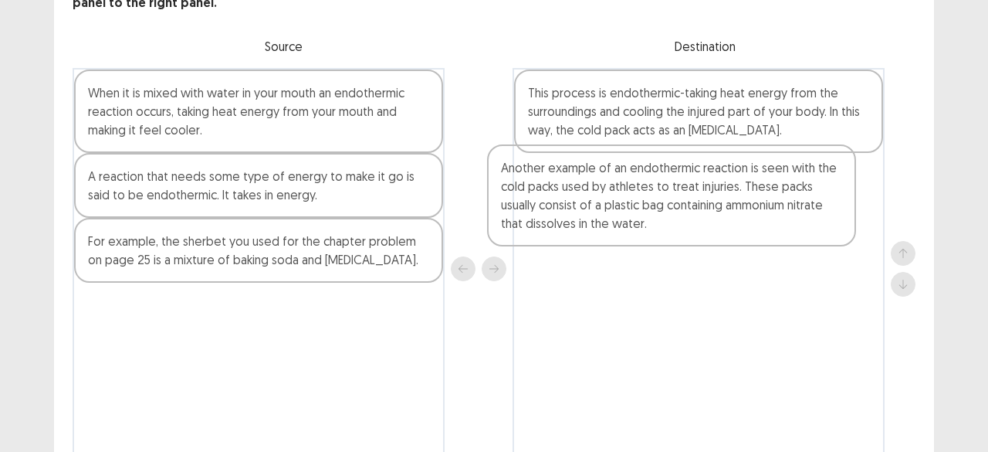
drag, startPoint x: 340, startPoint y: 97, endPoint x: 771, endPoint y: 174, distance: 438.2
click at [771, 174] on div "Another example of an endothermic reaction is seen with the cold packs used by …" at bounding box center [494, 268] width 843 height 401
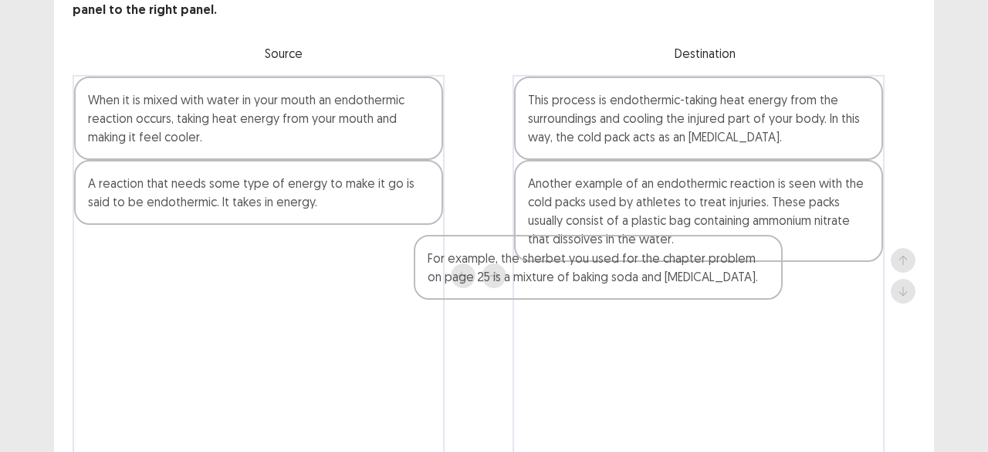
drag, startPoint x: 327, startPoint y: 263, endPoint x: 689, endPoint y: 286, distance: 362.8
click at [689, 286] on div "When it is mixed with water in your mouth an endothermic reaction occurs, takin…" at bounding box center [494, 275] width 843 height 401
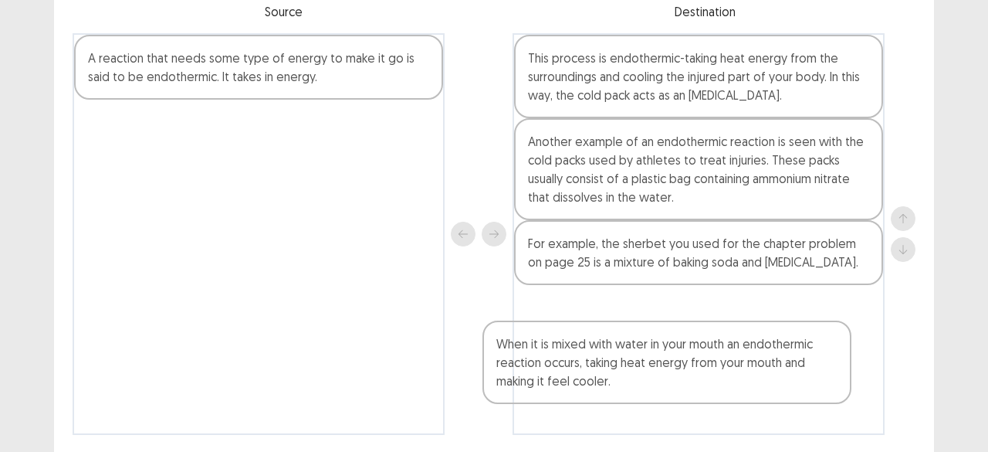
drag, startPoint x: 315, startPoint y: 140, endPoint x: 739, endPoint y: 376, distance: 485.2
click at [739, 376] on div "When it is mixed with water in your mouth an endothermic reaction occurs, takin…" at bounding box center [494, 233] width 843 height 401
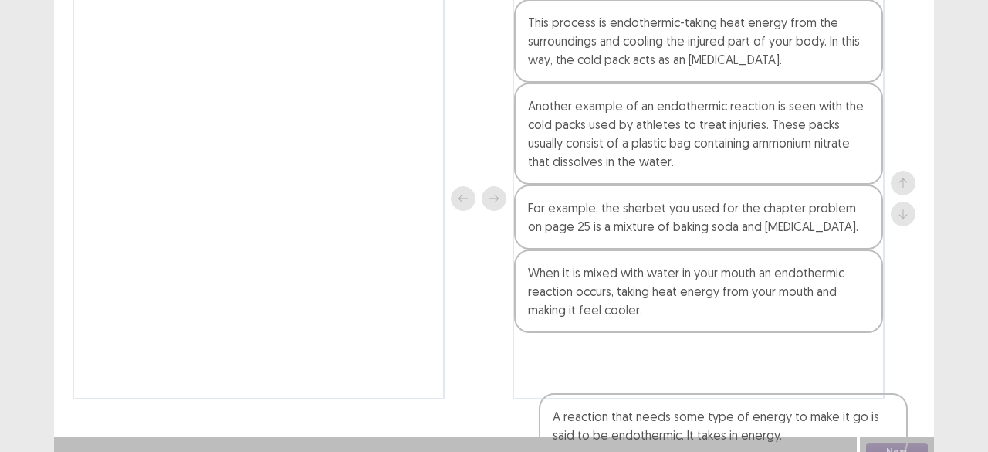
scroll to position [205, 0]
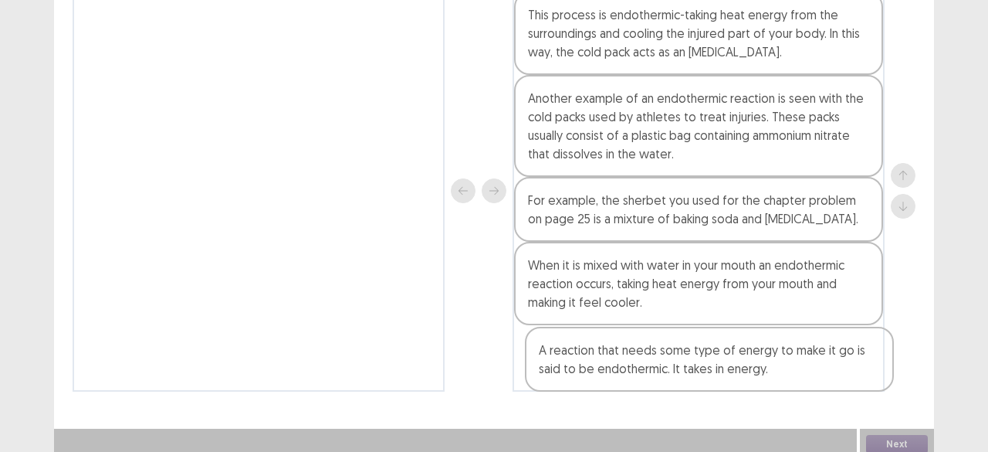
drag, startPoint x: 307, startPoint y: 80, endPoint x: 770, endPoint y: 384, distance: 554.1
click at [770, 384] on div "PTE academic - [PERSON_NAME] Time Remaining 00 : 40 : 02 10 of 16 The text boxe…" at bounding box center [494, 109] width 880 height 628
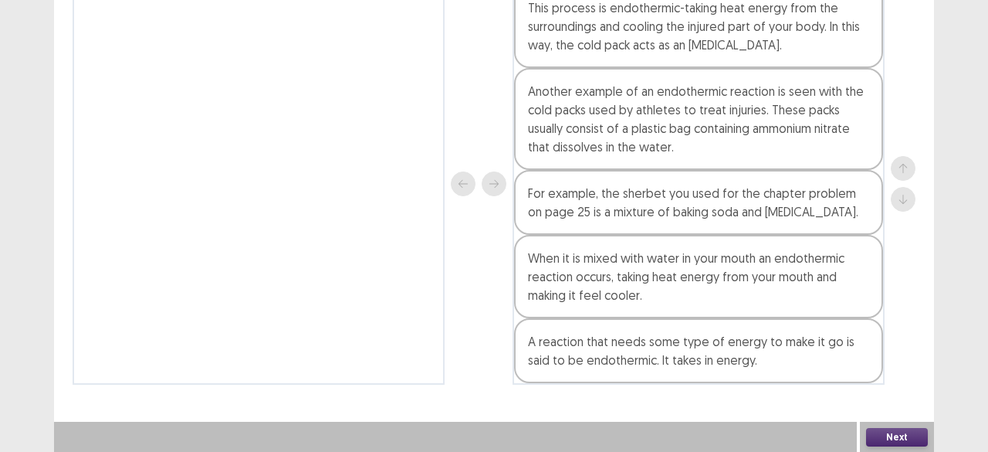
click at [899, 442] on button "Next" at bounding box center [897, 437] width 62 height 19
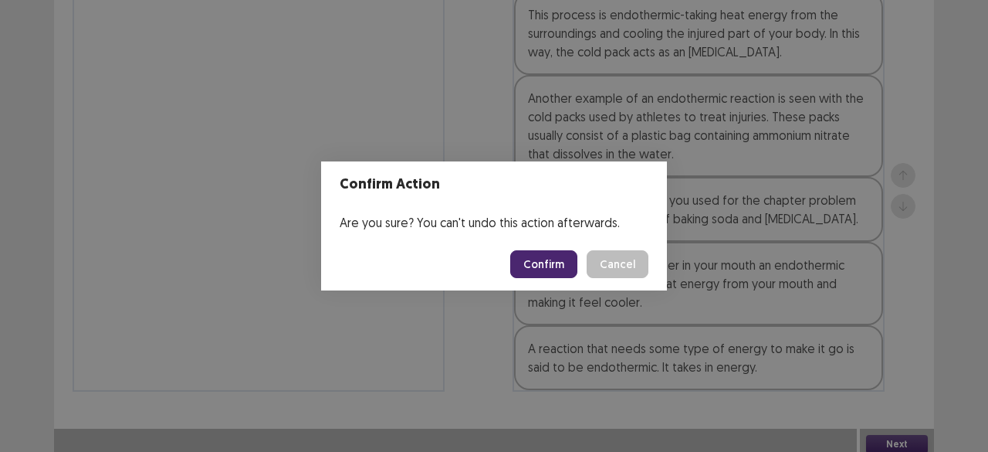
click at [550, 268] on button "Confirm" at bounding box center [543, 264] width 67 height 28
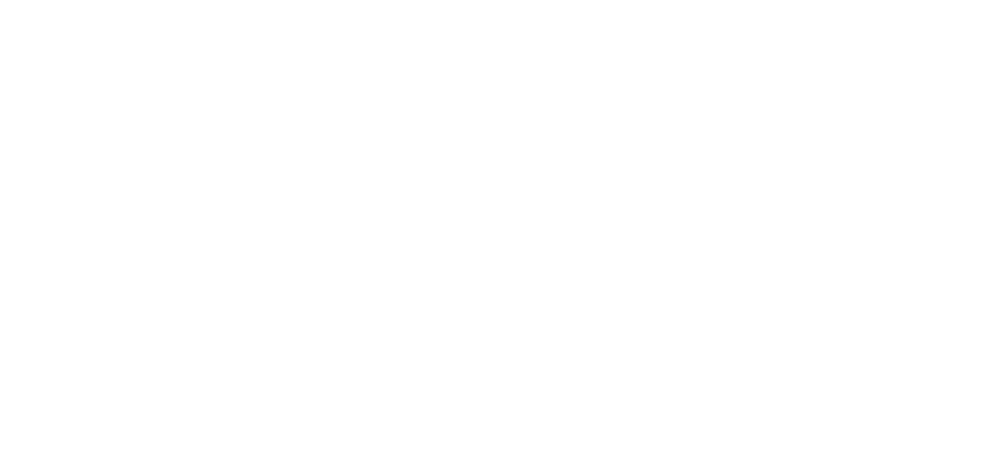
scroll to position [0, 0]
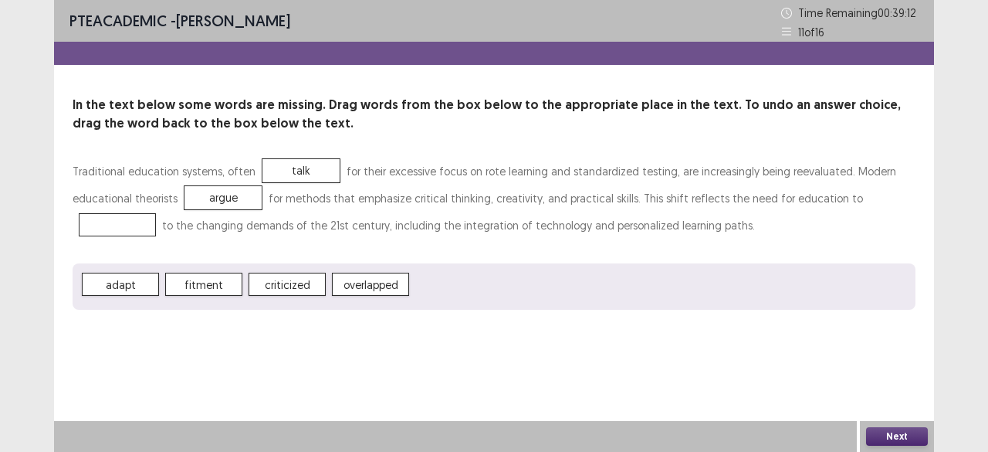
drag, startPoint x: 431, startPoint y: 297, endPoint x: 560, endPoint y: 279, distance: 130.2
click at [560, 279] on div "adapt fitment criticized overlapped" at bounding box center [494, 286] width 843 height 46
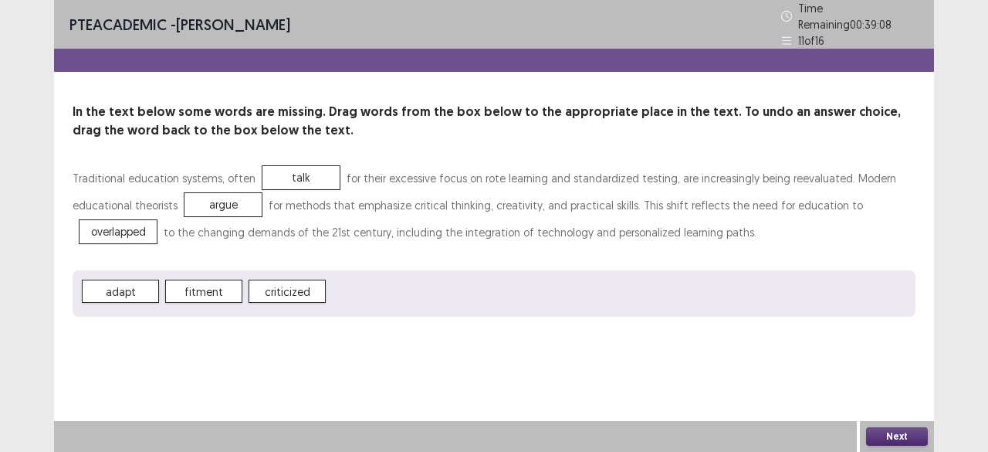
click at [899, 436] on button "Next" at bounding box center [897, 436] width 62 height 19
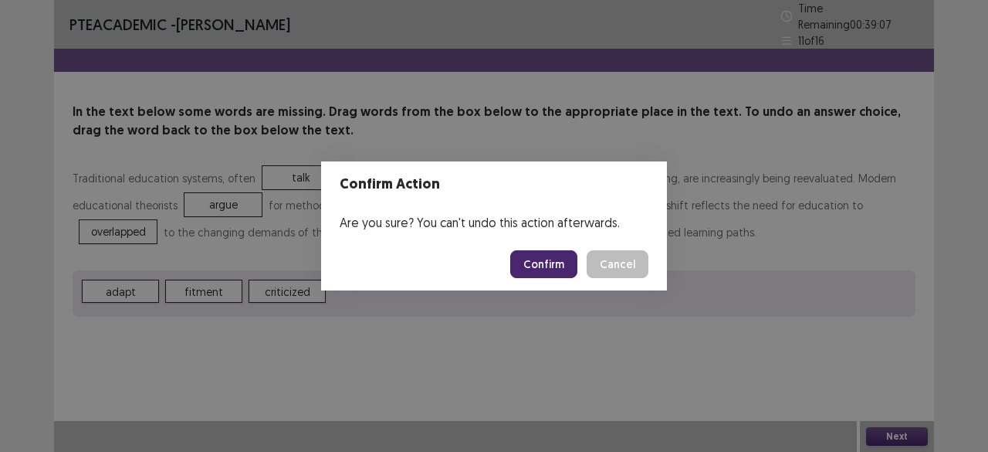
click at [568, 263] on button "Confirm" at bounding box center [543, 264] width 67 height 28
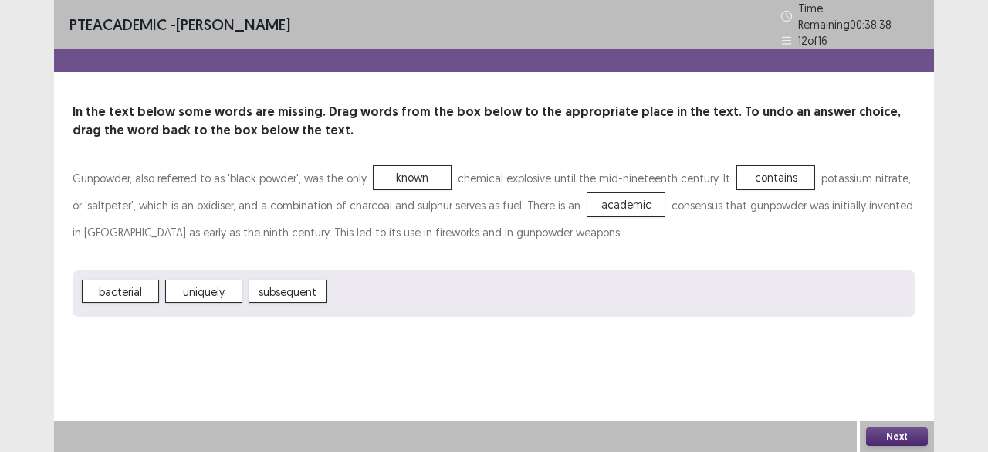
click at [905, 432] on button "Next" at bounding box center [897, 436] width 62 height 19
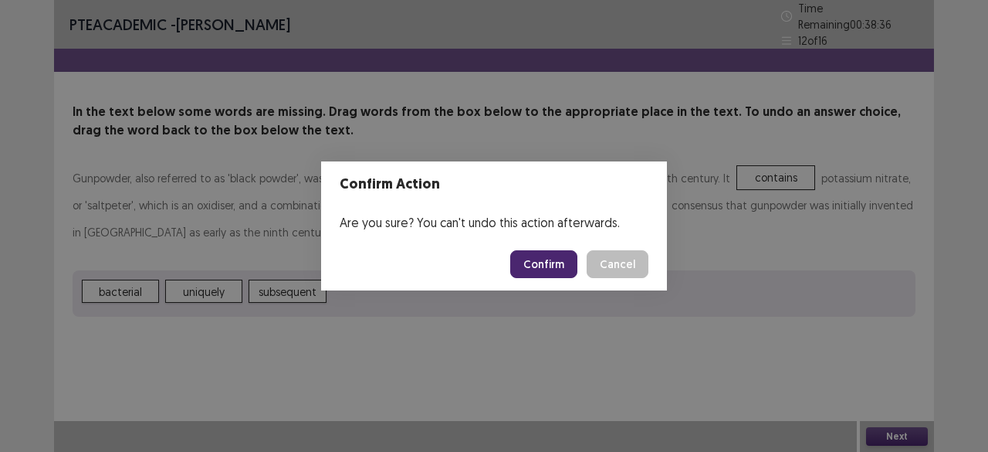
click at [547, 259] on button "Confirm" at bounding box center [543, 264] width 67 height 28
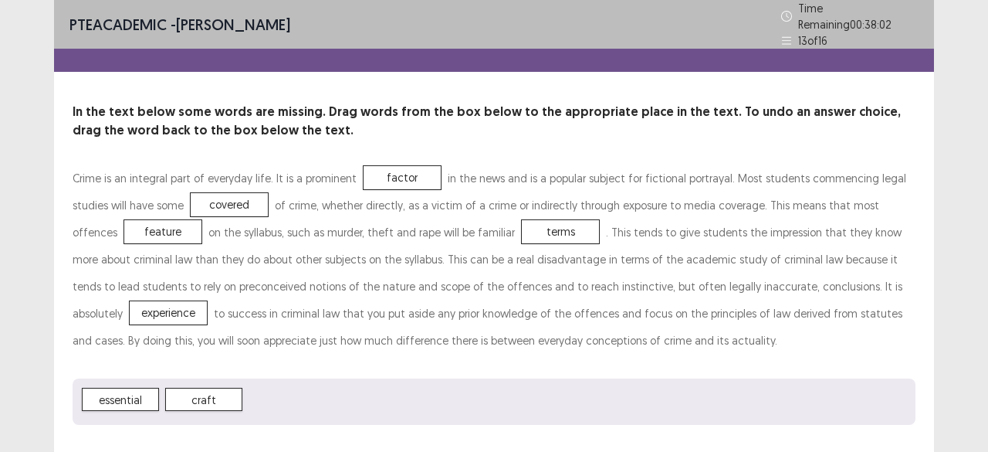
click at [964, 410] on div "PTE academic - [PERSON_NAME] Time Remaining 00 : 38 : 02 13 of 16 In the text b…" at bounding box center [494, 246] width 988 height 492
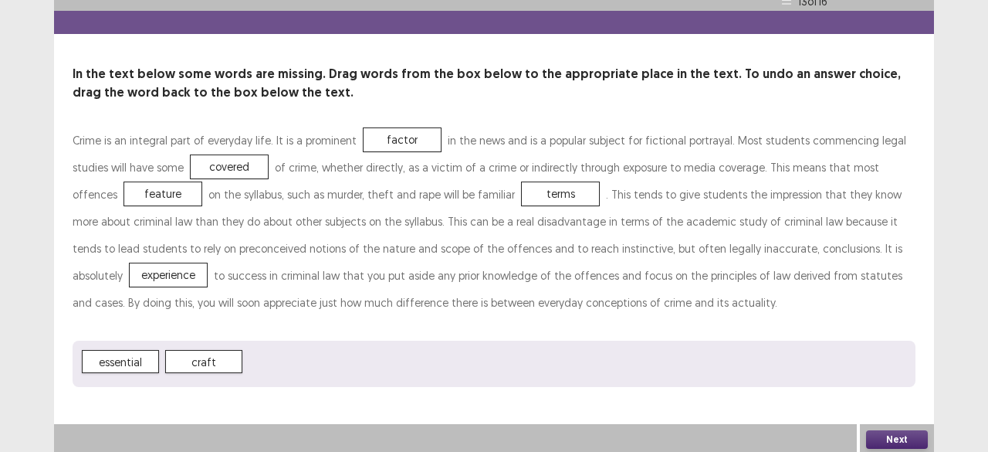
scroll to position [34, 0]
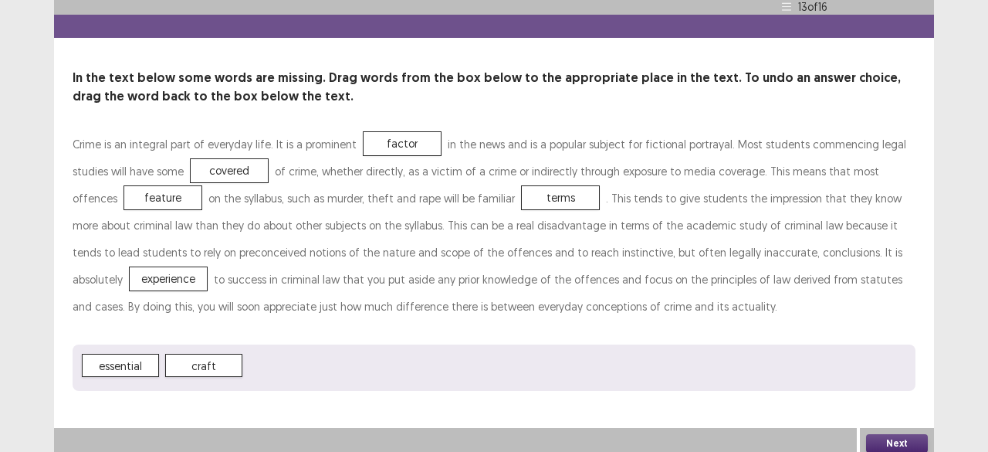
click at [881, 435] on button "Next" at bounding box center [897, 443] width 62 height 19
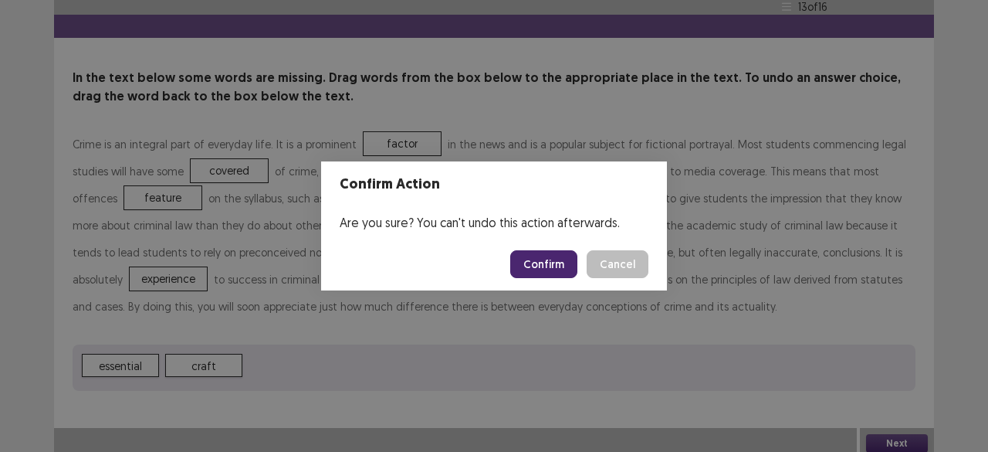
click at [557, 271] on button "Confirm" at bounding box center [543, 264] width 67 height 28
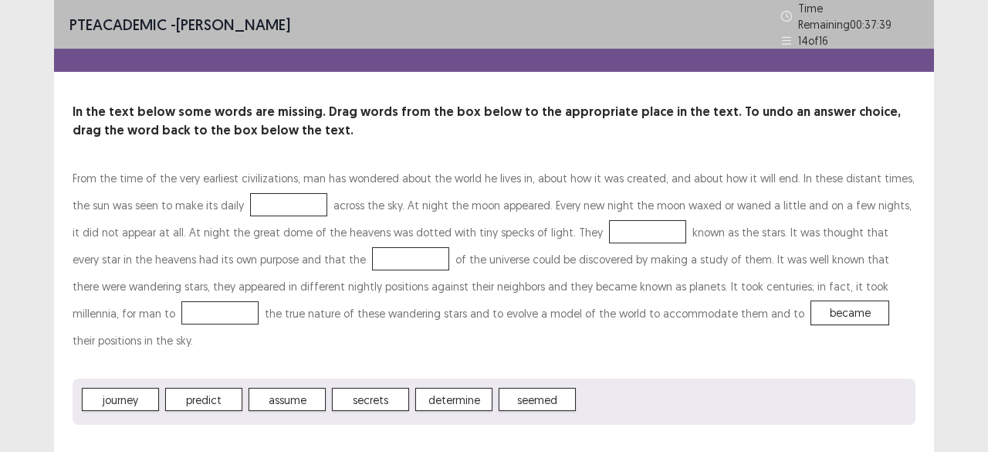
click at [537, 388] on span "seemed" at bounding box center [537, 399] width 77 height 23
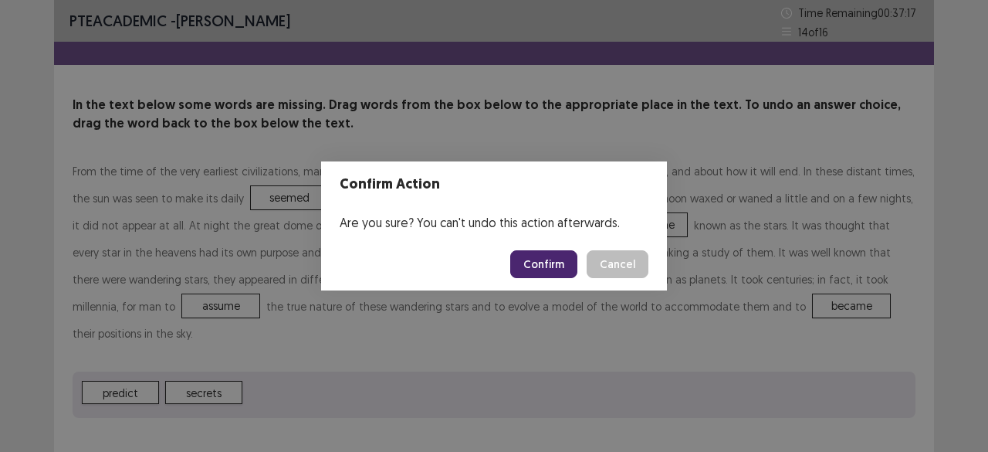
click at [552, 252] on button "Confirm" at bounding box center [543, 264] width 67 height 28
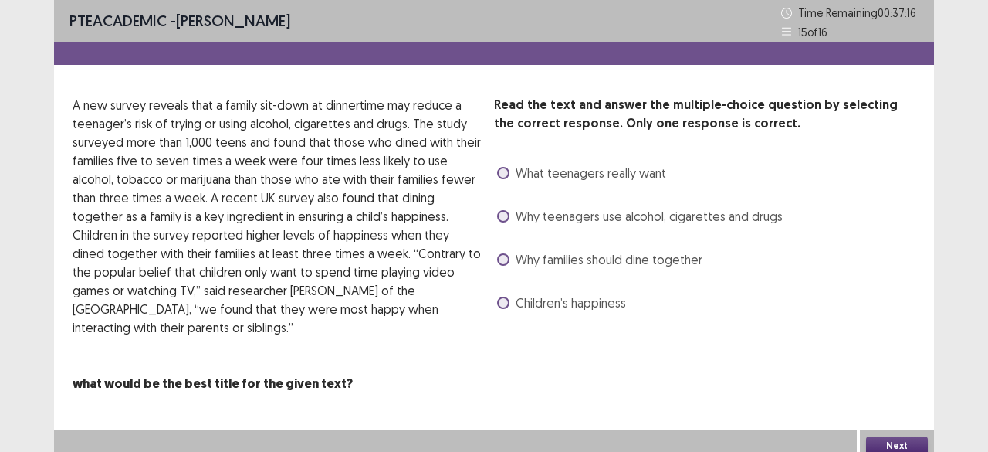
click at [540, 256] on span "Why families should dine together" at bounding box center [609, 259] width 187 height 19
click at [878, 436] on button "Next" at bounding box center [897, 445] width 62 height 19
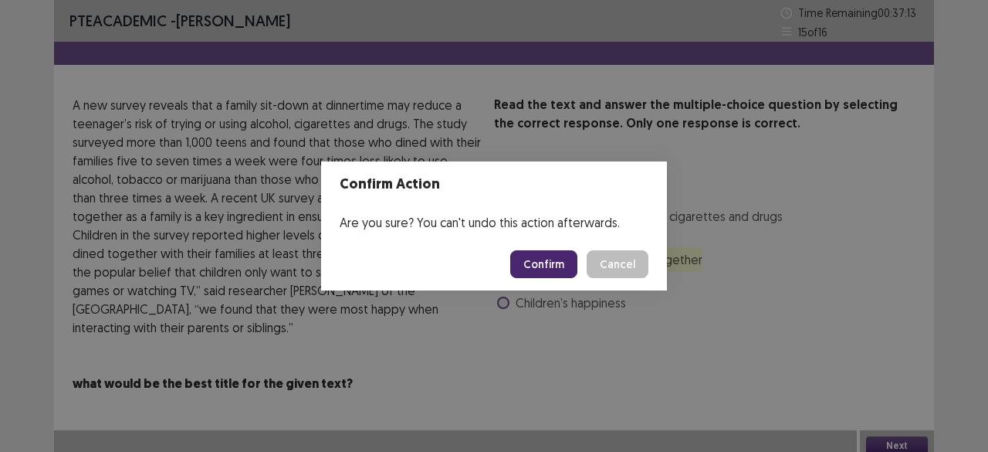
click at [543, 252] on button "Confirm" at bounding box center [543, 264] width 67 height 28
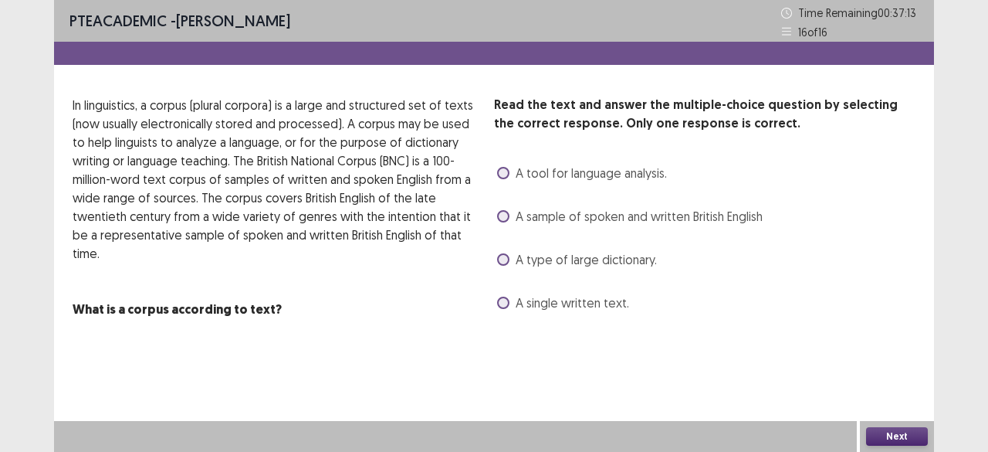
click at [543, 252] on span "A type of large dictionary." at bounding box center [586, 259] width 141 height 19
click at [902, 444] on button "Next" at bounding box center [897, 436] width 62 height 19
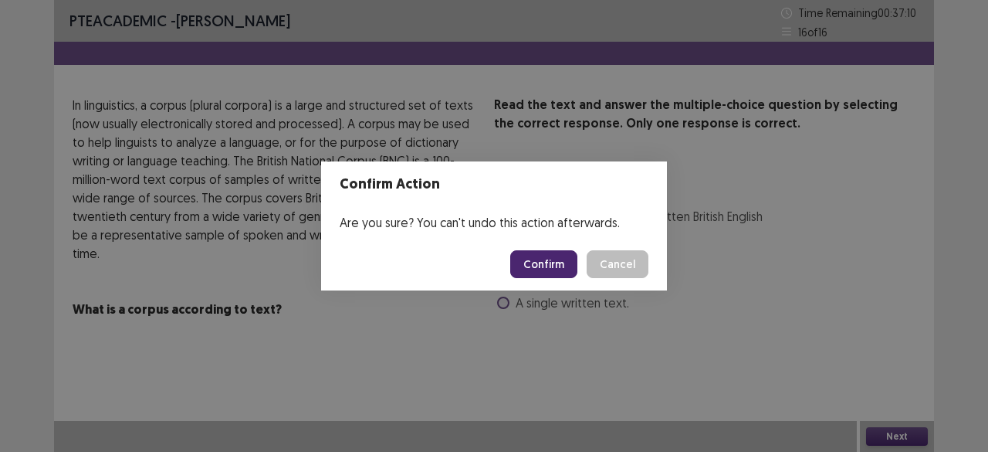
click at [544, 254] on button "Confirm" at bounding box center [543, 264] width 67 height 28
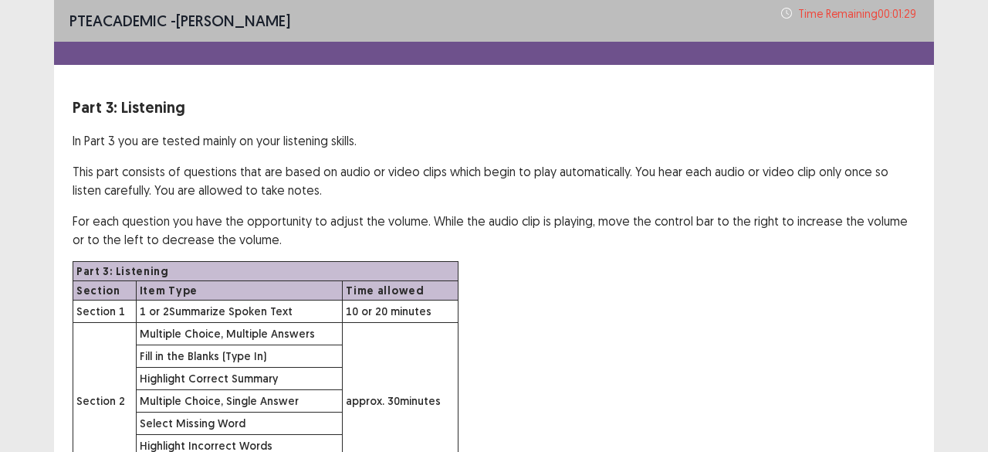
click at [775, 343] on div "Part 3: Listening Section Item Type Time allowed Section 1 1 or 2 Summarize Spo…" at bounding box center [494, 370] width 843 height 218
click at [970, 276] on div "PTE academic - [PERSON_NAME] Time Remaining 00 : 01 : 25 Part 3: Listening In P…" at bounding box center [494, 302] width 988 height 604
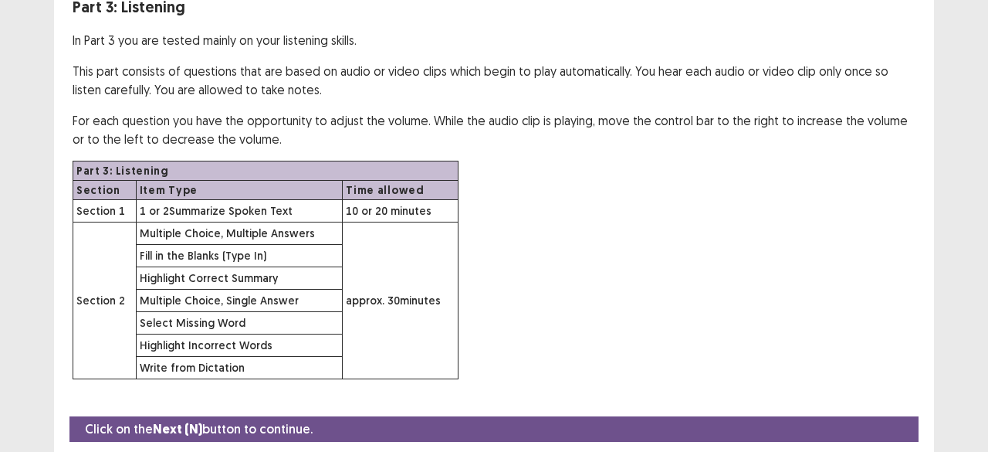
scroll to position [148, 0]
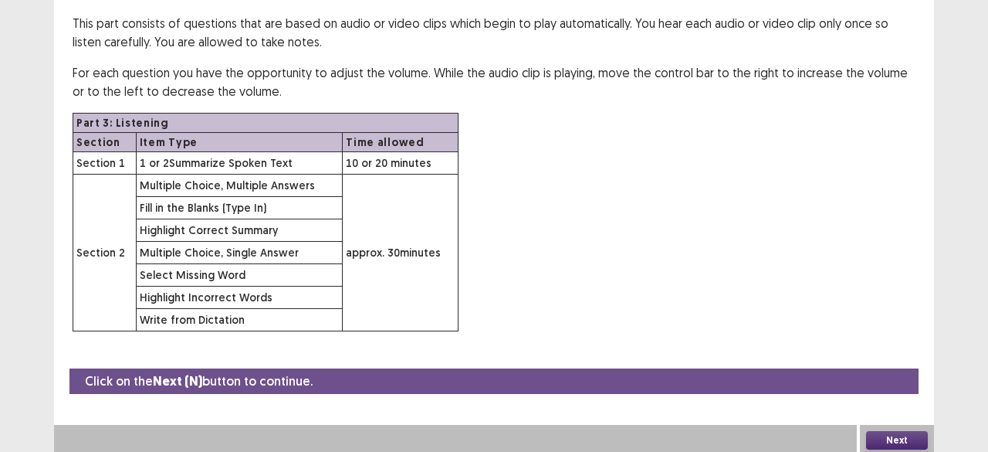
click at [895, 432] on button "Next" at bounding box center [897, 440] width 62 height 19
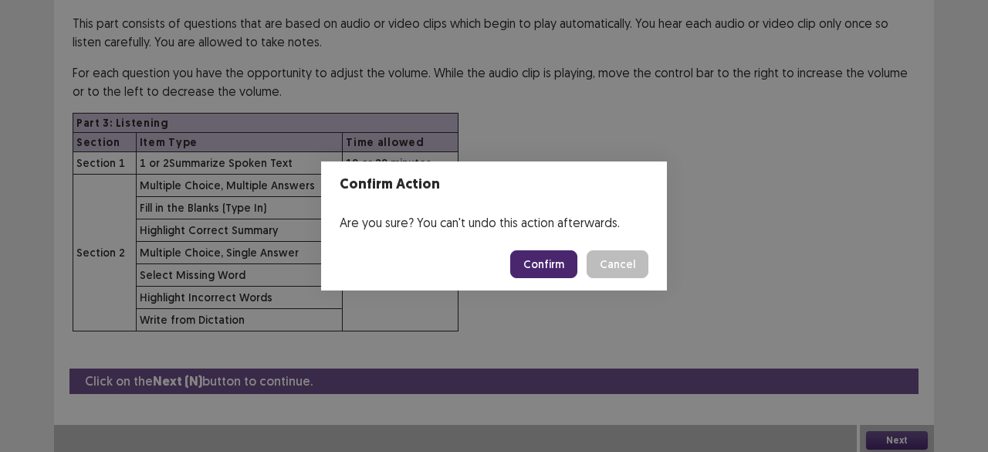
click at [533, 261] on button "Confirm" at bounding box center [543, 264] width 67 height 28
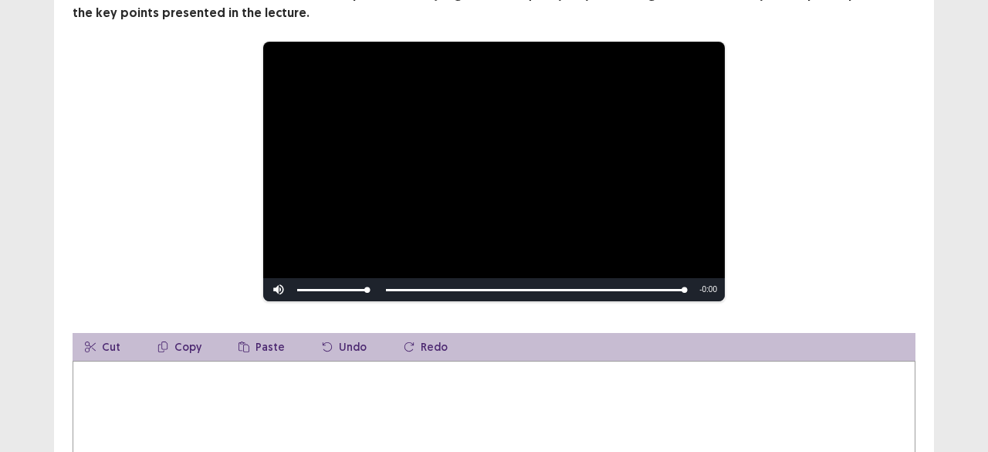
click at [352, 374] on textarea at bounding box center [494, 445] width 843 height 170
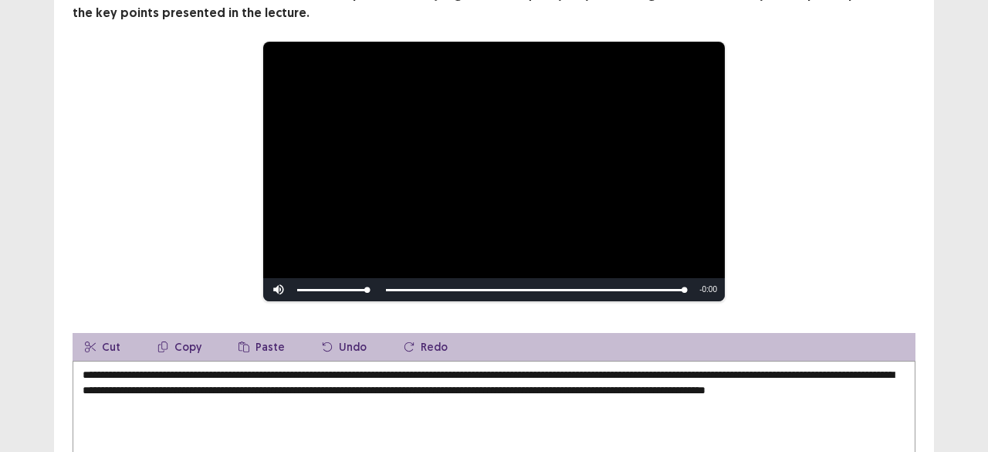
type textarea "**********"
click at [900, 238] on div "**********" at bounding box center [494, 171] width 843 height 261
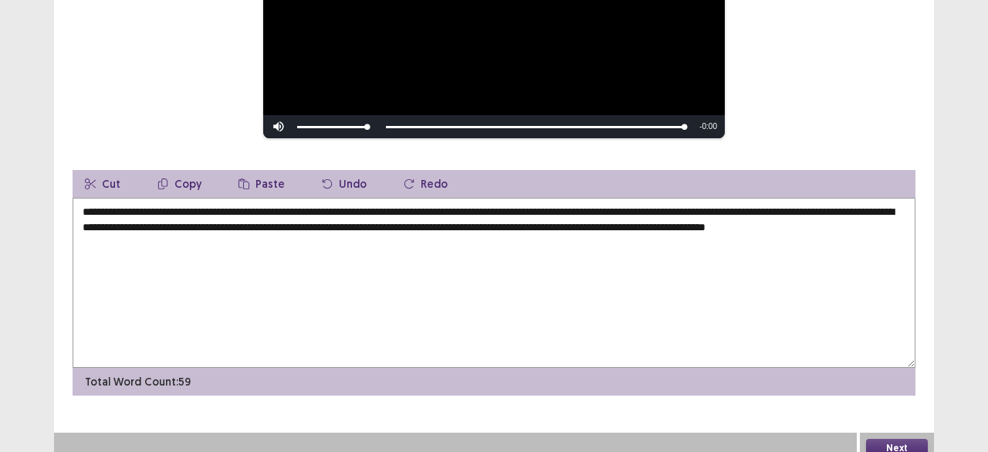
scroll to position [315, 0]
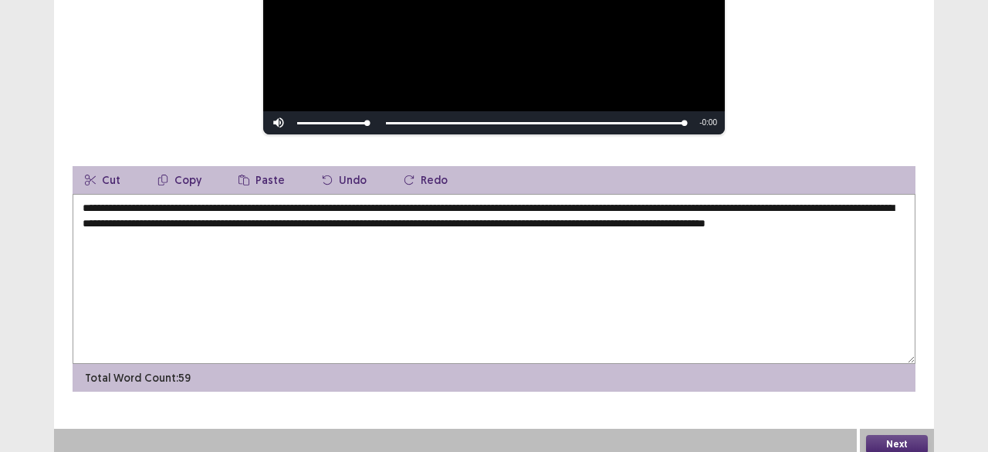
click at [905, 435] on button "Next" at bounding box center [897, 444] width 62 height 19
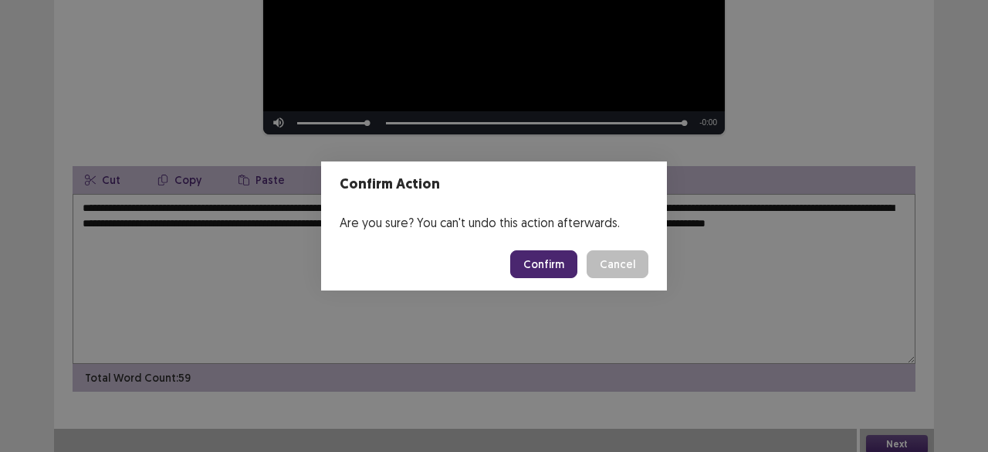
click at [543, 259] on button "Confirm" at bounding box center [543, 264] width 67 height 28
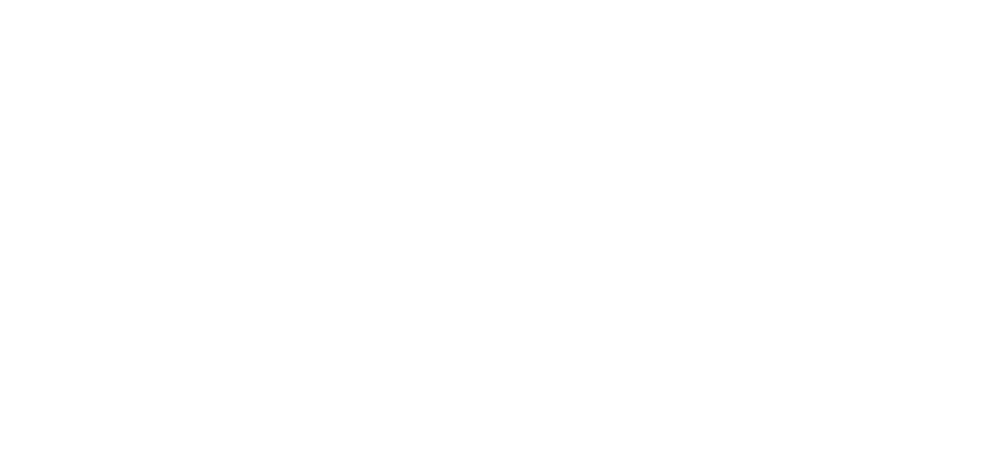
scroll to position [0, 0]
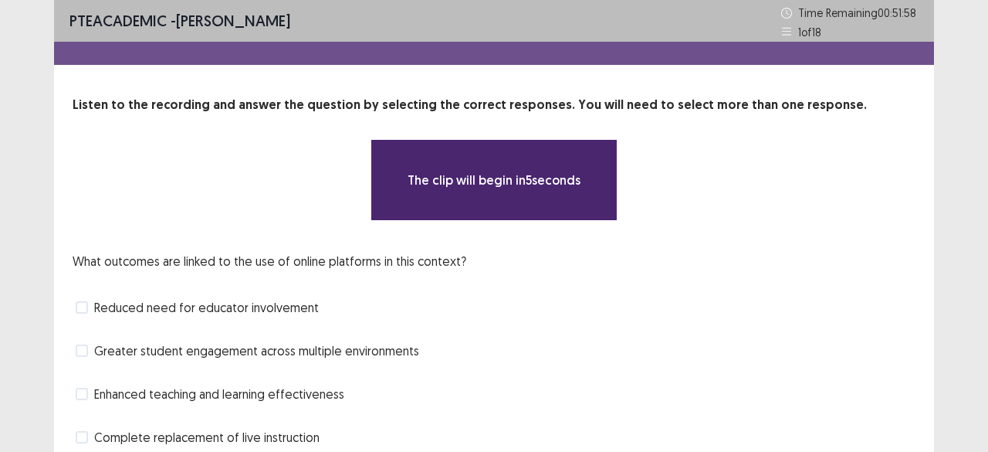
click at [953, 303] on div "**********" at bounding box center [494, 258] width 988 height 517
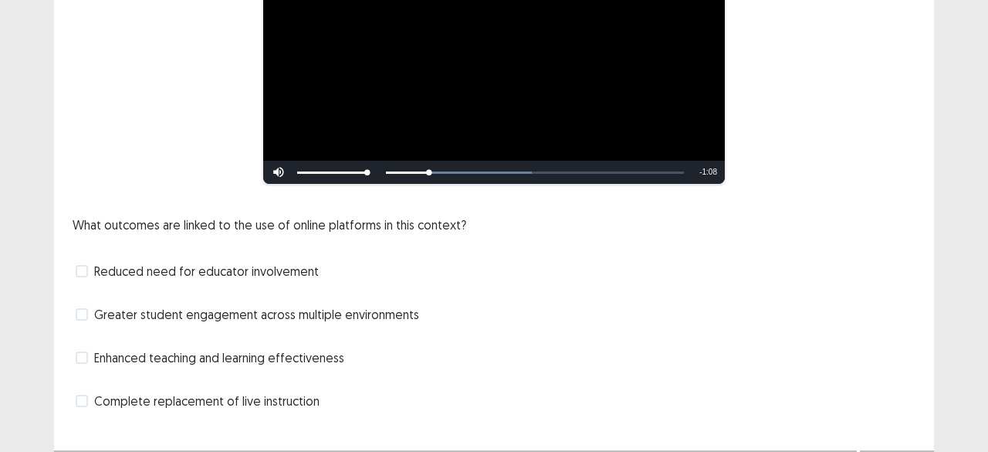
scroll to position [213, 0]
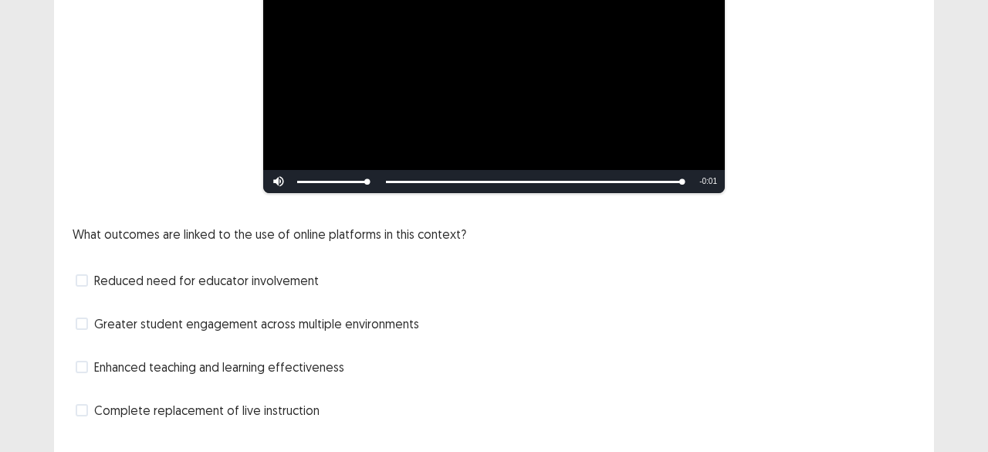
click at [286, 314] on span "Greater student engagement across multiple environments" at bounding box center [256, 323] width 325 height 19
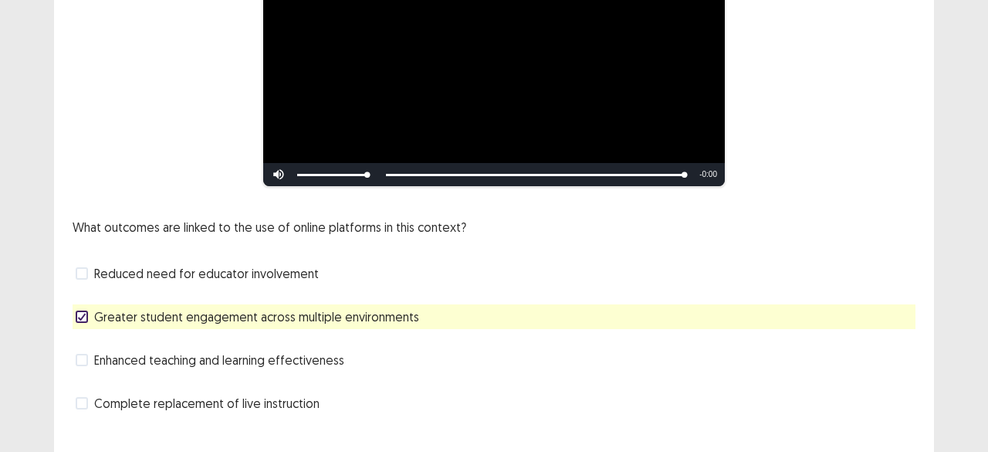
click at [937, 235] on div "**********" at bounding box center [494, 135] width 988 height 696
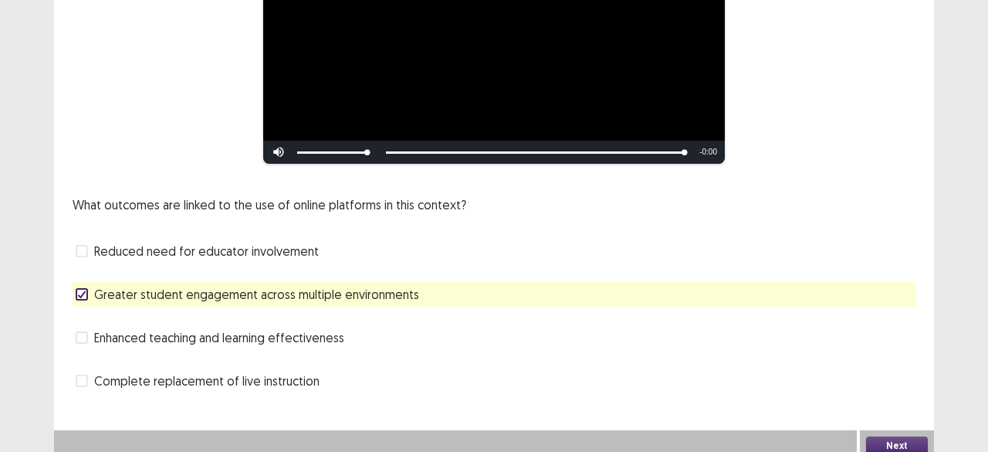
scroll to position [244, 0]
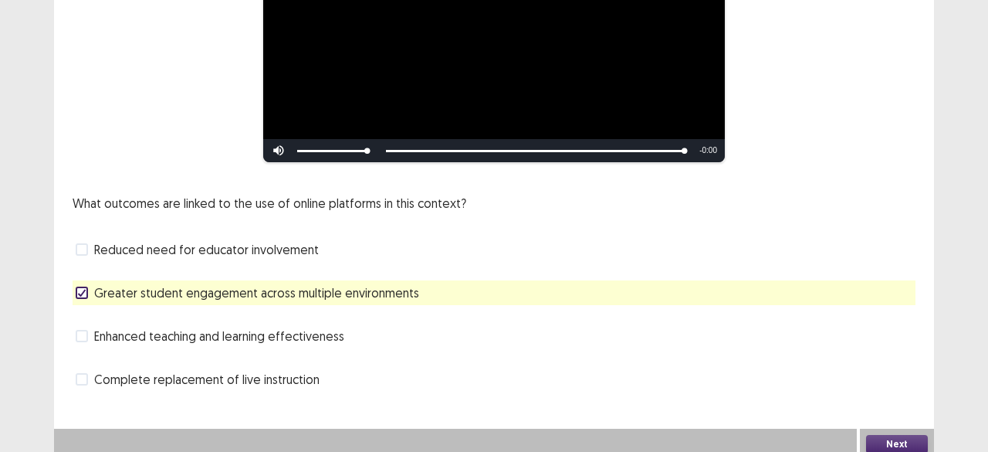
click at [886, 435] on button "Next" at bounding box center [897, 444] width 62 height 19
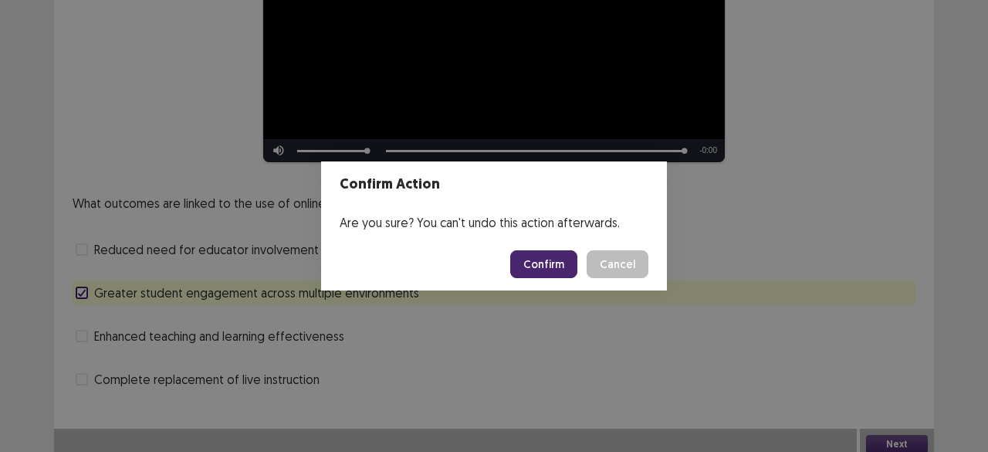
click at [557, 265] on button "Confirm" at bounding box center [543, 264] width 67 height 28
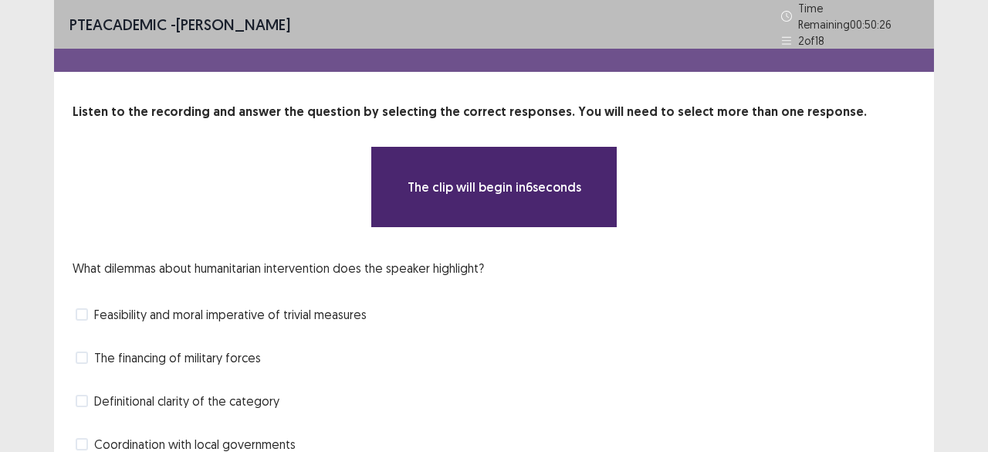
click at [801, 303] on div "Feasibility and moral imperative of trivial measures" at bounding box center [494, 314] width 843 height 25
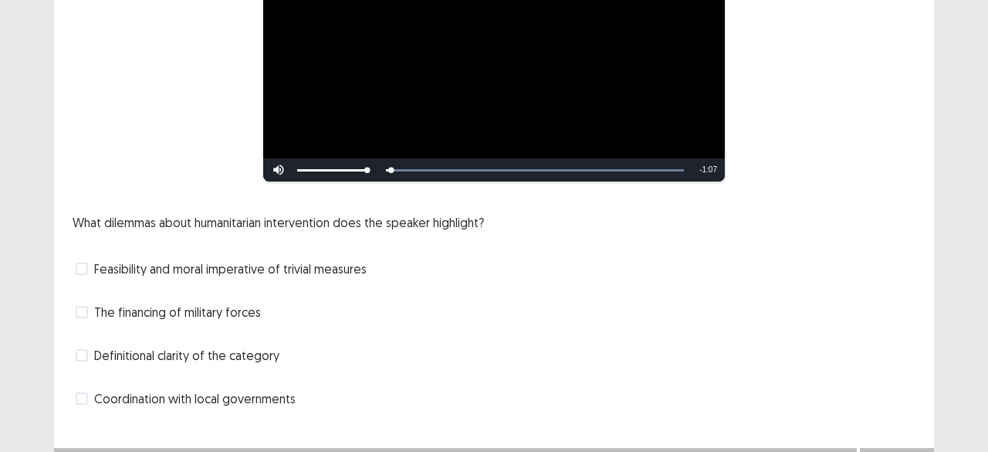
scroll to position [244, 0]
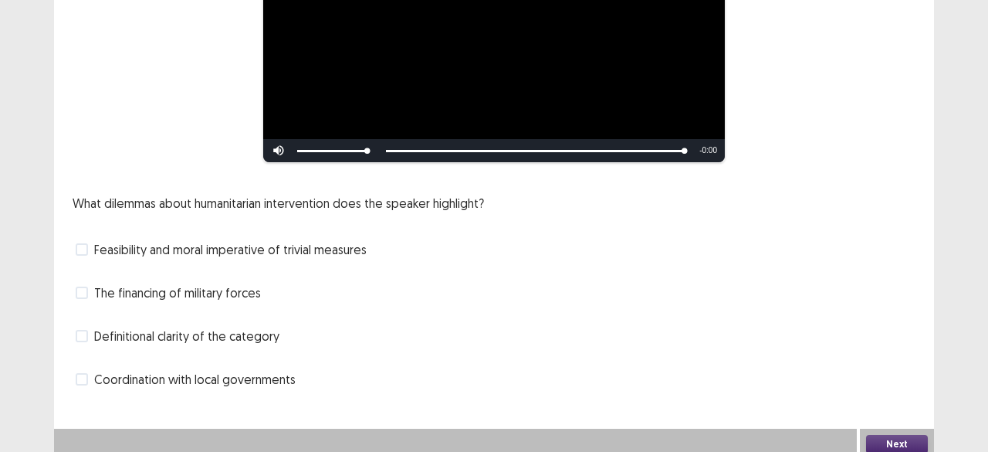
click at [449, 143] on div "Skip Backward Skip Forward Mute Current Time 1:08 / Duration 1:08 Loaded : 100.…" at bounding box center [494, 150] width 462 height 23
click at [245, 335] on span "Definitional clarity of the category" at bounding box center [186, 336] width 185 height 19
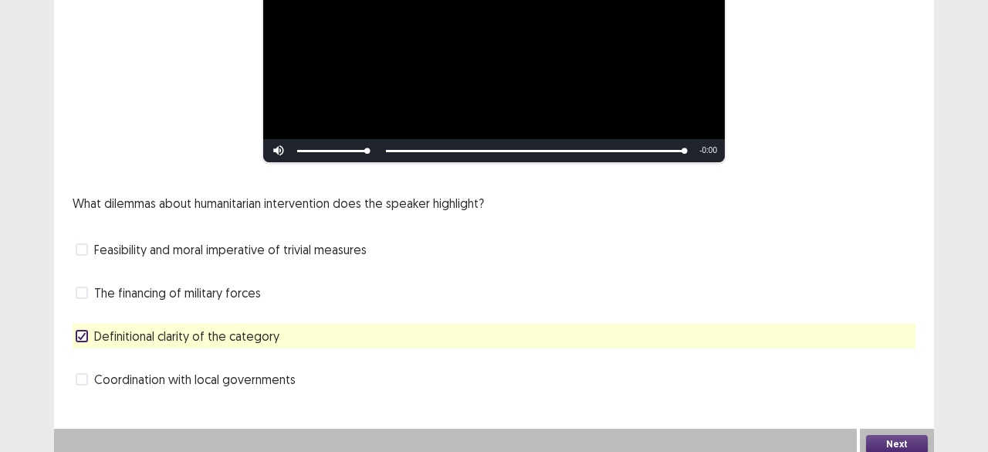
click at [892, 435] on button "Next" at bounding box center [897, 444] width 62 height 19
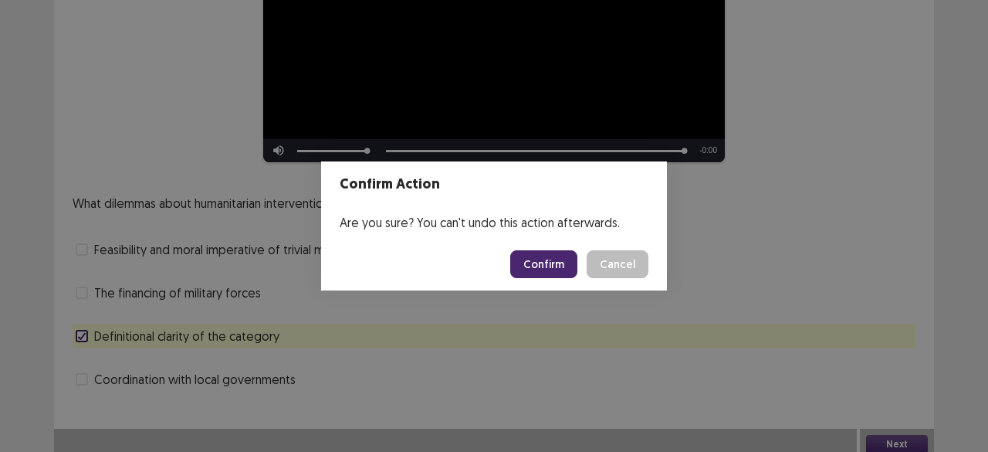
click at [543, 257] on button "Confirm" at bounding box center [543, 264] width 67 height 28
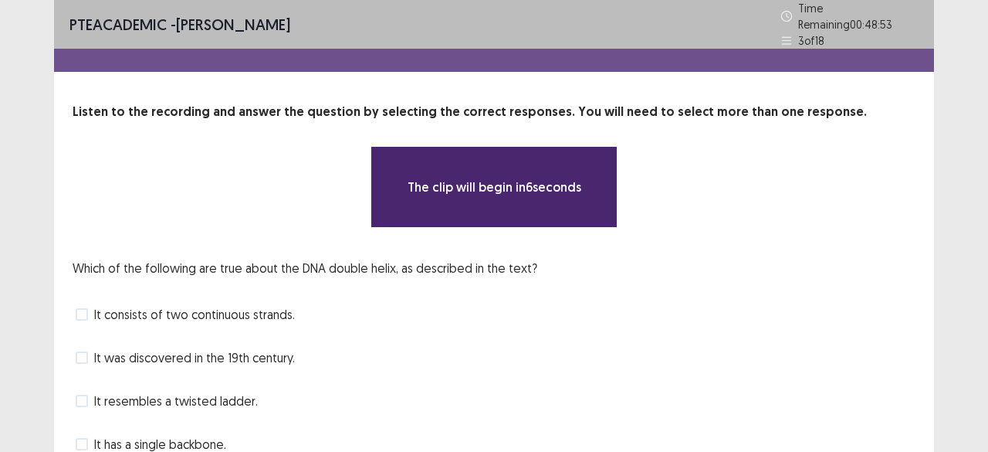
click at [915, 315] on div "It consists of two continuous strands." at bounding box center [494, 314] width 843 height 25
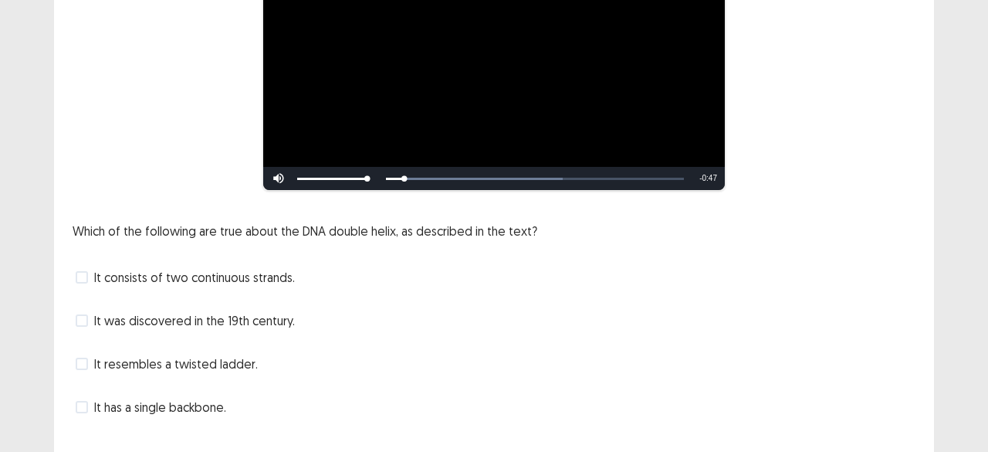
scroll to position [219, 0]
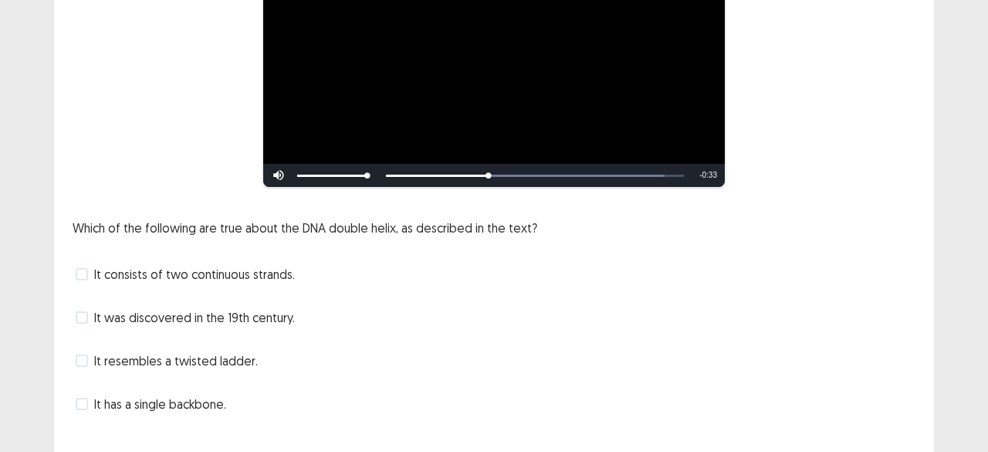
click at [266, 271] on span "It consists of two continuous strands." at bounding box center [194, 274] width 201 height 19
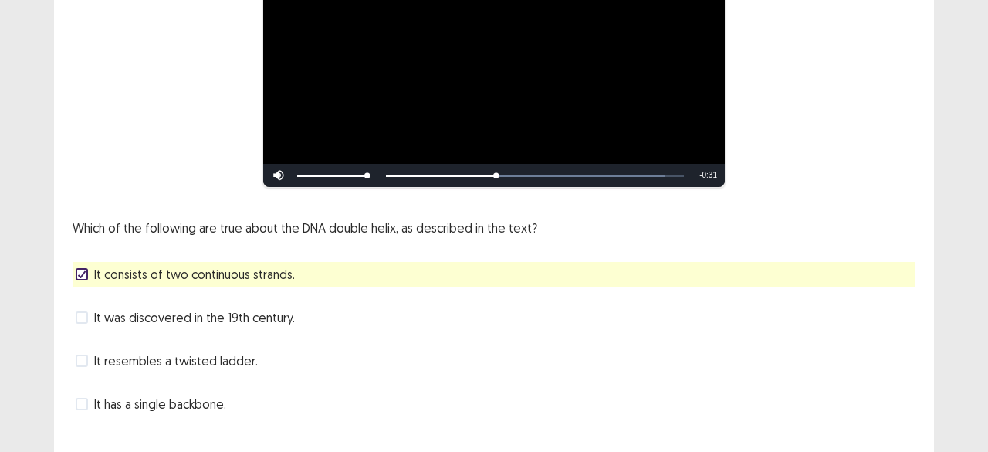
click at [230, 313] on span "It was discovered in the 19th century." at bounding box center [194, 317] width 201 height 19
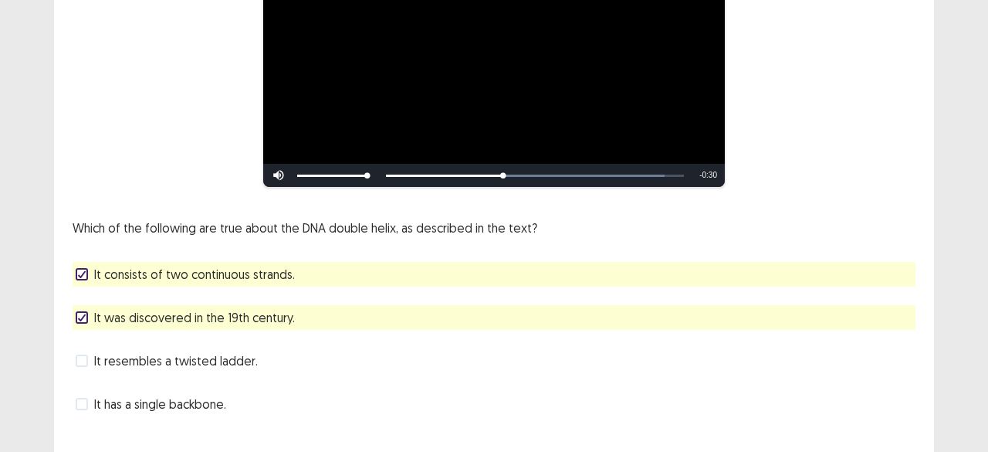
click at [237, 268] on span "It consists of two continuous strands." at bounding box center [194, 274] width 201 height 19
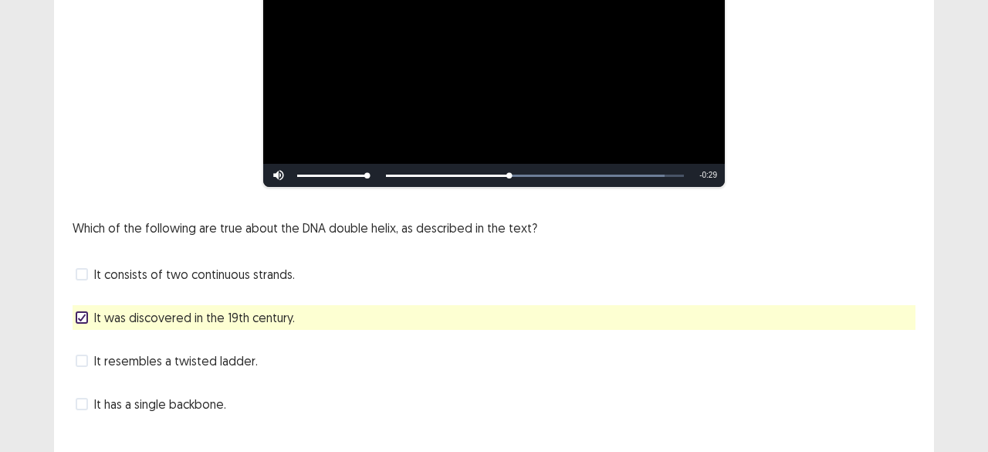
click at [228, 317] on span "It was discovered in the 19th century." at bounding box center [194, 317] width 201 height 19
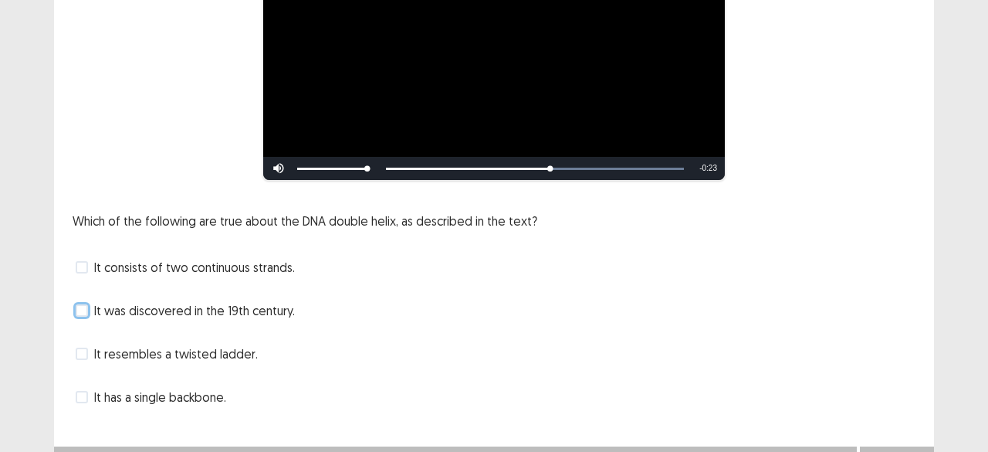
scroll to position [188, 0]
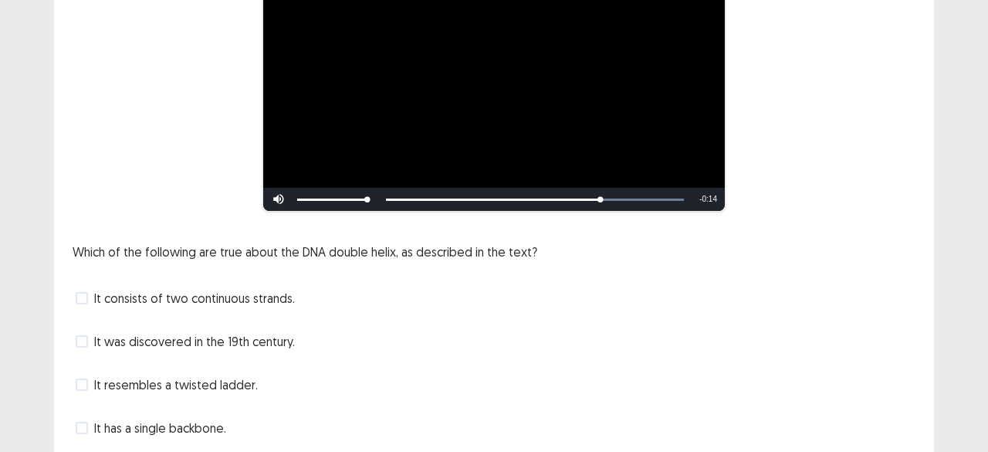
click at [171, 383] on span "It resembles a twisted ladder." at bounding box center [176, 384] width 164 height 19
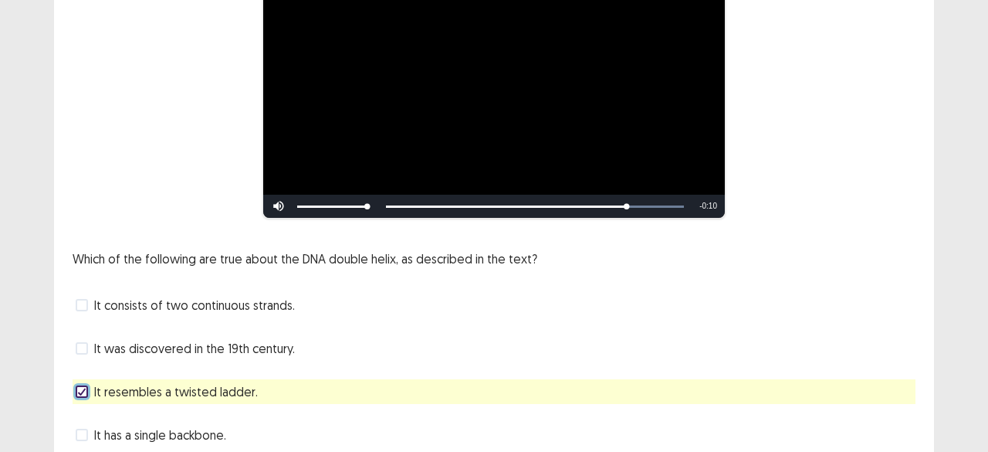
scroll to position [219, 0]
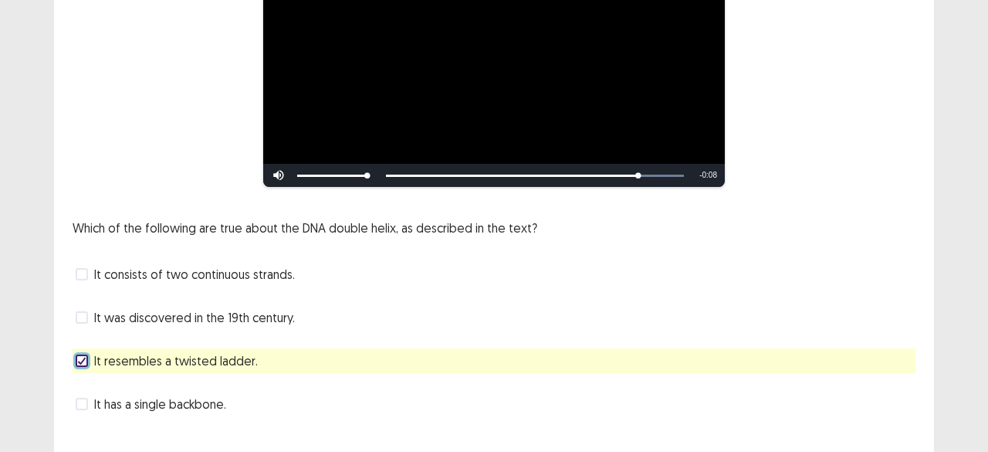
click at [151, 400] on span "It has a single backbone." at bounding box center [160, 403] width 132 height 19
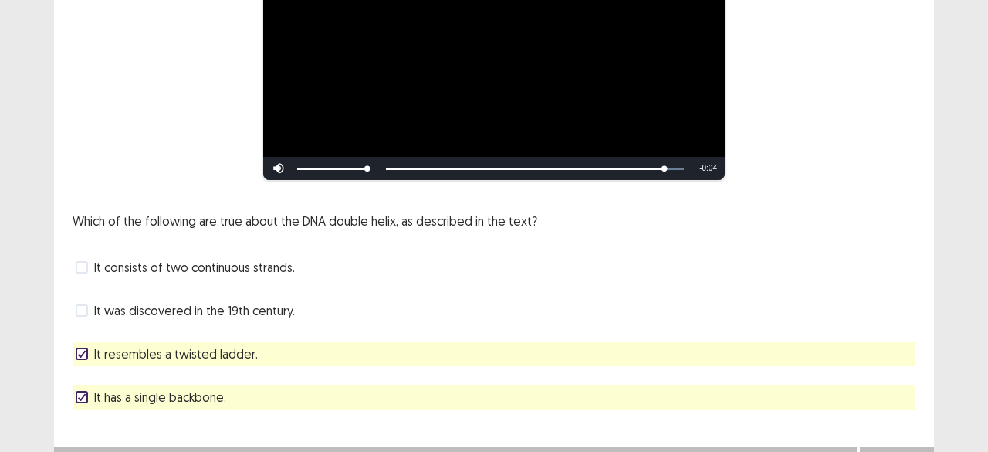
click at [785, 272] on div "It consists of two continuous strands." at bounding box center [494, 267] width 843 height 25
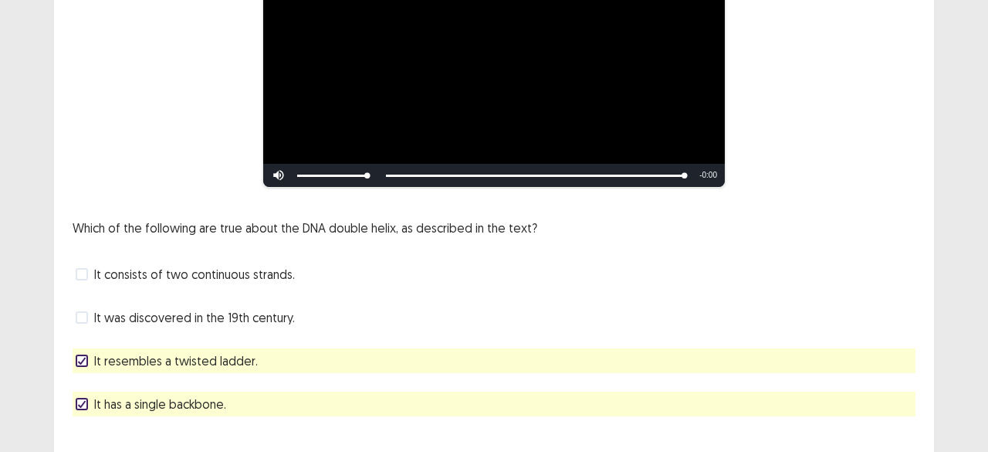
click at [946, 289] on div "**********" at bounding box center [494, 132] width 988 height 703
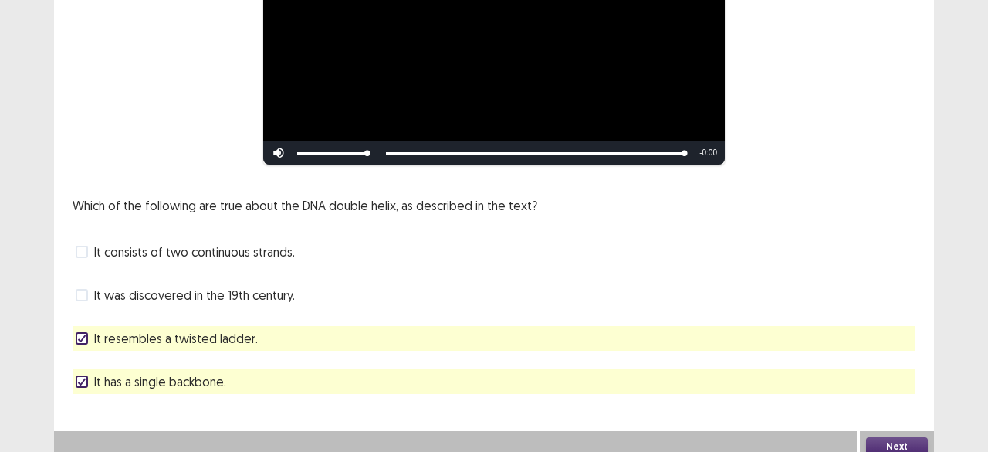
scroll to position [244, 0]
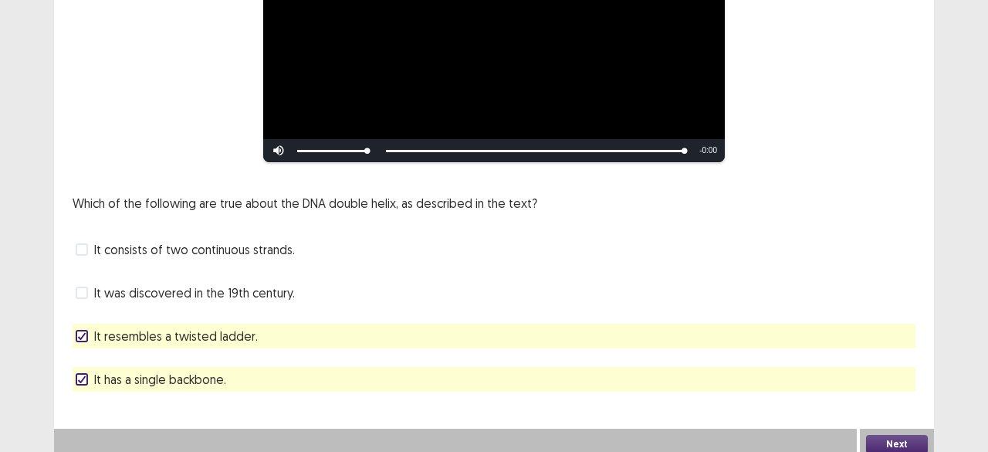
click at [882, 439] on button "Next" at bounding box center [897, 444] width 62 height 19
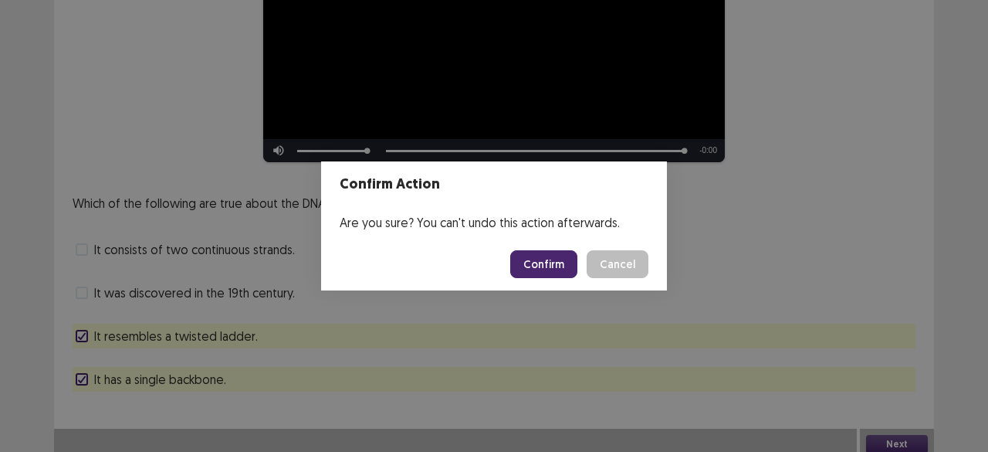
click at [542, 262] on button "Confirm" at bounding box center [543, 264] width 67 height 28
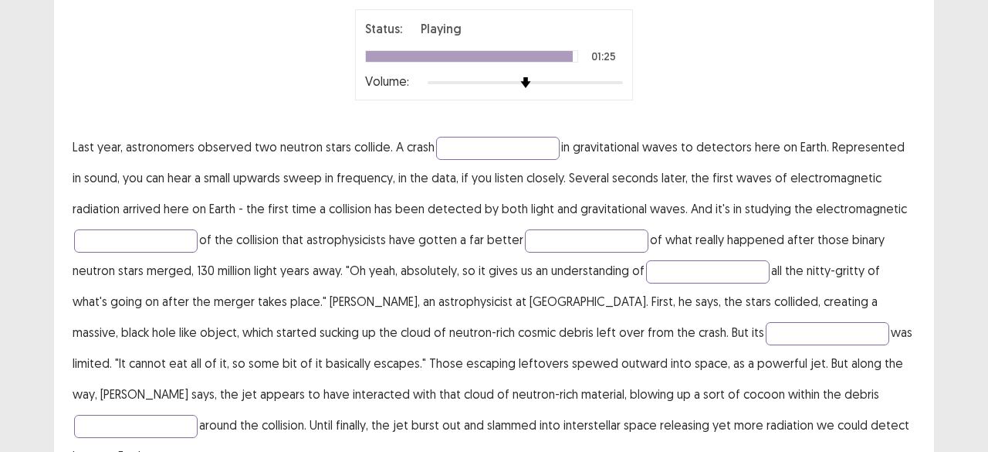
scroll to position [154, 0]
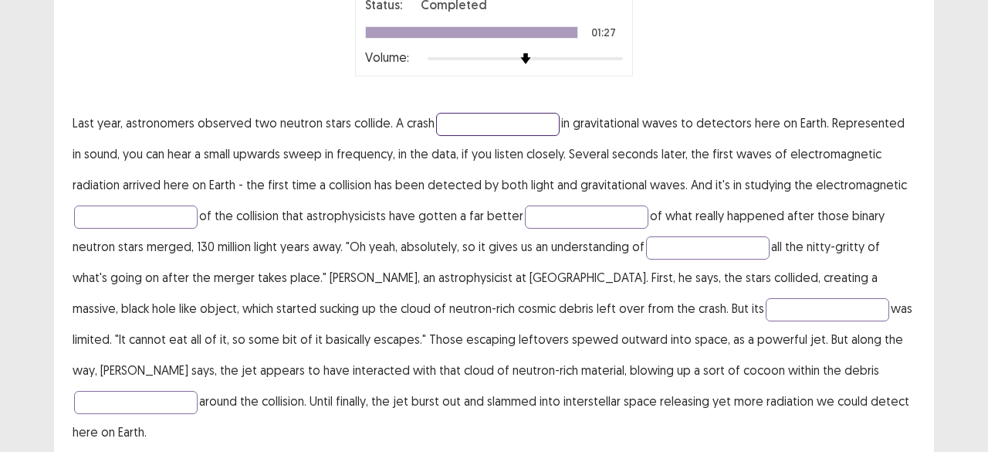
click at [472, 113] on input "text" at bounding box center [498, 124] width 124 height 23
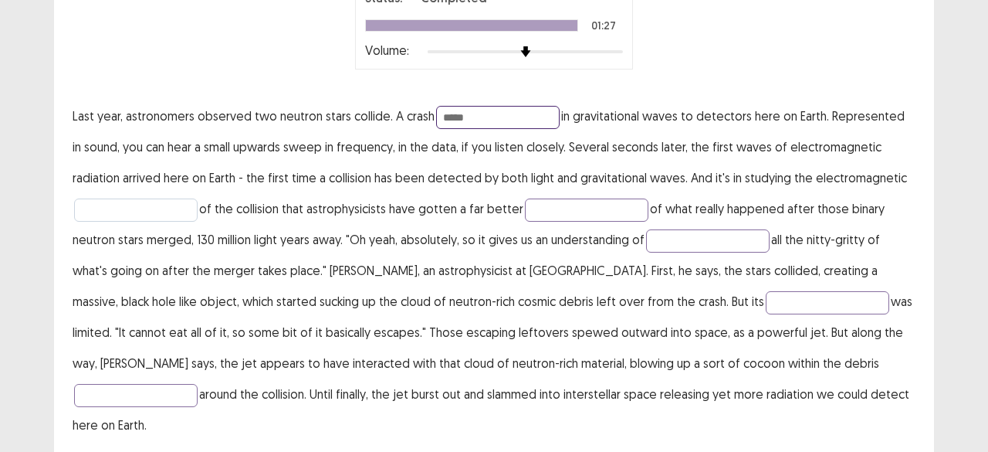
type input "*****"
click at [100, 205] on input "text" at bounding box center [136, 209] width 124 height 23
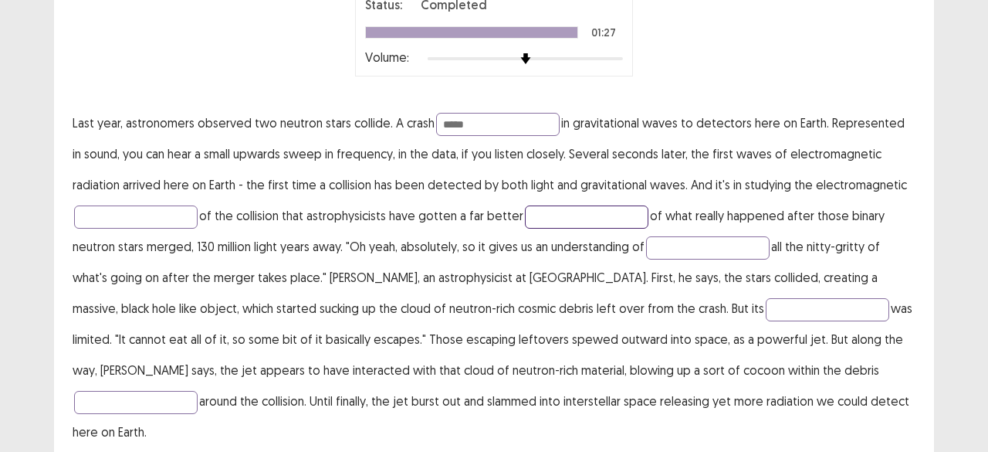
click at [537, 205] on input "text" at bounding box center [587, 216] width 124 height 23
type input "******"
click at [712, 251] on p "Last year, astronomers observed two neutron stars collide. A crash ***** in gra…" at bounding box center [494, 277] width 843 height 340
click at [679, 242] on input "text" at bounding box center [708, 247] width 124 height 23
click at [665, 241] on input "*********" at bounding box center [708, 247] width 124 height 23
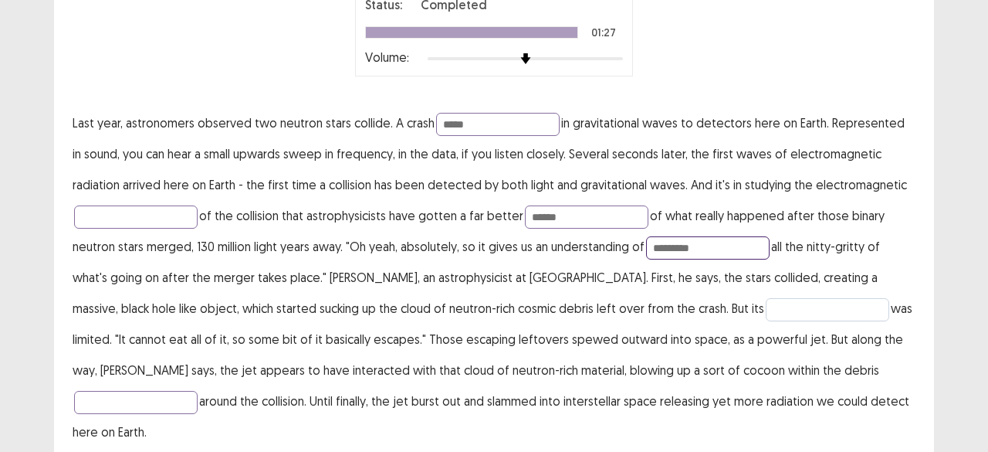
type input "*********"
click at [766, 300] on input "text" at bounding box center [828, 309] width 124 height 23
type input "******"
click at [198, 391] on input "text" at bounding box center [136, 402] width 124 height 23
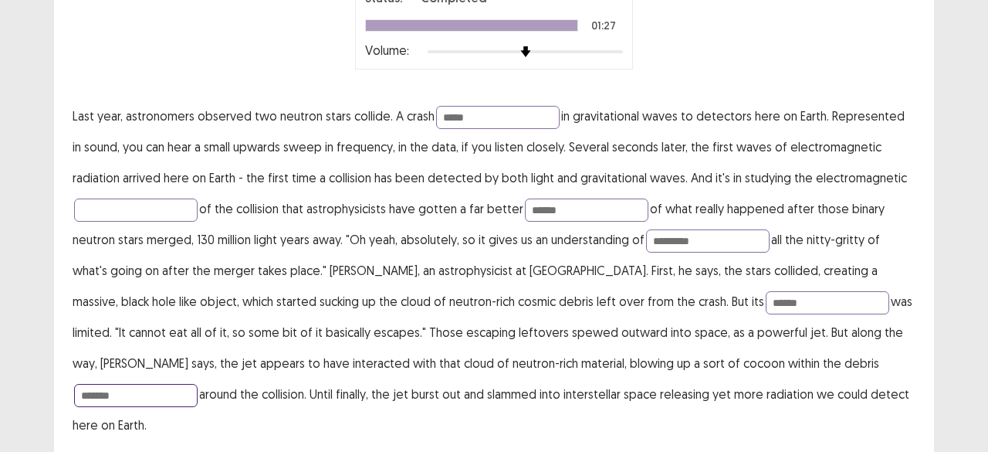
type input "*******"
click at [939, 357] on div "PTE academic - [PERSON_NAME] Time Remaining 00 : 44 : 17 4 of 18 You will hear …" at bounding box center [494, 177] width 988 height 662
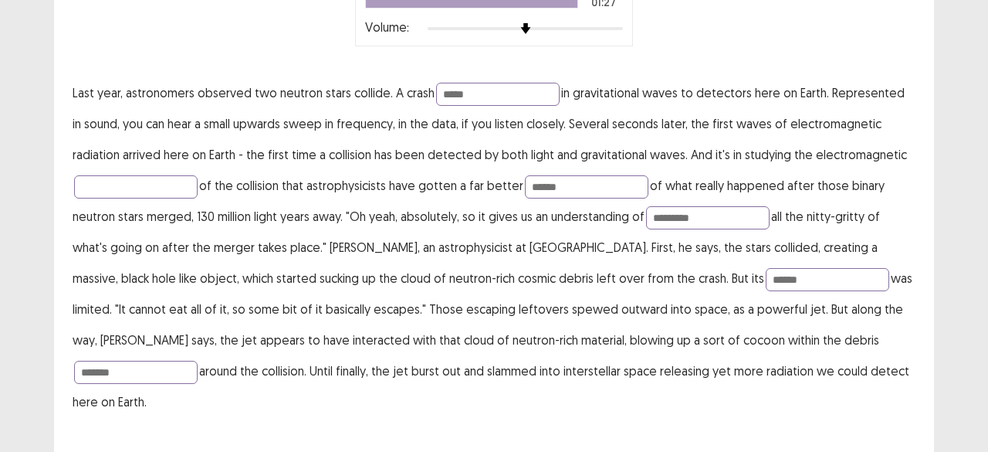
scroll to position [179, 0]
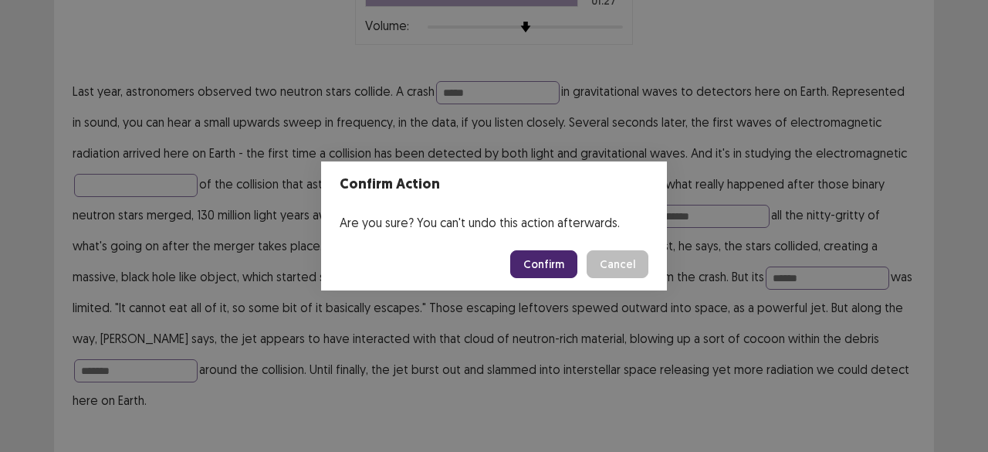
click at [551, 263] on button "Confirm" at bounding box center [543, 264] width 67 height 28
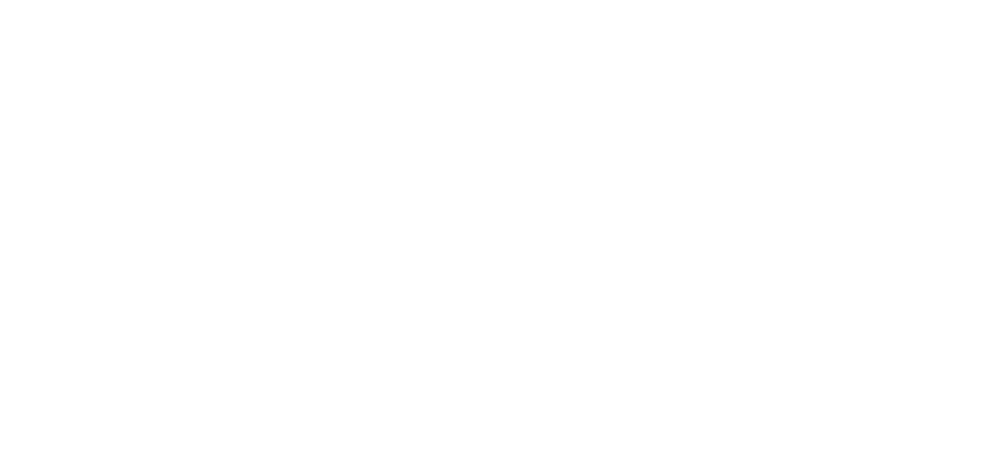
scroll to position [0, 0]
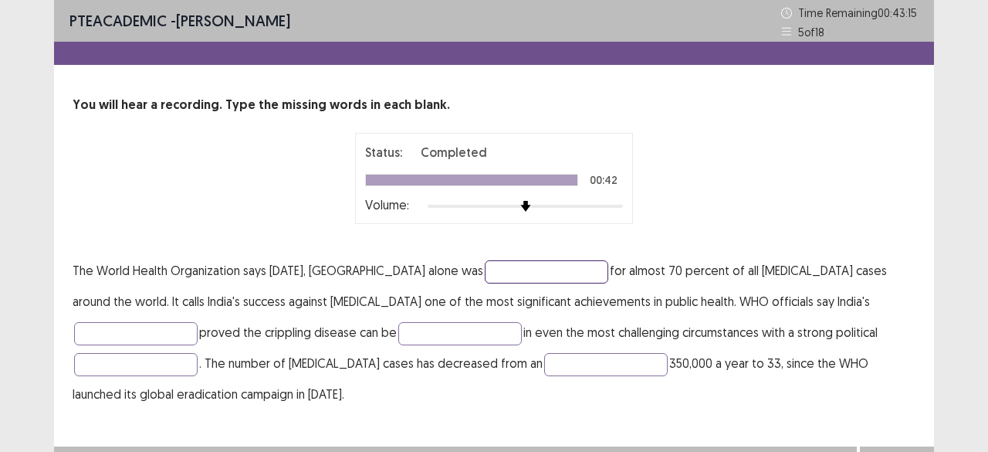
click at [514, 266] on input "text" at bounding box center [547, 271] width 124 height 23
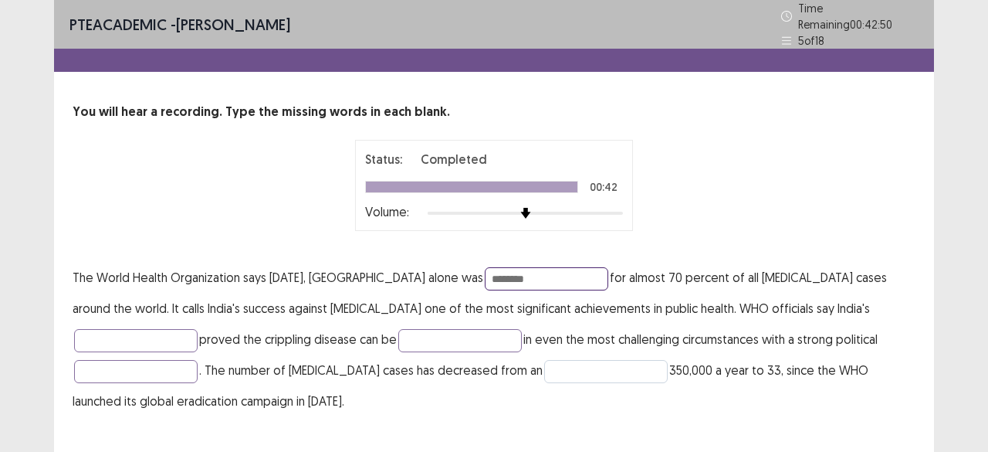
type input "********"
click at [544, 360] on input "text" at bounding box center [606, 371] width 124 height 23
type input "*"
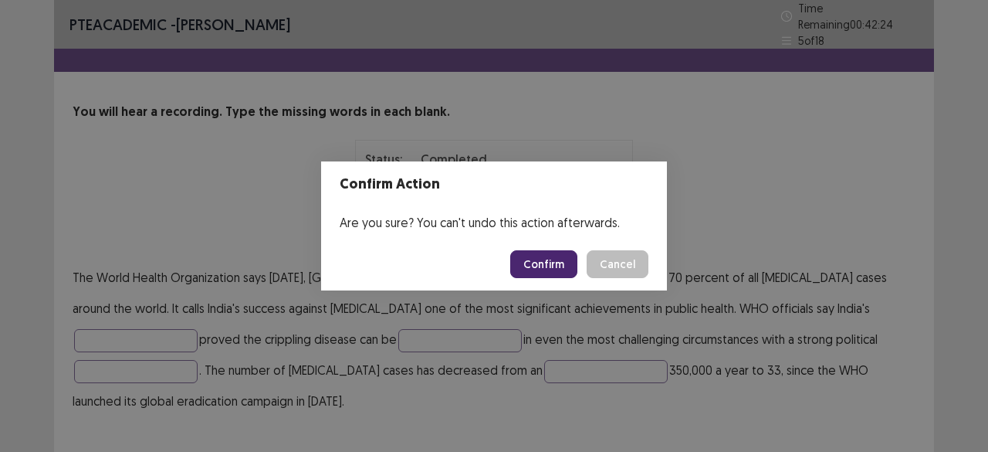
click at [551, 264] on button "Confirm" at bounding box center [543, 264] width 67 height 28
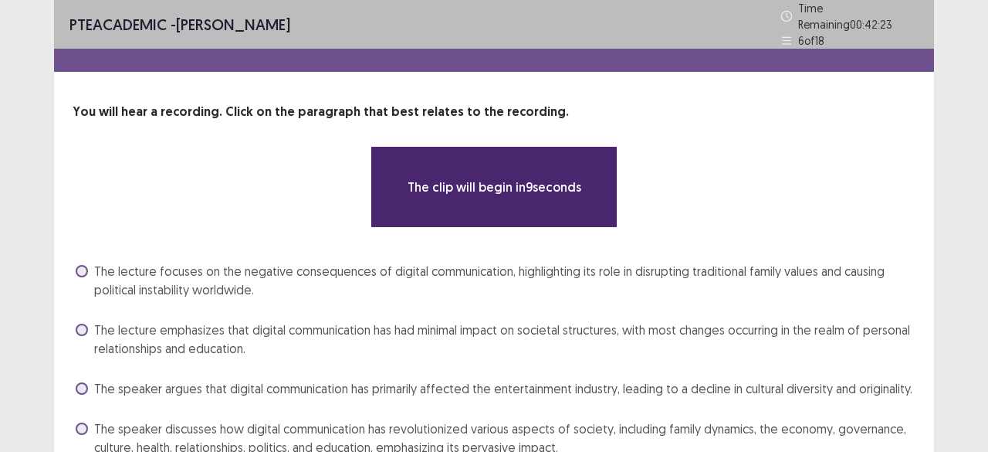
click at [919, 222] on div "**********" at bounding box center [494, 281] width 880 height 357
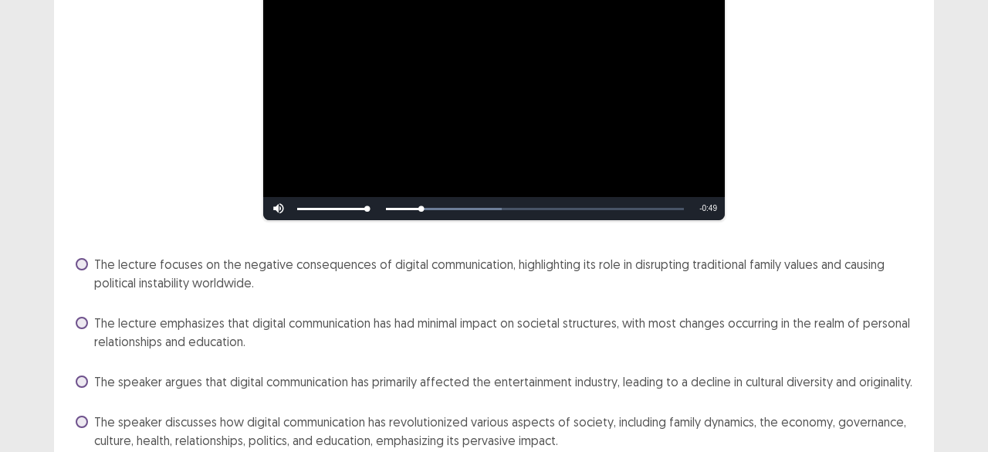
scroll to position [191, 0]
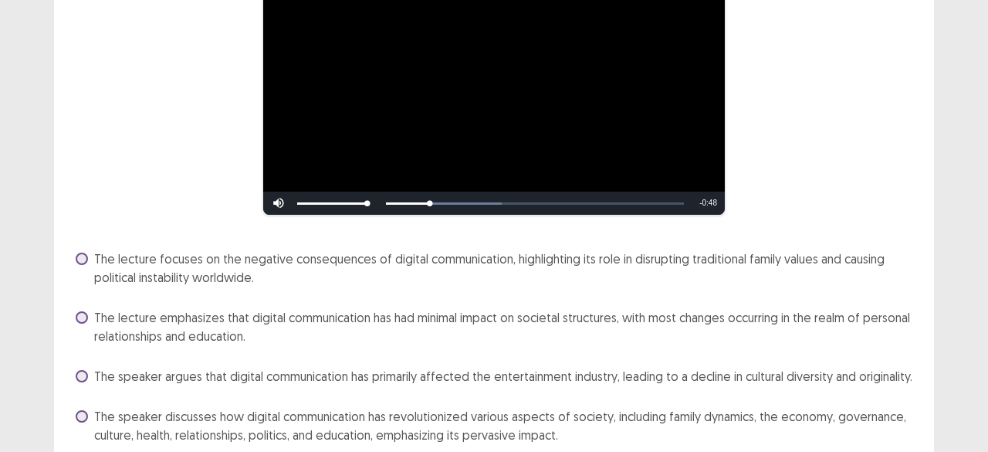
click at [943, 238] on div "**********" at bounding box center [494, 162] width 988 height 706
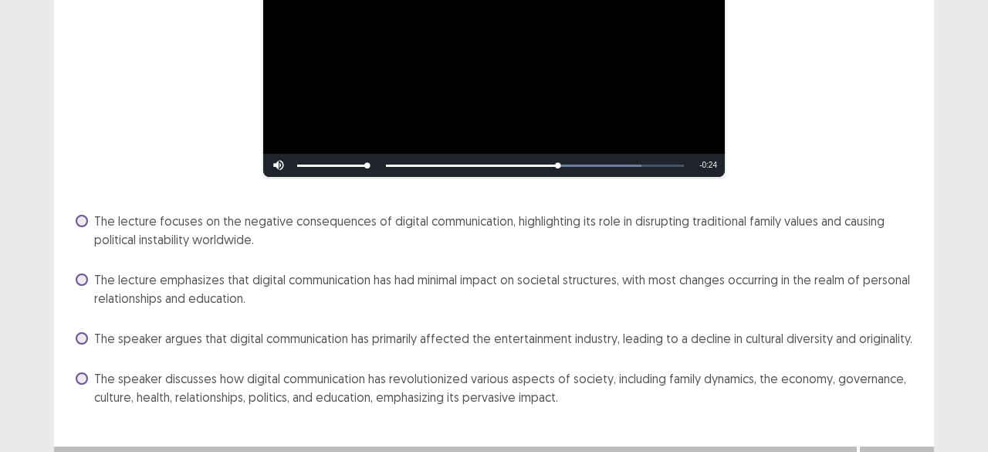
click at [438, 391] on span "The speaker discusses how digital communication has revolutionized various aspe…" at bounding box center [504, 387] width 821 height 37
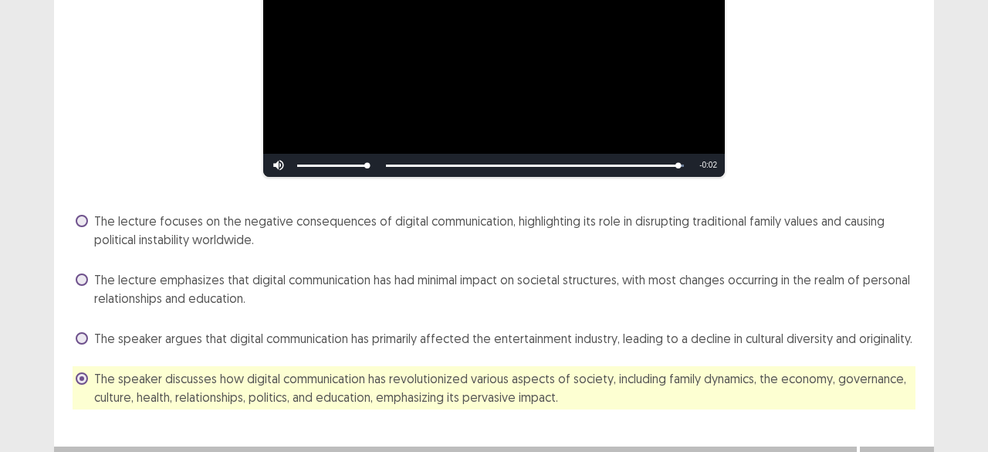
click at [295, 286] on span "The lecture emphasizes that digital communication has had minimal impact on soc…" at bounding box center [504, 288] width 821 height 37
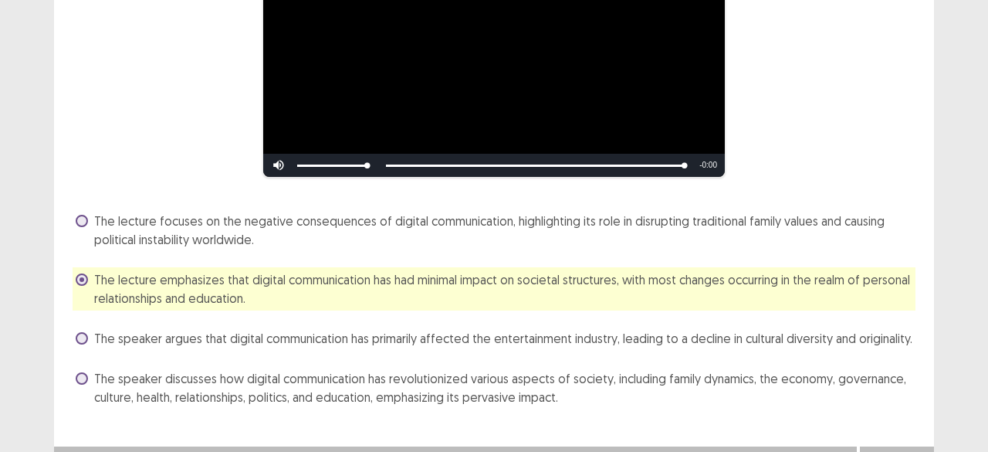
click at [961, 269] on div "**********" at bounding box center [494, 127] width 988 height 699
click at [795, 380] on span "The speaker discusses how digital communication has revolutionized various aspe…" at bounding box center [504, 387] width 821 height 37
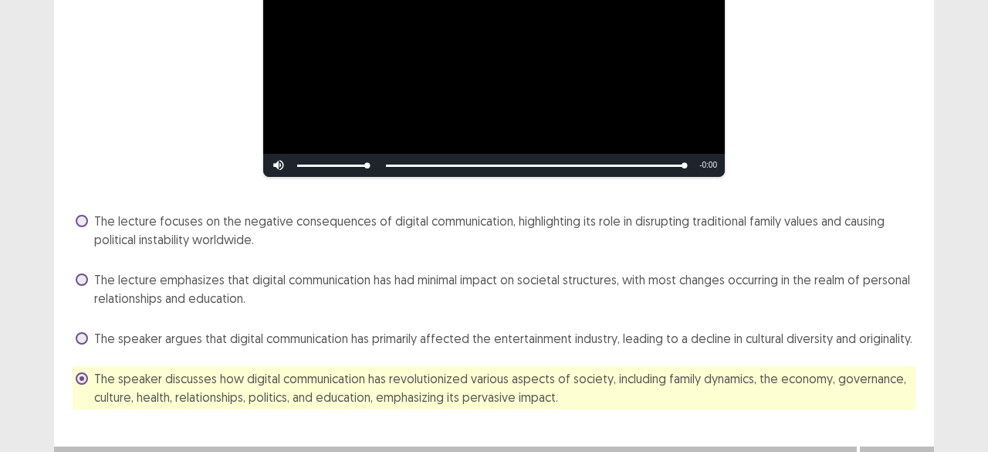
click at [744, 303] on span "The lecture emphasizes that digital communication has had minimal impact on soc…" at bounding box center [504, 288] width 821 height 37
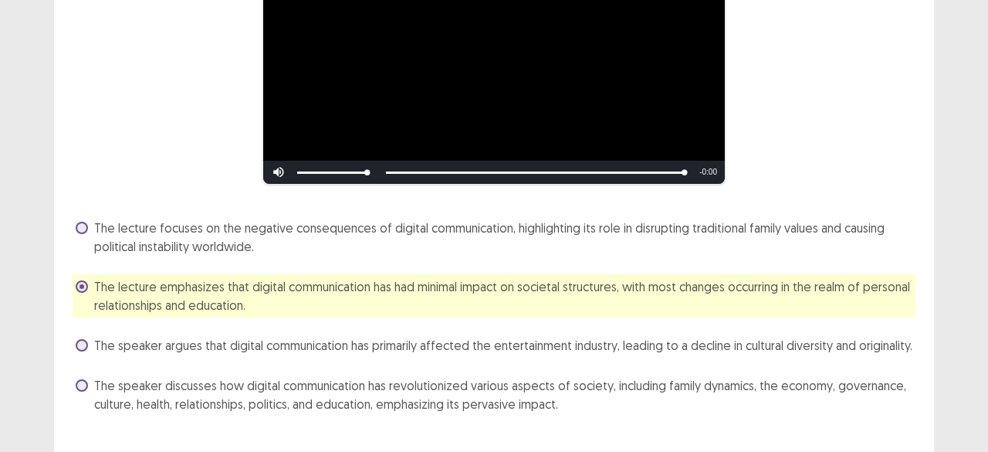
click at [628, 376] on span "The speaker discusses how digital communication has revolutionized various aspe…" at bounding box center [504, 394] width 821 height 37
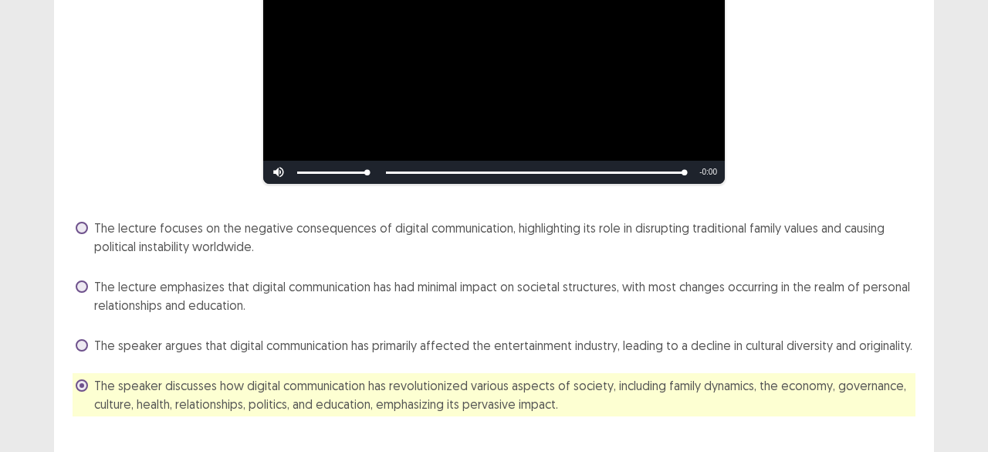
click at [899, 207] on div "**********" at bounding box center [494, 148] width 880 height 536
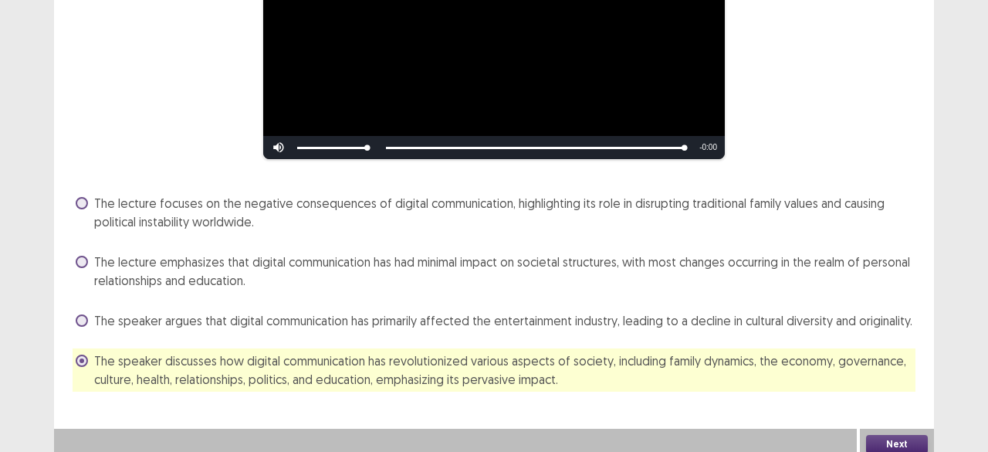
click at [897, 435] on button "Next" at bounding box center [897, 444] width 62 height 19
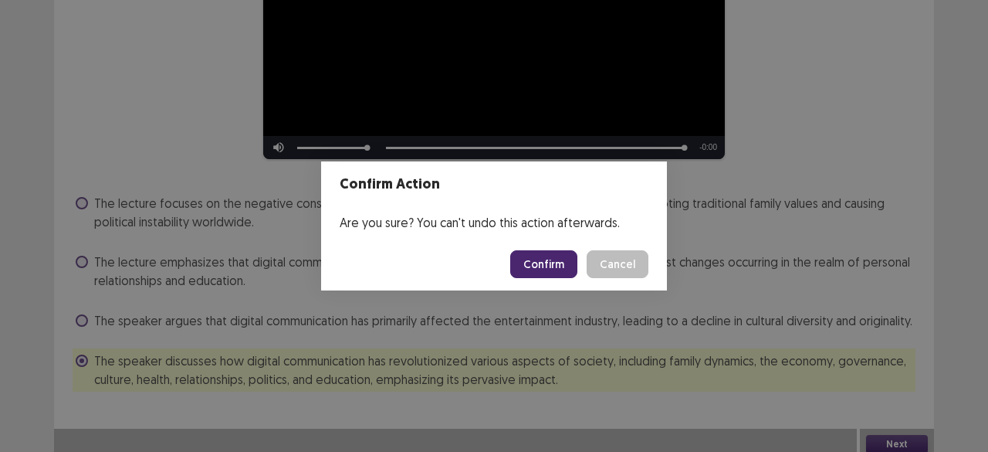
click at [559, 265] on button "Confirm" at bounding box center [543, 264] width 67 height 28
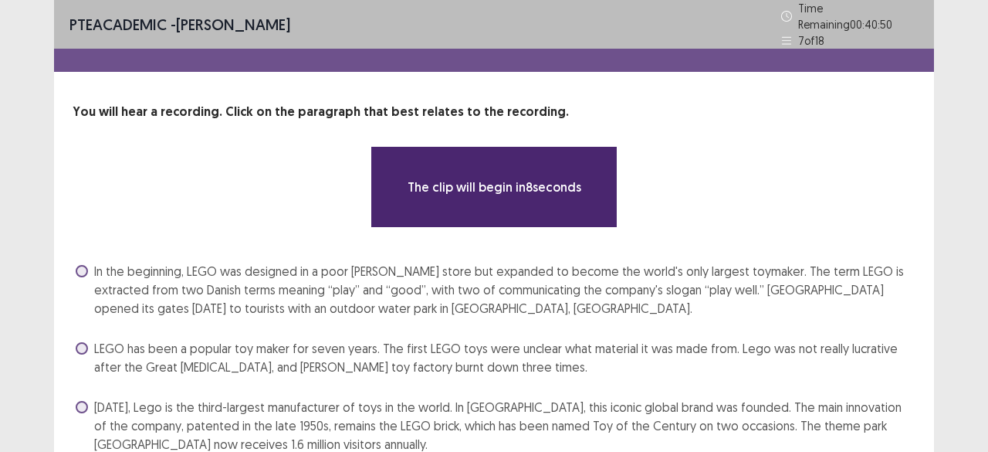
click at [963, 214] on div "PTE academic - [PERSON_NAME] Time Remaining 00 : 40 : 50 7 of 18 You will hear …" at bounding box center [494, 291] width 988 height 583
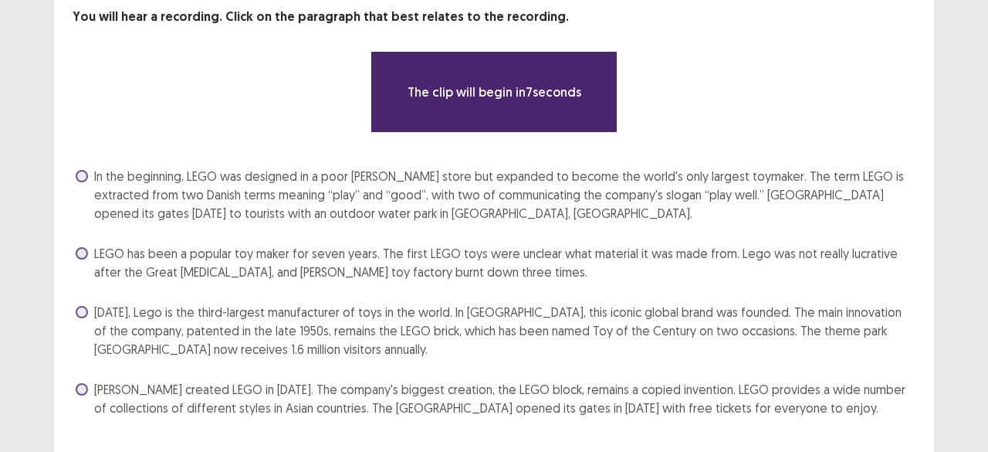
scroll to position [124, 0]
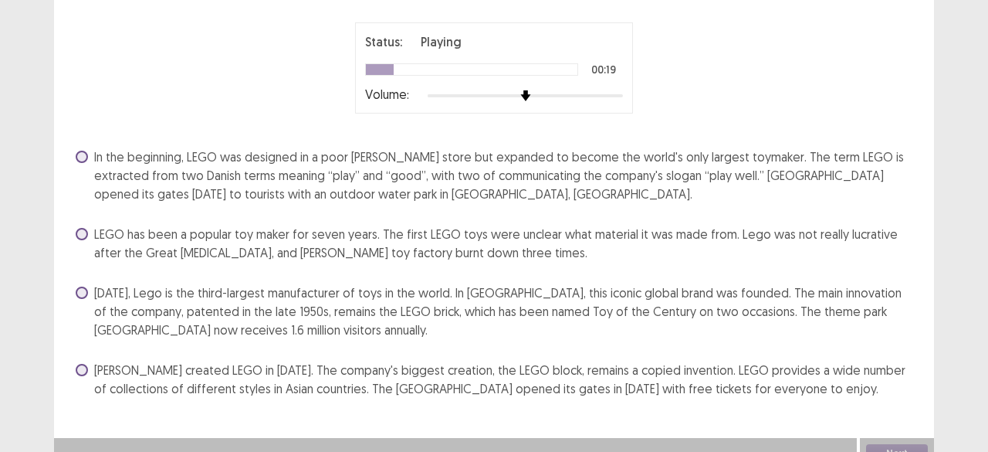
click at [338, 371] on span "[PERSON_NAME] created LEGO in [DATE]. The company's biggest creation, the LEGO …" at bounding box center [504, 378] width 821 height 37
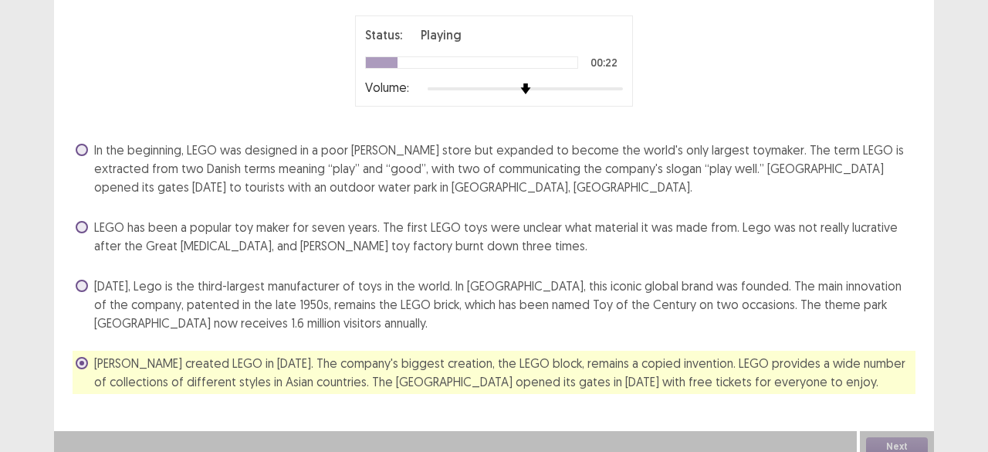
click at [960, 211] on div "PTE academic - [PERSON_NAME] Time Remaining 00 : 40 : 19 7 of 18 You will hear …" at bounding box center [494, 168] width 988 height 585
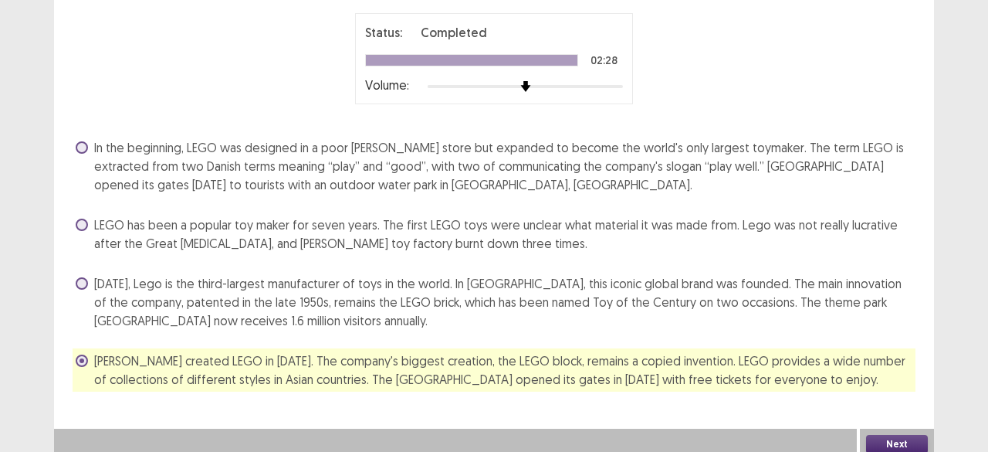
click at [582, 300] on span "[DATE], Lego is the third-largest manufacturer of toys in the world. In [GEOGRA…" at bounding box center [504, 302] width 821 height 56
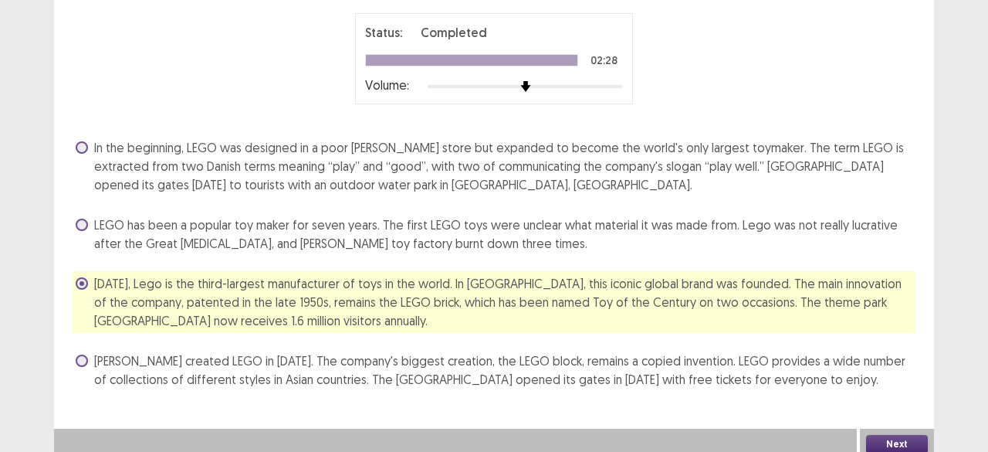
click at [895, 428] on div "Next" at bounding box center [897, 443] width 74 height 31
click at [903, 443] on button "Next" at bounding box center [897, 444] width 62 height 19
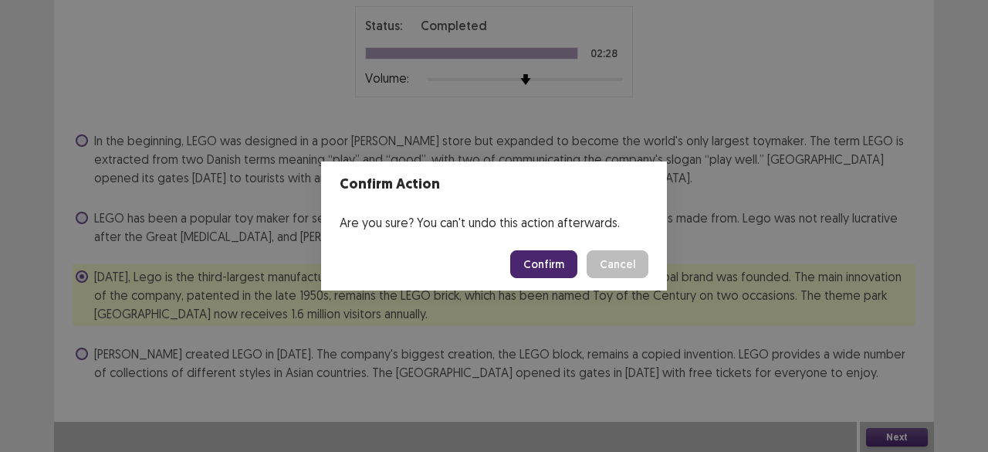
click at [543, 257] on button "Confirm" at bounding box center [543, 264] width 67 height 28
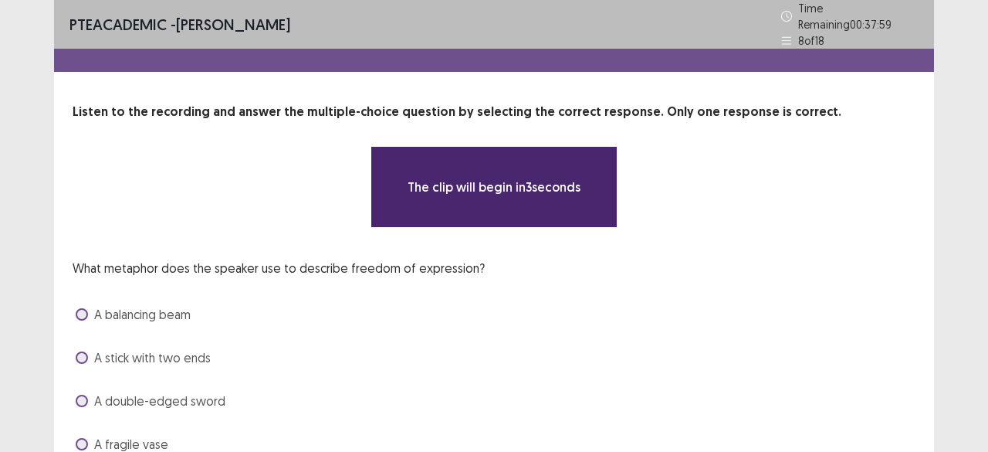
click at [780, 202] on div "The clip will begin in 3 seconds" at bounding box center [493, 187] width 719 height 82
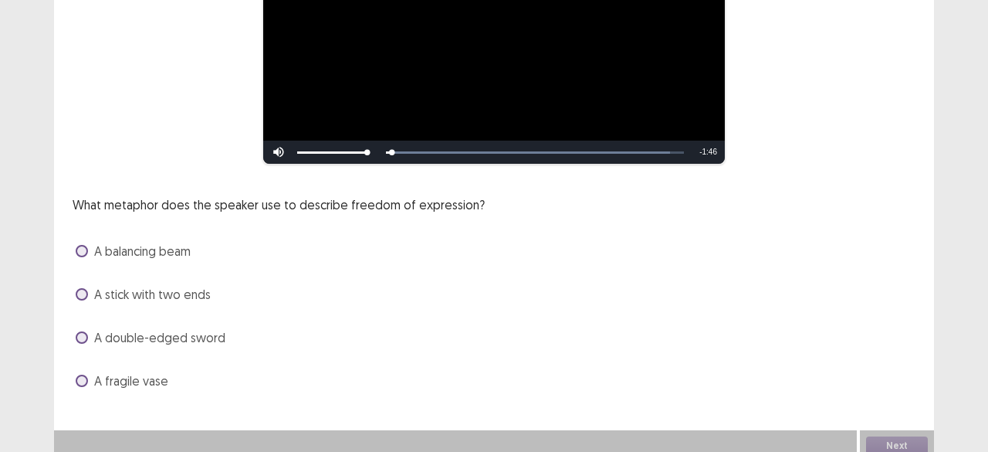
scroll to position [244, 0]
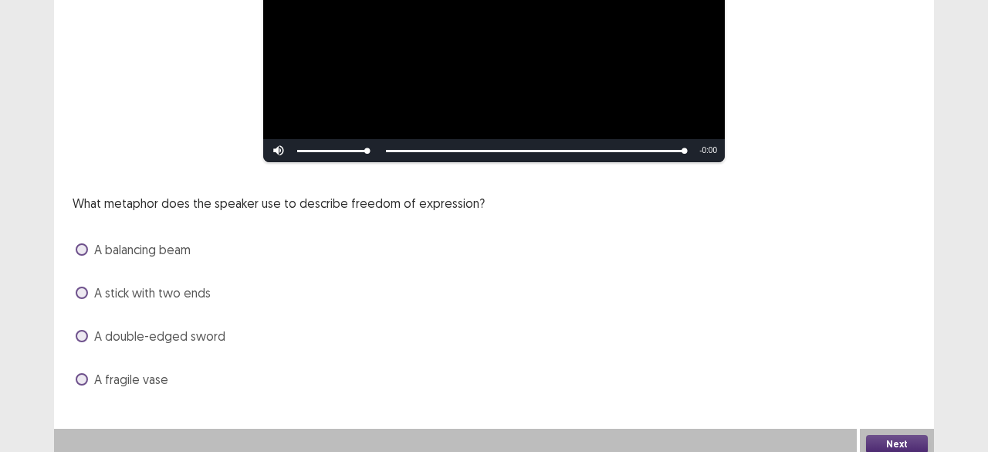
click at [140, 262] on div "What metaphor does the speaker use to describe freedom of expression? A balanci…" at bounding box center [494, 293] width 843 height 198
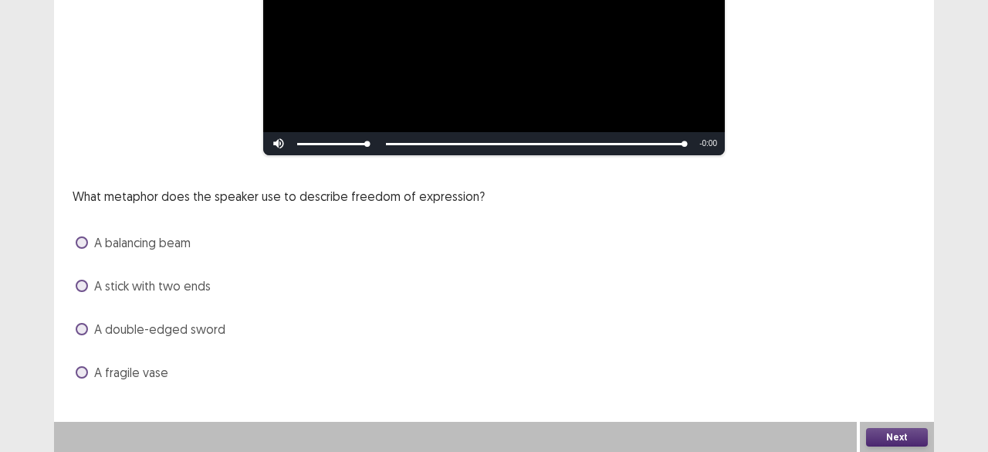
click at [139, 244] on span "A balancing beam" at bounding box center [142, 242] width 96 height 19
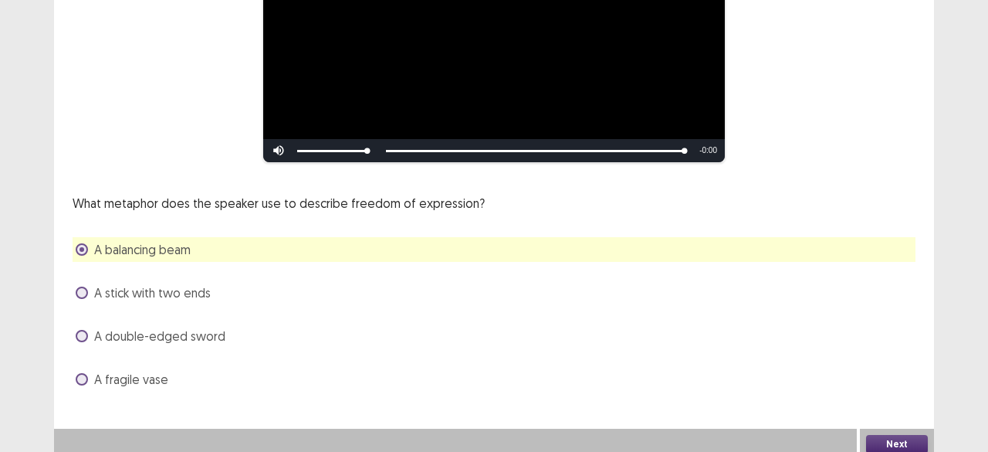
click at [888, 435] on button "Next" at bounding box center [897, 444] width 62 height 19
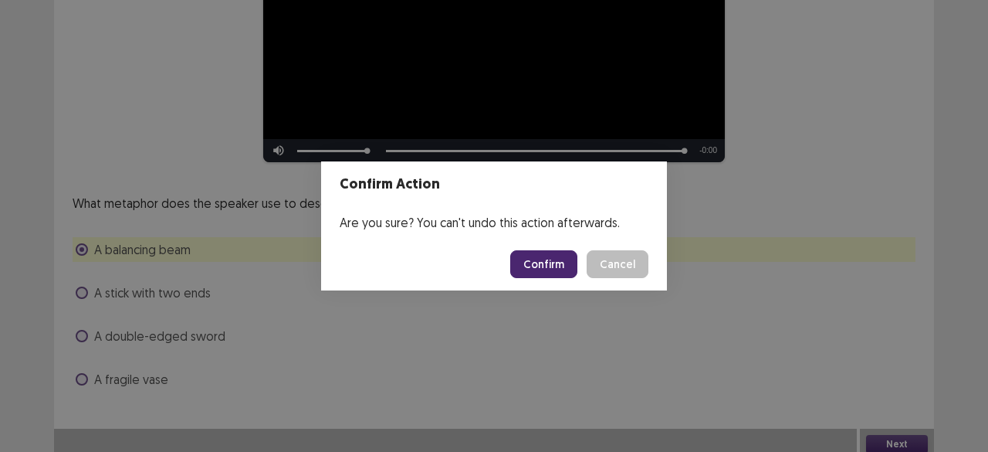
click at [568, 266] on button "Confirm" at bounding box center [543, 264] width 67 height 28
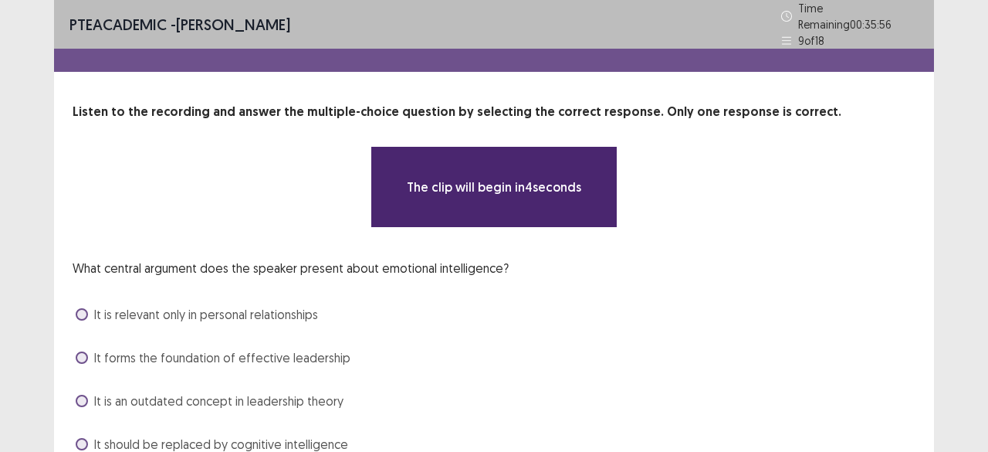
click at [872, 242] on div "**********" at bounding box center [494, 280] width 880 height 354
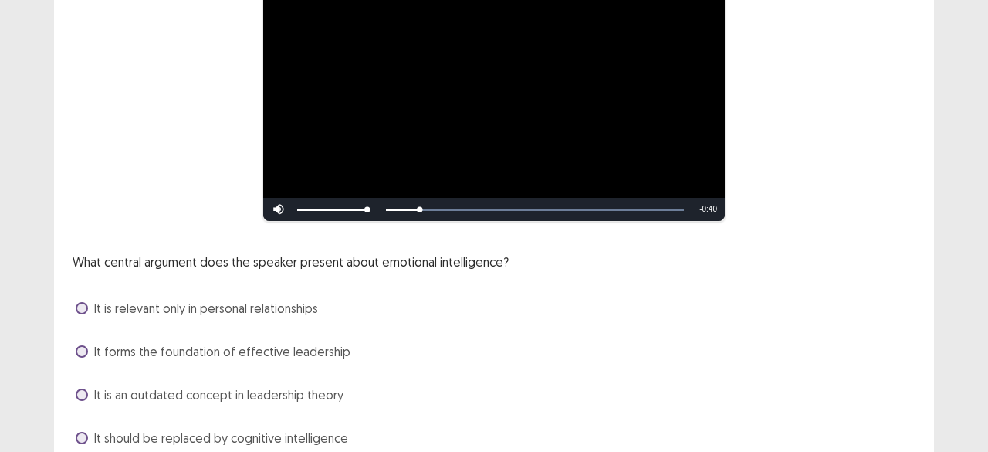
scroll to position [216, 0]
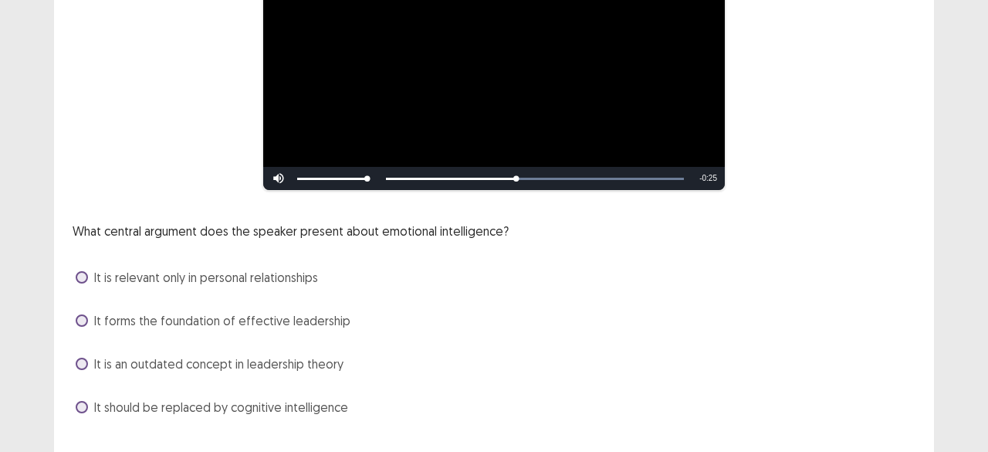
click at [316, 360] on span "It is an outdated concept in leadership theory" at bounding box center [218, 363] width 249 height 19
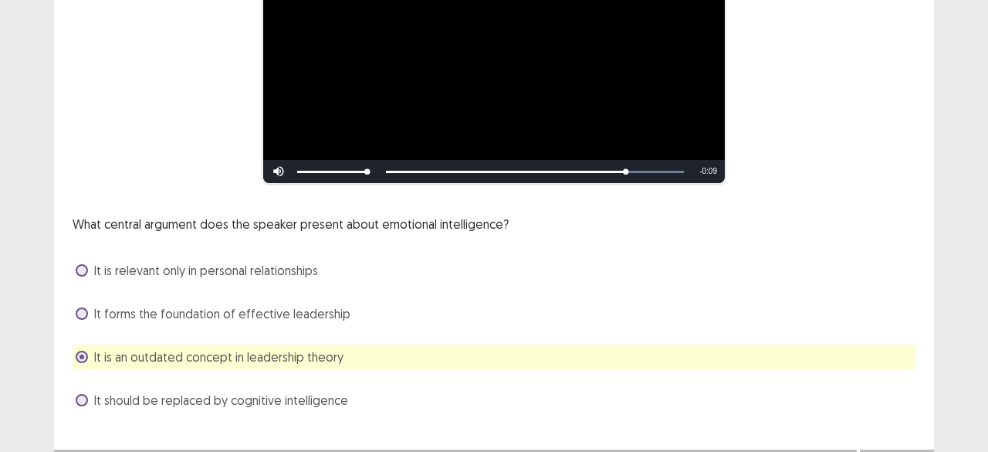
click at [309, 310] on span "It forms the foundation of effective leadership" at bounding box center [222, 313] width 256 height 19
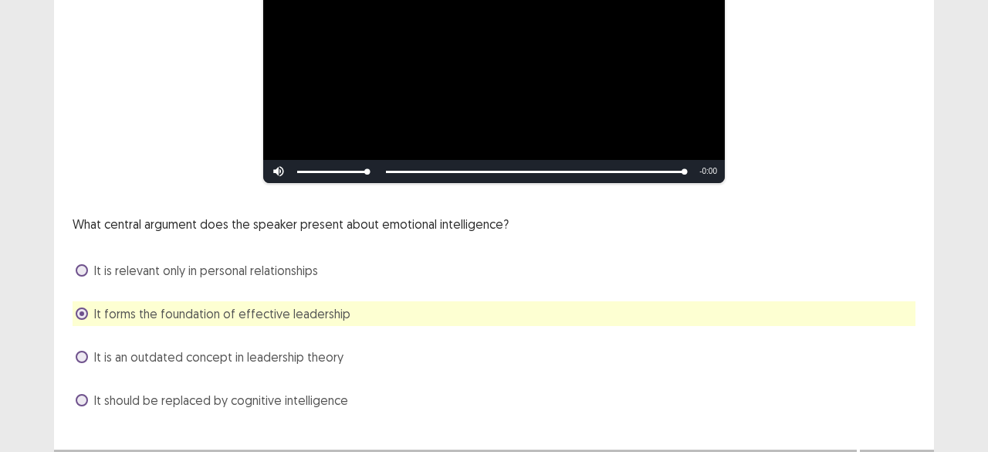
click at [287, 362] on span "It is an outdated concept in leadership theory" at bounding box center [218, 356] width 249 height 19
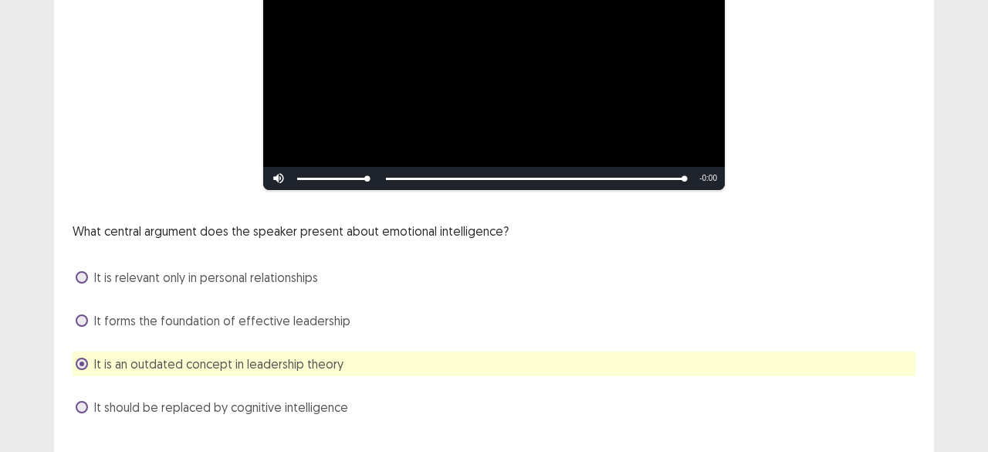
click at [488, 362] on div "It is an outdated concept in leadership theory" at bounding box center [494, 363] width 843 height 25
click at [962, 427] on div "**********" at bounding box center [494, 135] width 988 height 703
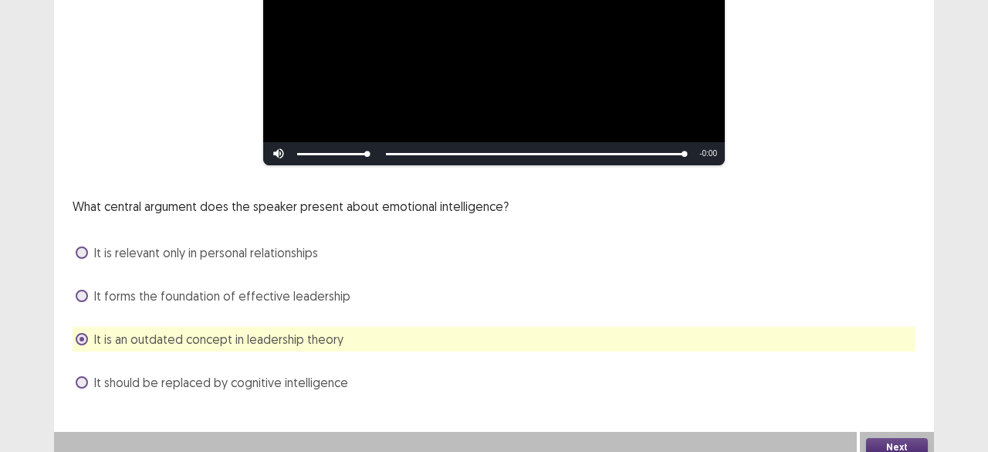
scroll to position [244, 0]
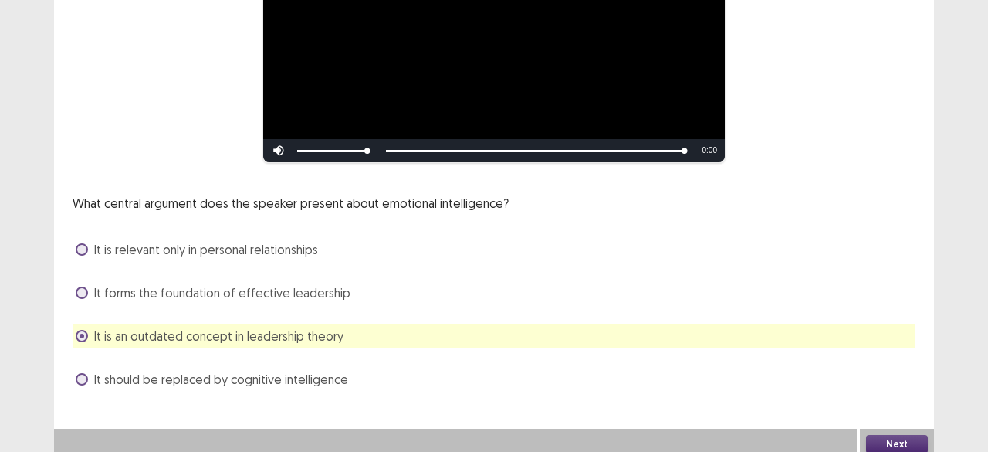
click at [887, 442] on button "Next" at bounding box center [897, 444] width 62 height 19
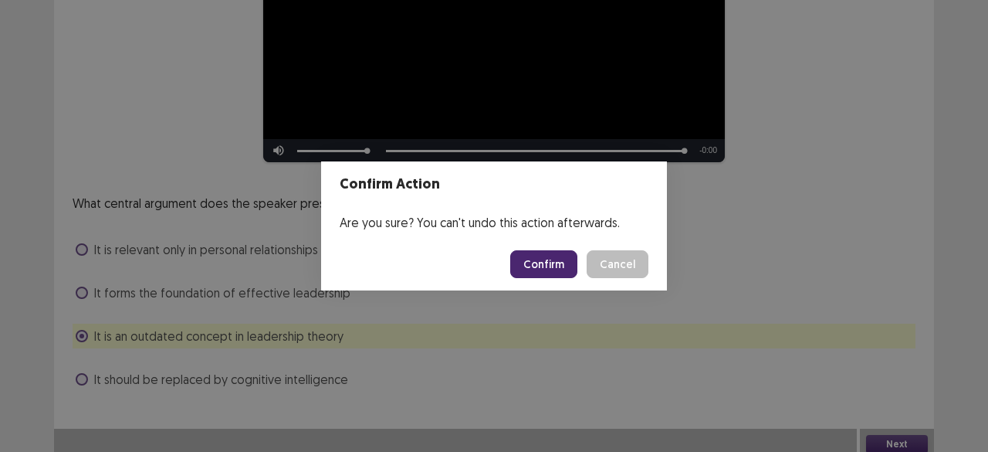
click at [516, 264] on button "Confirm" at bounding box center [543, 264] width 67 height 28
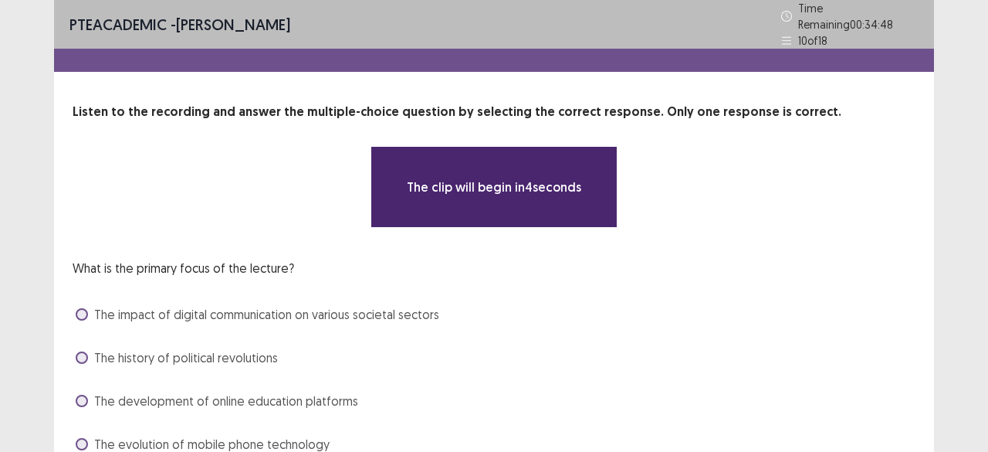
click at [889, 268] on div "What is the primary focus of the lecture? The impact of digital communication o…" at bounding box center [494, 358] width 843 height 198
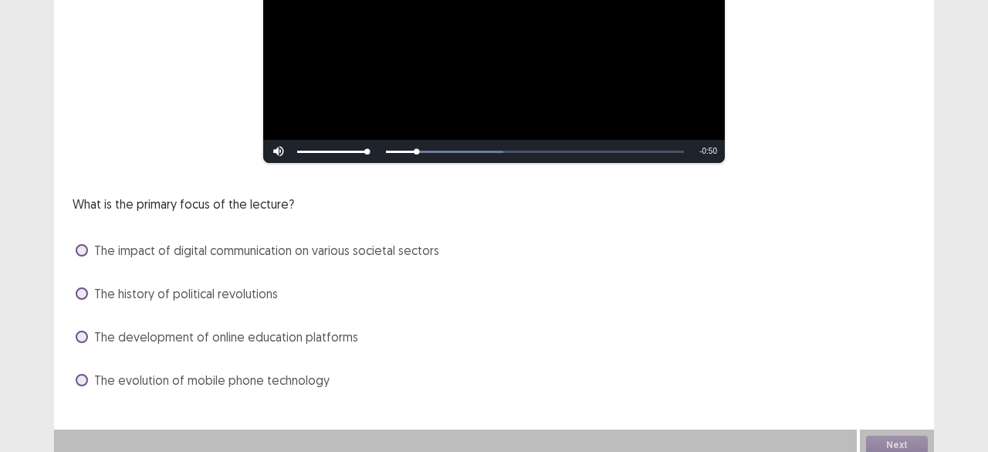
scroll to position [244, 0]
click at [316, 240] on span "The impact of digital communication on various societal sectors" at bounding box center [266, 249] width 345 height 19
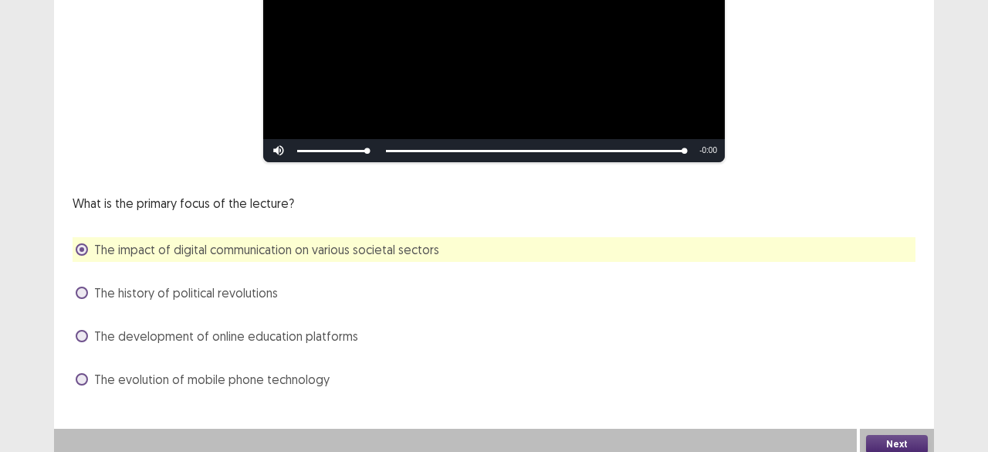
click at [875, 435] on button "Next" at bounding box center [897, 444] width 62 height 19
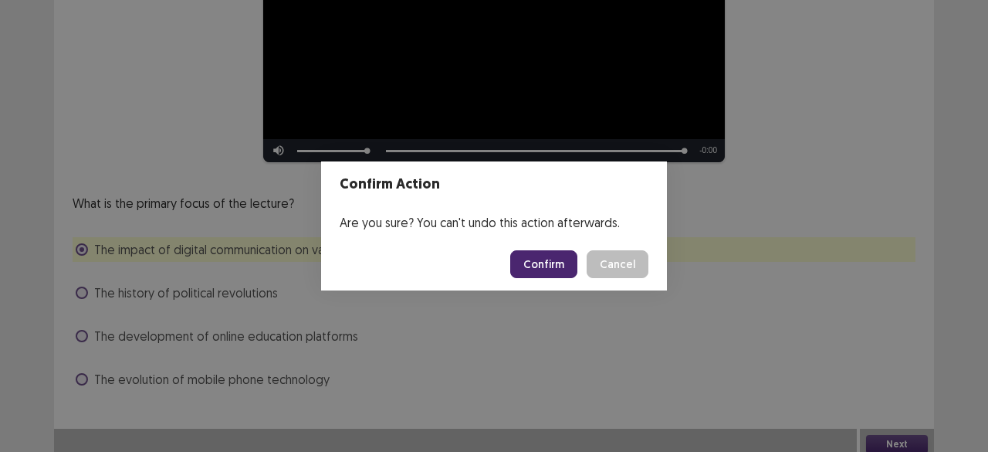
click at [540, 269] on button "Confirm" at bounding box center [543, 264] width 67 height 28
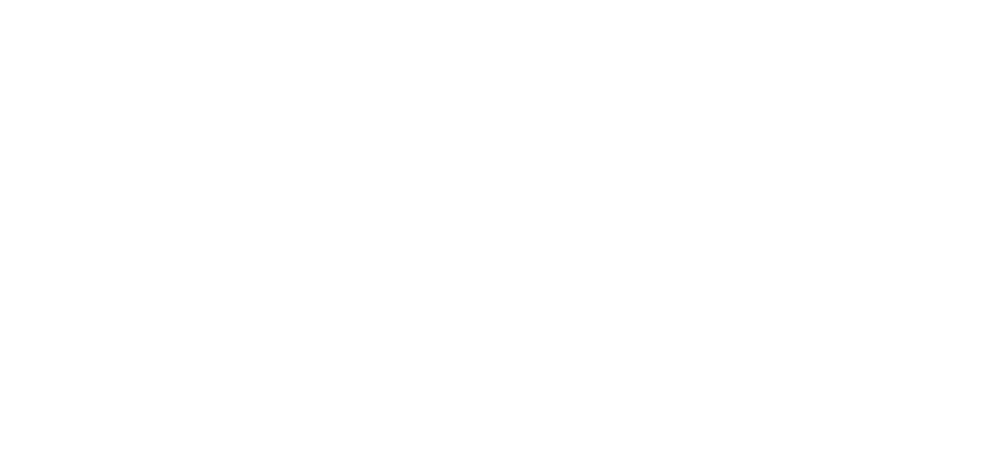
scroll to position [0, 0]
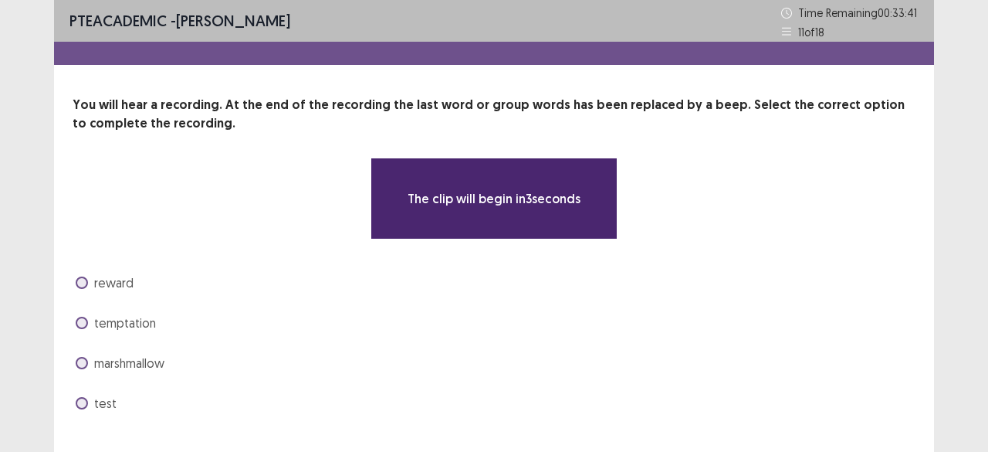
click at [934, 238] on div "PTE academic - [PERSON_NAME] Time Remaining 00 : 33 : 41 11 of 18 You will hear…" at bounding box center [494, 241] width 988 height 483
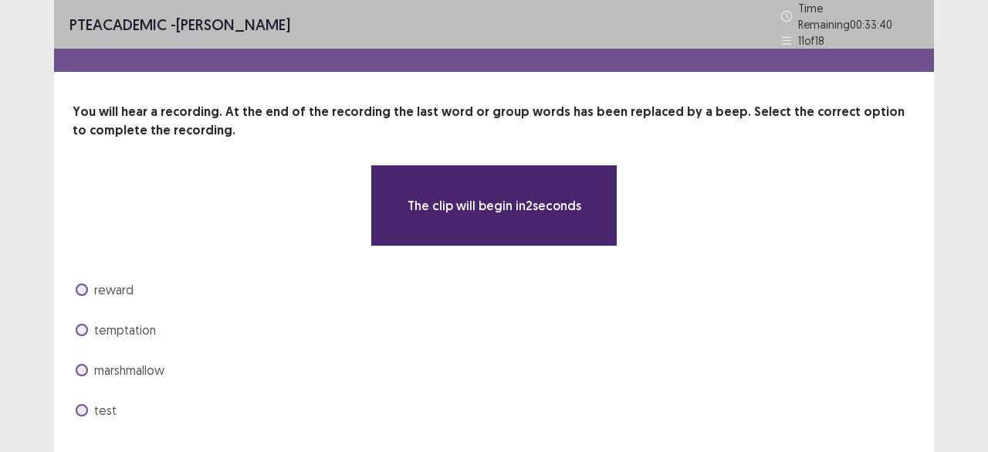
scroll to position [31, 0]
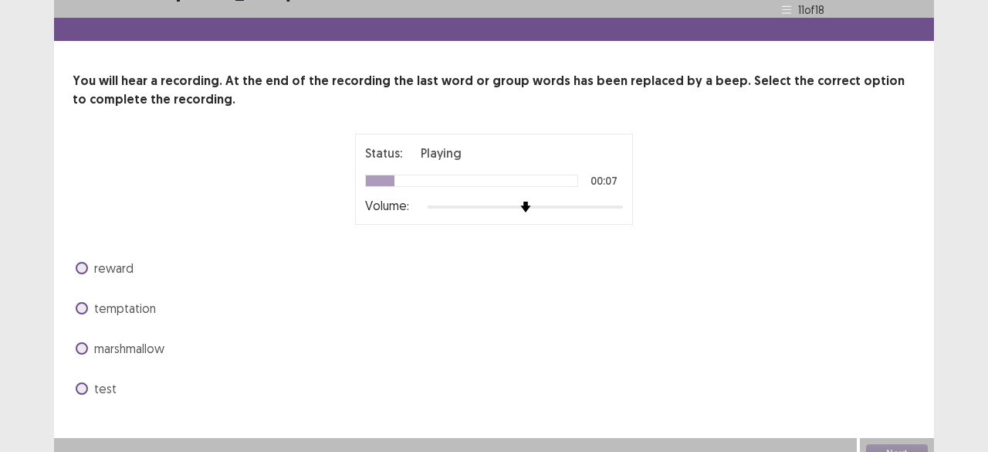
click at [577, 207] on div "Volume:" at bounding box center [494, 206] width 258 height 15
click at [574, 201] on div at bounding box center [525, 207] width 195 height 12
click at [604, 201] on div at bounding box center [525, 207] width 195 height 12
click at [621, 201] on div at bounding box center [525, 207] width 195 height 12
click at [621, 201] on img at bounding box center [623, 207] width 12 height 12
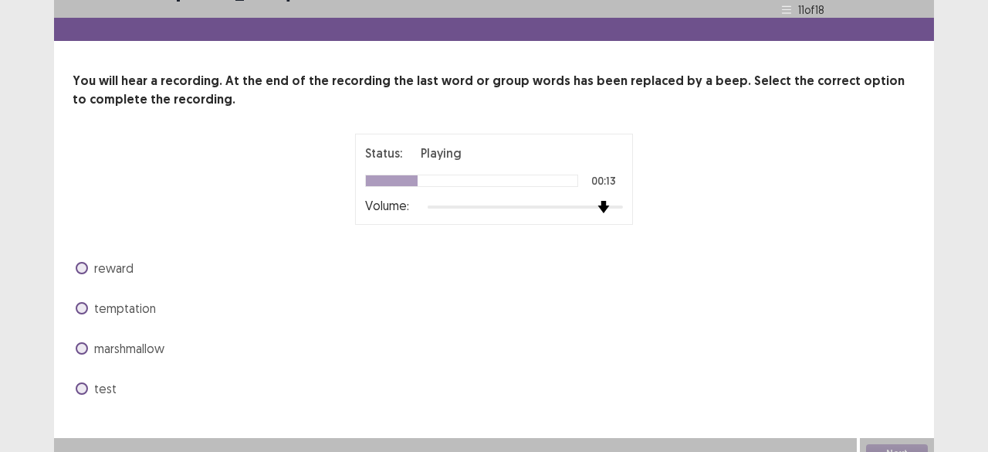
click at [601, 201] on img at bounding box center [603, 207] width 12 height 12
click at [125, 263] on span "reward" at bounding box center [113, 268] width 39 height 19
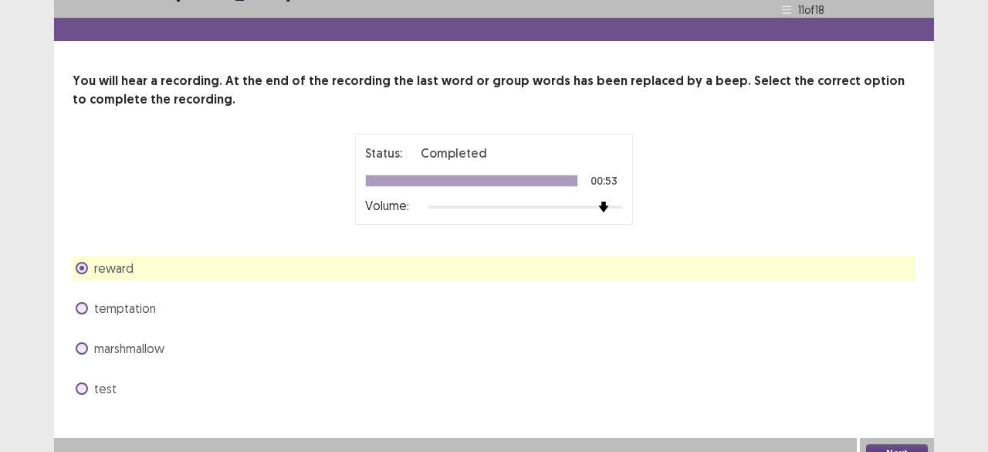
click at [892, 447] on button "Next" at bounding box center [897, 453] width 62 height 19
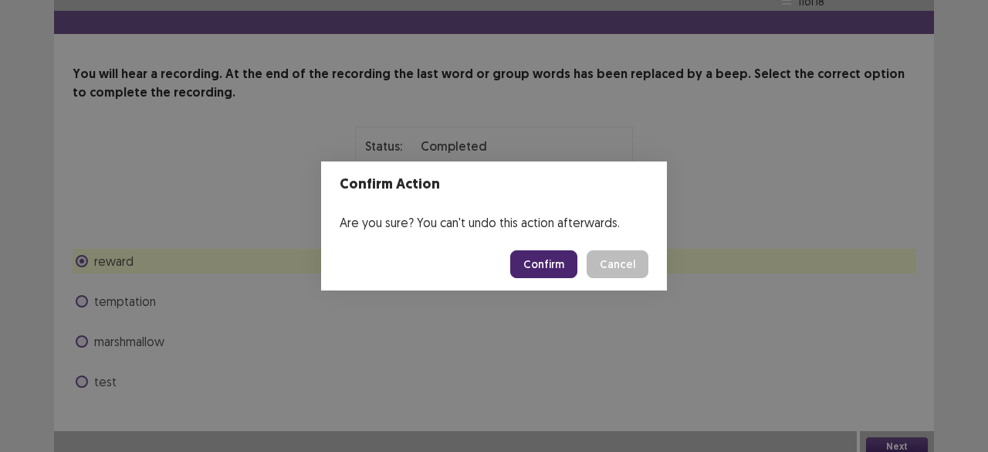
click at [553, 273] on button "Confirm" at bounding box center [543, 264] width 67 height 28
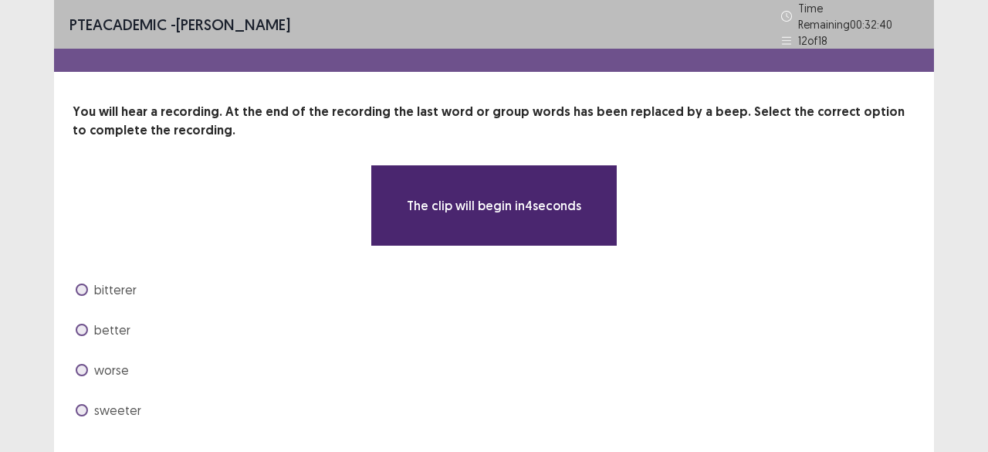
click at [931, 239] on div "You will hear a recording. At the end of the recording the last word or group w…" at bounding box center [494, 263] width 880 height 320
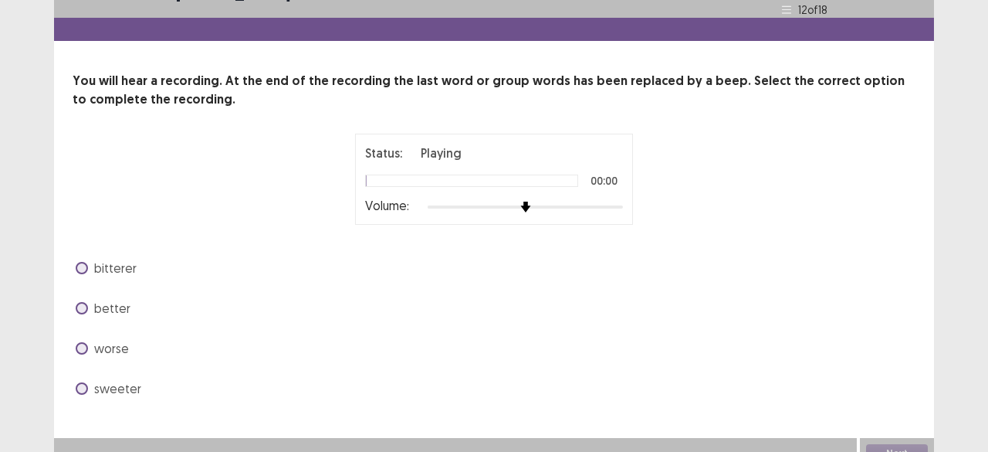
scroll to position [40, 0]
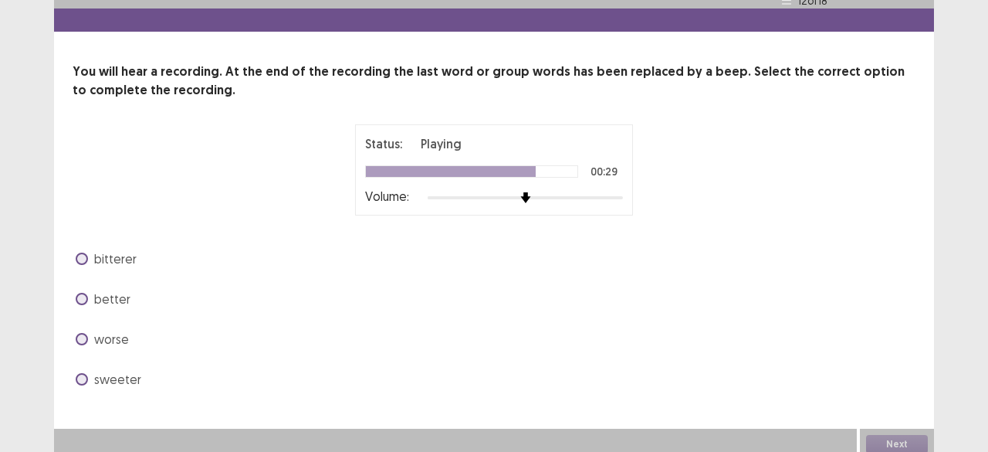
click at [114, 289] on span "better" at bounding box center [112, 298] width 36 height 19
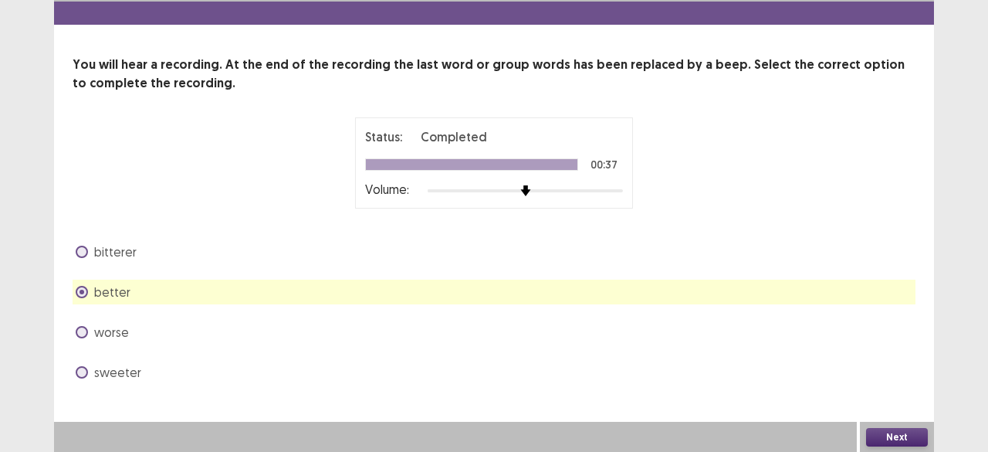
click at [895, 434] on button "Next" at bounding box center [897, 437] width 62 height 19
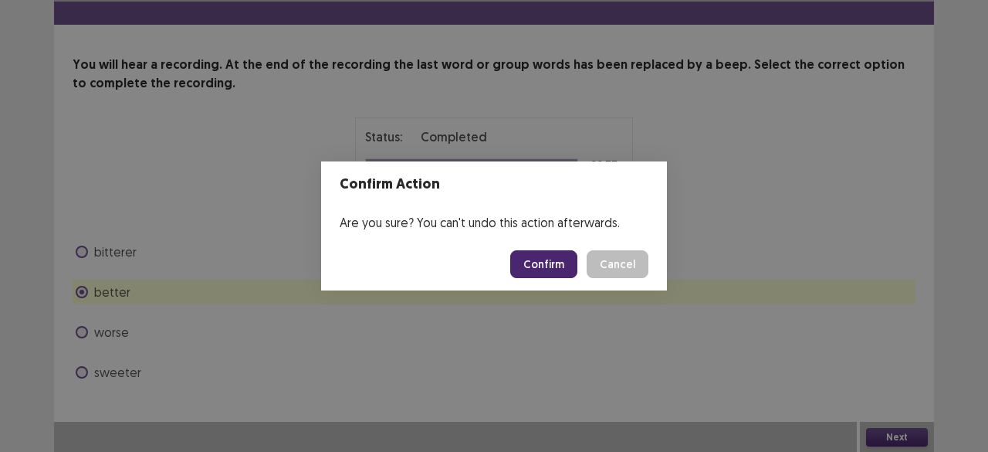
click at [548, 269] on button "Confirm" at bounding box center [543, 264] width 67 height 28
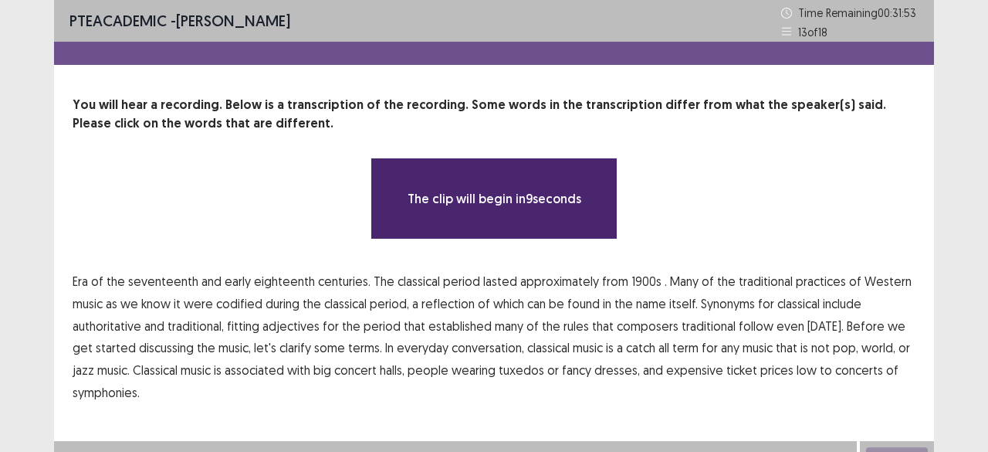
click at [962, 232] on div "**********" at bounding box center [494, 236] width 988 height 472
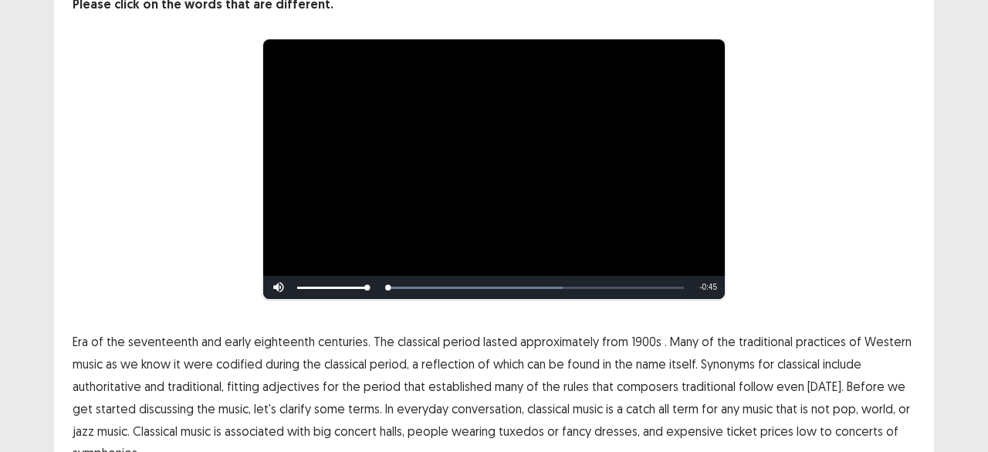
scroll to position [198, 0]
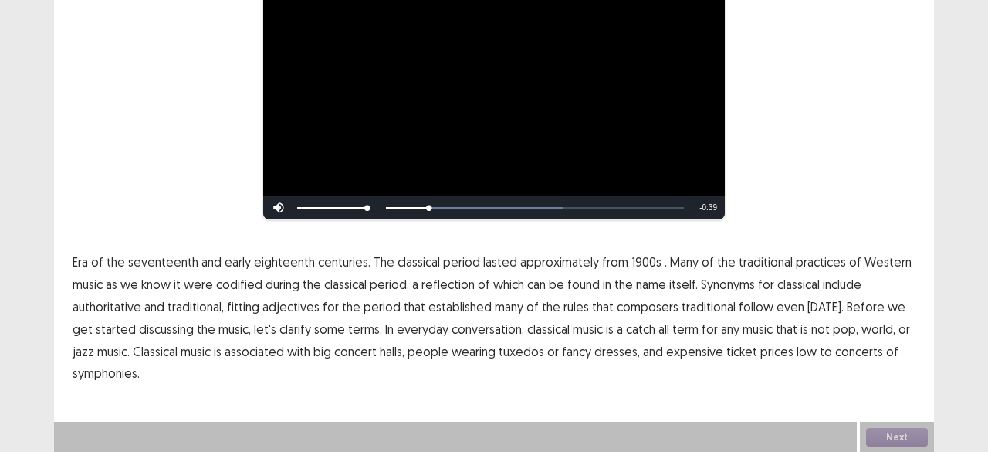
click at [646, 265] on span "1900s" at bounding box center [646, 261] width 30 height 19
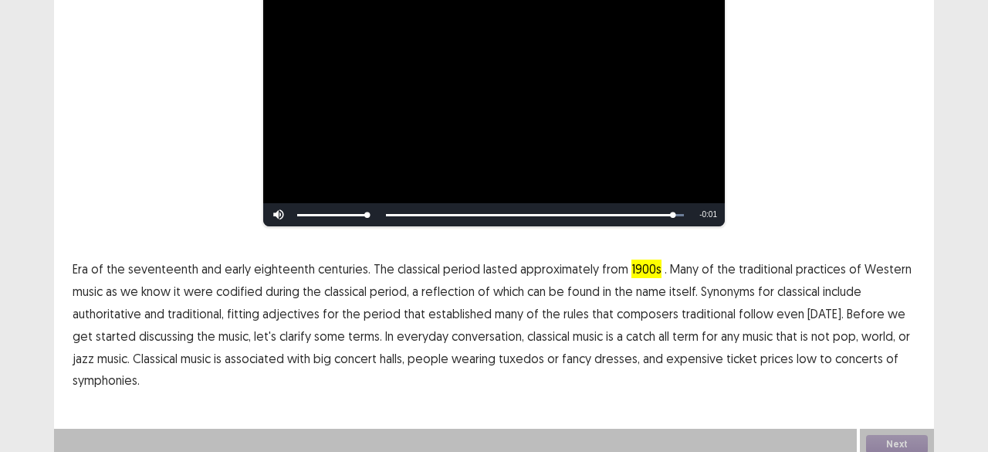
click at [797, 351] on span "low" at bounding box center [807, 358] width 20 height 19
click at [889, 435] on button "Next" at bounding box center [897, 444] width 62 height 19
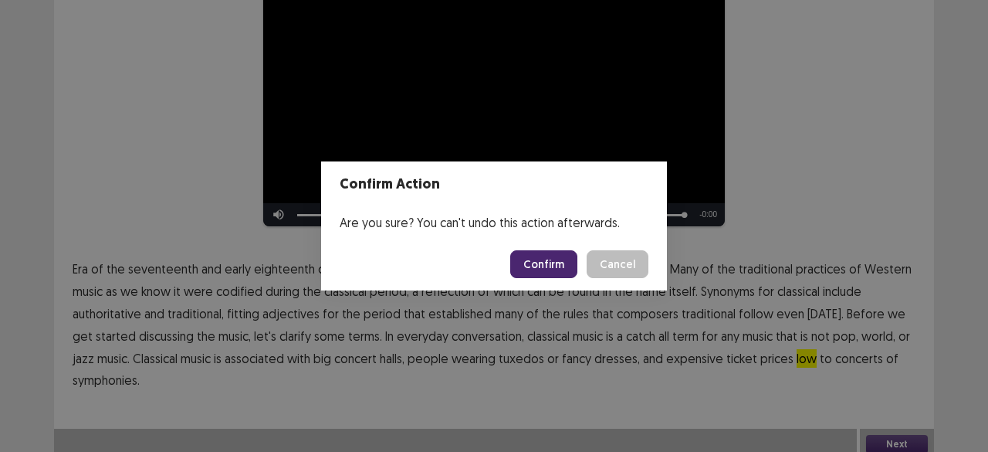
click at [548, 268] on button "Confirm" at bounding box center [543, 264] width 67 height 28
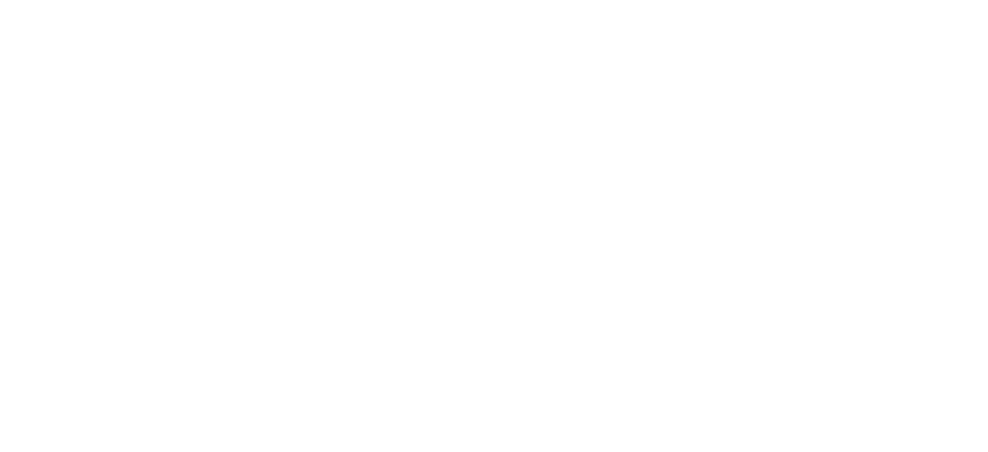
scroll to position [0, 0]
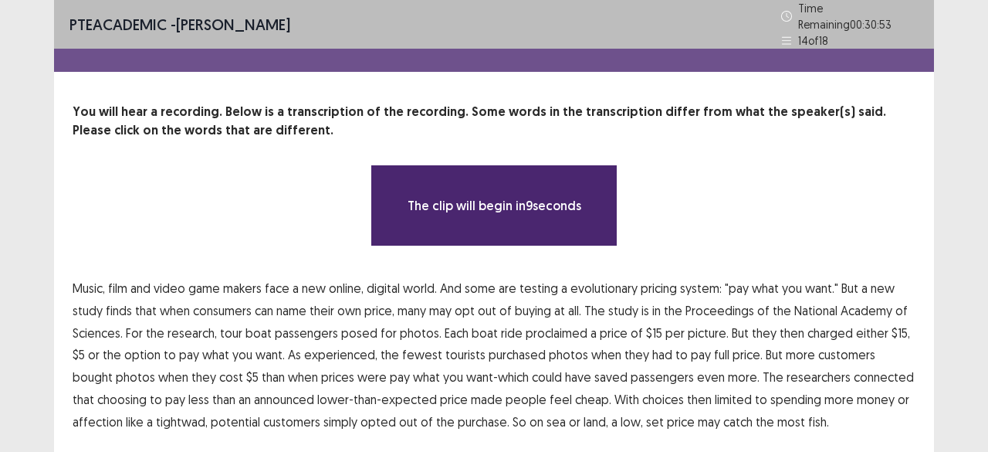
click at [946, 289] on div "PTE academic - [PERSON_NAME] Time Remaining 00 : 30 : 53 14 of 18 You will hear…" at bounding box center [494, 250] width 988 height 501
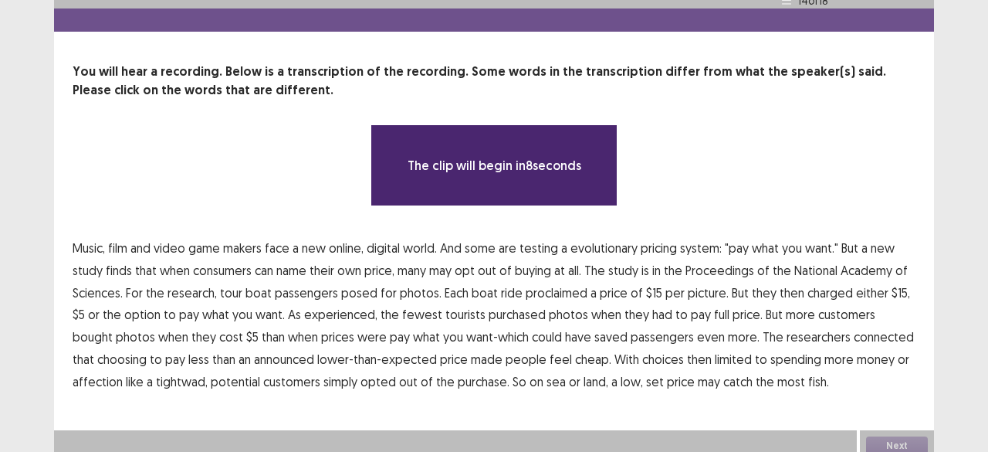
scroll to position [41, 0]
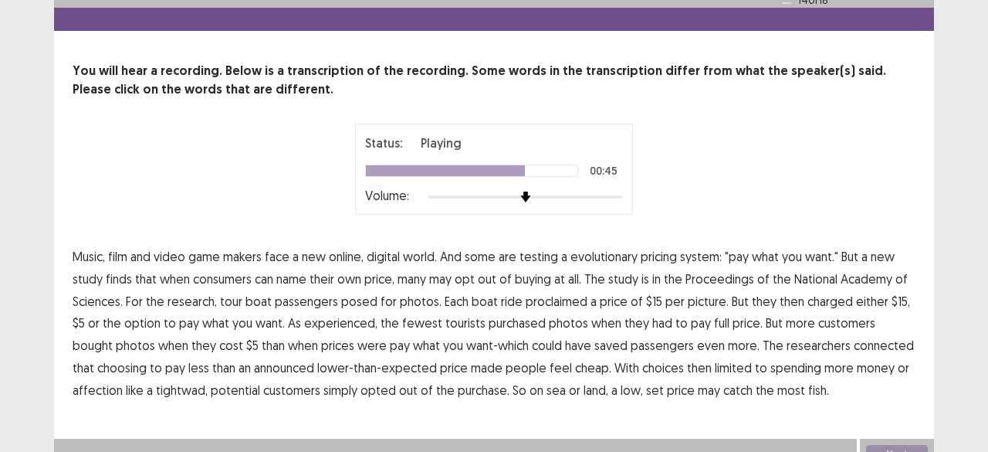
click at [854, 342] on span "connected" at bounding box center [884, 345] width 60 height 19
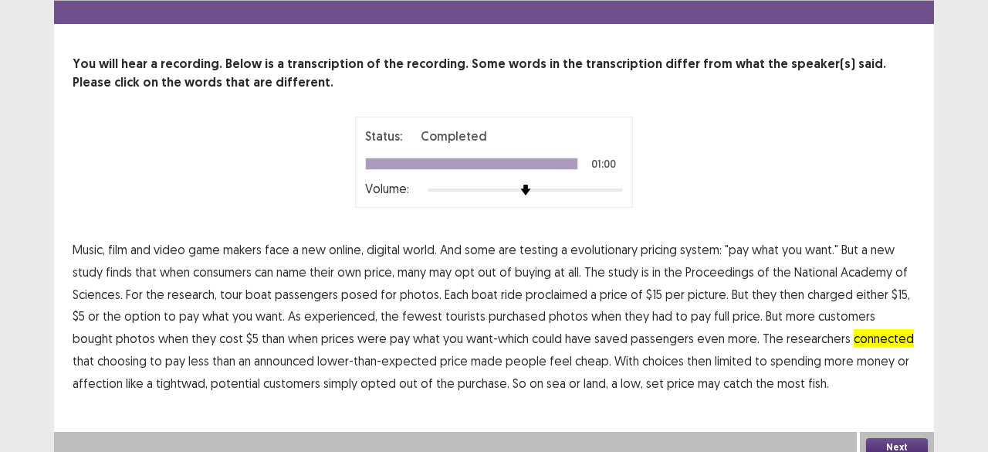
click at [896, 445] on button "Next" at bounding box center [897, 447] width 62 height 19
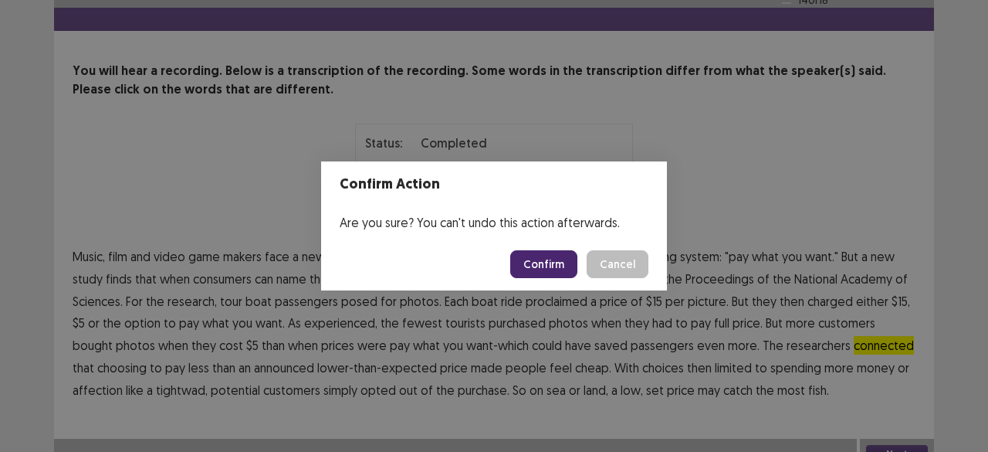
click at [554, 267] on button "Confirm" at bounding box center [543, 264] width 67 height 28
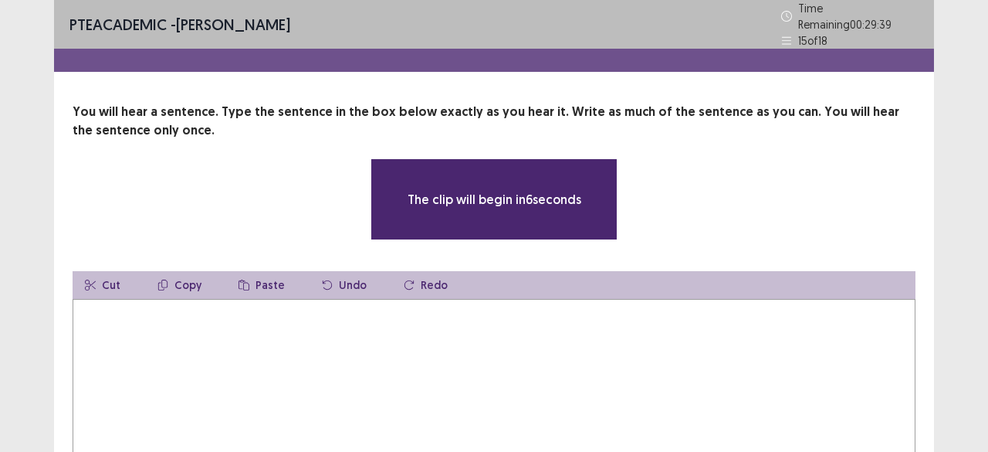
click at [466, 336] on textarea at bounding box center [494, 384] width 843 height 170
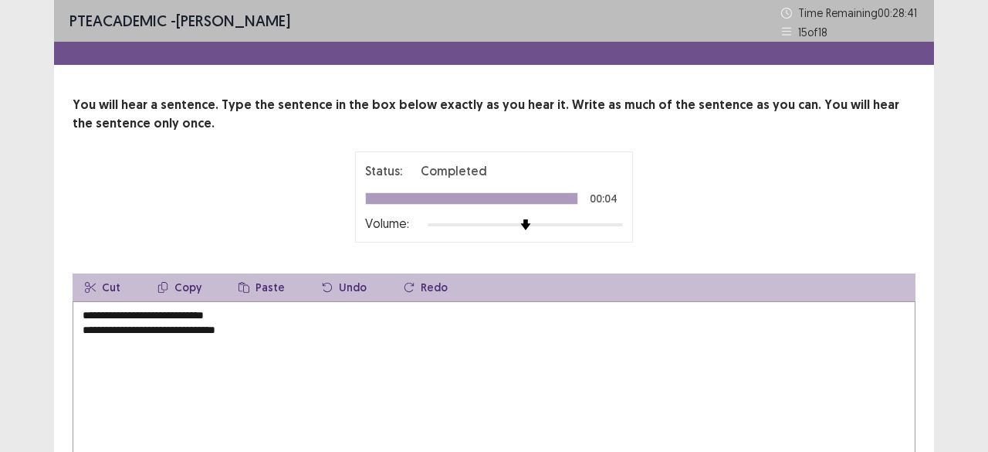
click at [242, 313] on textarea "**********" at bounding box center [494, 386] width 843 height 170
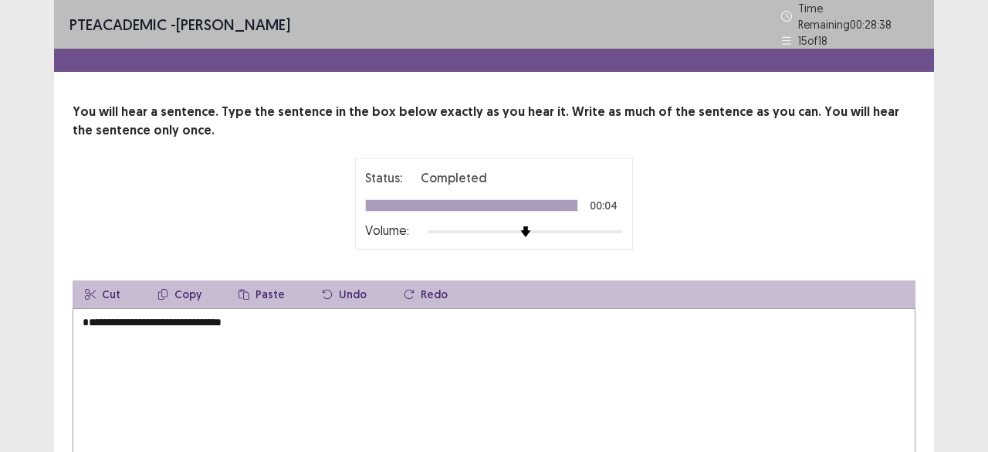
click at [252, 331] on textarea "**********" at bounding box center [494, 393] width 843 height 170
type textarea "**********"
click at [758, 223] on div "Status: Completed 00:04 Volume:" at bounding box center [494, 203] width 843 height 91
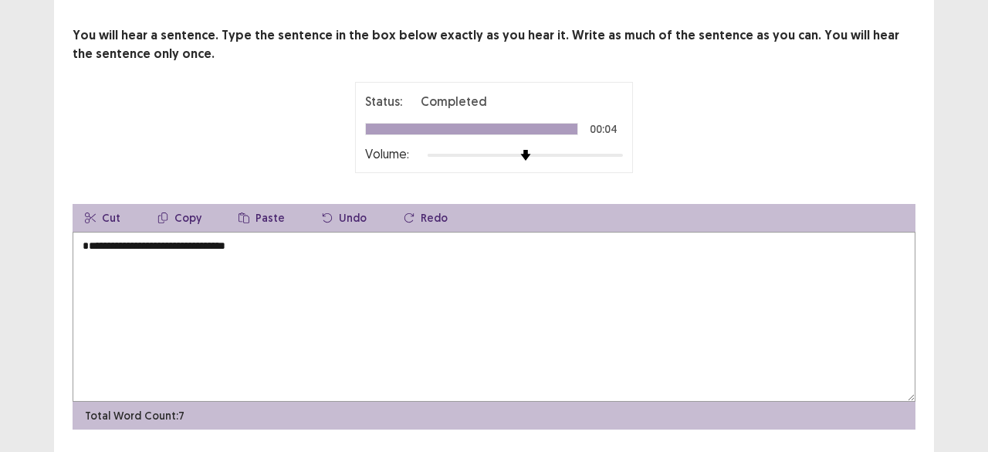
scroll to position [114, 0]
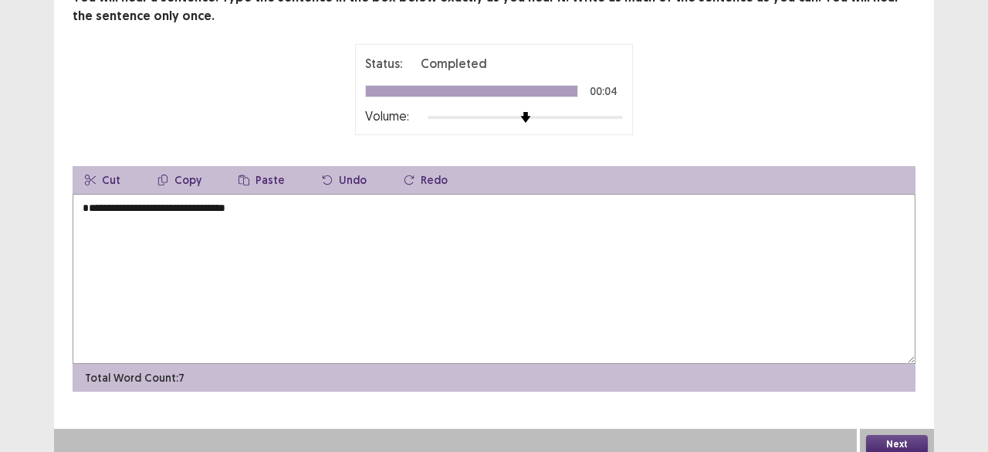
click at [905, 435] on button "Next" at bounding box center [897, 444] width 62 height 19
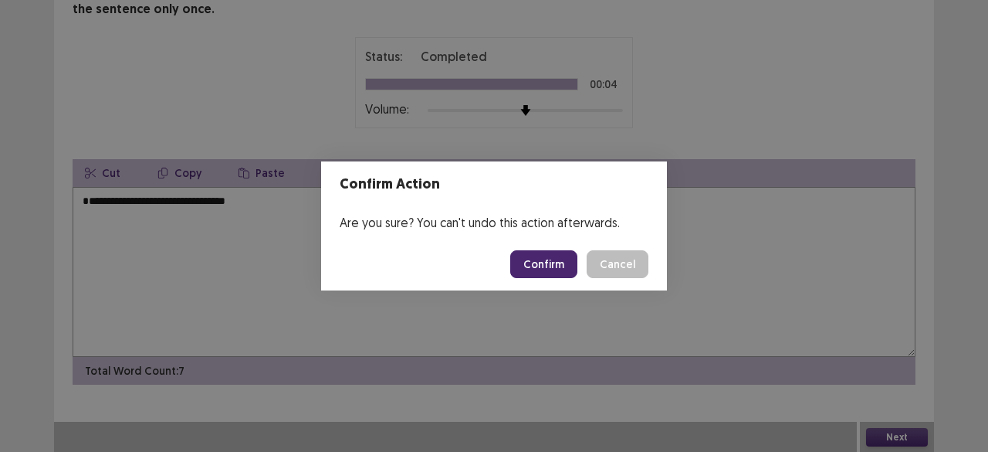
click at [553, 259] on button "Confirm" at bounding box center [543, 264] width 67 height 28
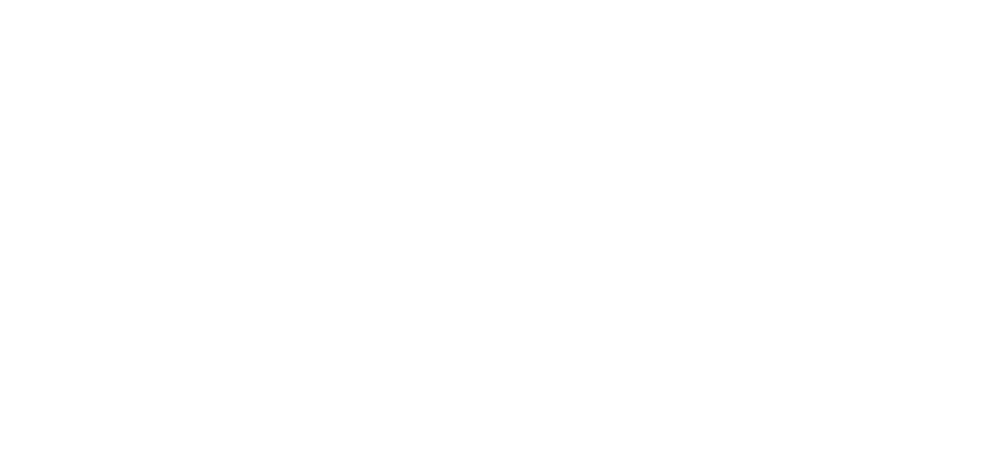
scroll to position [0, 0]
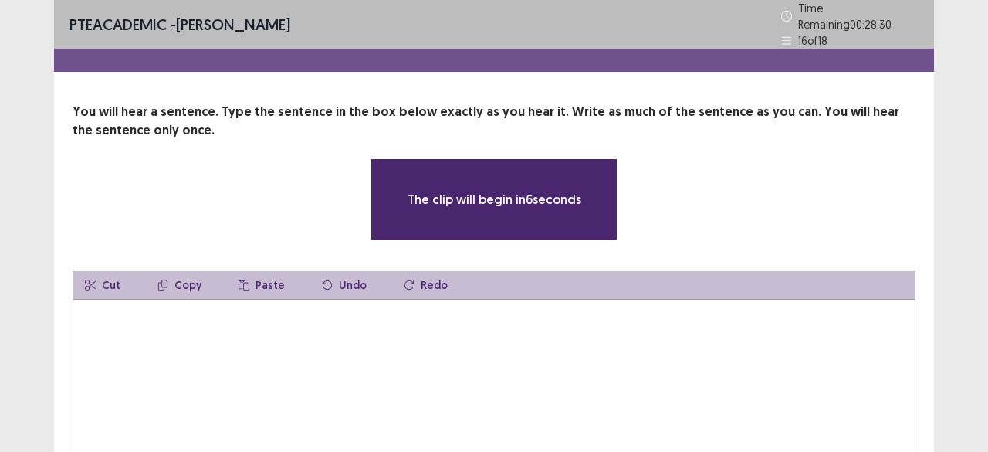
click at [310, 359] on textarea at bounding box center [494, 384] width 843 height 170
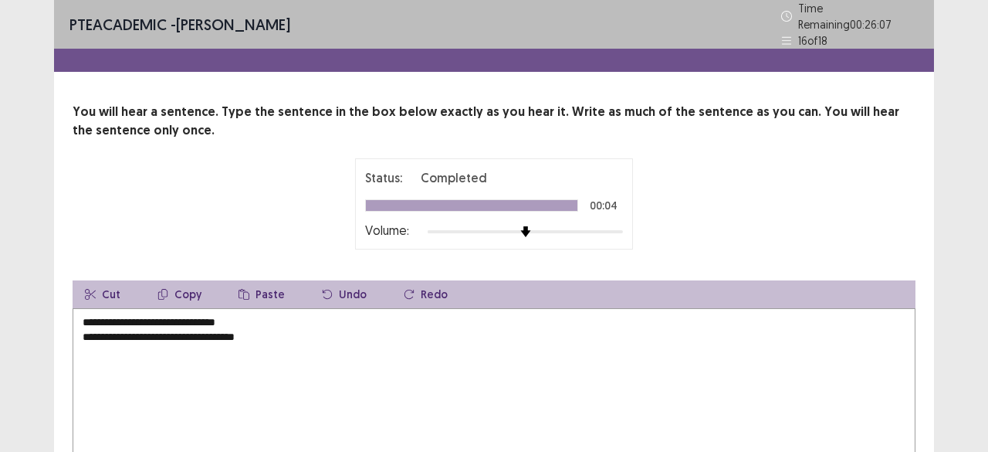
click at [252, 313] on textarea "**********" at bounding box center [494, 393] width 843 height 170
click at [225, 330] on textarea "**********" at bounding box center [494, 393] width 843 height 170
click at [945, 318] on div "**********" at bounding box center [494, 287] width 988 height 574
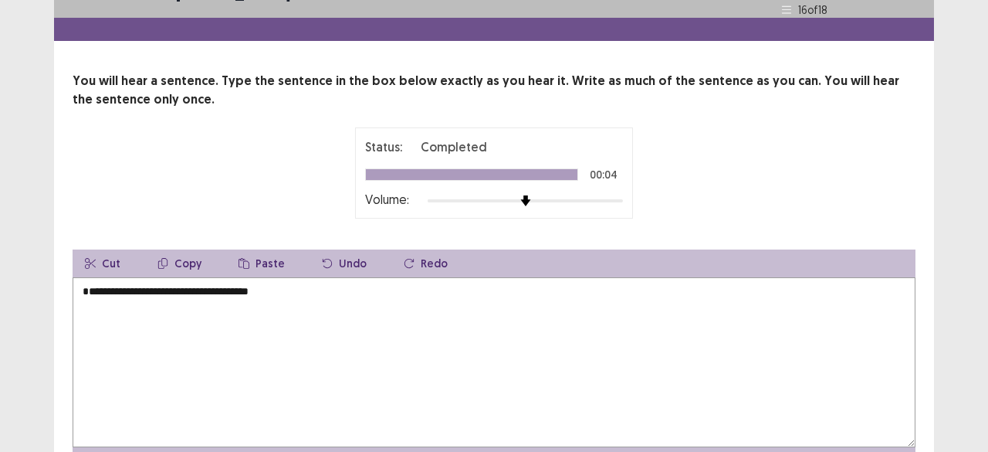
scroll to position [114, 0]
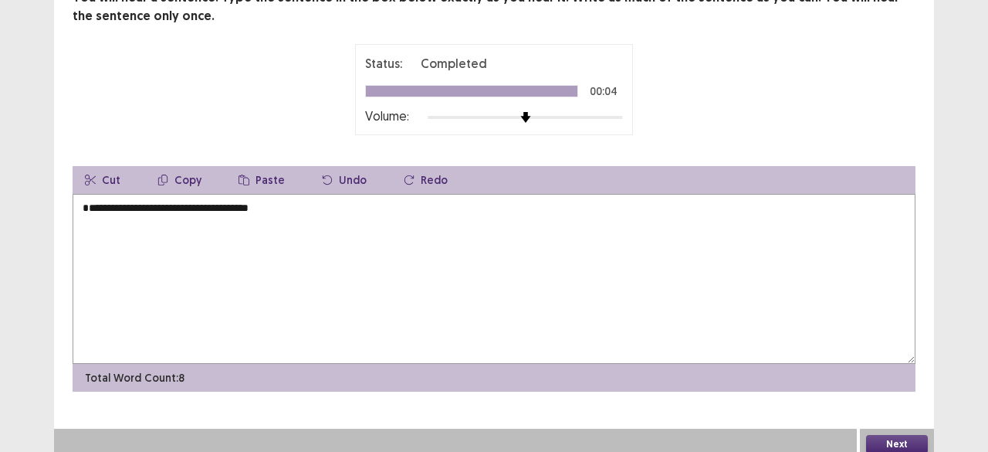
click at [315, 212] on textarea "**********" at bounding box center [494, 279] width 843 height 170
type textarea "**********"
click at [902, 438] on button "Next" at bounding box center [897, 444] width 62 height 19
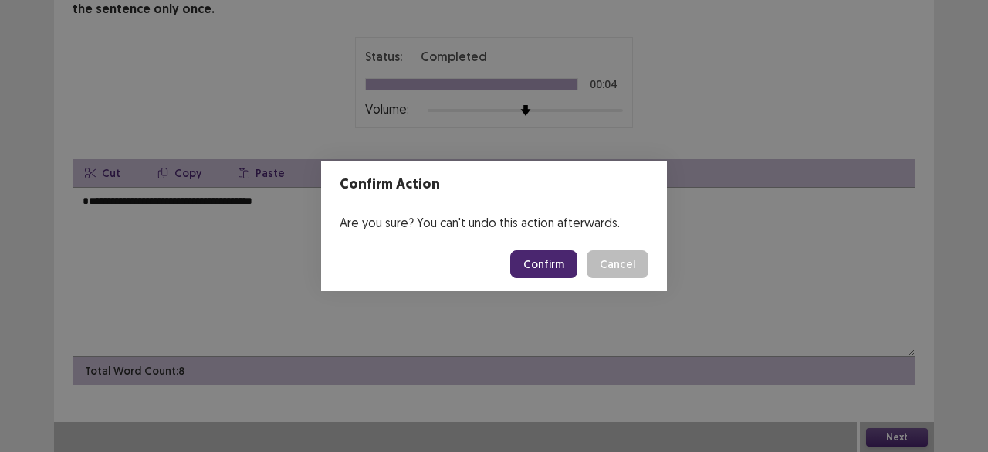
click at [557, 256] on button "Confirm" at bounding box center [543, 264] width 67 height 28
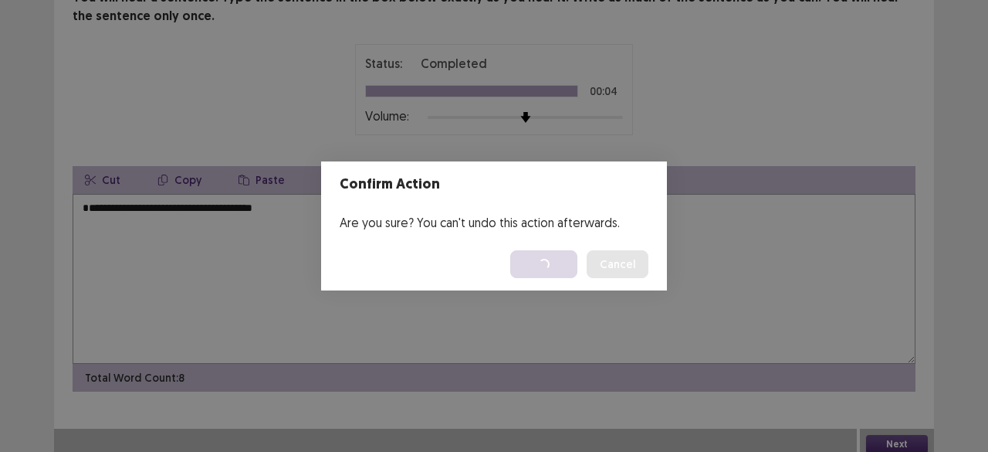
scroll to position [0, 0]
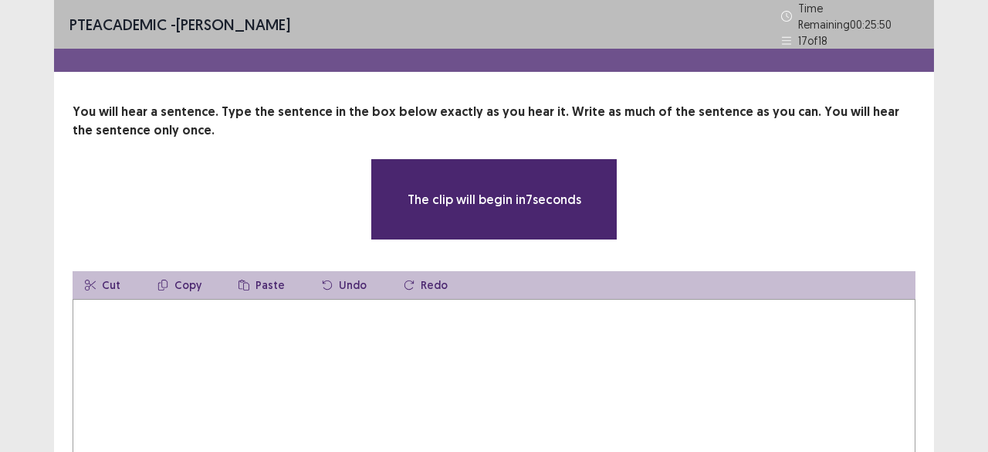
click at [350, 352] on textarea at bounding box center [494, 384] width 843 height 170
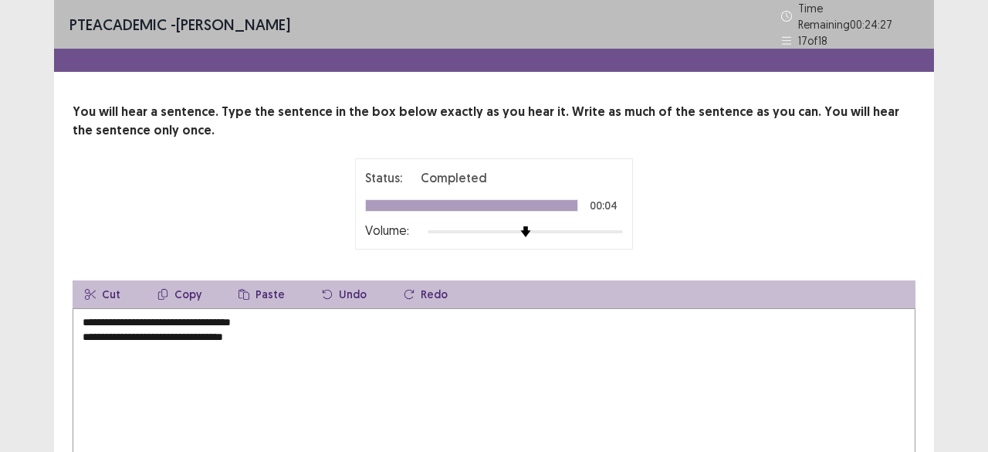
click at [257, 316] on textarea "**********" at bounding box center [494, 393] width 843 height 170
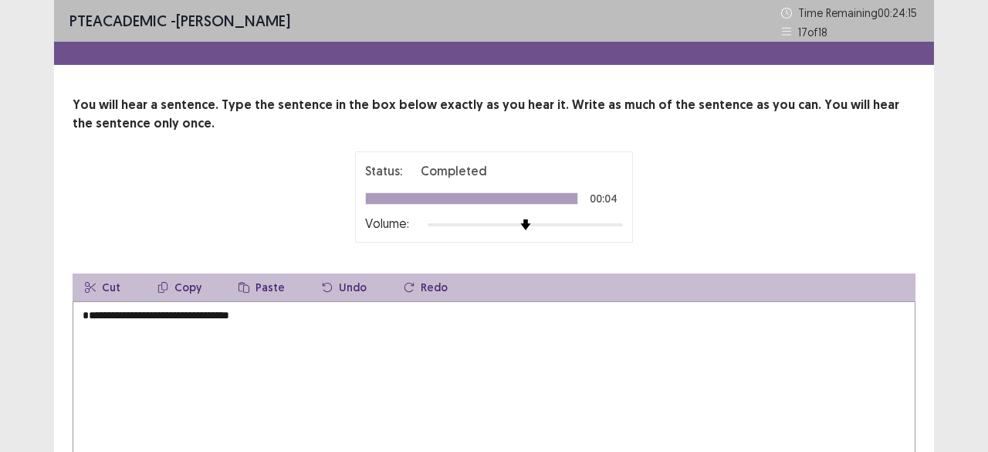
click at [965, 405] on div "**********" at bounding box center [494, 283] width 988 height 567
click at [929, 303] on div "**********" at bounding box center [494, 297] width 880 height 403
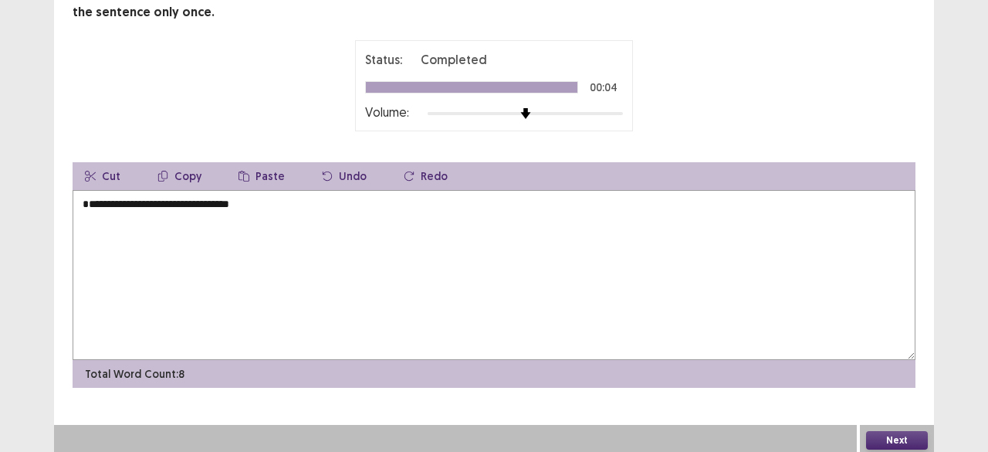
scroll to position [114, 0]
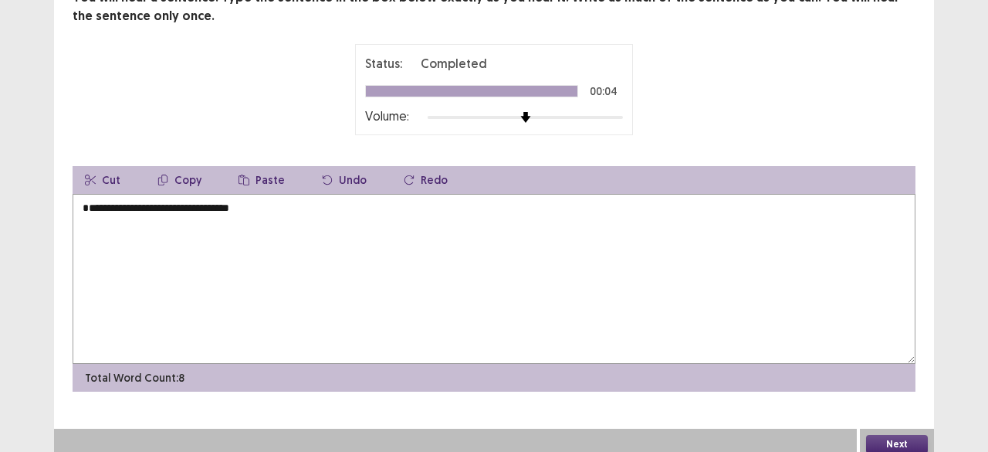
click at [171, 213] on textarea "**********" at bounding box center [494, 279] width 843 height 170
click at [157, 215] on textarea "**********" at bounding box center [494, 279] width 843 height 170
click at [181, 218] on textarea "**********" at bounding box center [494, 279] width 843 height 170
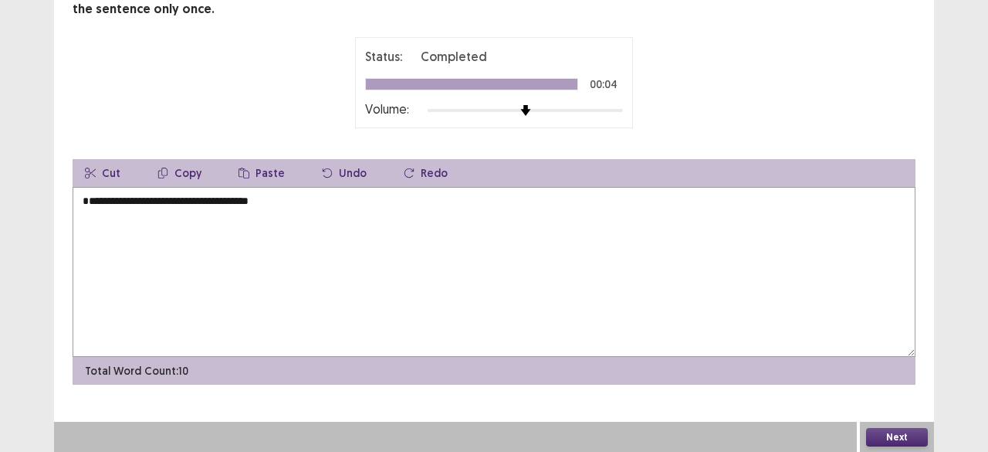
type textarea "**********"
click at [911, 435] on button "Next" at bounding box center [897, 437] width 62 height 19
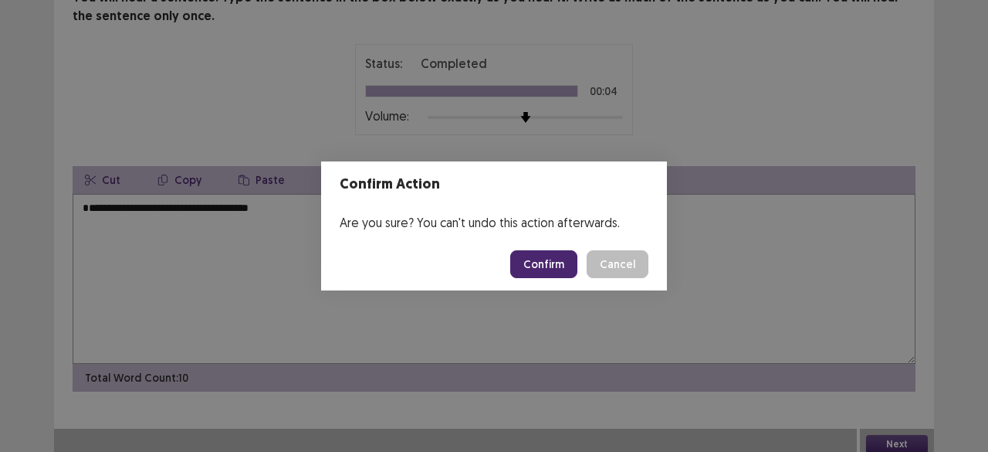
click at [570, 265] on button "Confirm" at bounding box center [543, 264] width 67 height 28
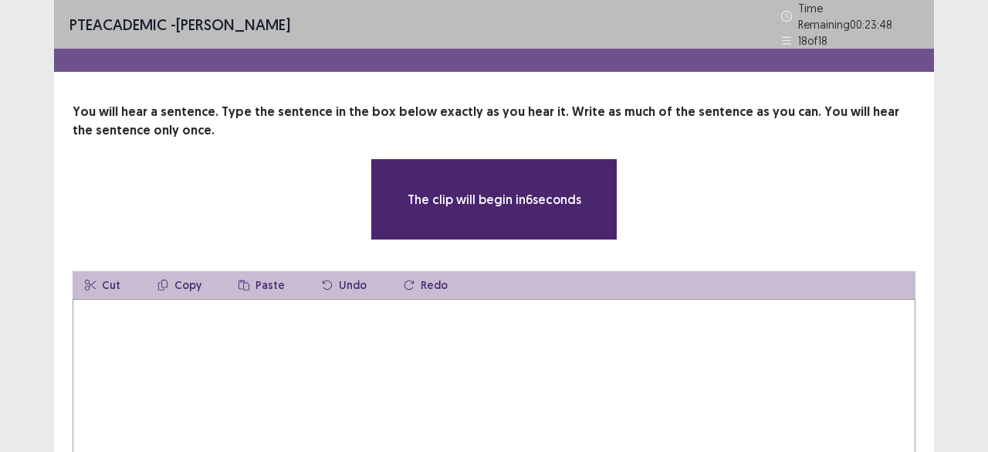
click at [386, 347] on textarea at bounding box center [494, 384] width 843 height 170
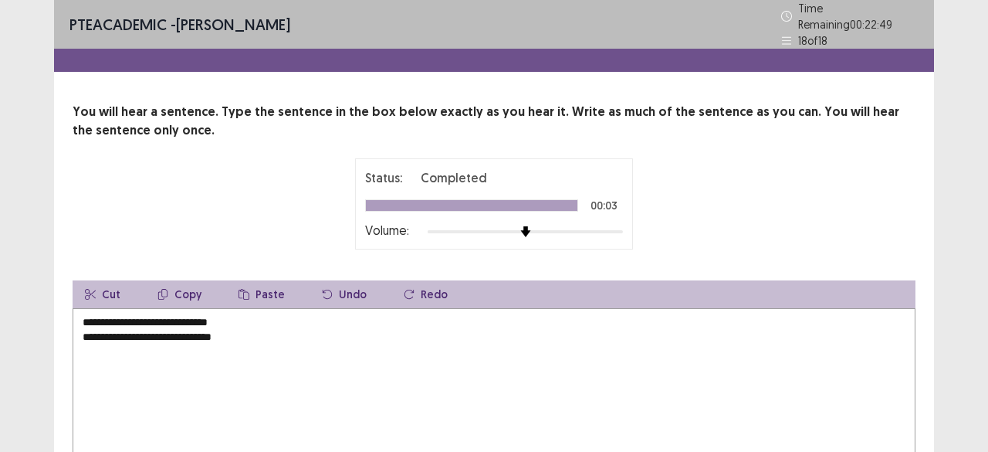
click at [201, 330] on textarea "**********" at bounding box center [494, 393] width 843 height 170
click at [244, 321] on textarea "**********" at bounding box center [494, 393] width 843 height 170
click at [243, 330] on textarea "**********" at bounding box center [494, 393] width 843 height 170
click at [230, 310] on textarea "**********" at bounding box center [494, 393] width 843 height 170
click at [148, 327] on textarea "**********" at bounding box center [494, 393] width 843 height 170
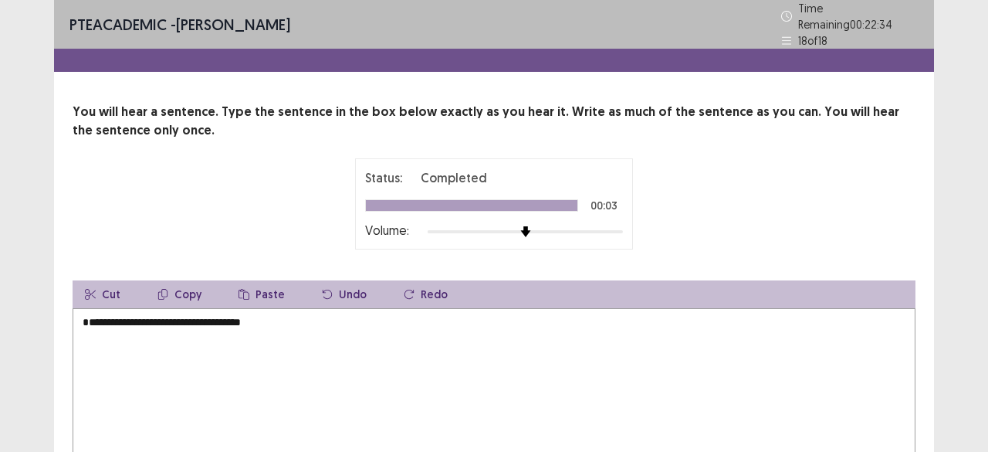
type textarea "**********"
click at [956, 411] on div "**********" at bounding box center [494, 287] width 988 height 574
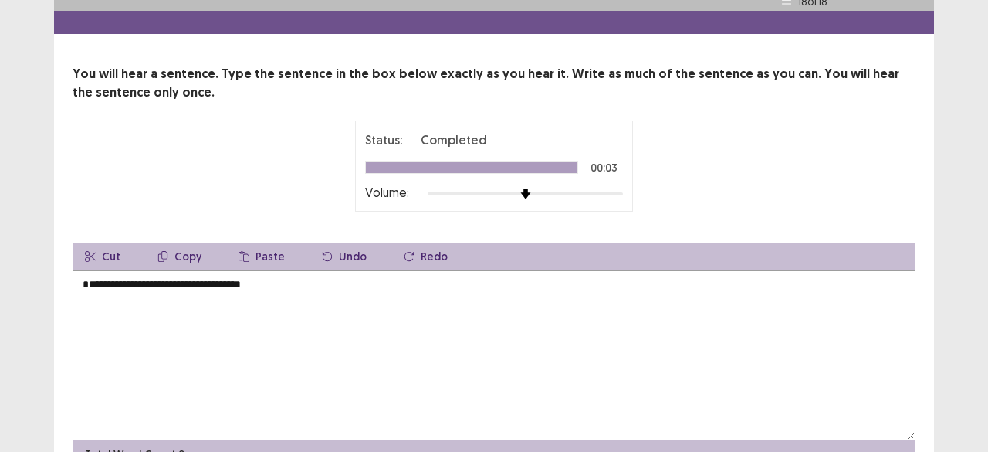
scroll to position [114, 0]
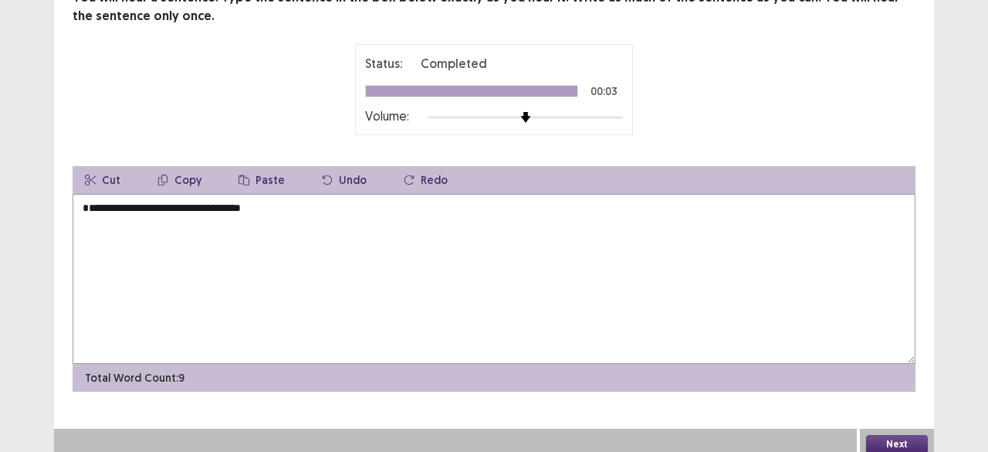
click at [919, 435] on button "Next" at bounding box center [897, 444] width 62 height 19
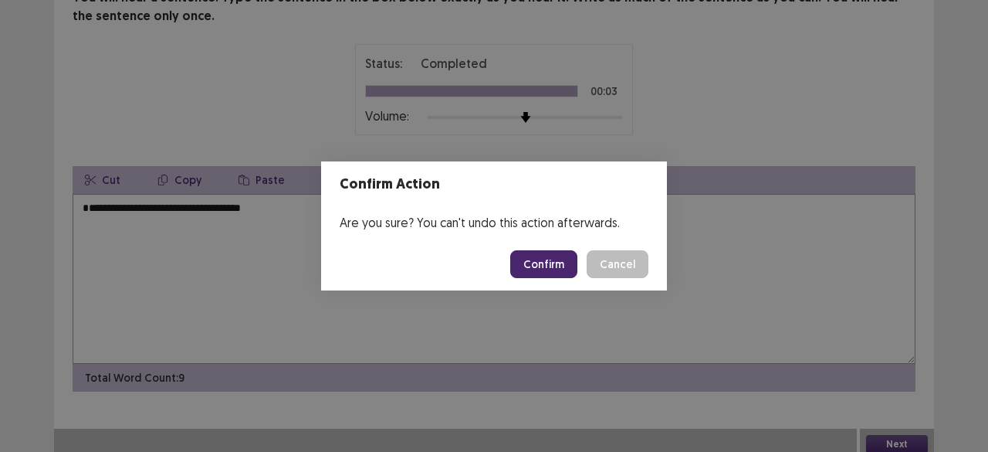
click at [573, 256] on button "Confirm" at bounding box center [543, 264] width 67 height 28
